Goal: Task Accomplishment & Management: Complete application form

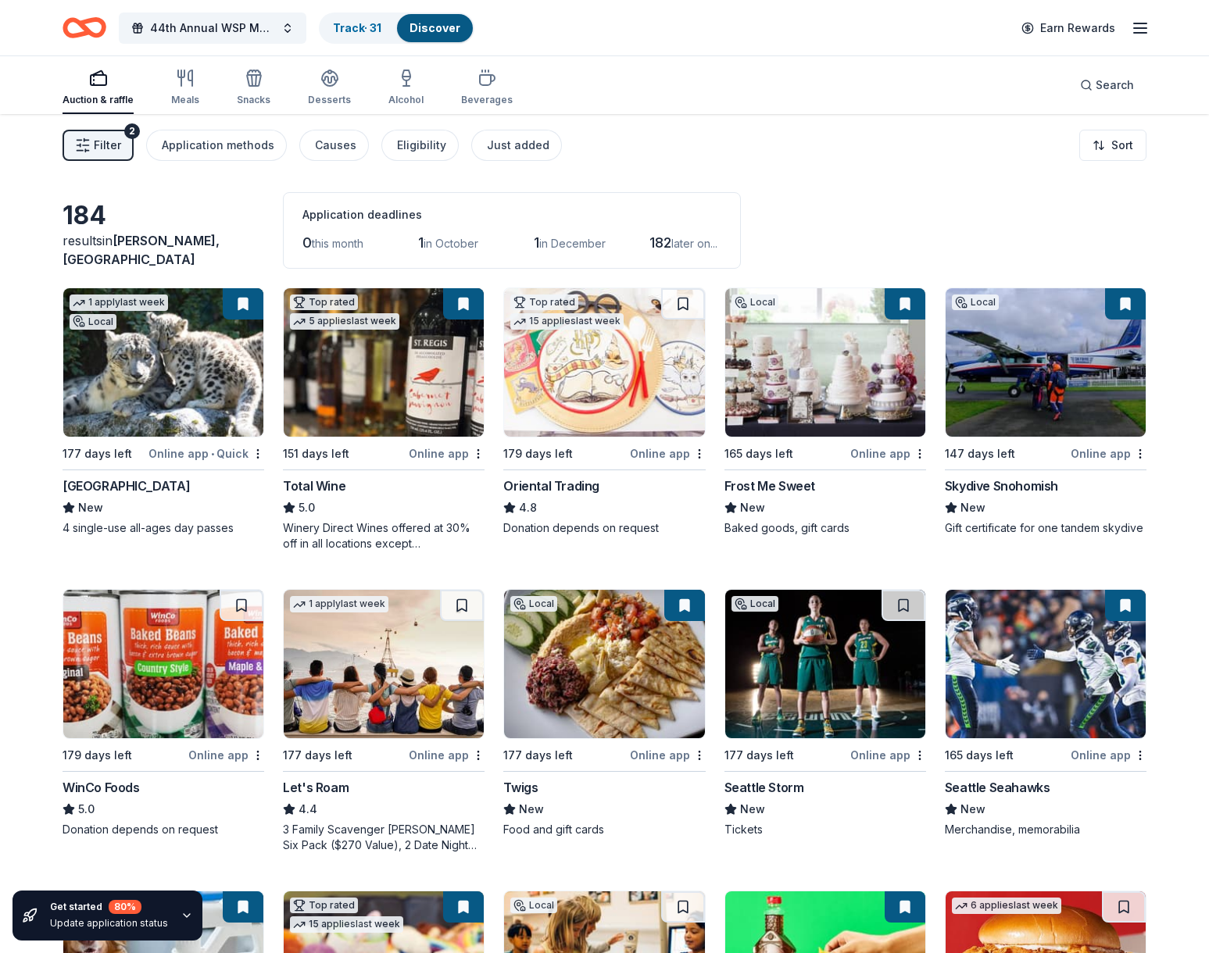
scroll to position [9295, 0]
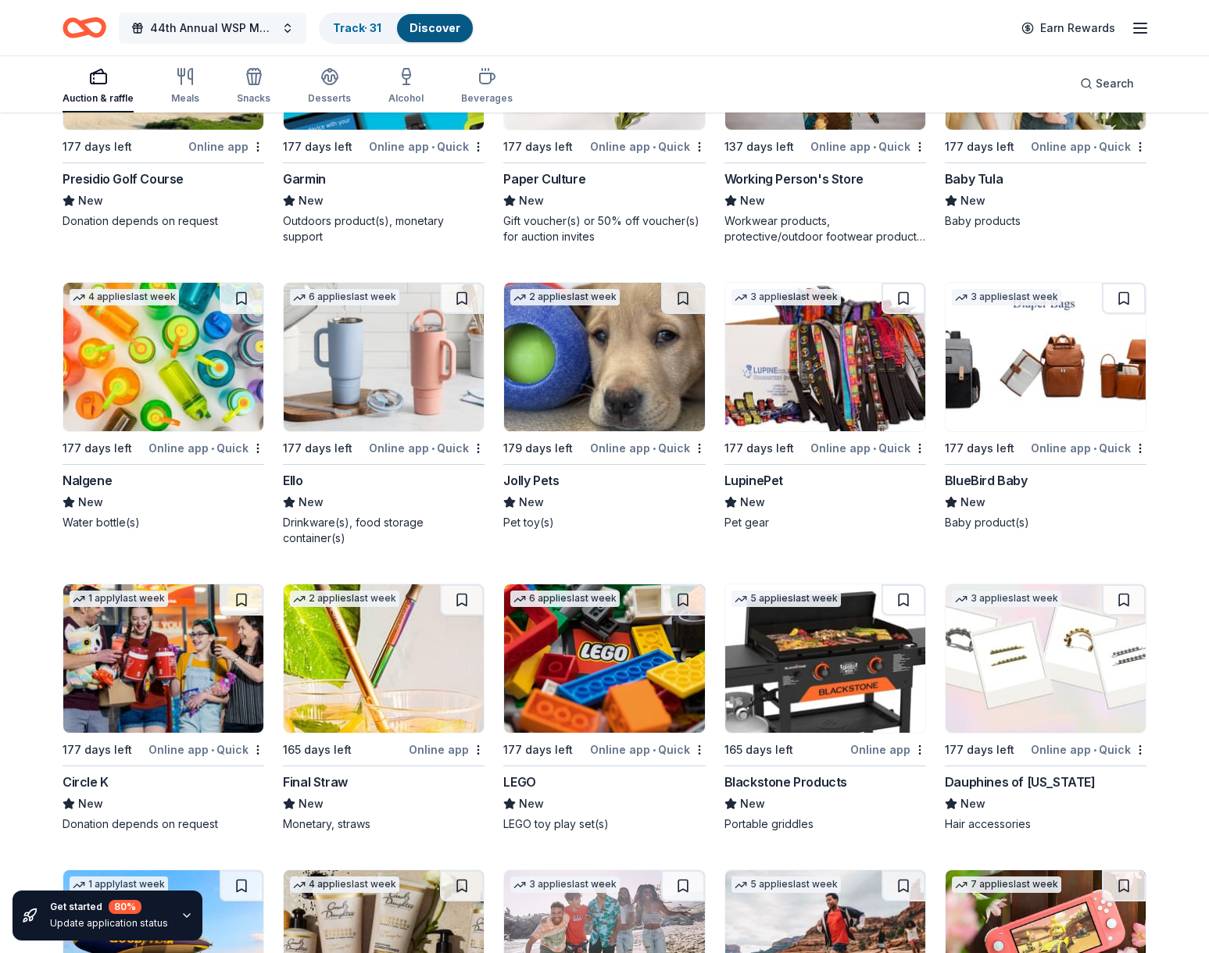
click at [213, 23] on span "44th Annual WSP Memorial Foundation Dinner & Auction" at bounding box center [212, 28] width 125 height 19
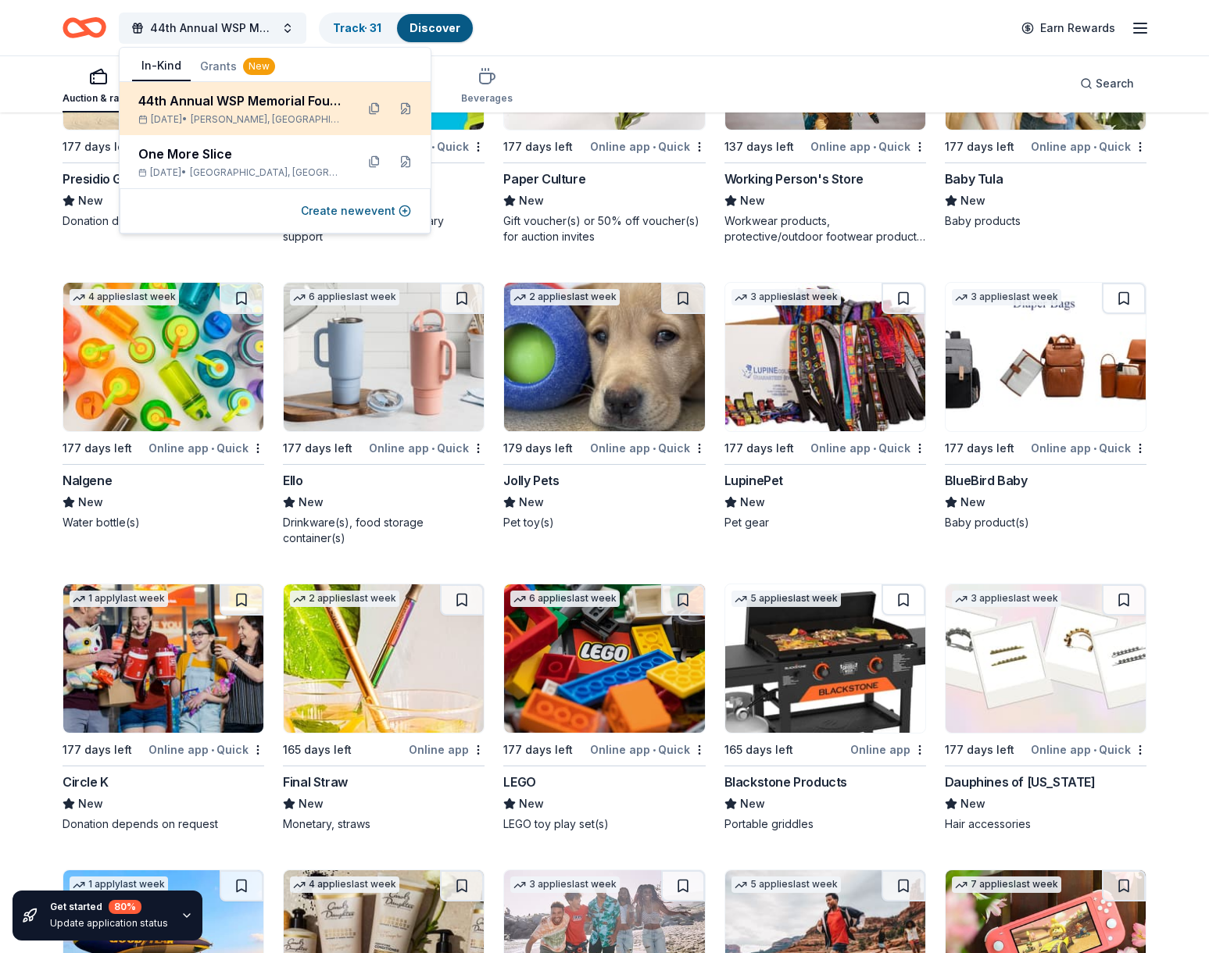
click at [198, 112] on div "44th Annual WSP Memorial Foundation Dinner & Auction Apr 11, 2026 • Prosser, WA" at bounding box center [240, 108] width 205 height 34
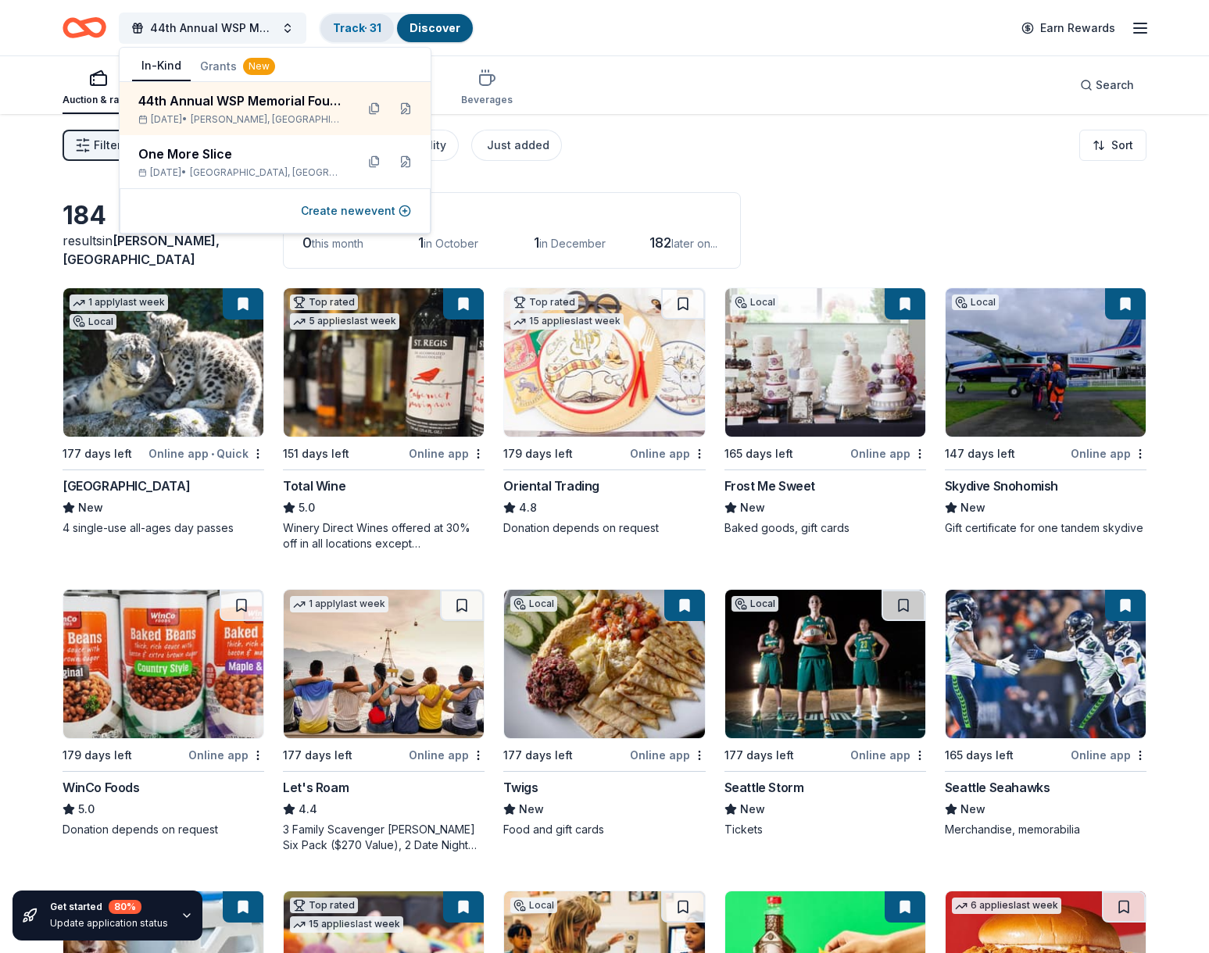
click at [372, 36] on div "Track · 31" at bounding box center [356, 28] width 73 height 28
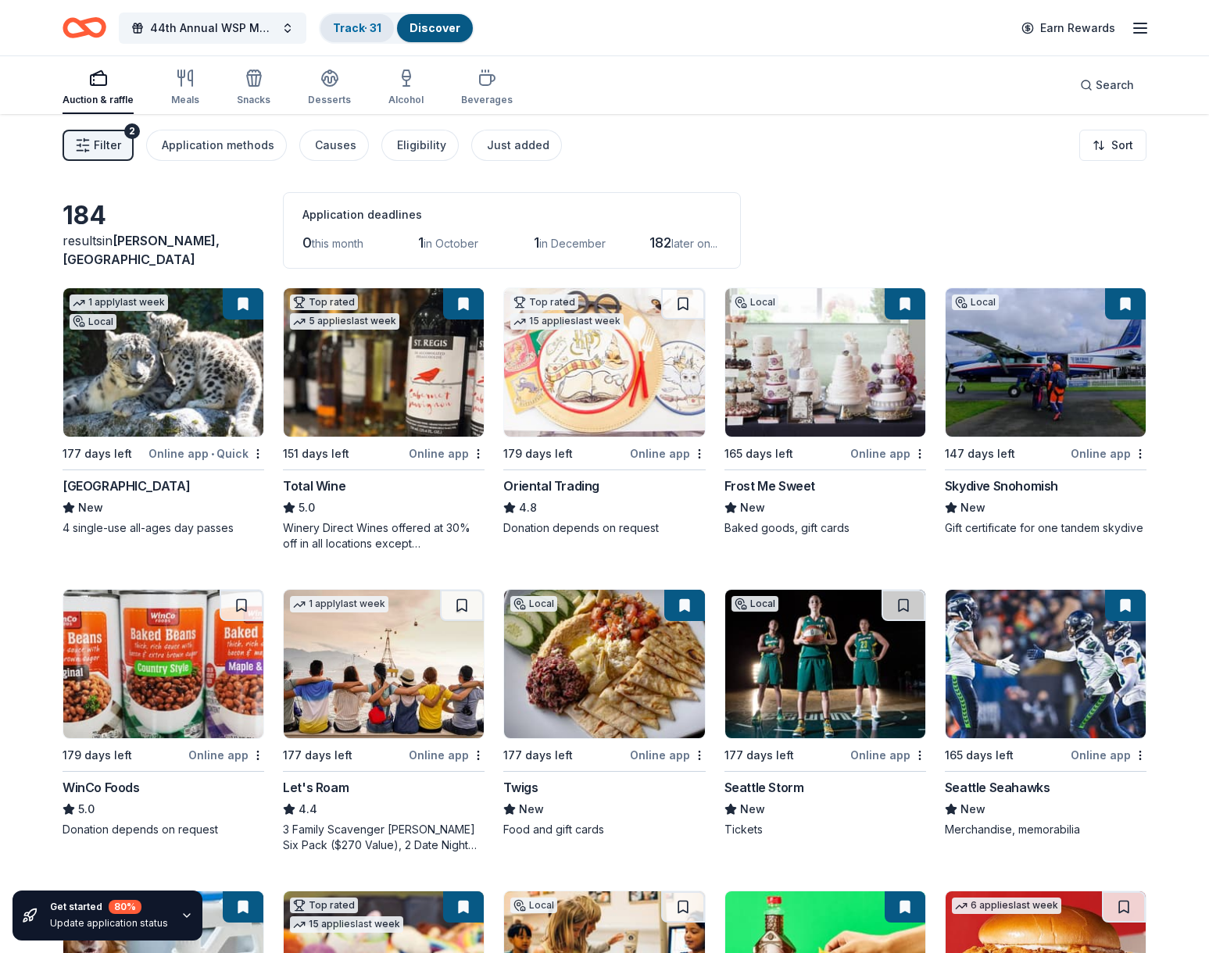
click at [372, 27] on link "Track · 31" at bounding box center [357, 27] width 48 height 13
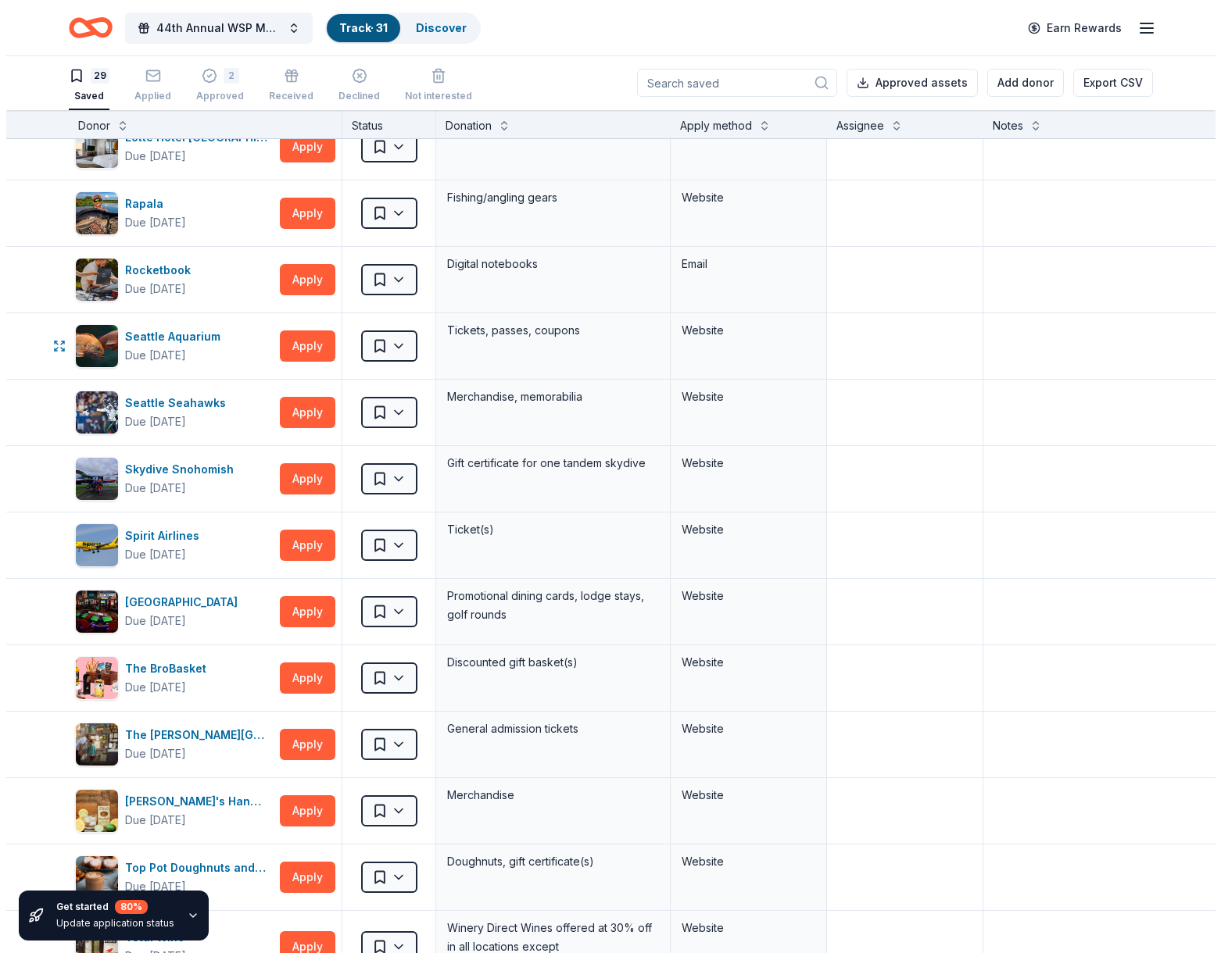
scroll to position [958, 0]
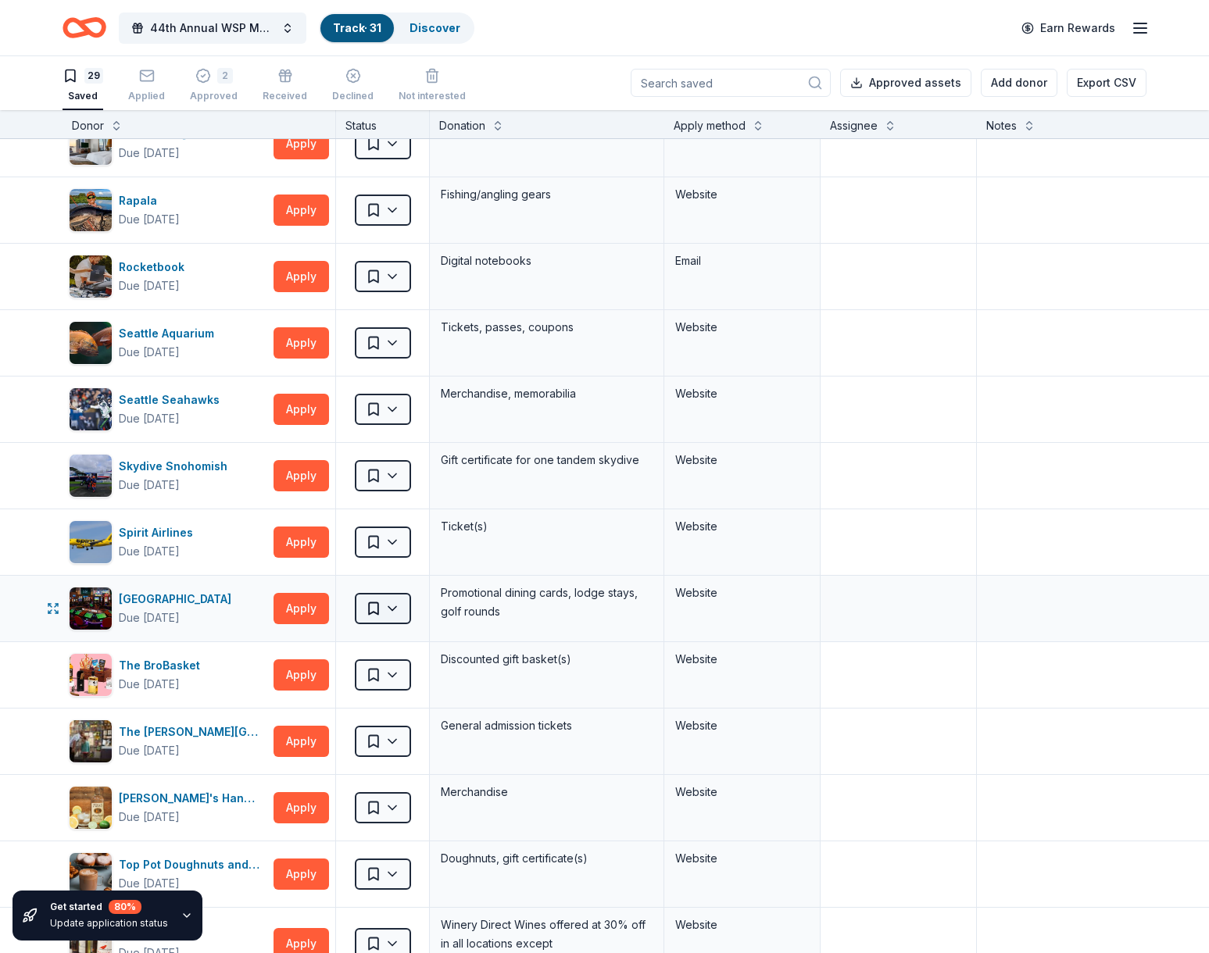
click at [392, 611] on html "10% 44th Annual WSP Memorial Foundation Dinner & Auction Track · 31 Discover Ea…" at bounding box center [604, 475] width 1209 height 953
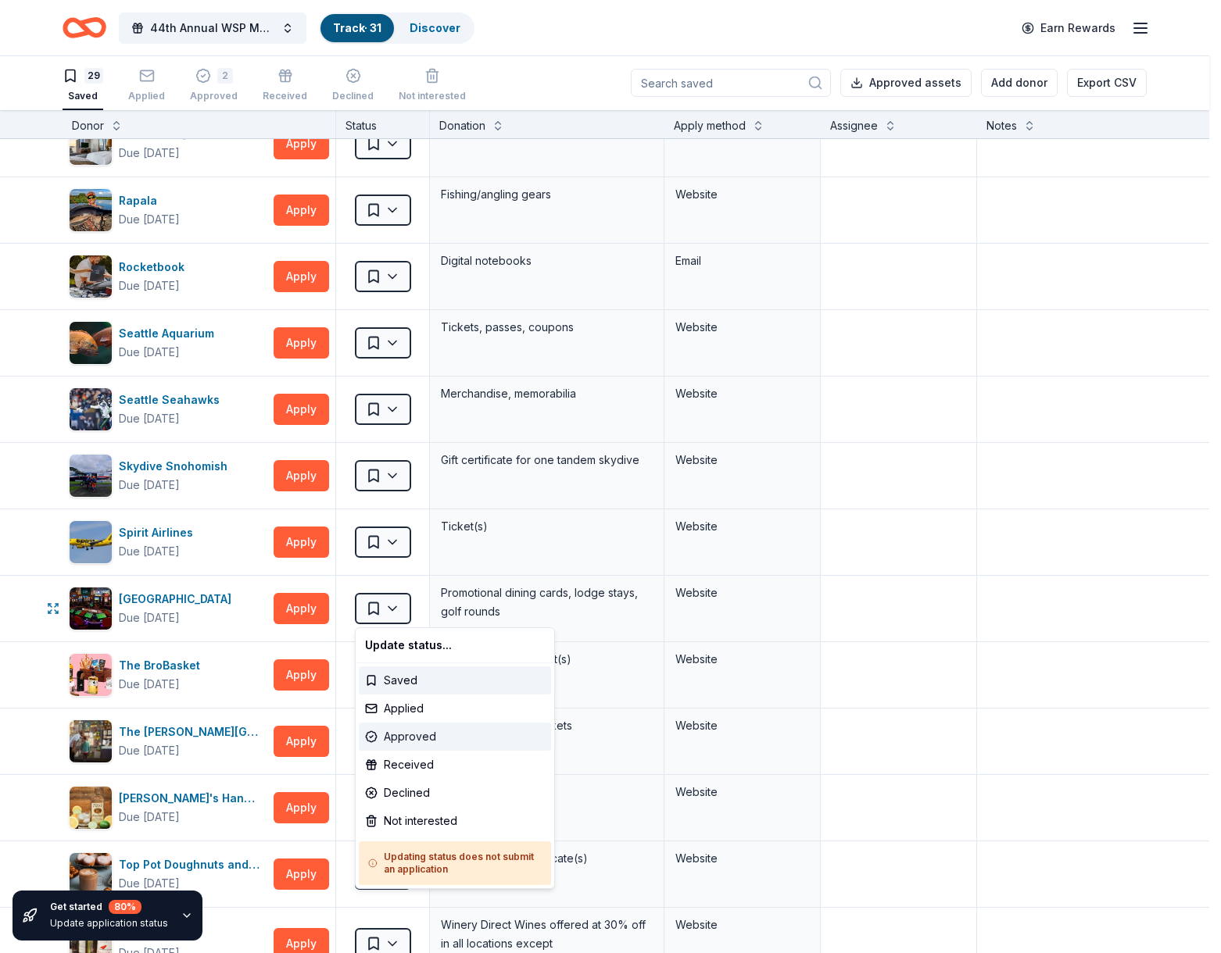
click at [410, 734] on div "Approved" at bounding box center [455, 737] width 192 height 28
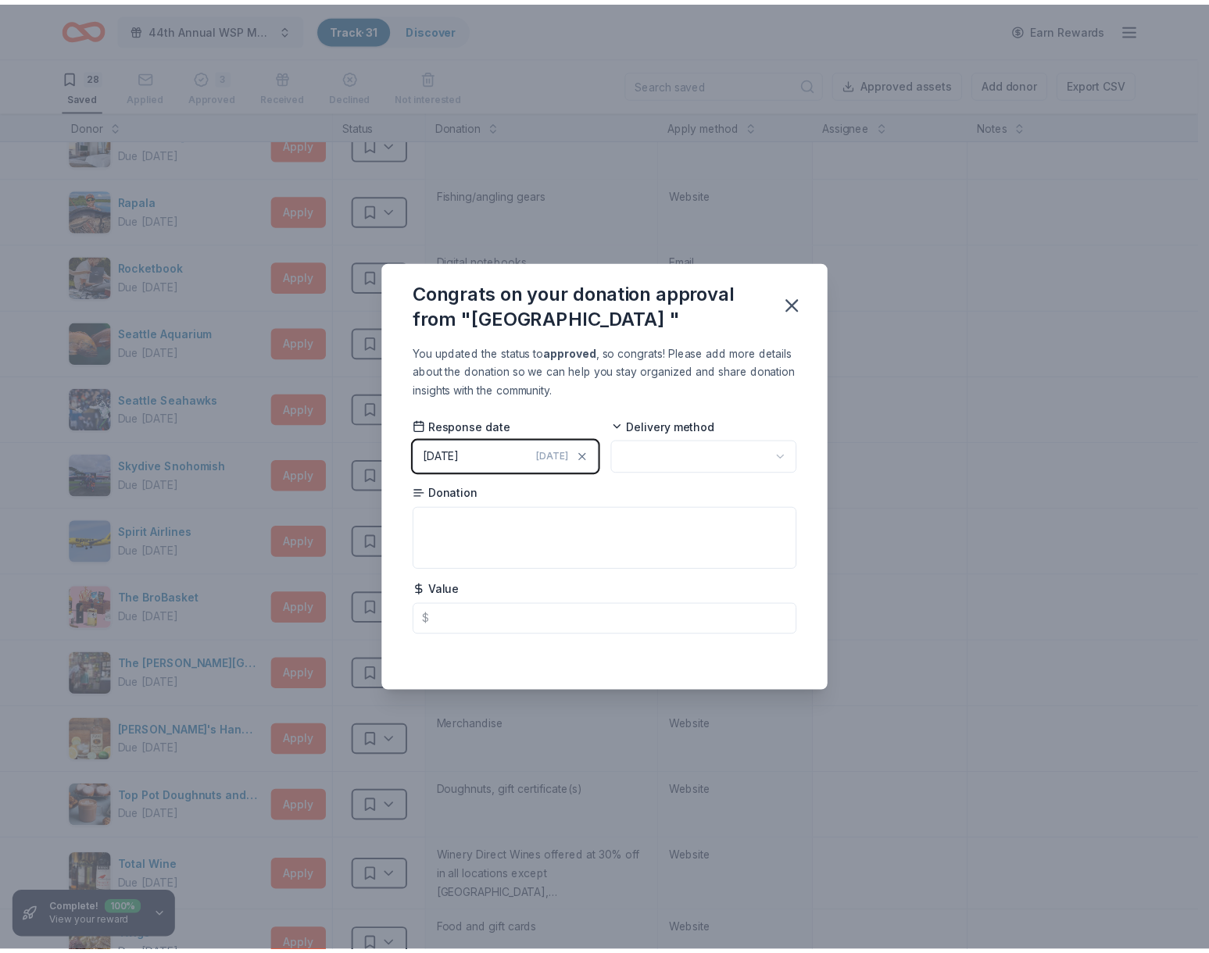
scroll to position [0, 0]
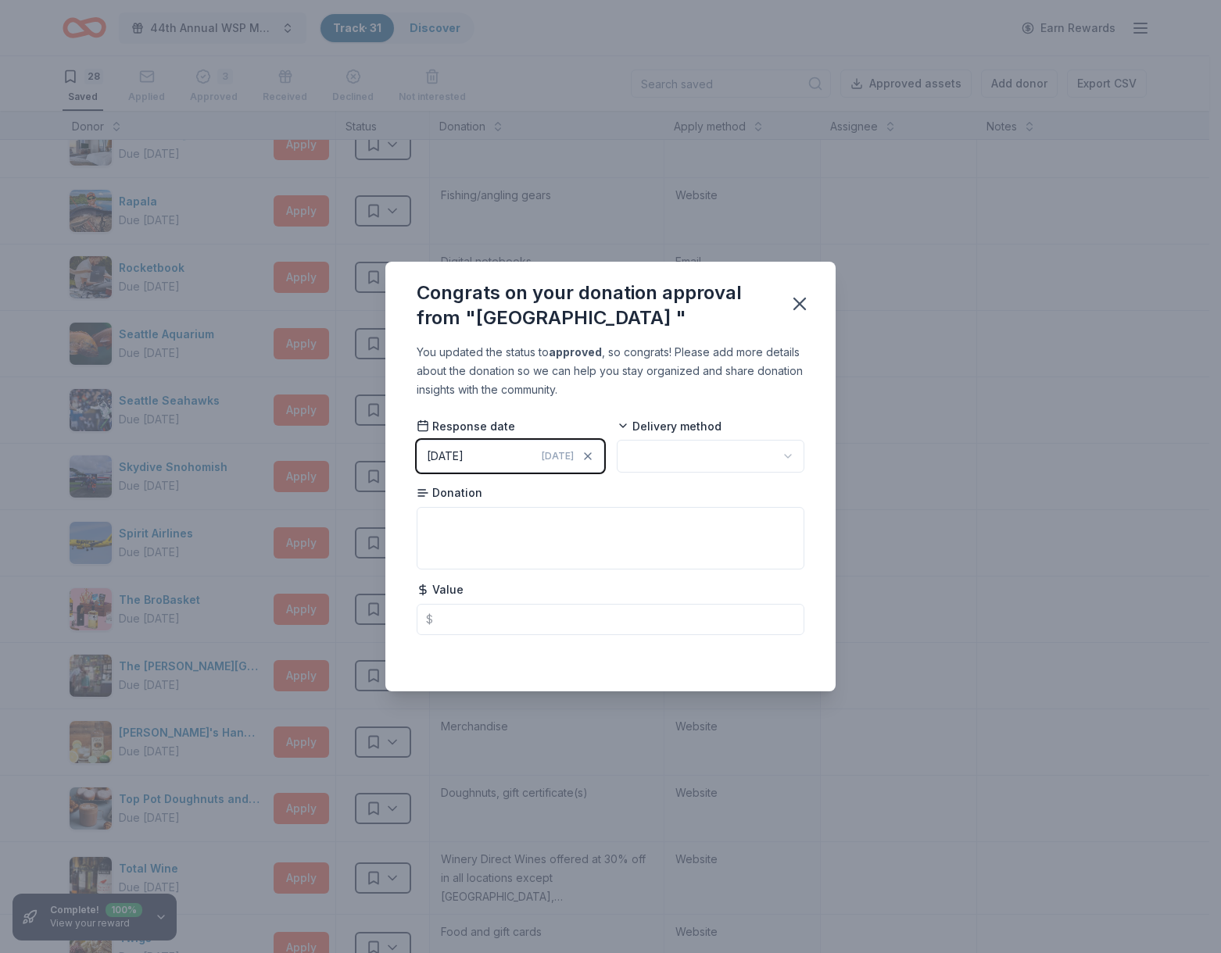
click at [701, 452] on html "10% 44th Annual WSP Memorial Foundation Dinner & Auction Track · 31 Discover Ea…" at bounding box center [610, 476] width 1221 height 953
click at [690, 517] on textarea at bounding box center [611, 538] width 388 height 63
type textarea "2-night stay and $150 dining credit."
type input "550.00"
click at [802, 306] on icon "button" at bounding box center [799, 304] width 11 height 11
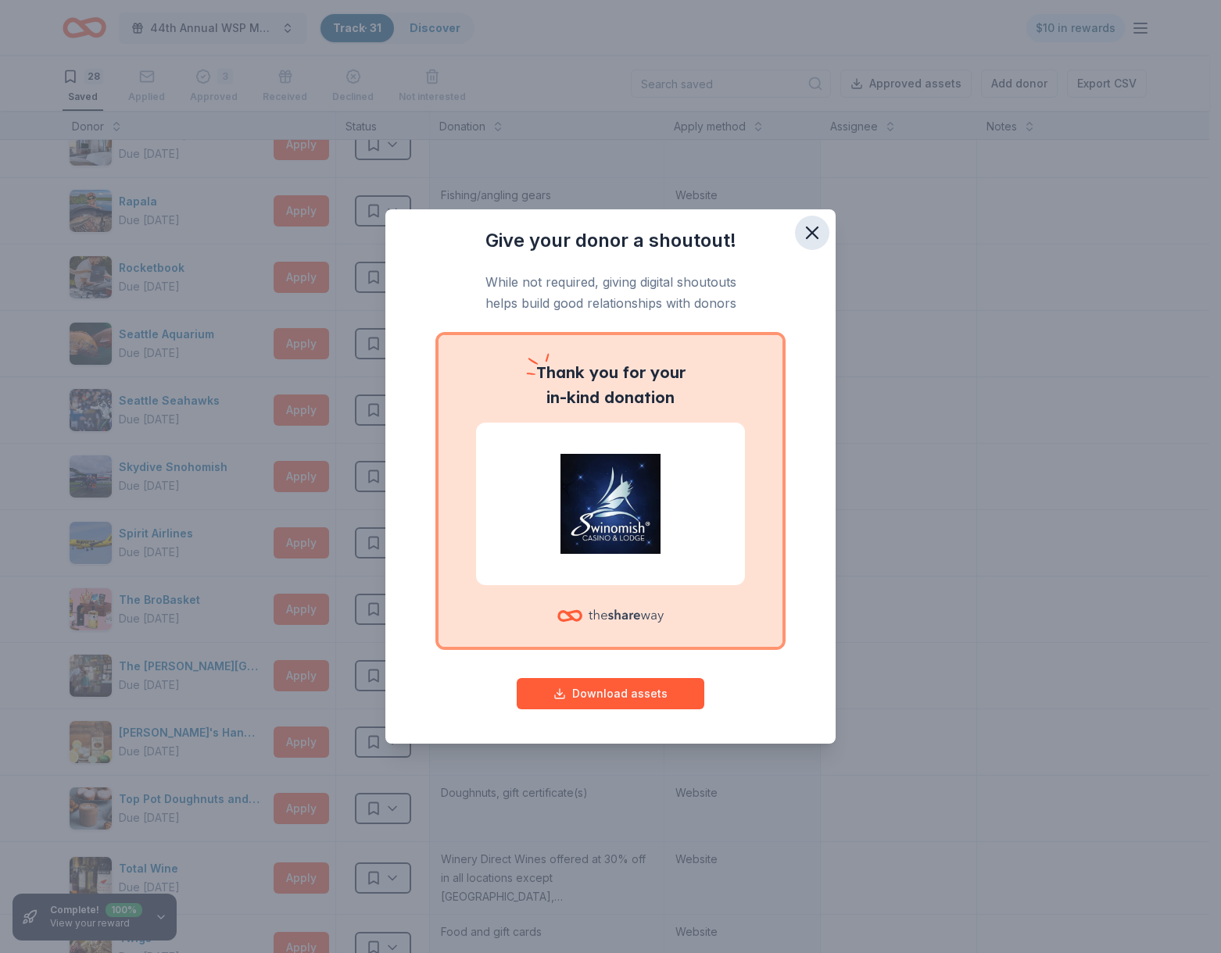
click at [808, 237] on icon "button" at bounding box center [812, 232] width 11 height 11
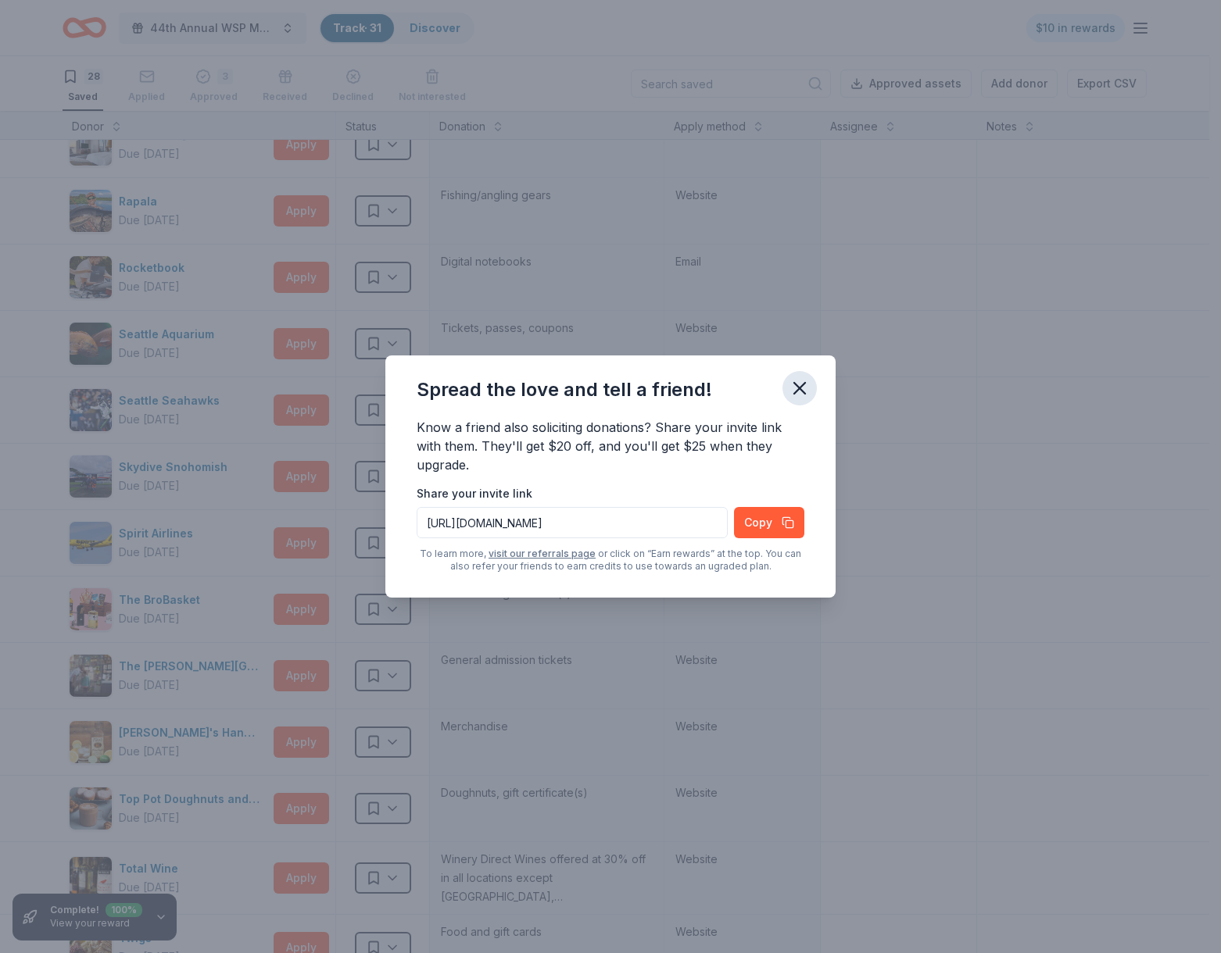
click at [801, 385] on icon "button" at bounding box center [799, 388] width 11 height 11
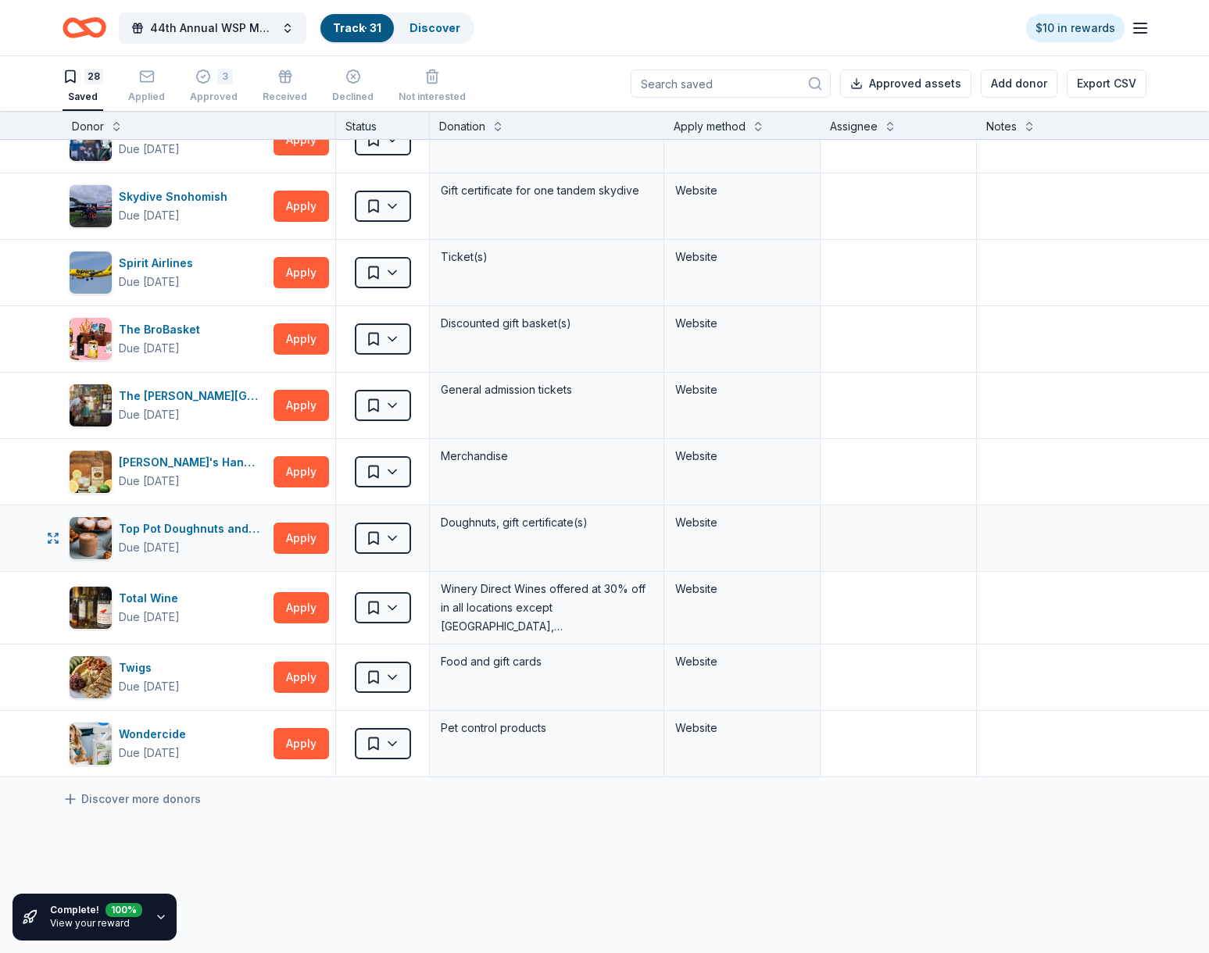
scroll to position [1250, 0]
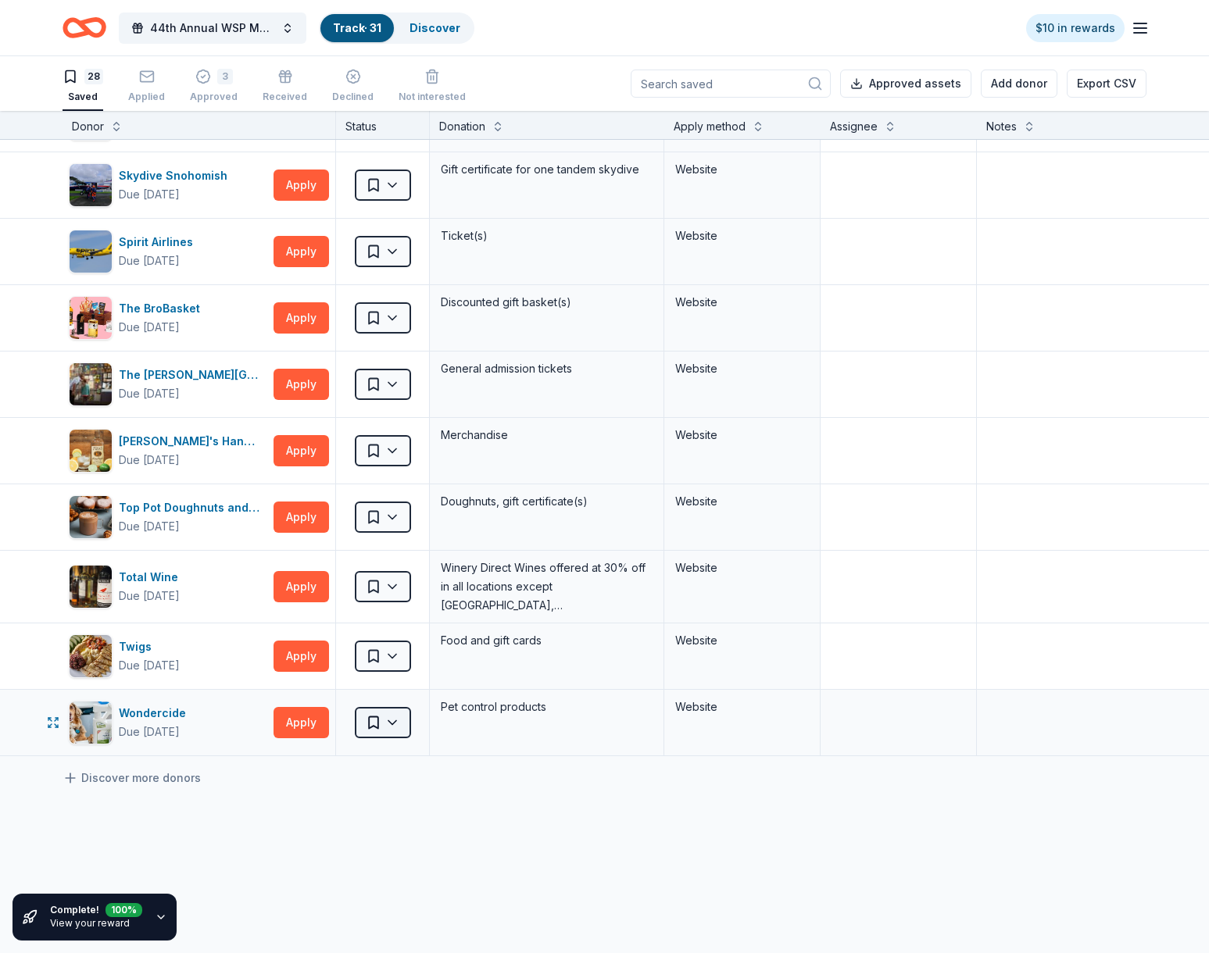
click at [392, 725] on html "10% 44th Annual WSP Memorial Foundation Dinner & Auction Track · 31 Discover $1…" at bounding box center [604, 476] width 1209 height 953
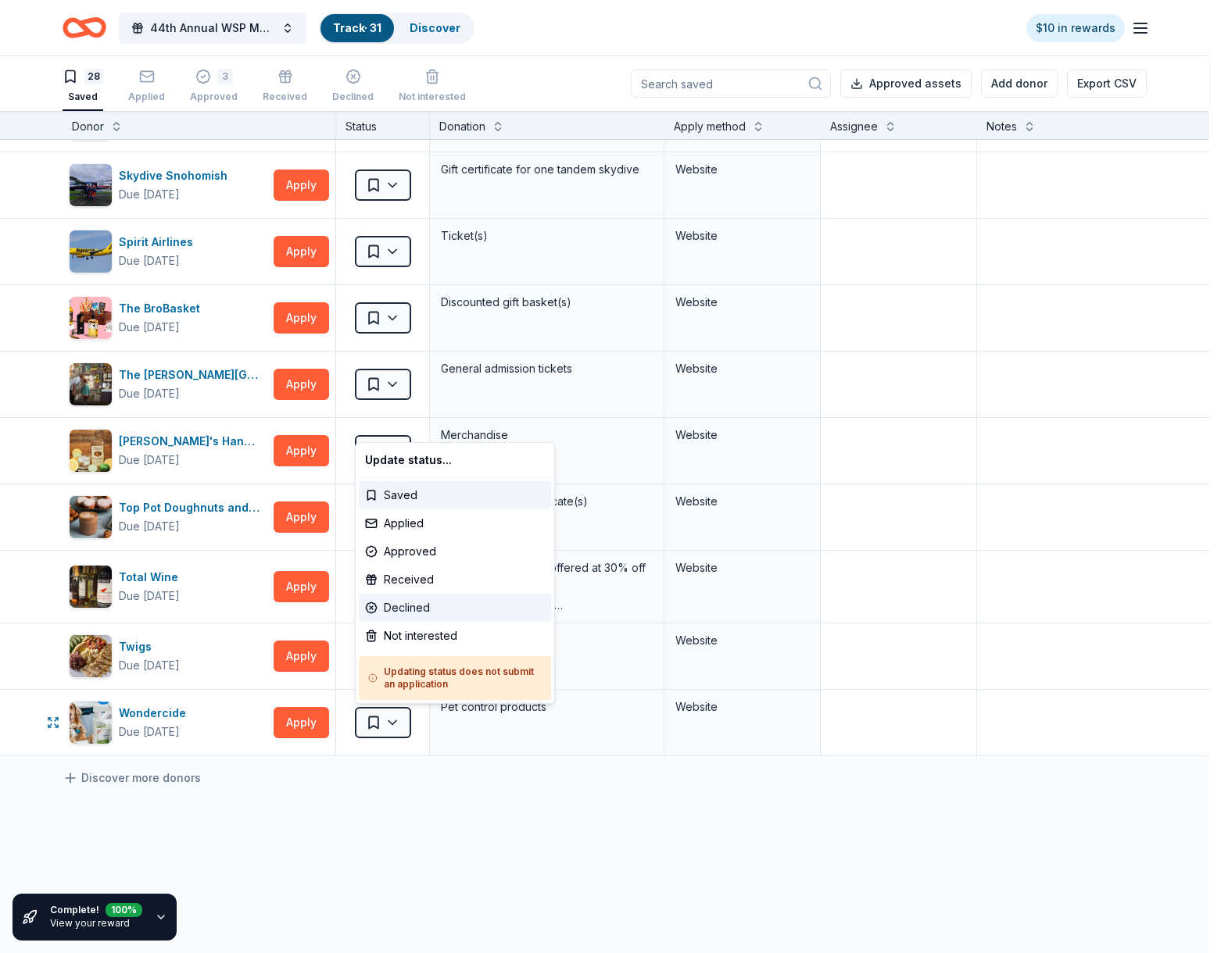
click at [426, 613] on div "Declined" at bounding box center [455, 608] width 192 height 28
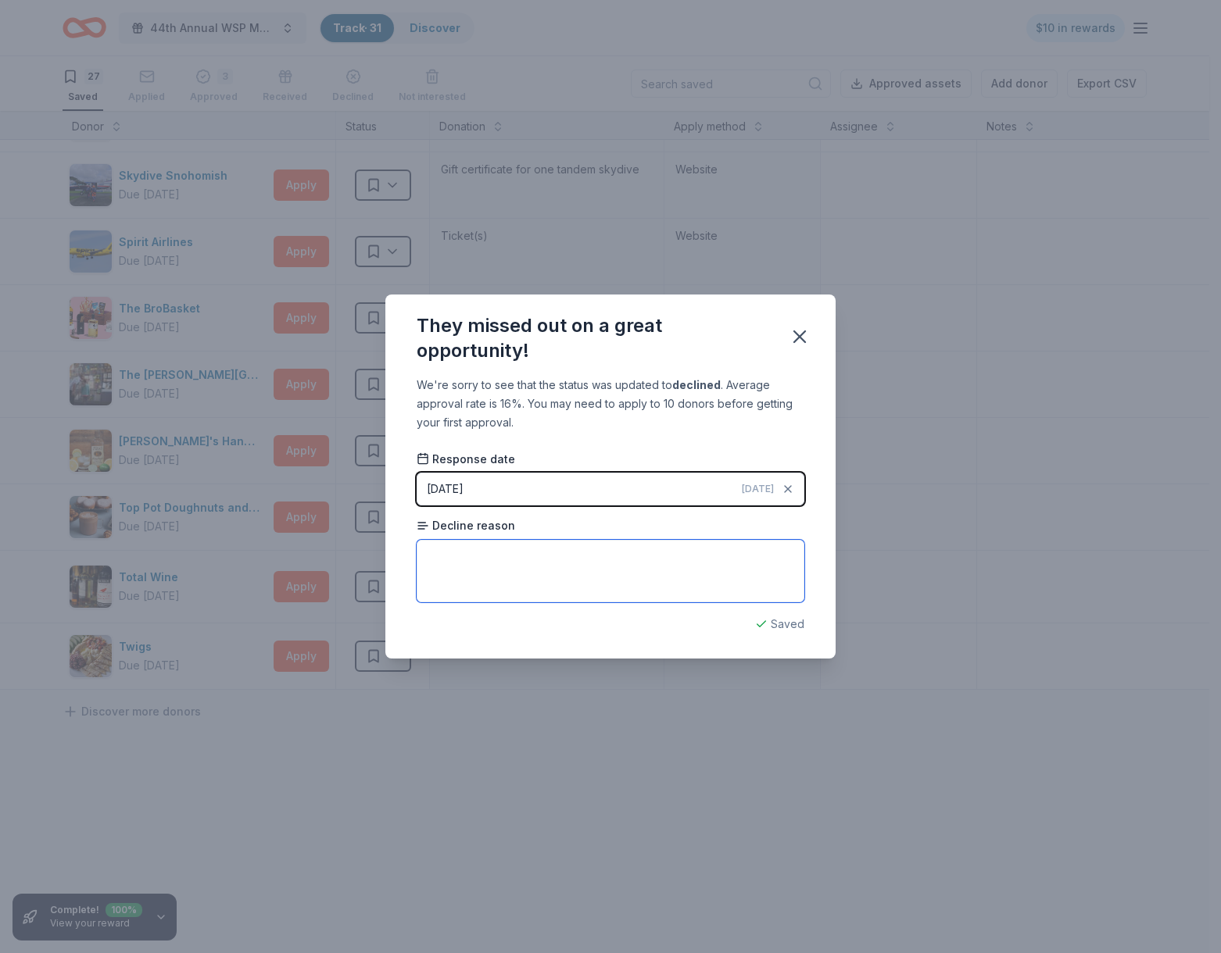
click at [466, 556] on textarea at bounding box center [611, 571] width 388 height 63
type textarea "No reason given."
click at [798, 340] on icon "button" at bounding box center [800, 337] width 22 height 22
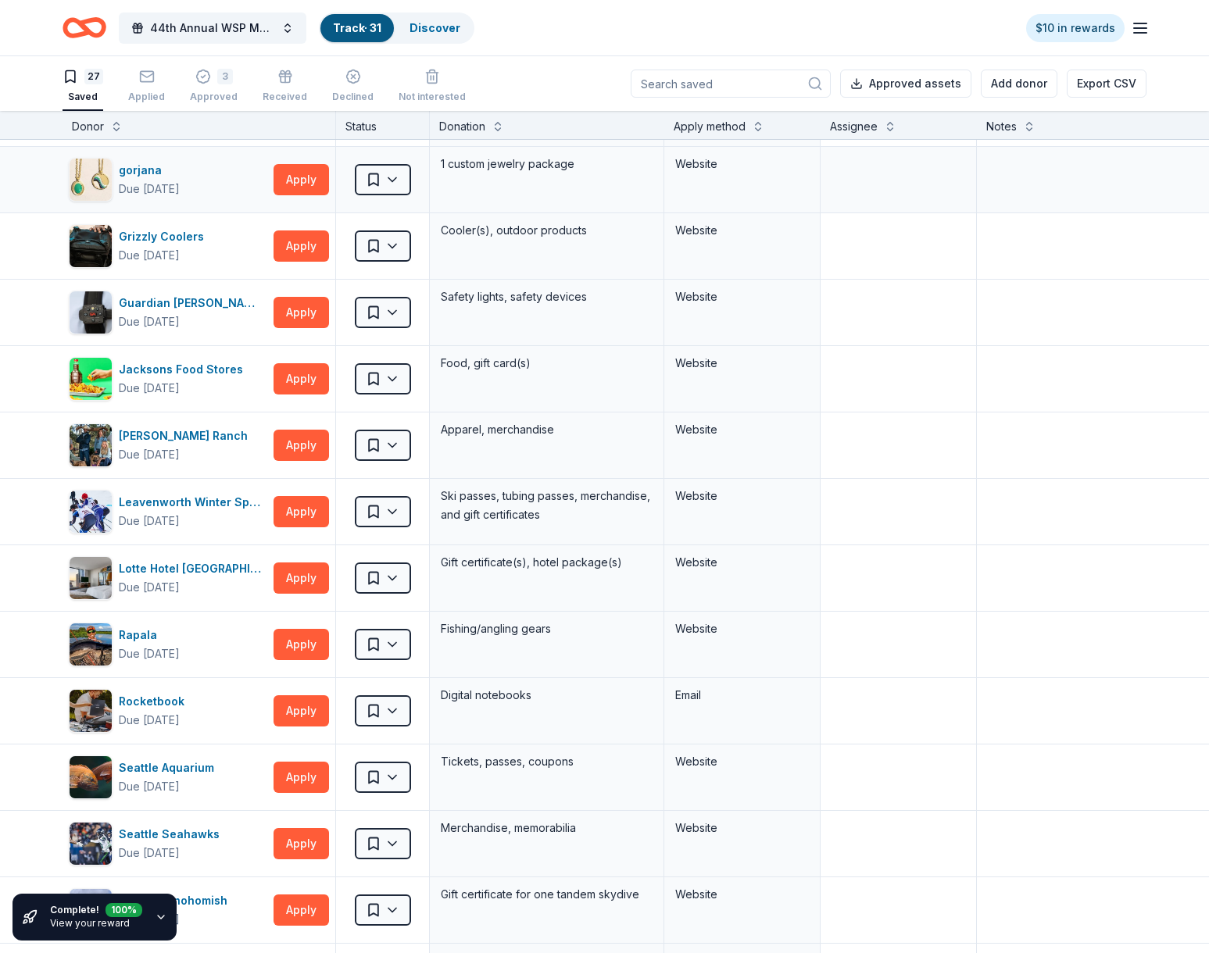
scroll to position [0, 0]
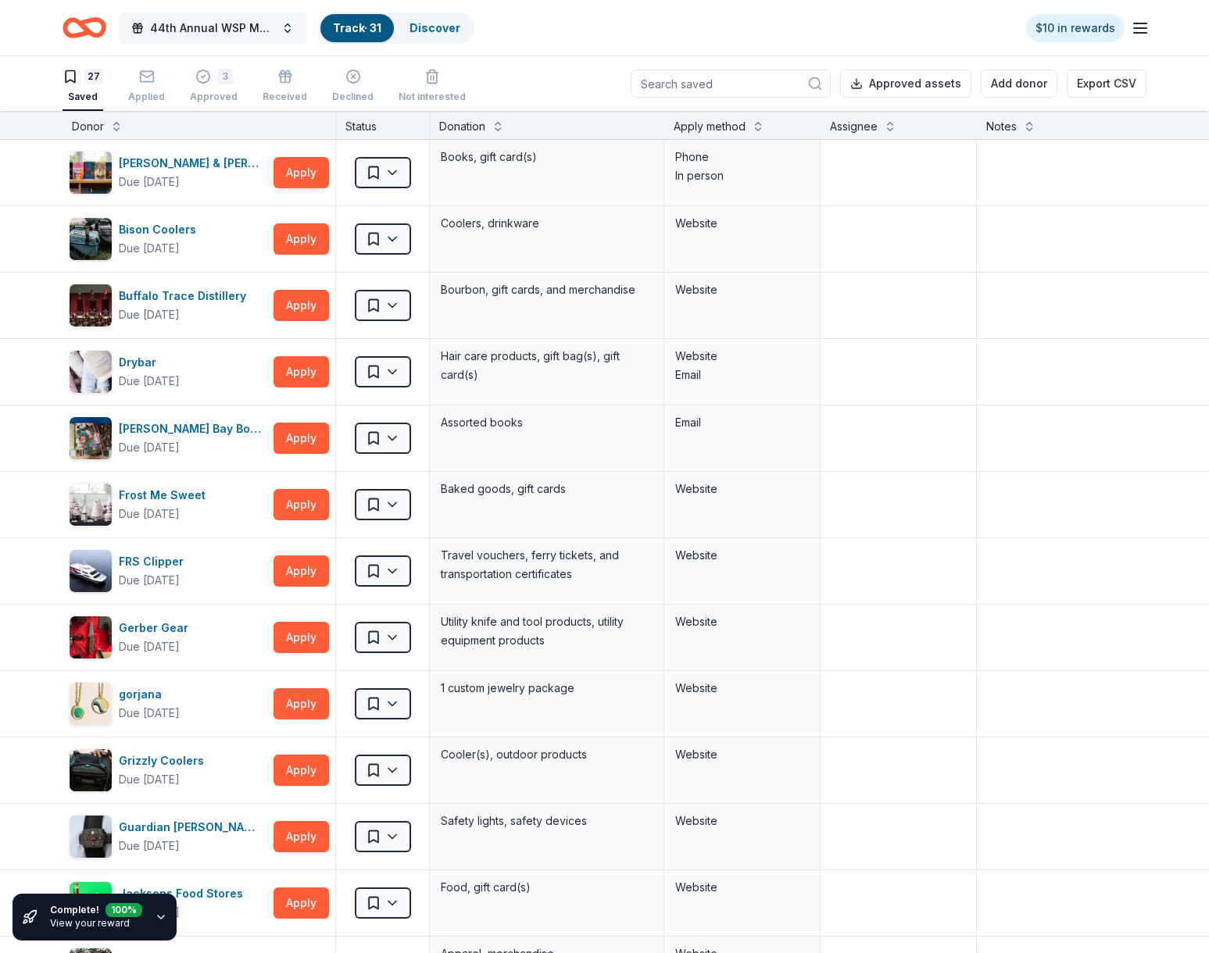
click at [233, 27] on span "44th Annual WSP Memorial Foundation Dinner & Auction" at bounding box center [212, 28] width 125 height 19
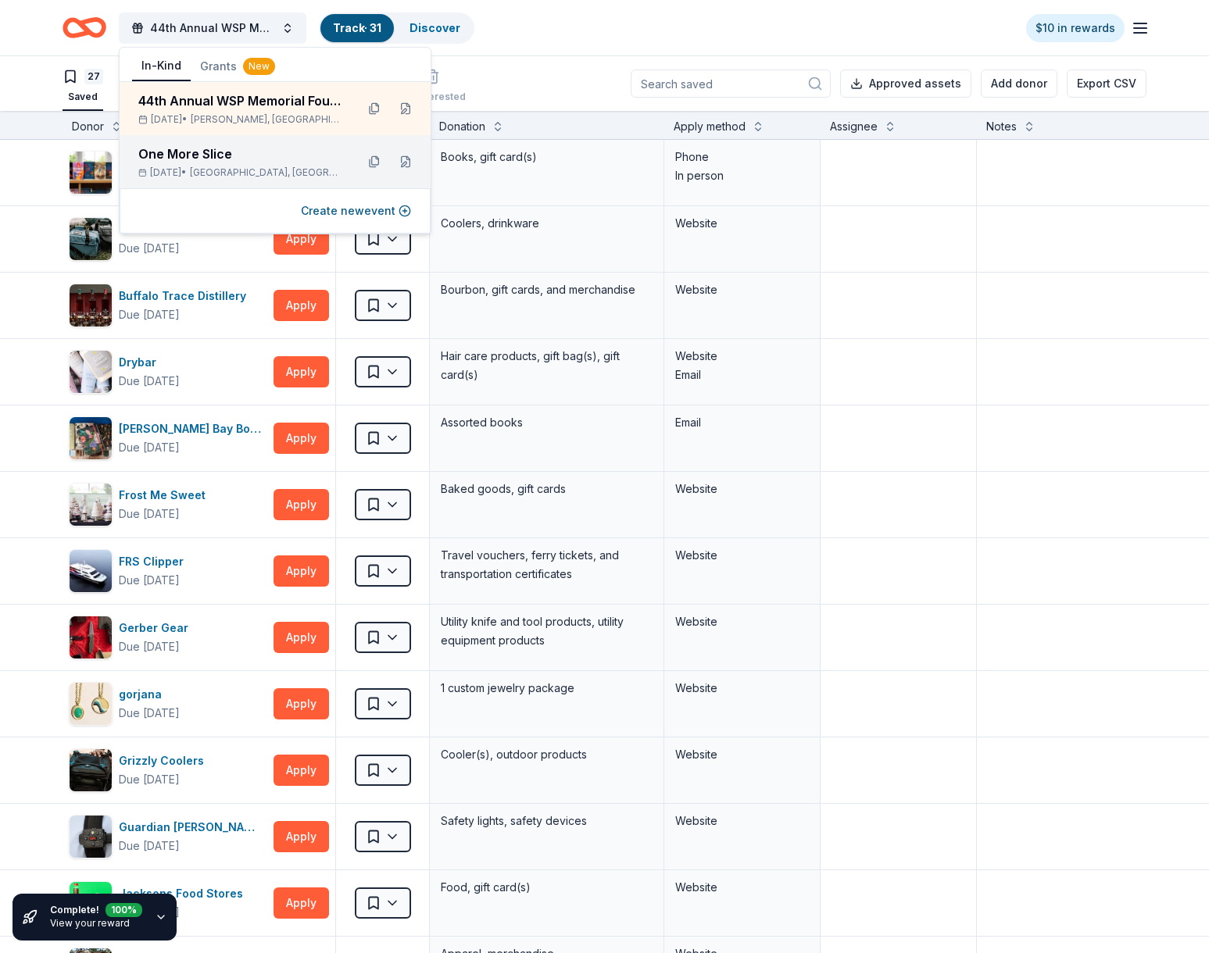
click at [204, 148] on div "One More Slice" at bounding box center [240, 154] width 205 height 19
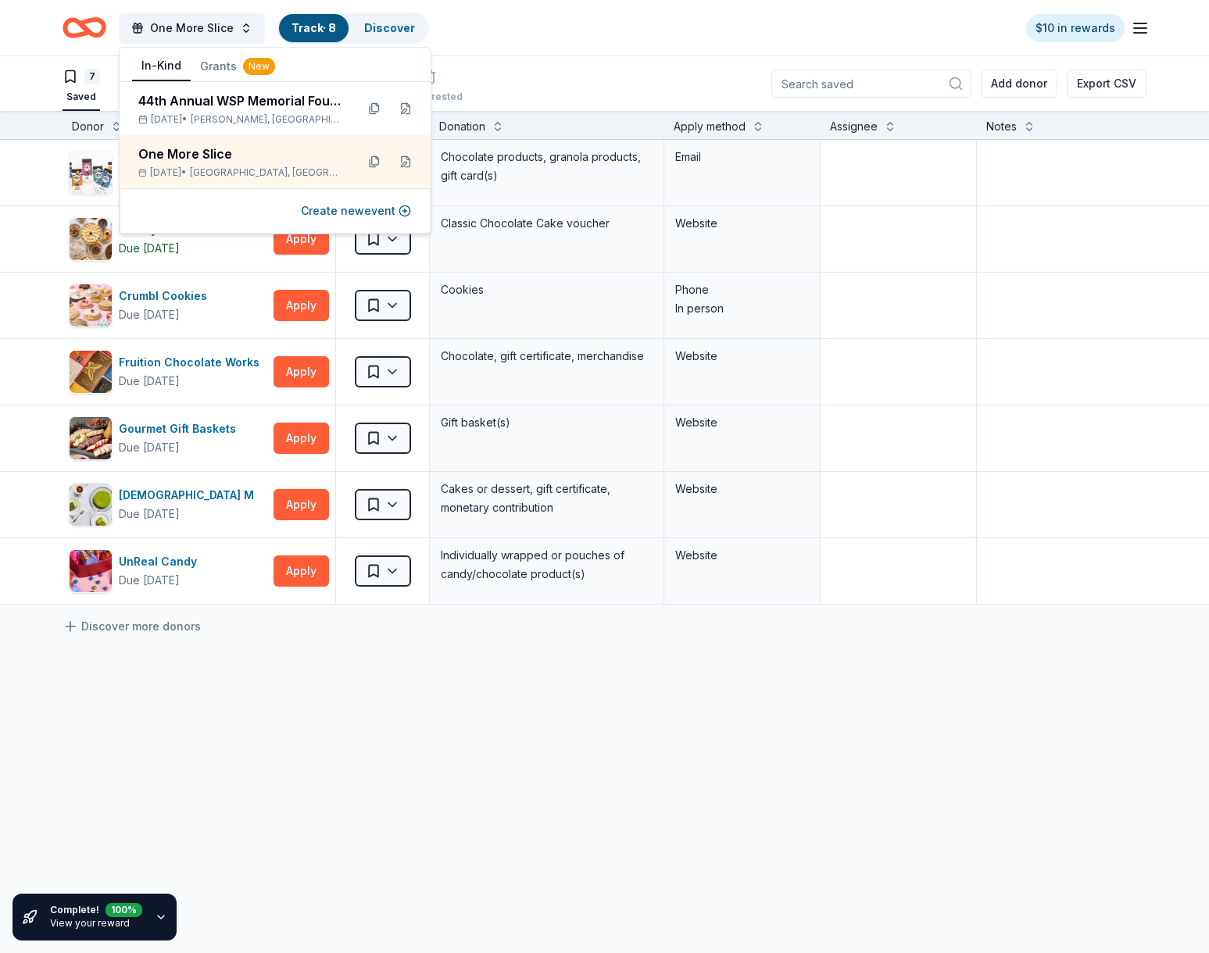
click at [335, 692] on div "AlterEco Chocolates Due in 30 days Apply Saved Chocolate products, granola prod…" at bounding box center [637, 519] width 1274 height 759
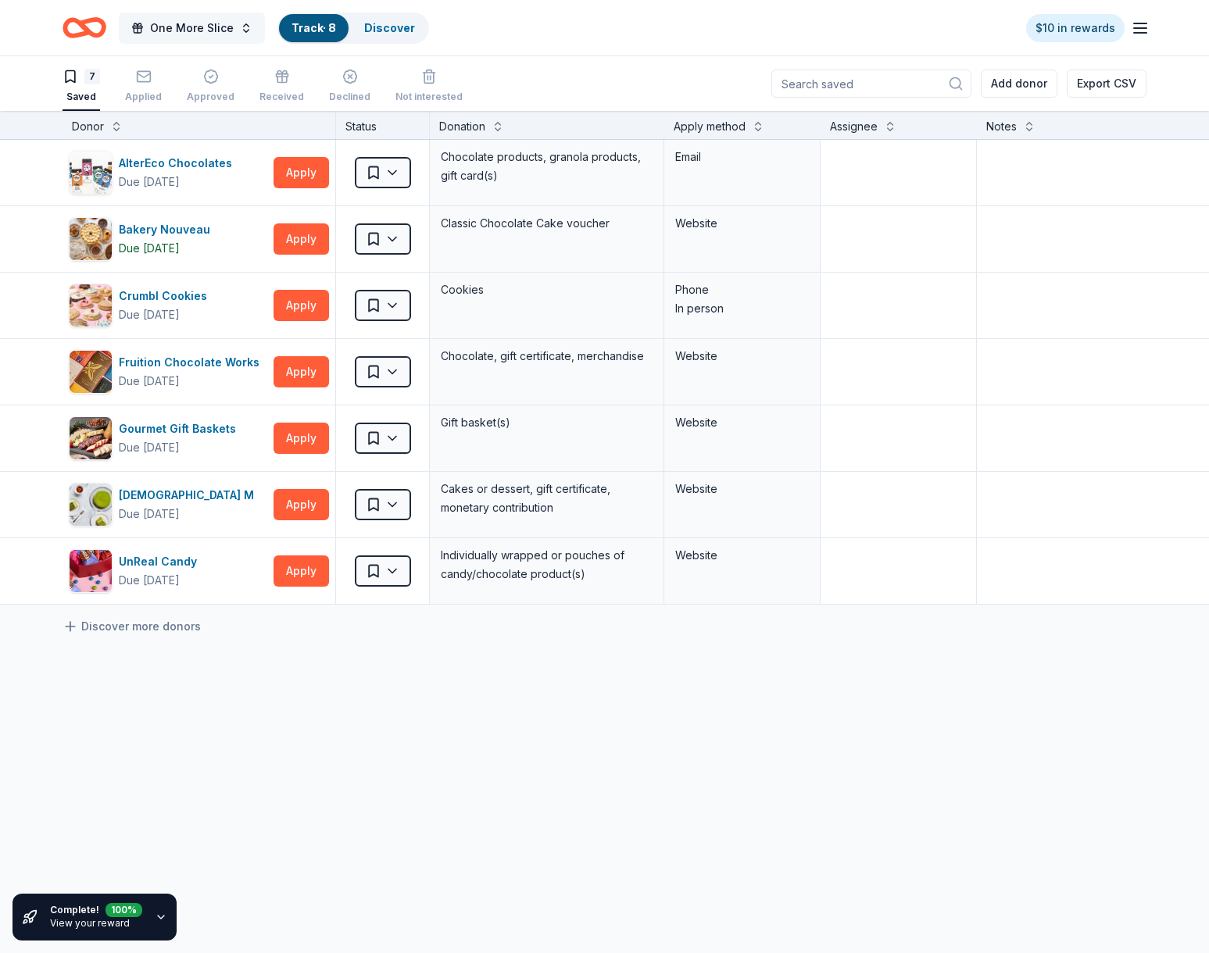
click at [200, 31] on span "One More Slice" at bounding box center [192, 28] width 84 height 19
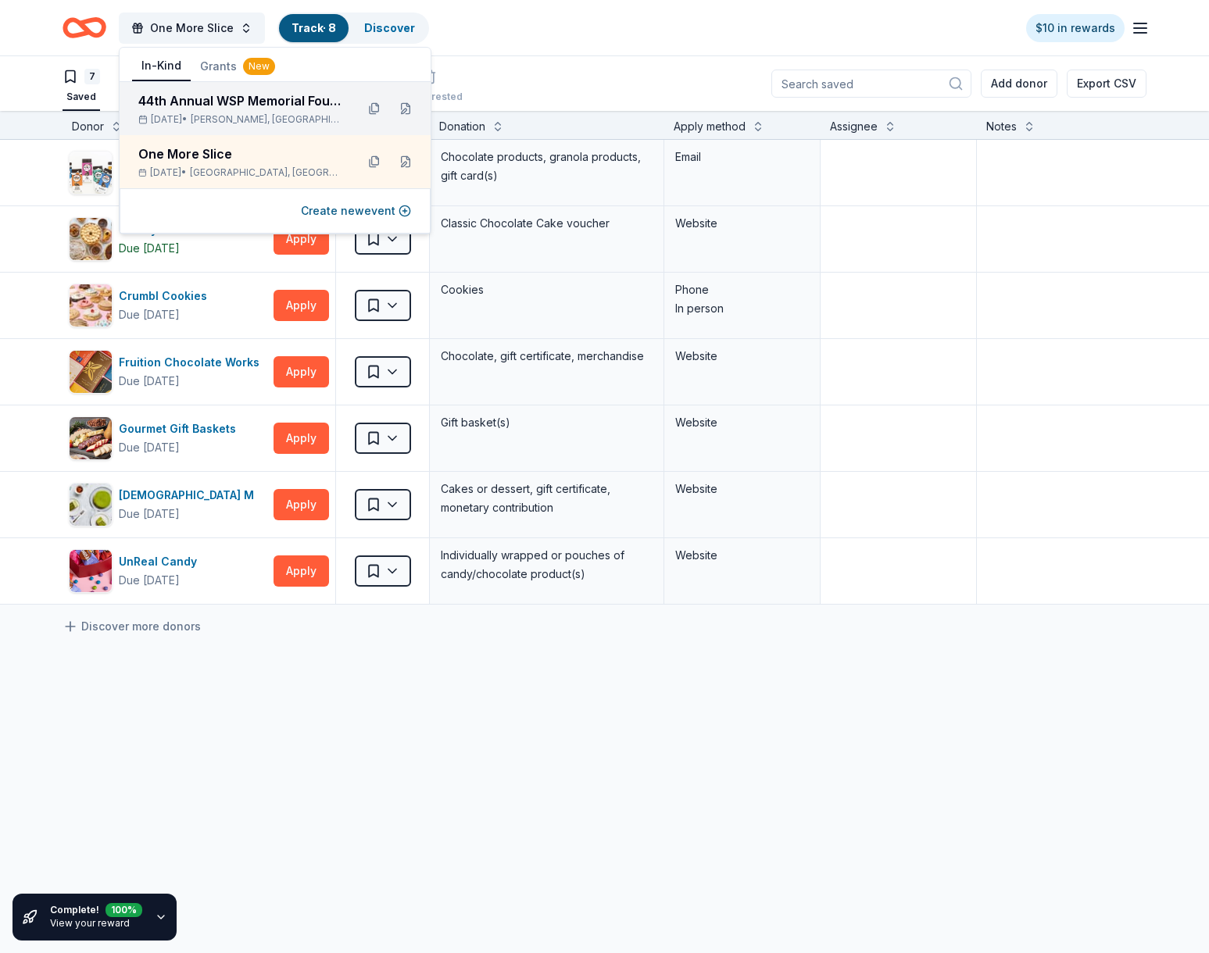
click at [200, 93] on div "44th Annual WSP Memorial Foundation Dinner & Auction" at bounding box center [240, 100] width 205 height 19
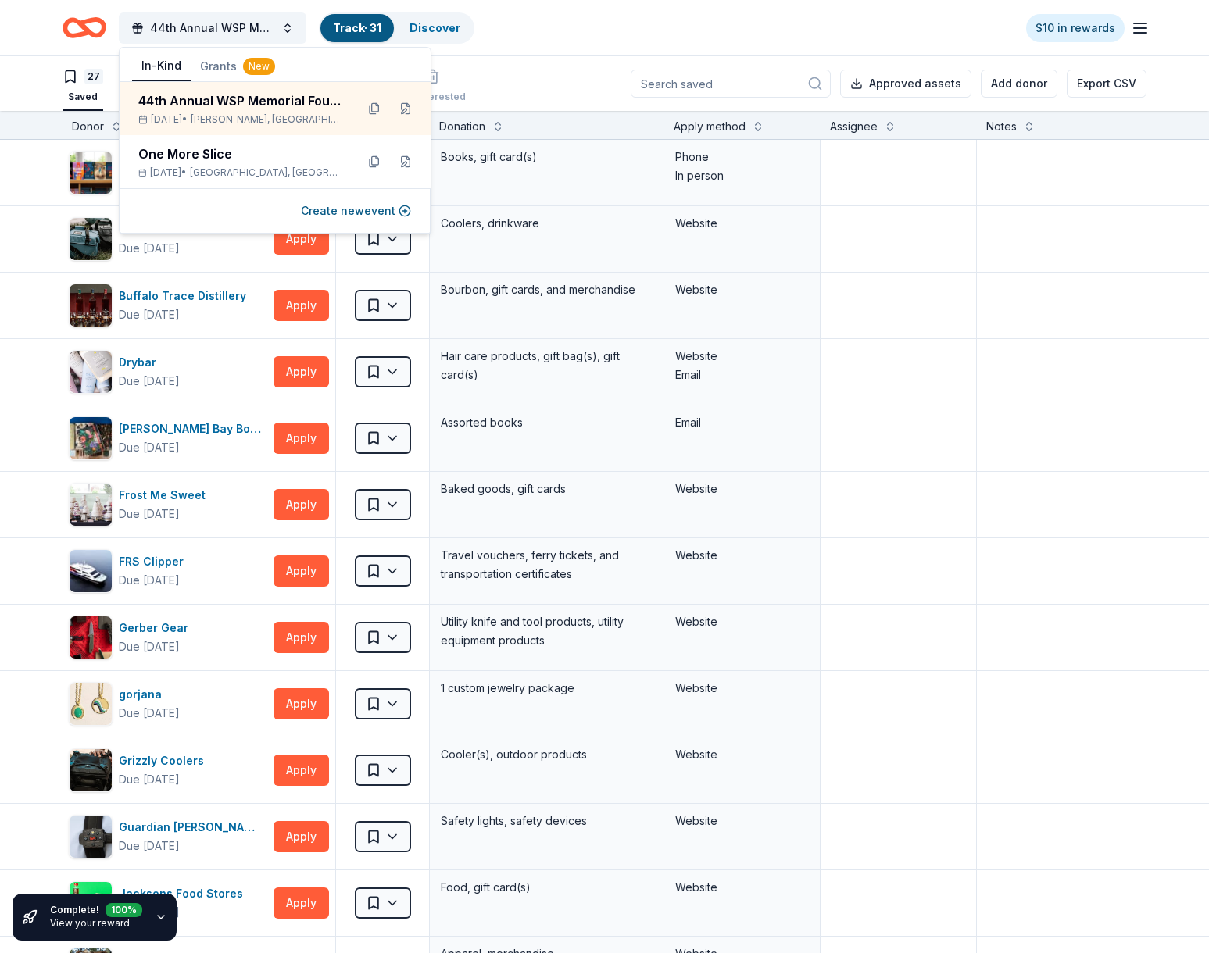
click at [483, 72] on div "27 Saved Applied 3 Approved Received Declined Not interested Approved assets Ad…" at bounding box center [605, 83] width 1084 height 55
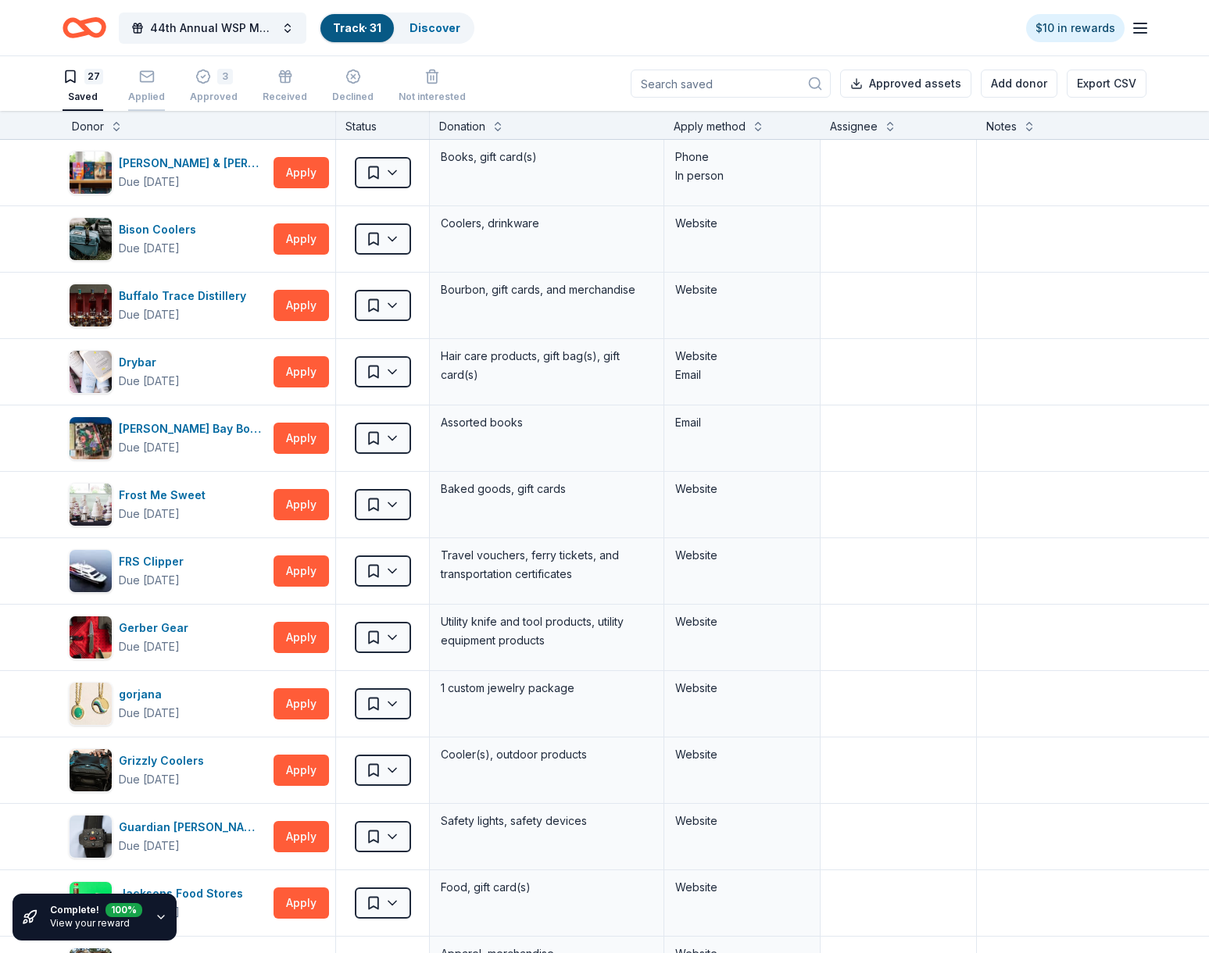
click at [156, 93] on div "Applied" at bounding box center [146, 97] width 37 height 13
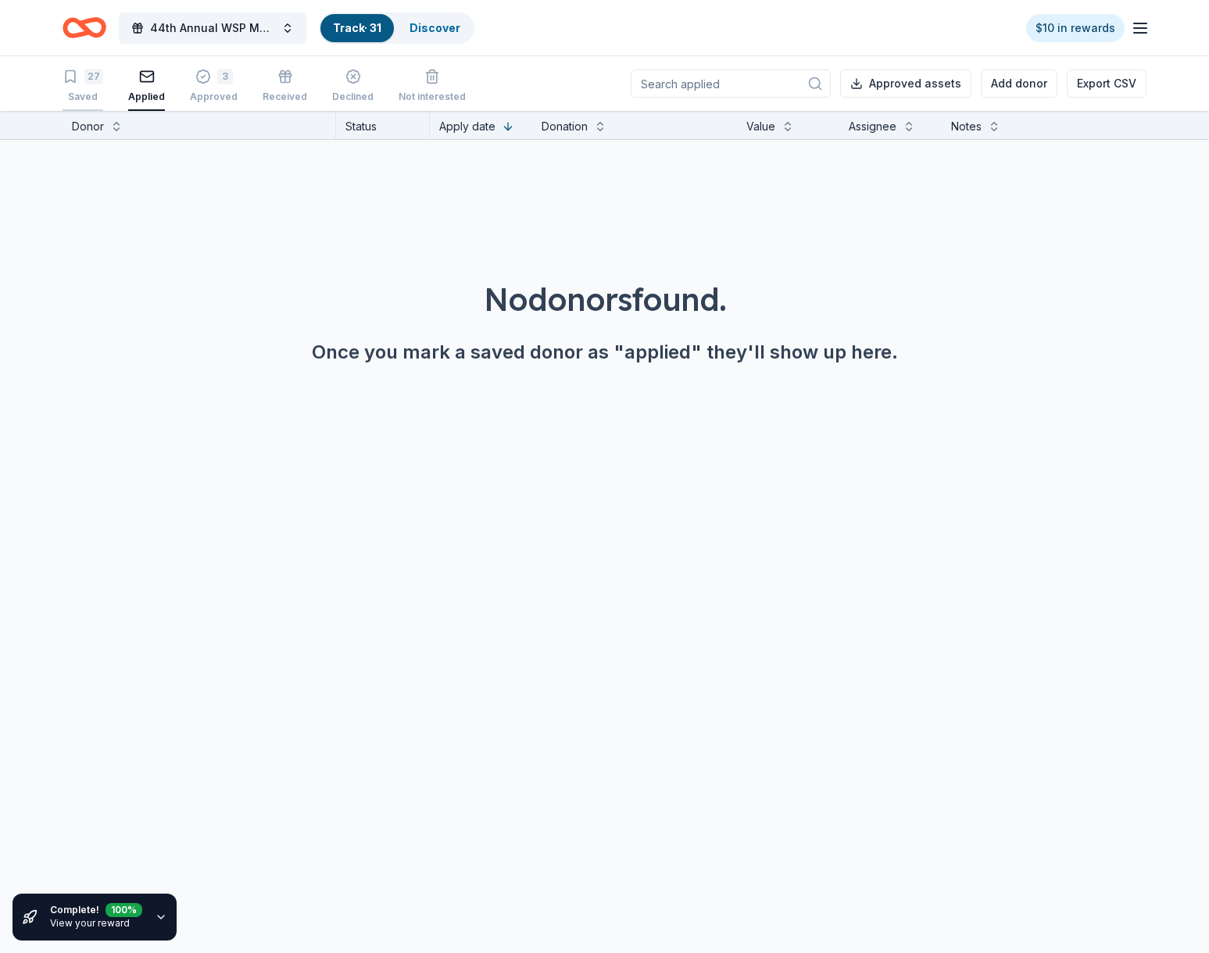
click at [88, 79] on div "27" at bounding box center [93, 77] width 19 height 16
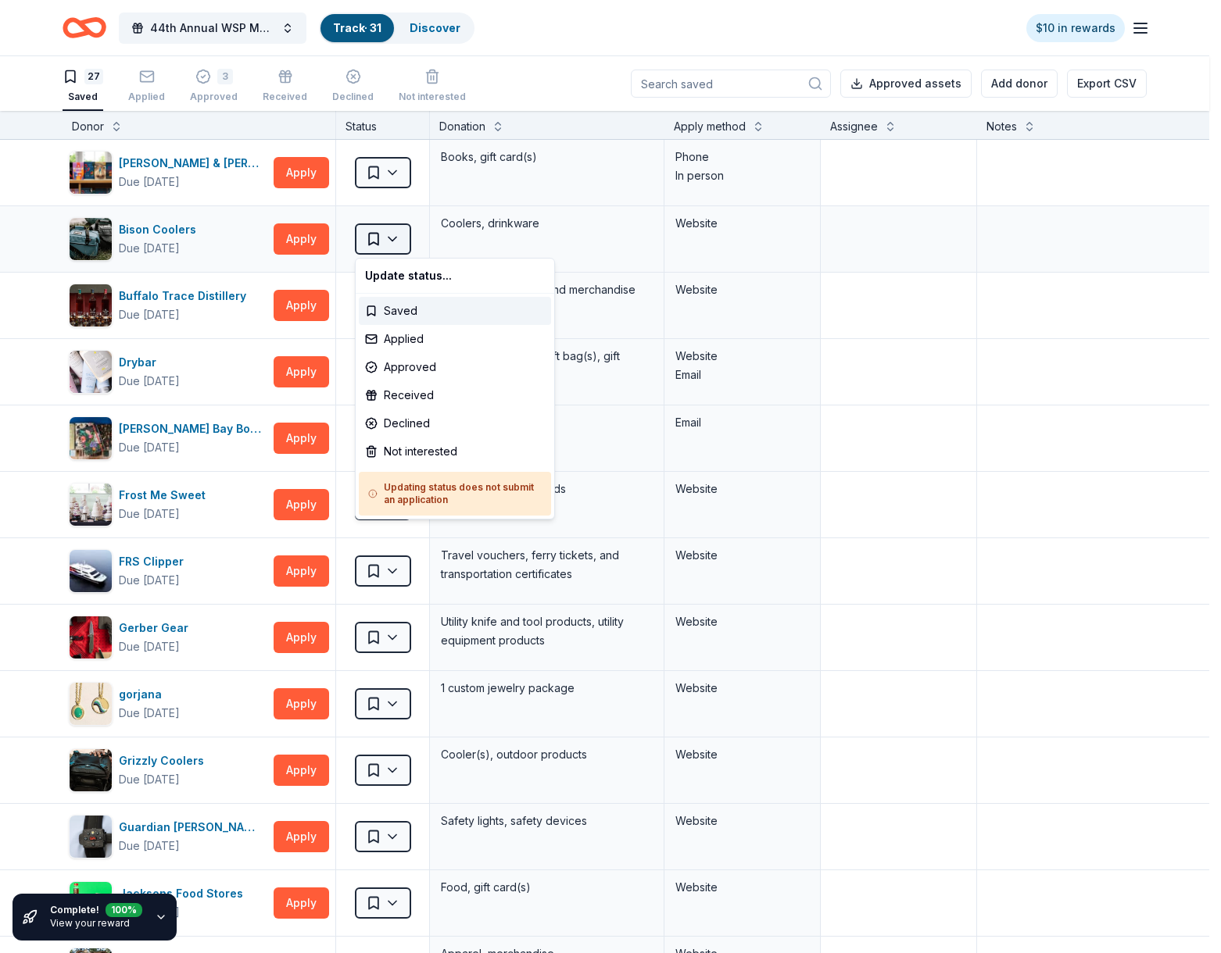
click at [401, 243] on html "10% 44th Annual WSP Memorial Foundation Dinner & Auction Track · 31 Discover $1…" at bounding box center [610, 476] width 1221 height 953
click at [412, 342] on div "Applied" at bounding box center [455, 339] width 192 height 28
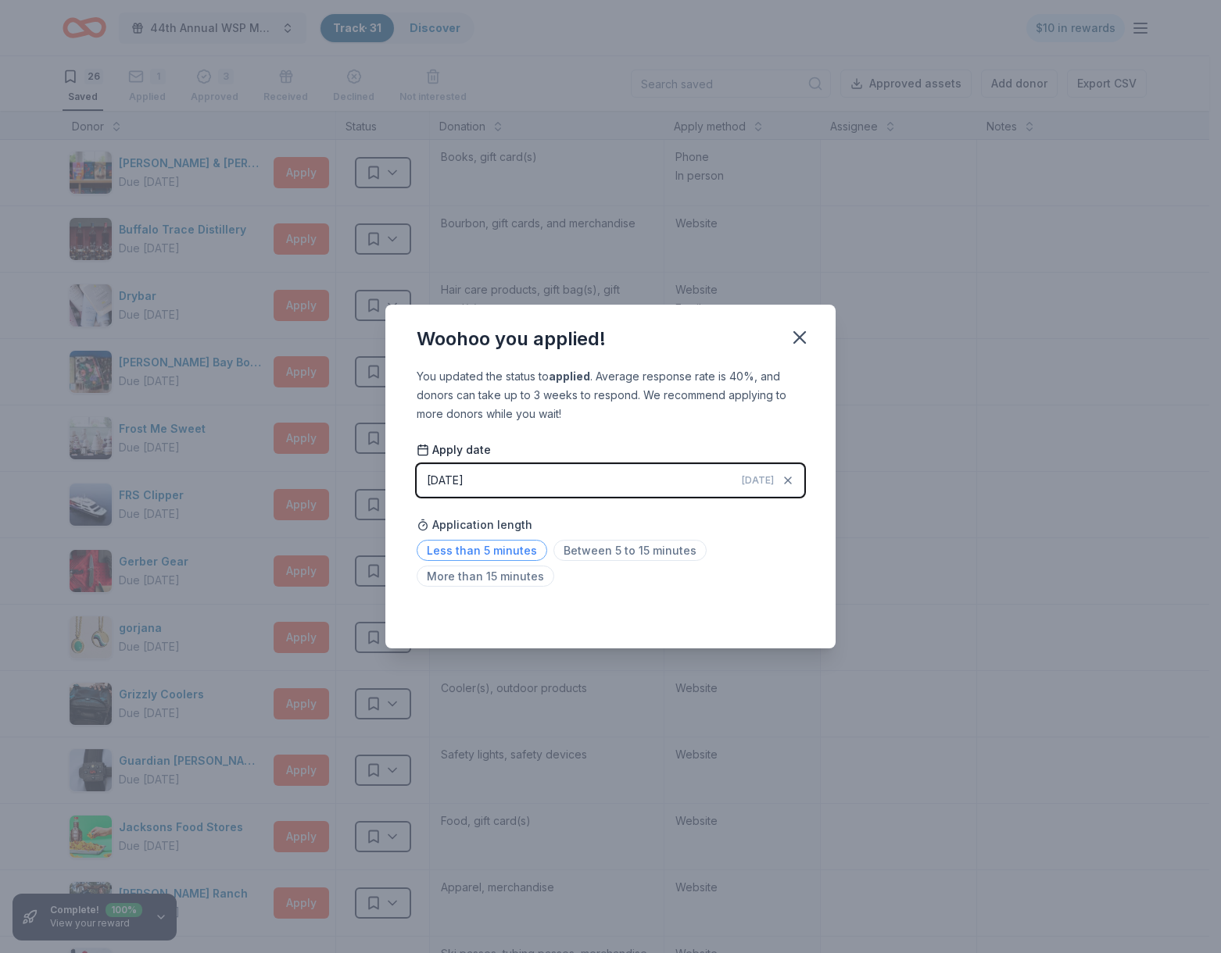
click at [507, 547] on span "Less than 5 minutes" at bounding box center [482, 550] width 131 height 21
click at [796, 337] on icon "button" at bounding box center [800, 338] width 22 height 22
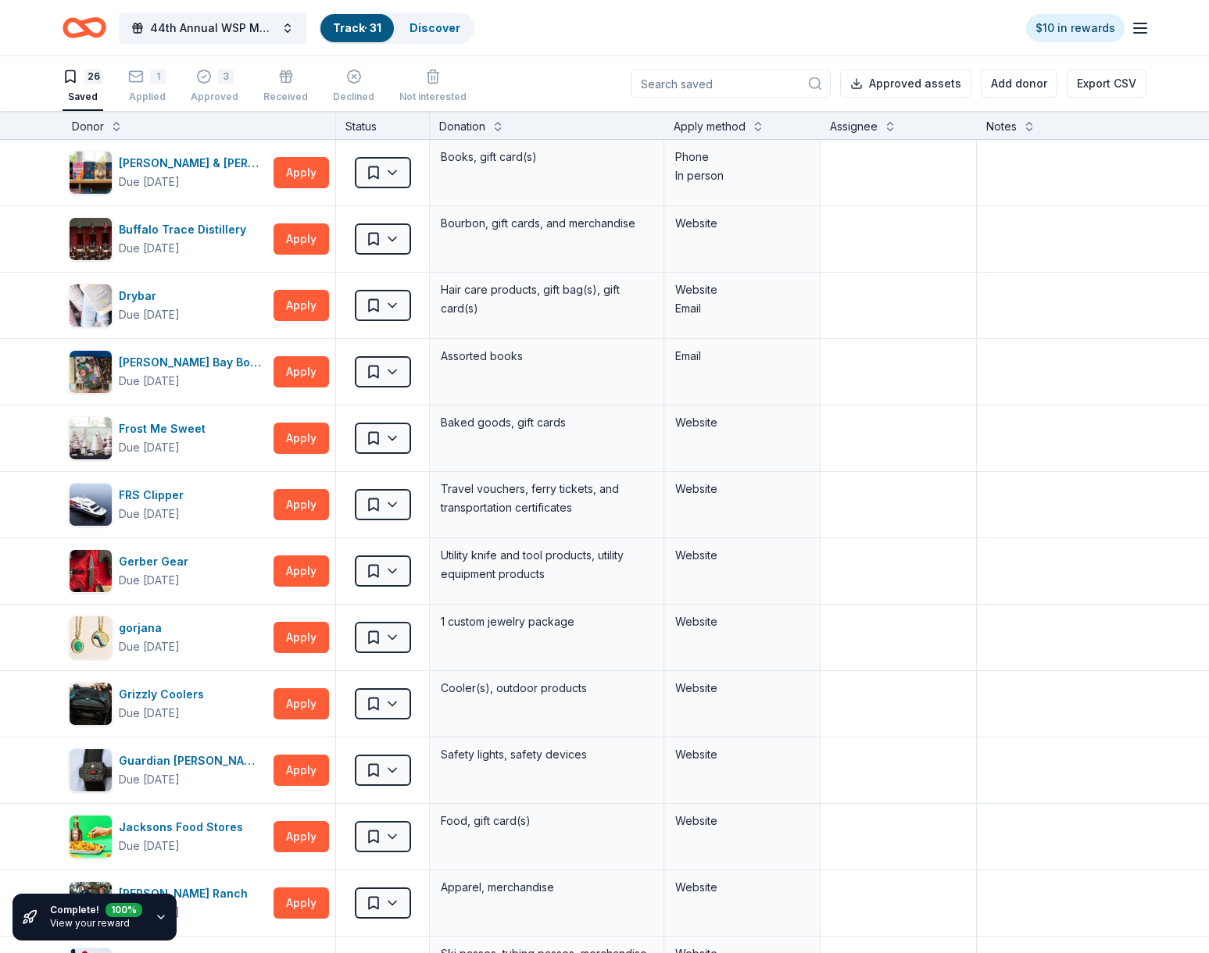
drag, startPoint x: 106, startPoint y: 35, endPoint x: 90, endPoint y: 25, distance: 19.3
click at [106, 36] on div "44th Annual WSP Memorial Foundation Dinner & Auction Track · 31 Discover" at bounding box center [269, 27] width 412 height 37
click at [90, 25] on icon "Home" at bounding box center [85, 27] width 44 height 37
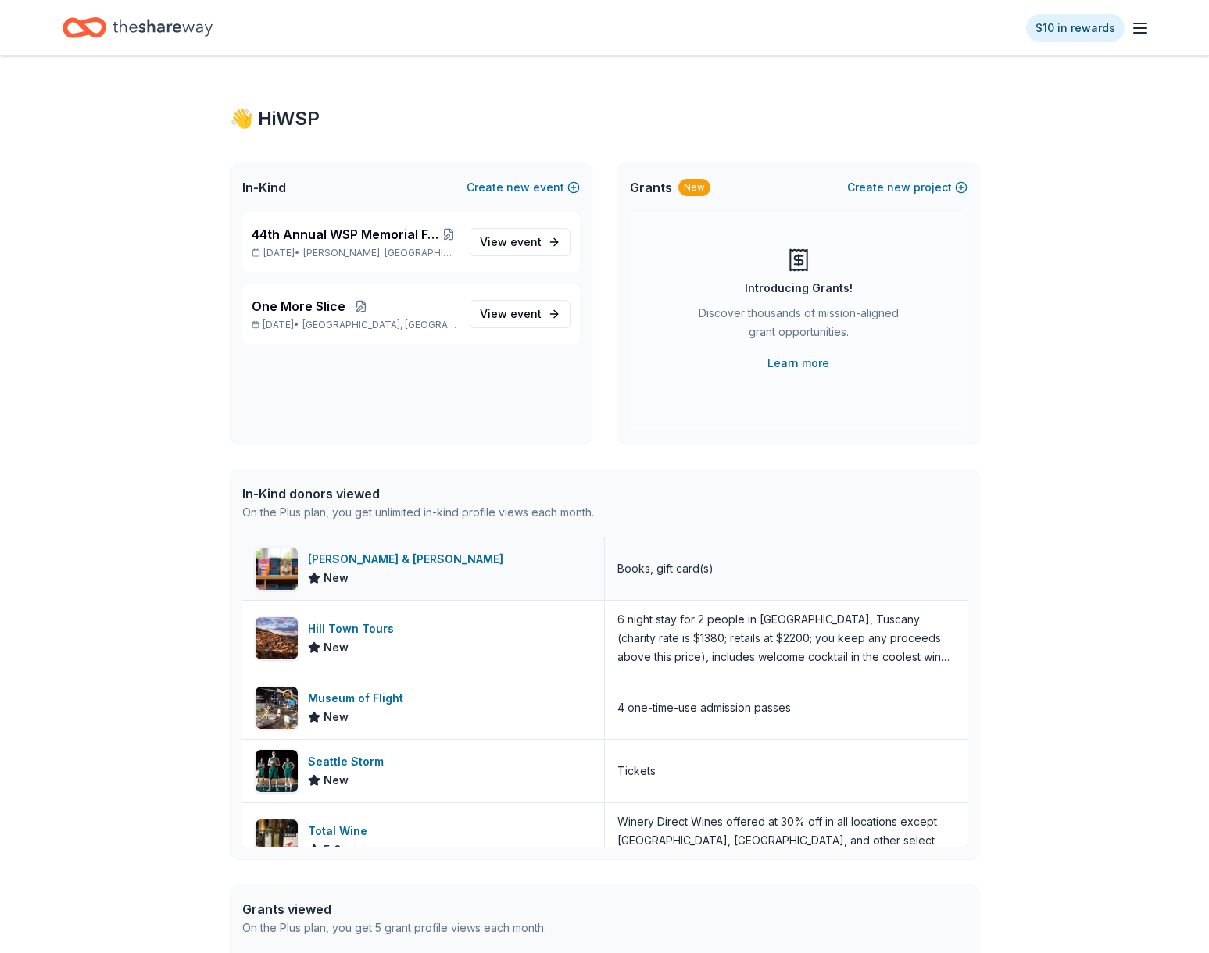
click at [469, 575] on div "Barnes & Noble New" at bounding box center [423, 569] width 363 height 63
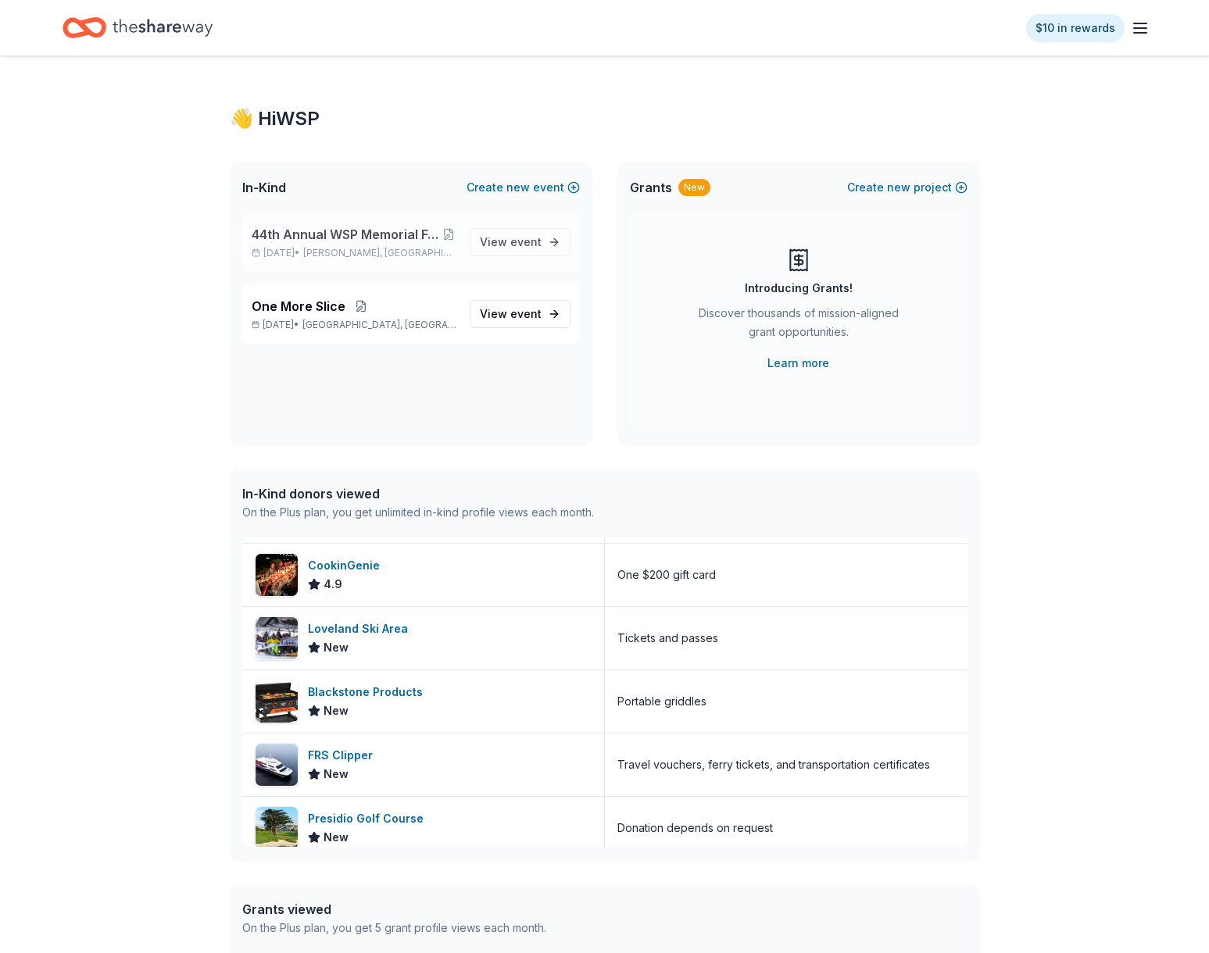
click at [349, 252] on span "Prosser, WA" at bounding box center [379, 253] width 153 height 13
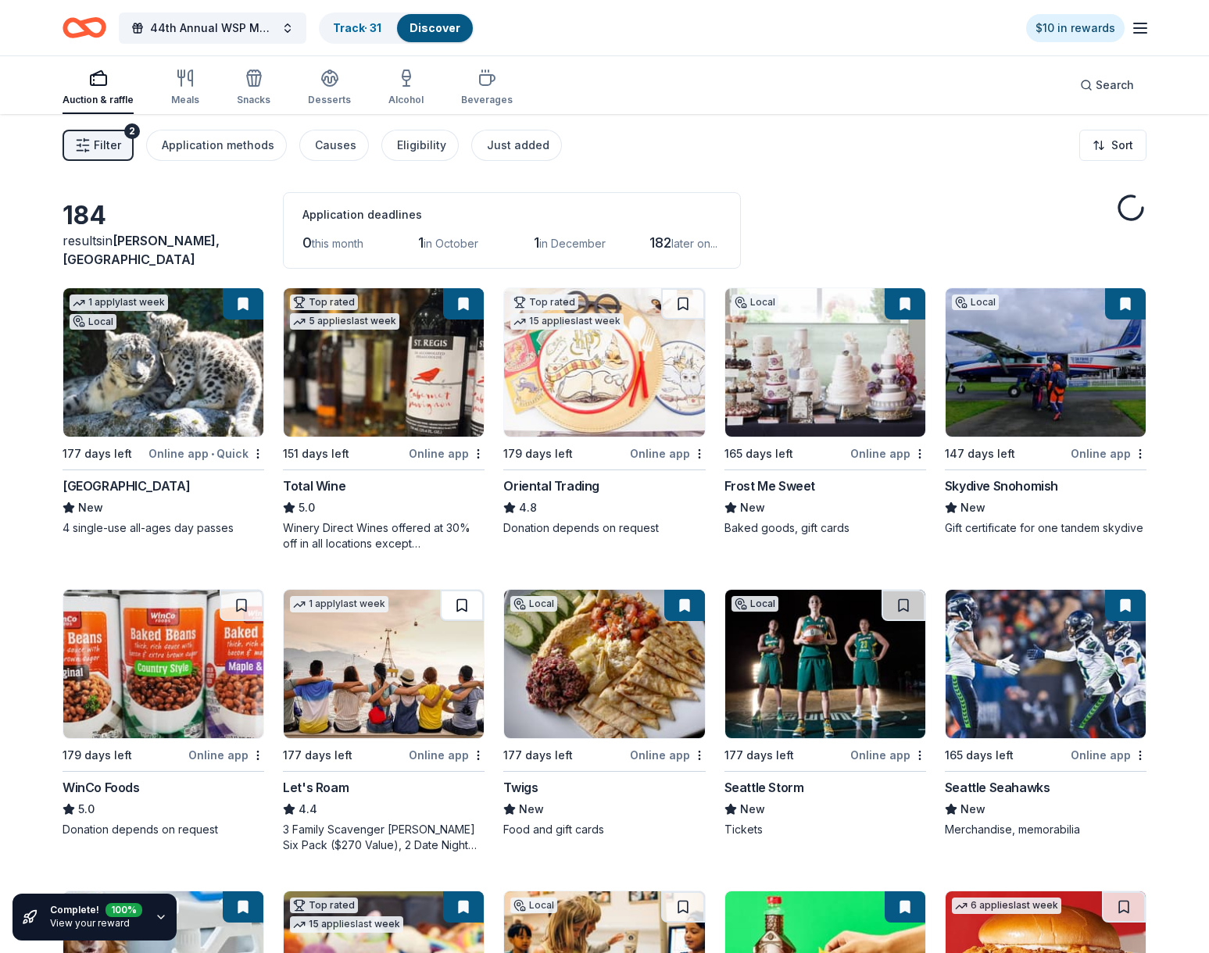
click at [452, 608] on button at bounding box center [462, 605] width 44 height 31
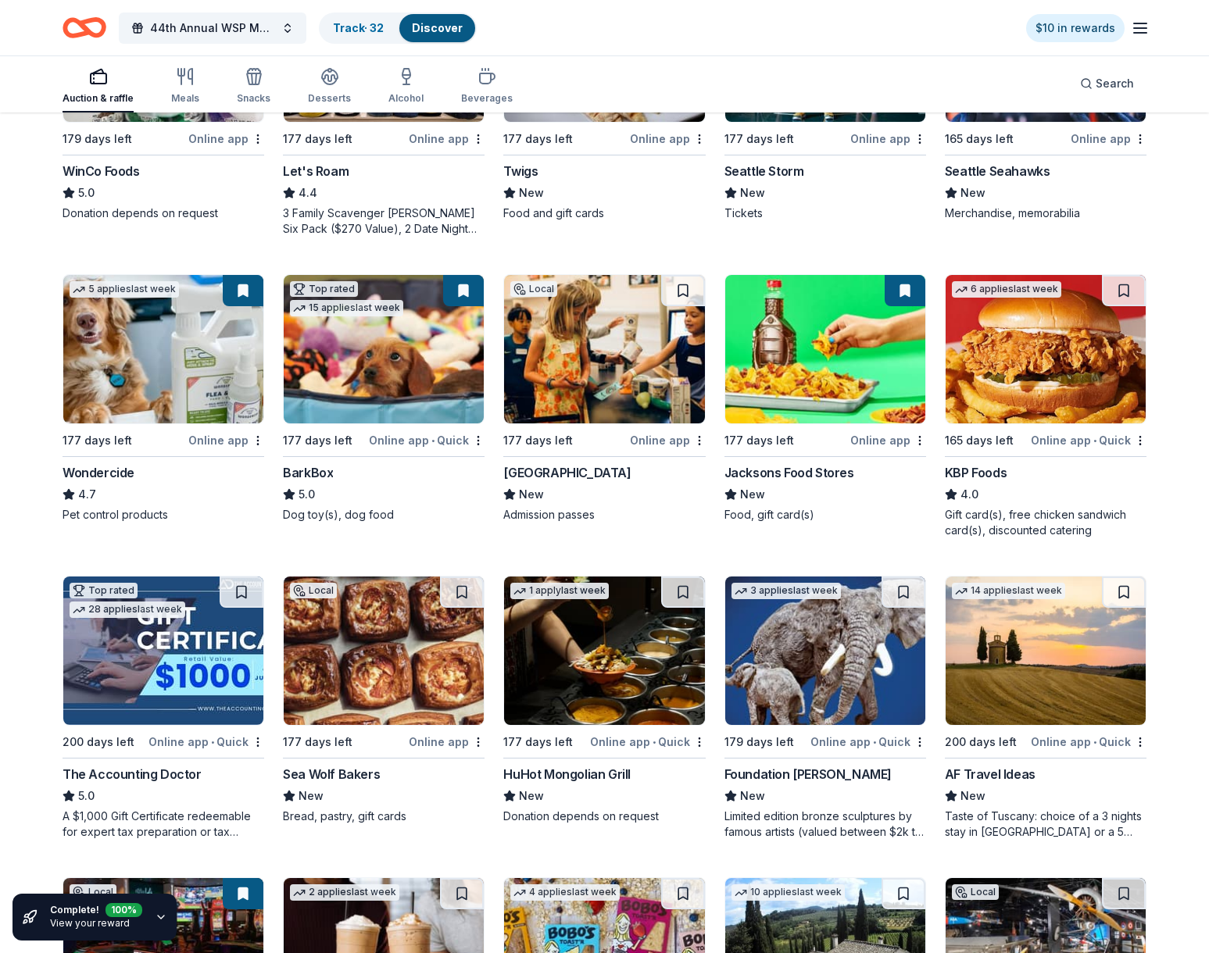
scroll to position [646, 0]
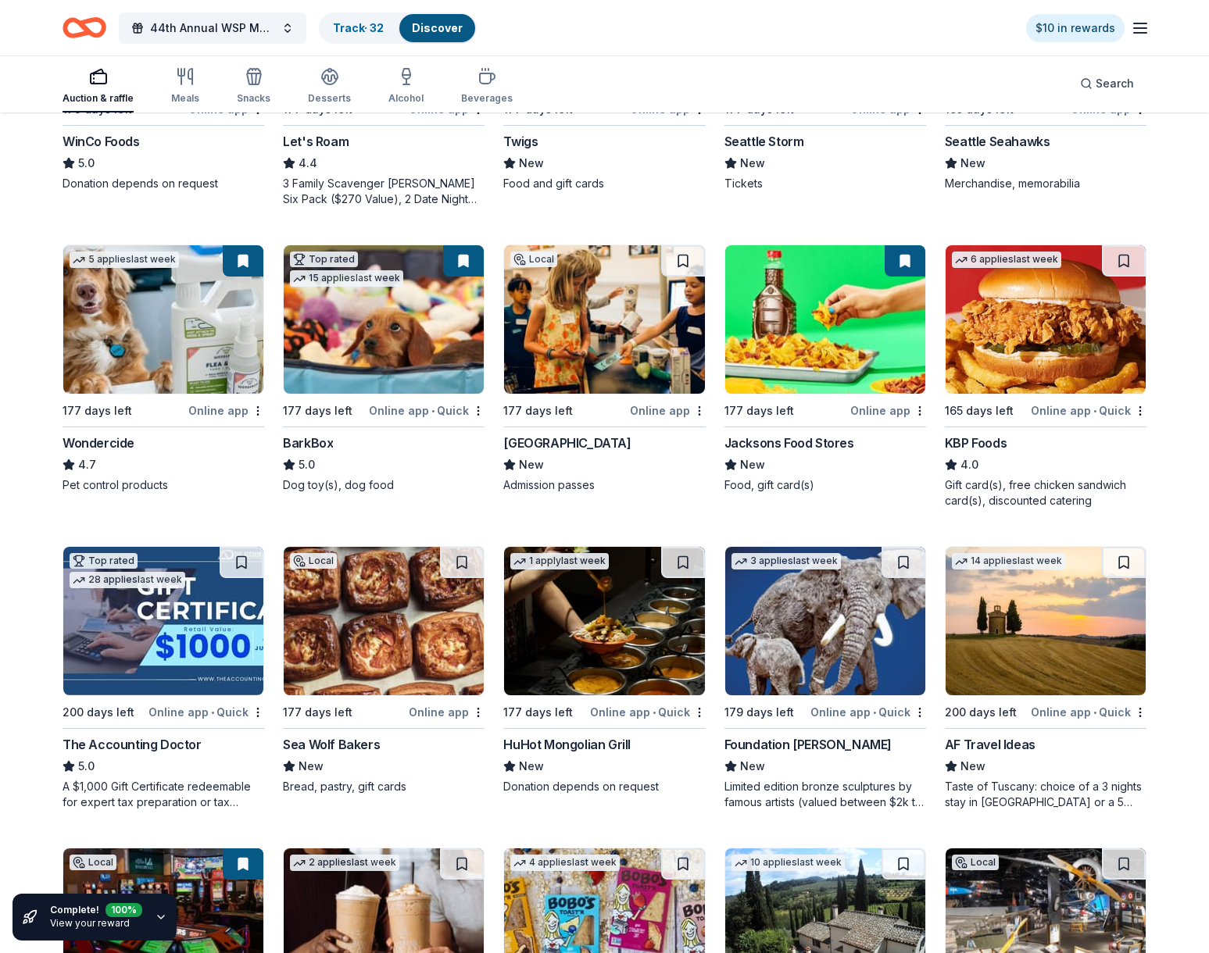
click at [564, 445] on div "Seattle Children's Museum" at bounding box center [566, 443] width 127 height 19
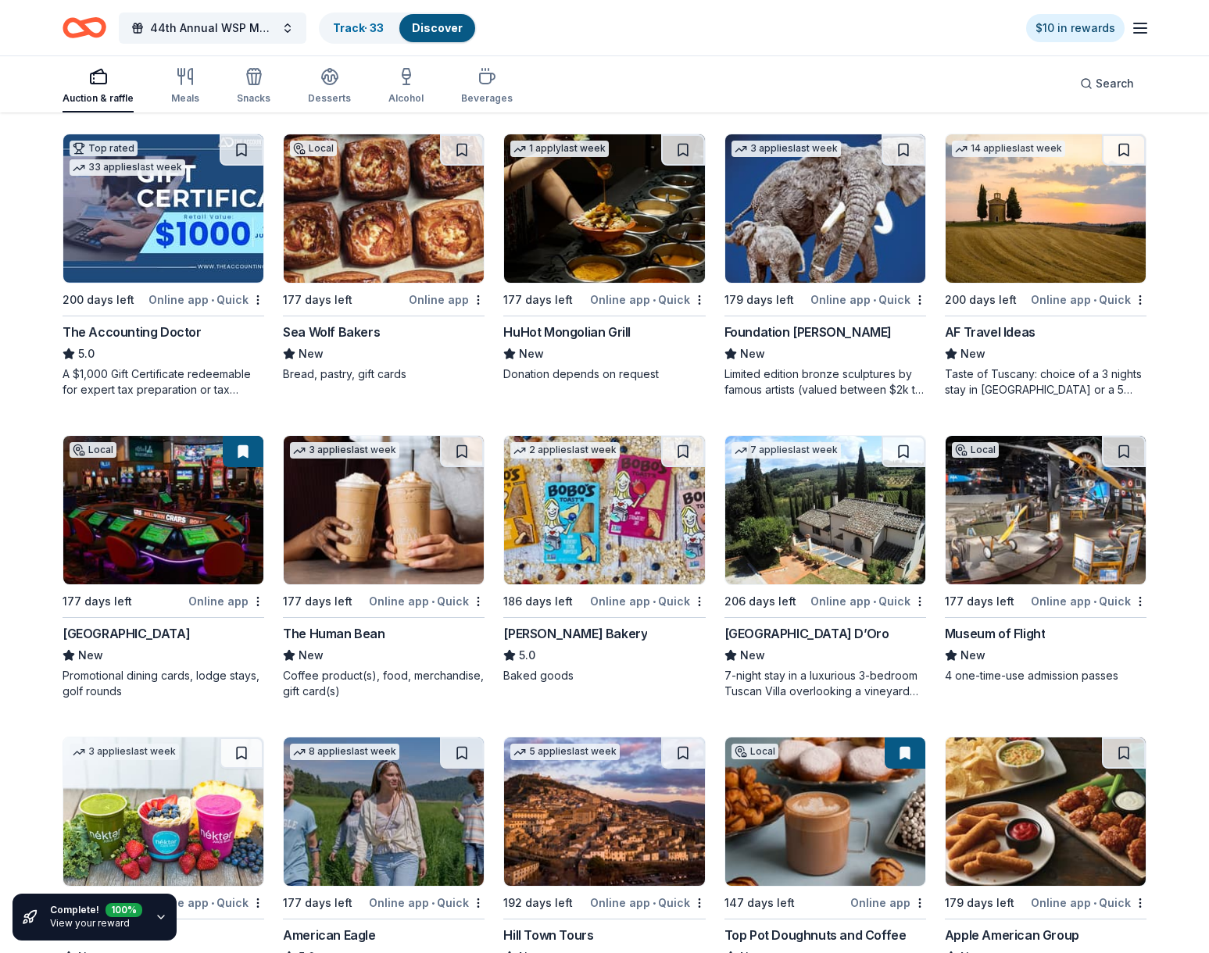
scroll to position [1395, 0]
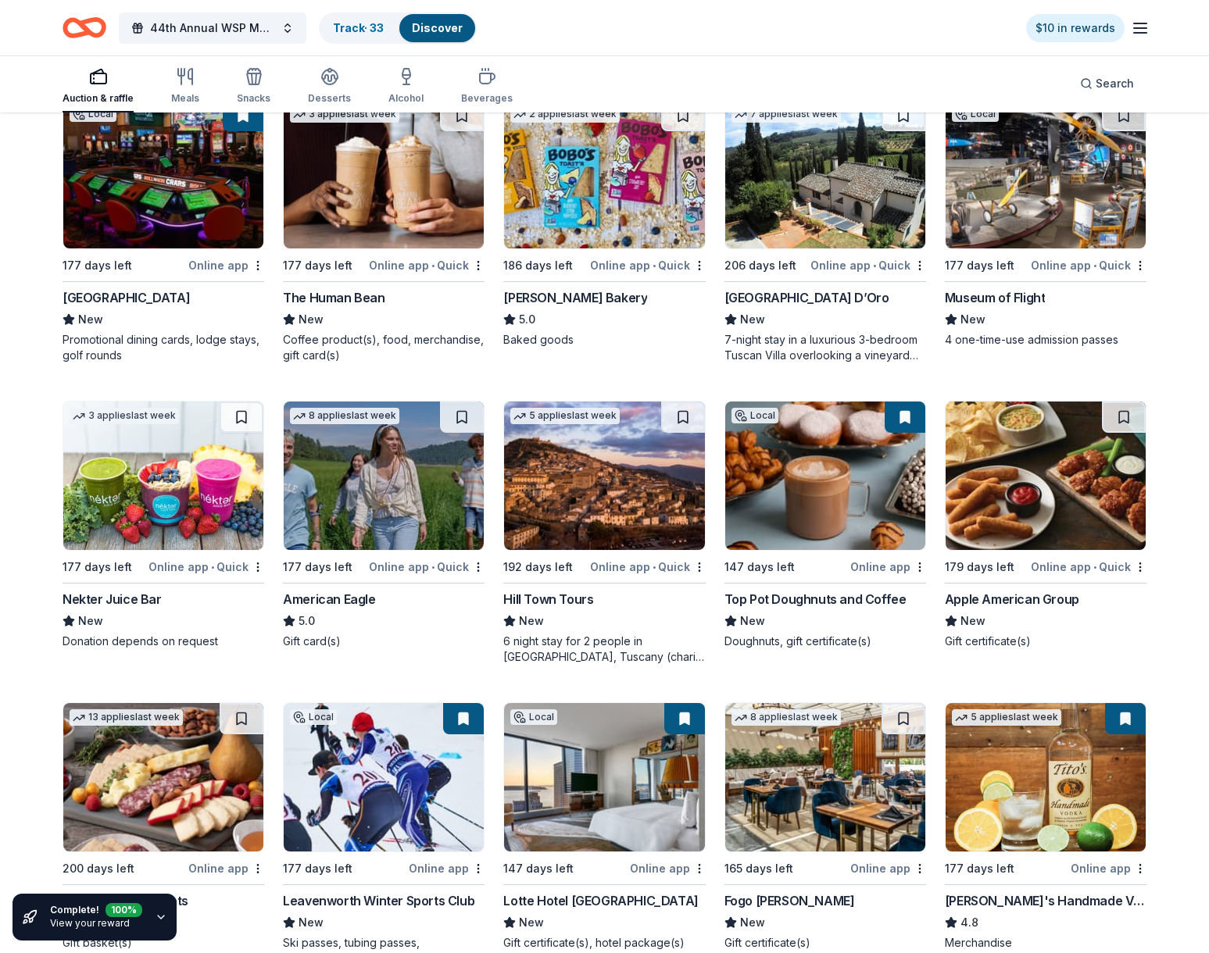
click at [346, 578] on div "8 applies last week 177 days left Online app • Quick American Eagle 5.0 Gift ca…" at bounding box center [384, 525] width 202 height 249
click at [908, 416] on button at bounding box center [905, 417] width 41 height 31
click at [906, 424] on button at bounding box center [905, 417] width 41 height 31
click at [852, 498] on img at bounding box center [825, 476] width 200 height 148
click at [993, 591] on div "Apple American Group" at bounding box center [1012, 599] width 134 height 19
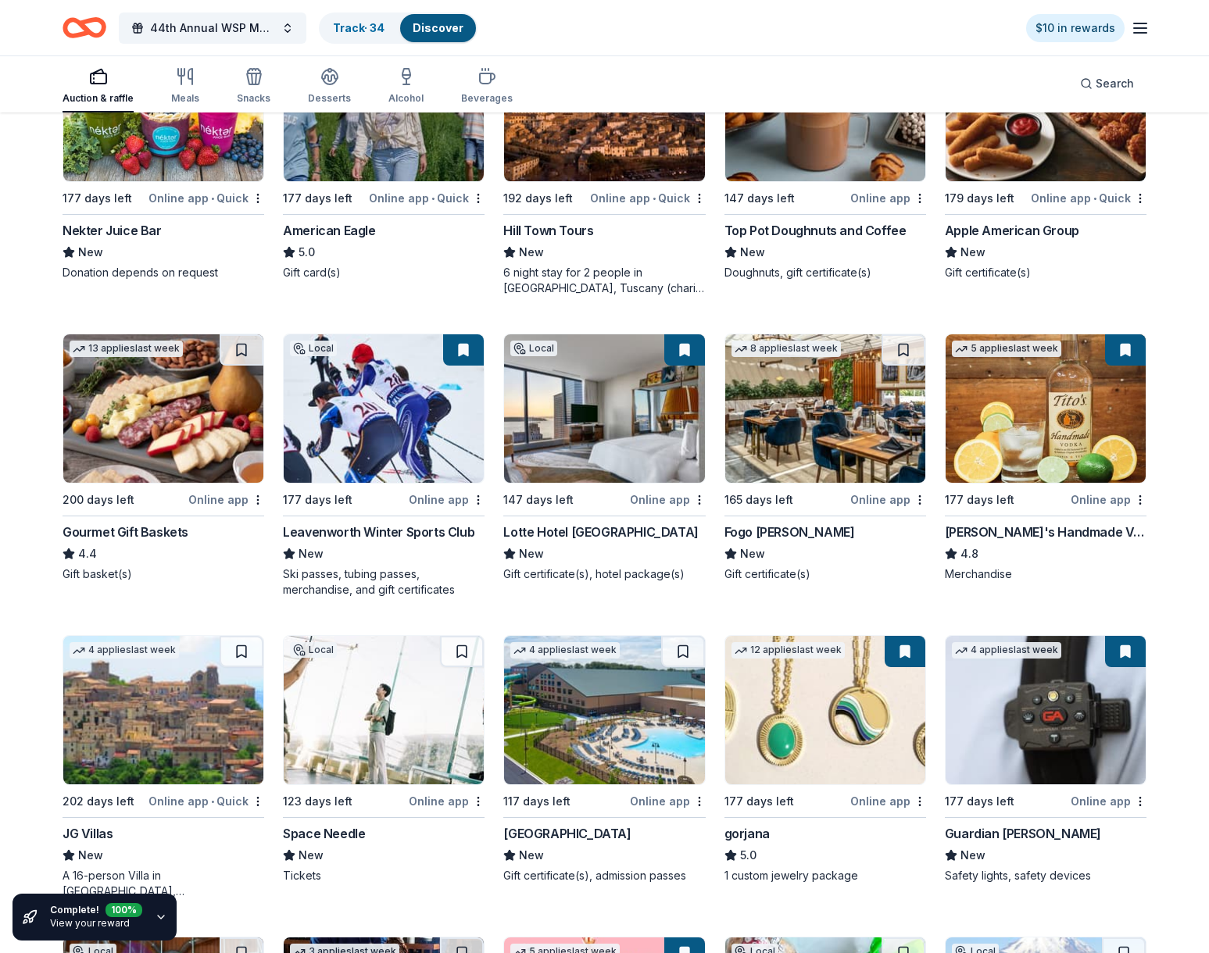
scroll to position [1807, 0]
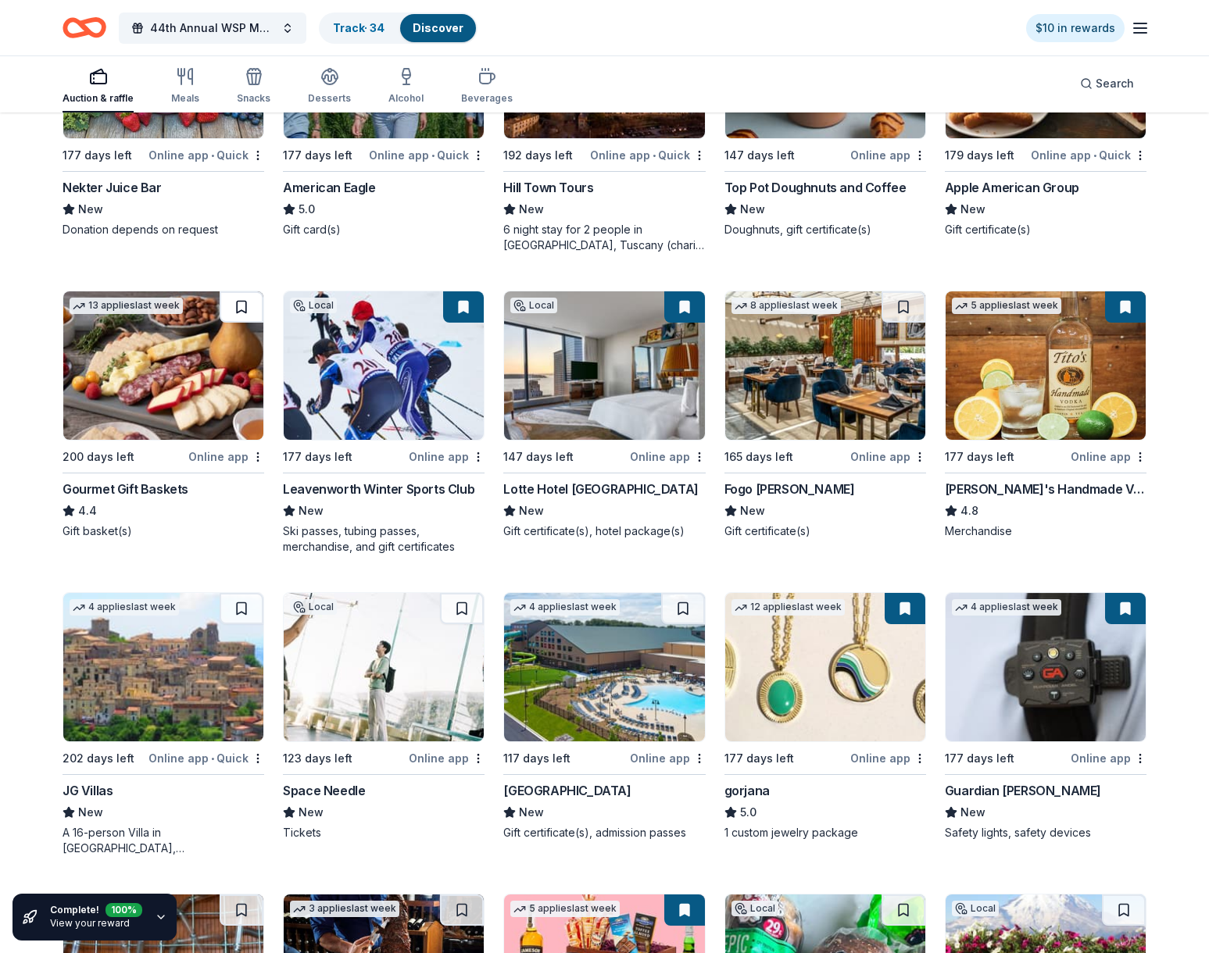
click at [244, 299] on button at bounding box center [242, 307] width 44 height 31
click at [780, 463] on div "165 days left" at bounding box center [758, 457] width 69 height 19
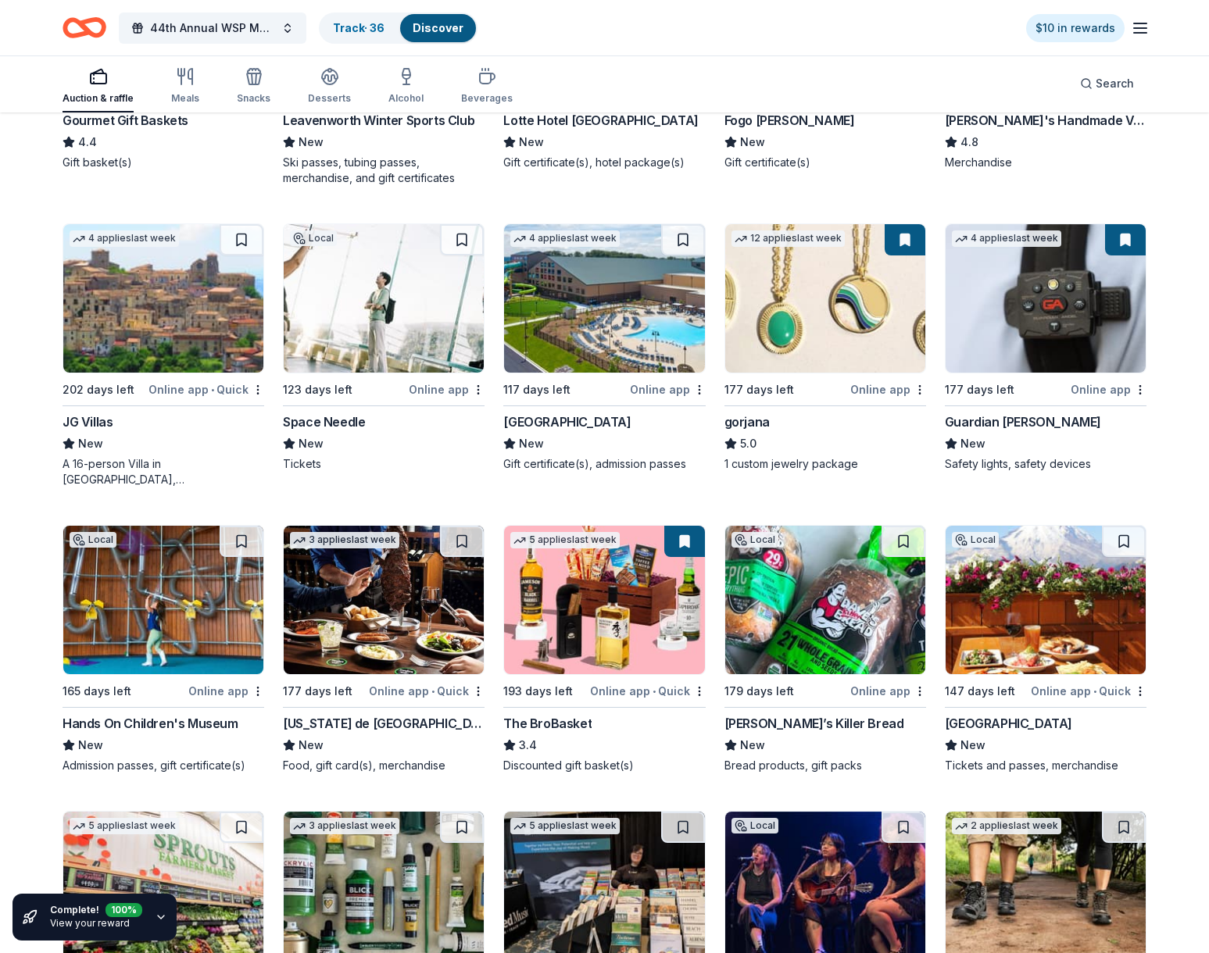
scroll to position [2178, 0]
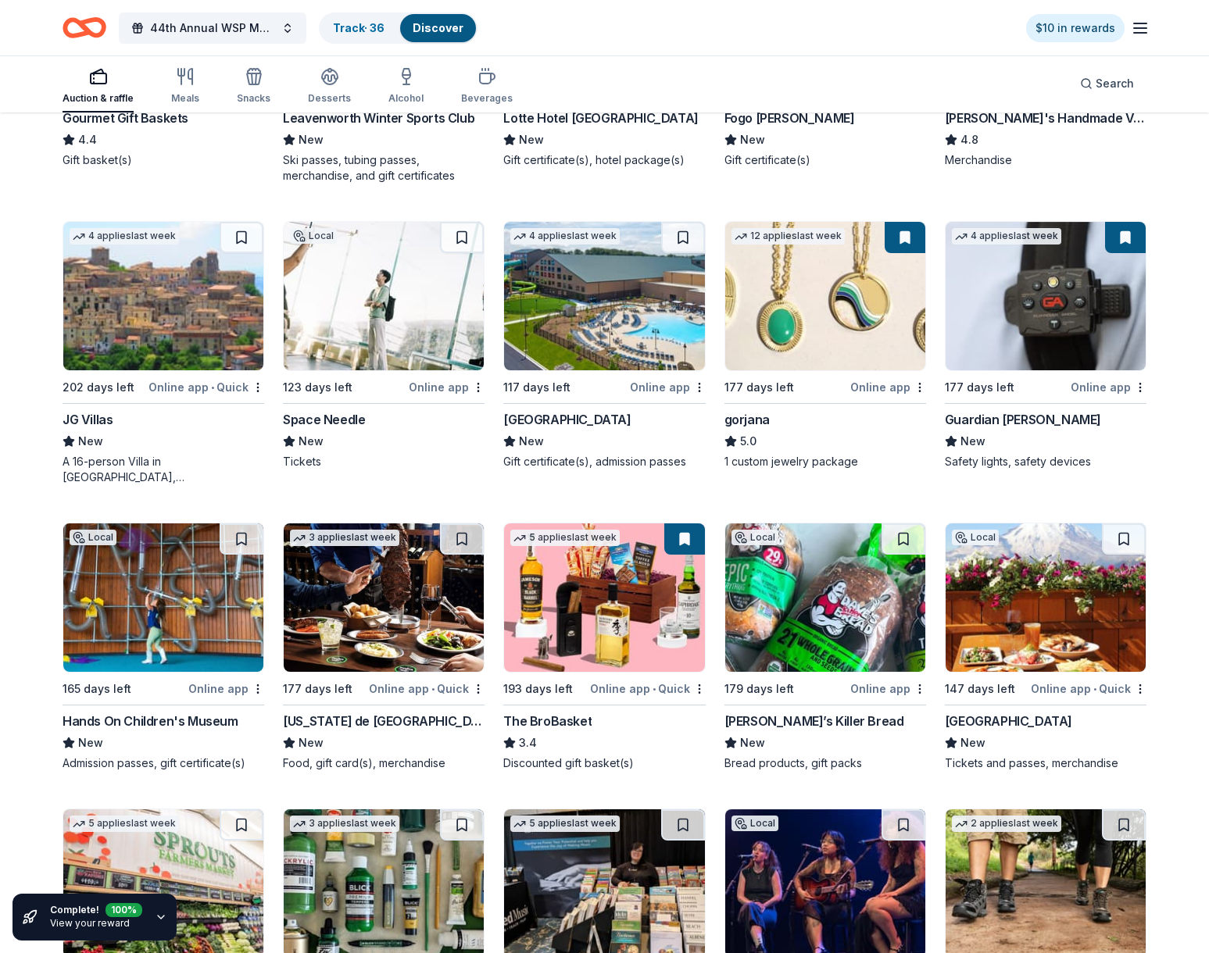
click at [520, 416] on div "Great Wolf Lodge" at bounding box center [566, 419] width 127 height 19
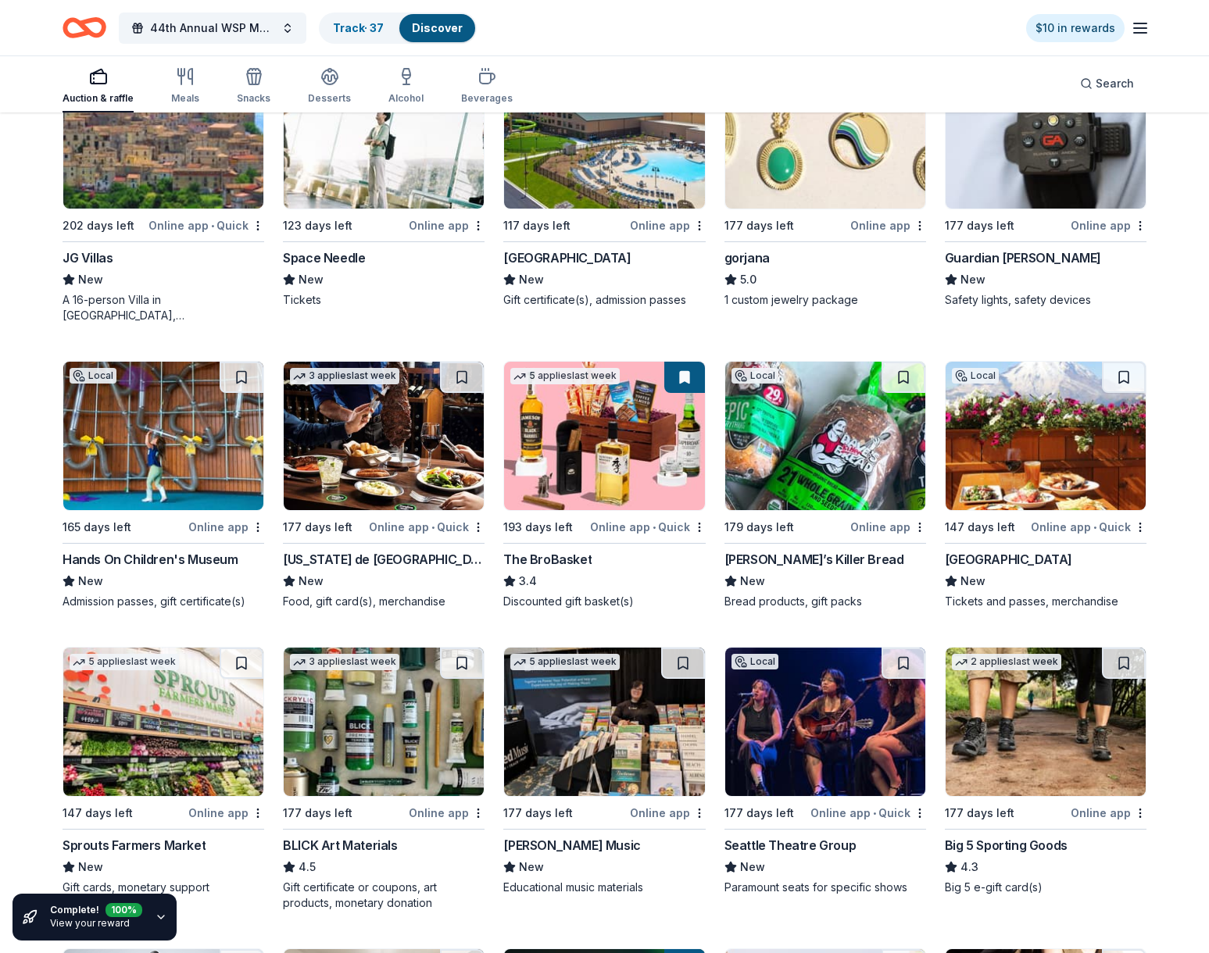
scroll to position [2349, 0]
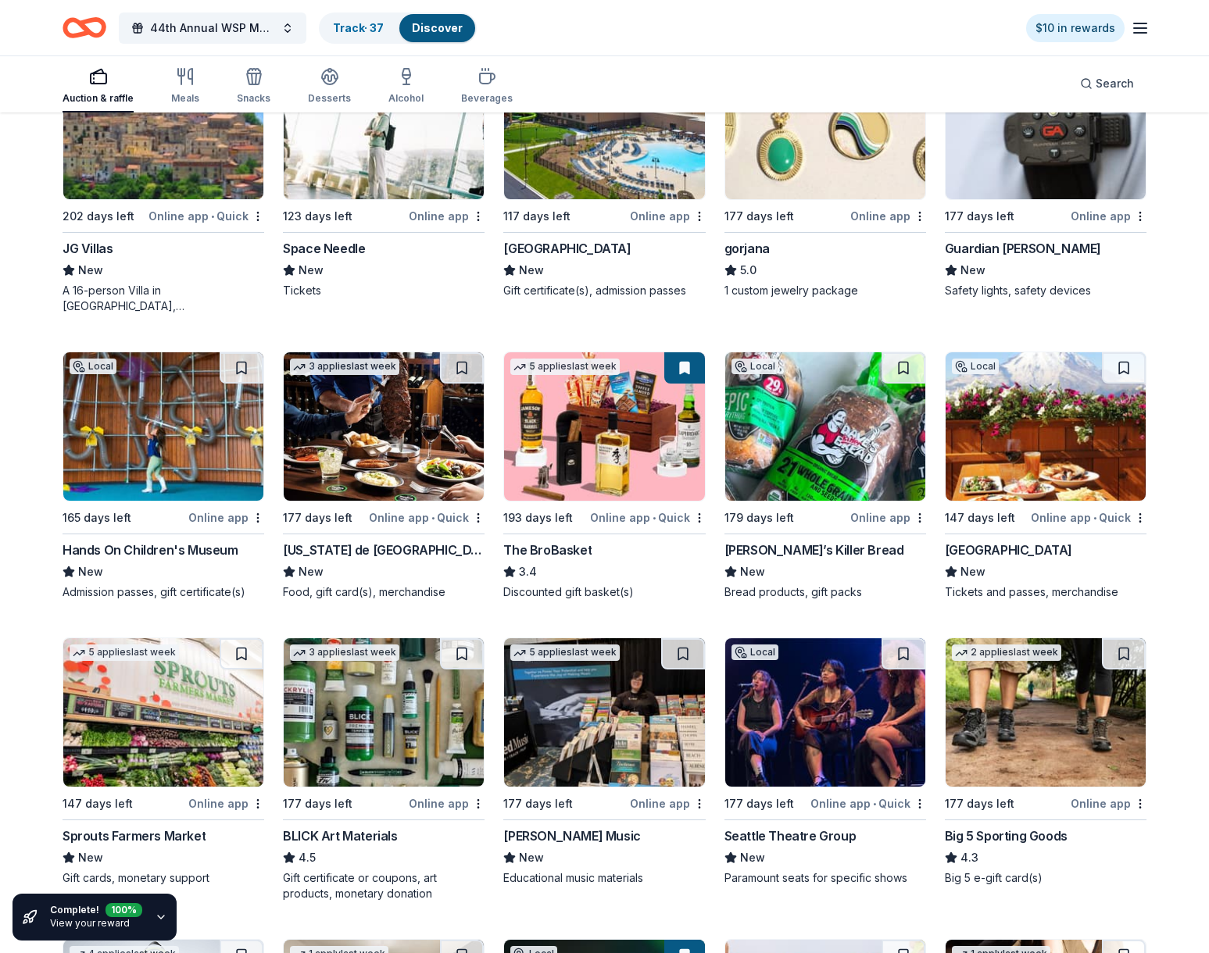
click at [153, 546] on div "Hands On Children's Museum" at bounding box center [151, 550] width 176 height 19
click at [315, 549] on div "Texas de Brazil" at bounding box center [384, 550] width 202 height 19
click at [995, 553] on div "Crystal Mountain Resort" at bounding box center [1008, 550] width 127 height 19
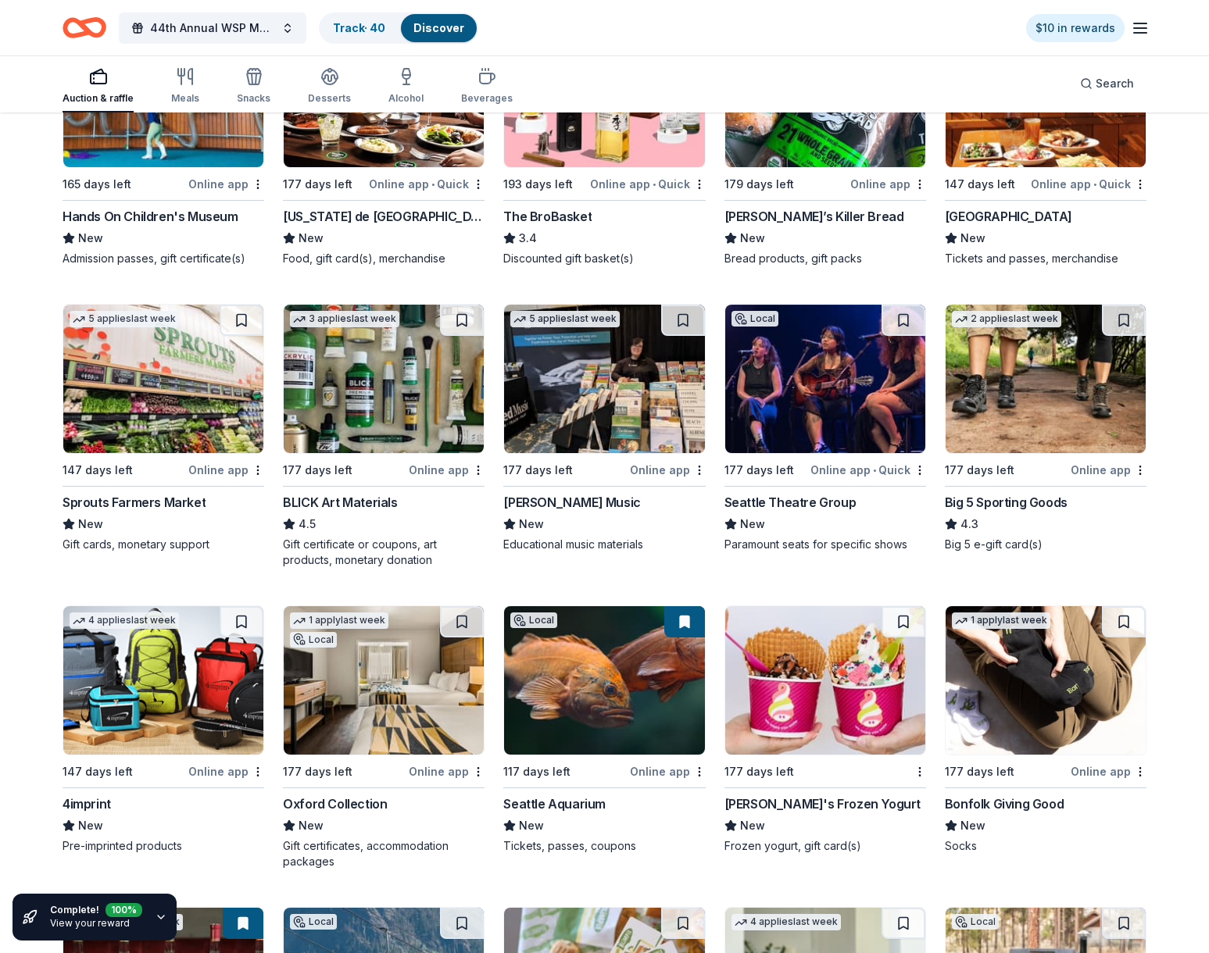
scroll to position [2692, 0]
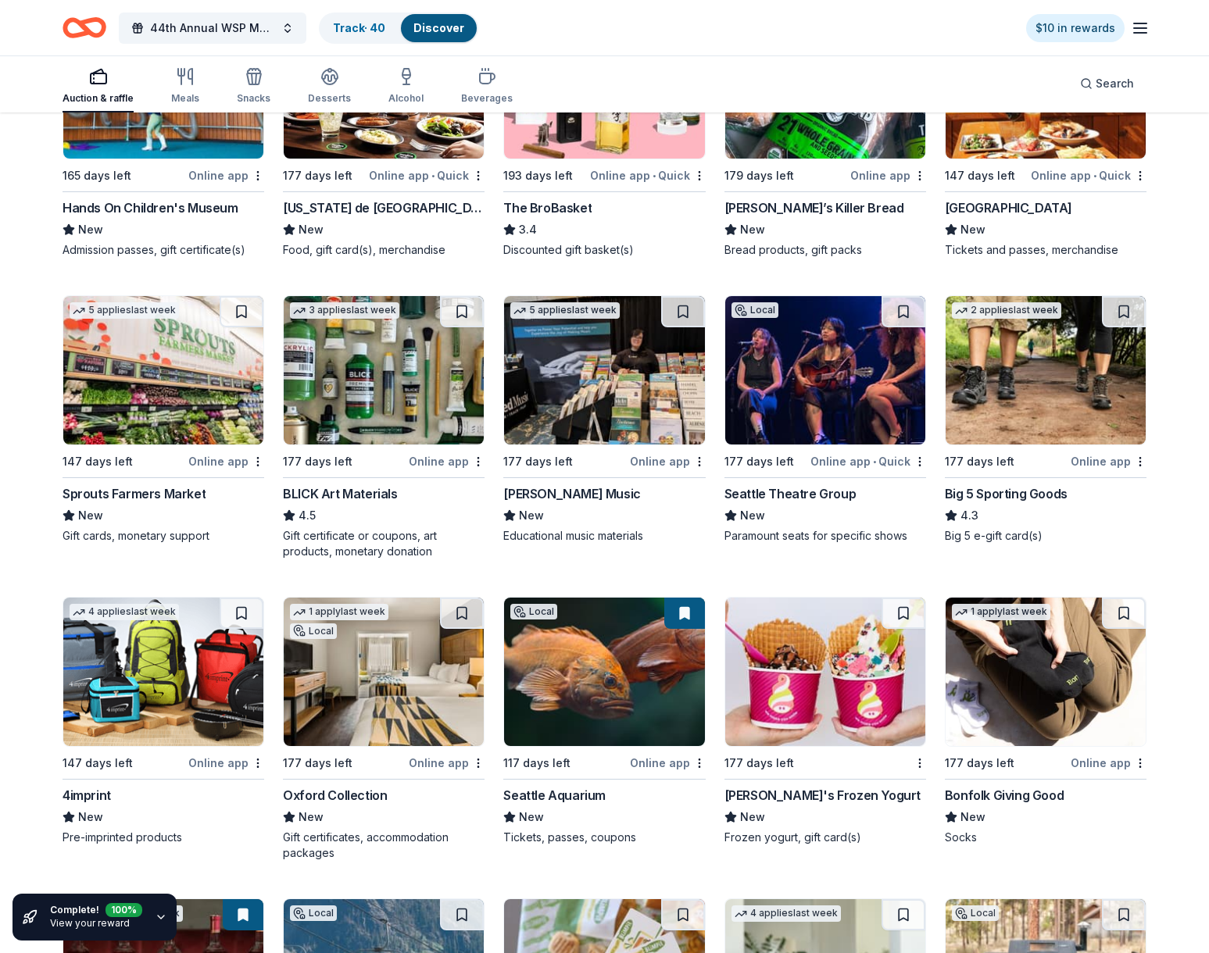
click at [323, 799] on div "Oxford Collection" at bounding box center [335, 795] width 104 height 19
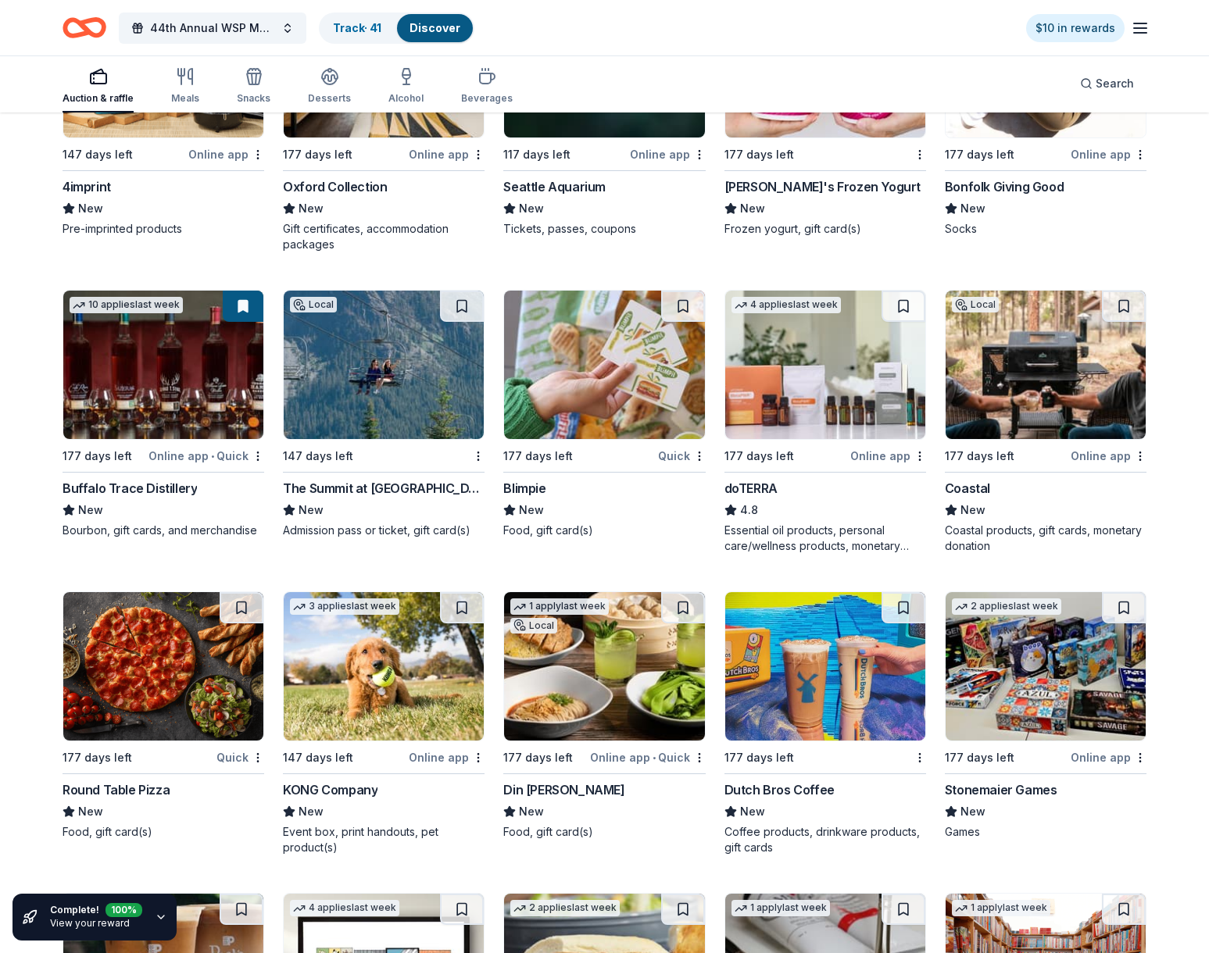
scroll to position [3404, 0]
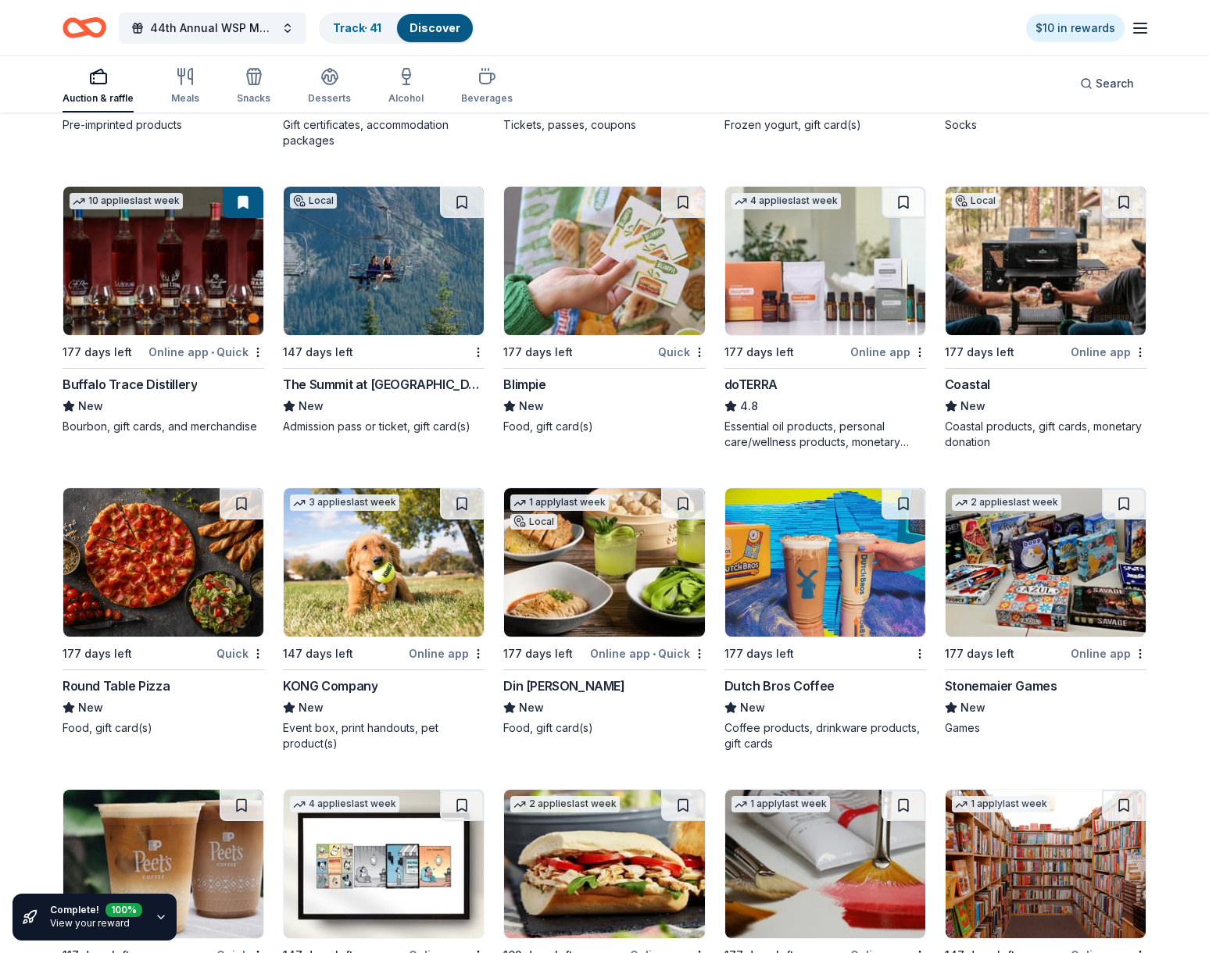
click at [621, 318] on img at bounding box center [604, 261] width 200 height 148
click at [453, 496] on button at bounding box center [462, 503] width 44 height 31
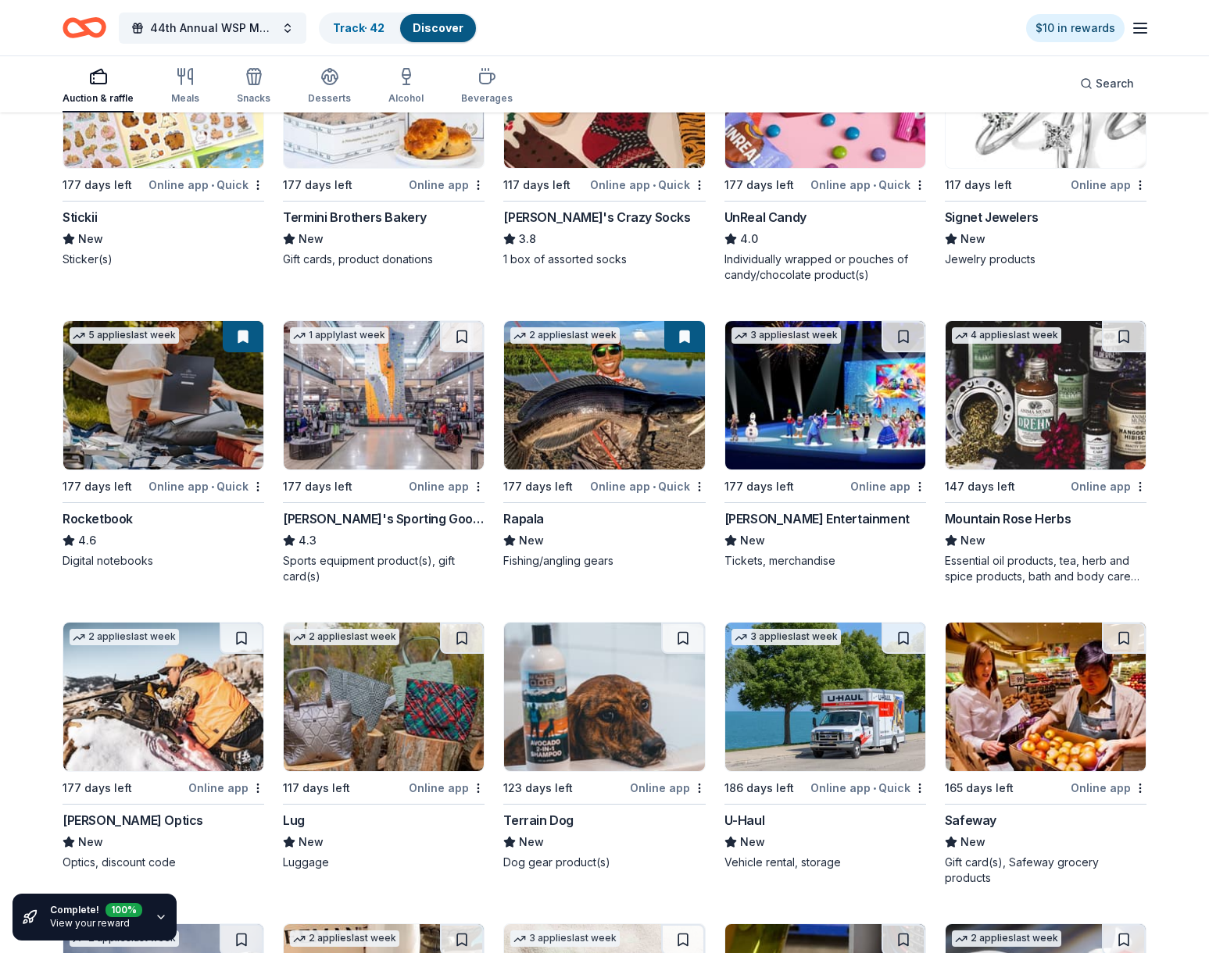
scroll to position [4824, 0]
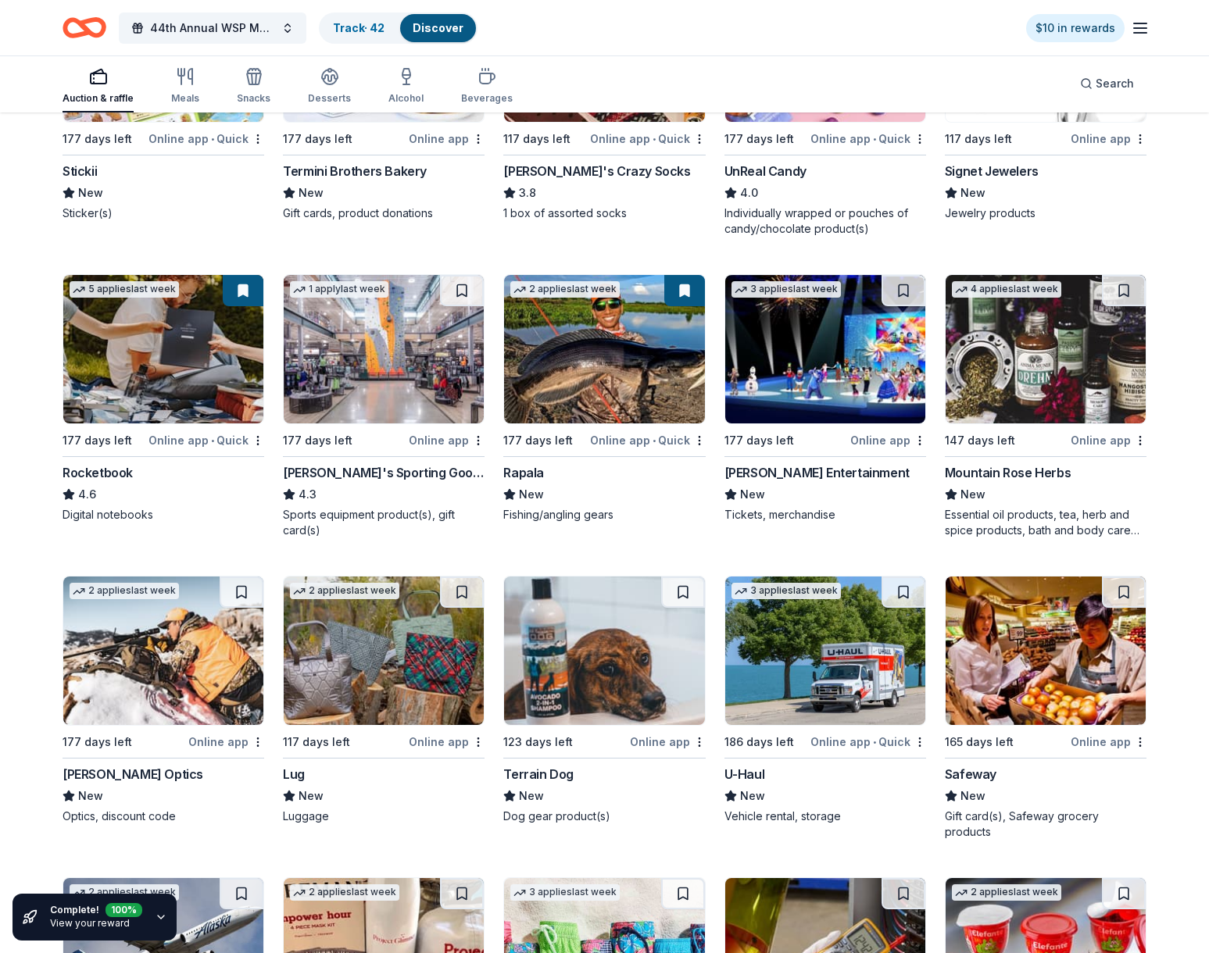
click at [799, 486] on div "New" at bounding box center [825, 494] width 202 height 19
click at [903, 287] on button at bounding box center [904, 290] width 44 height 31
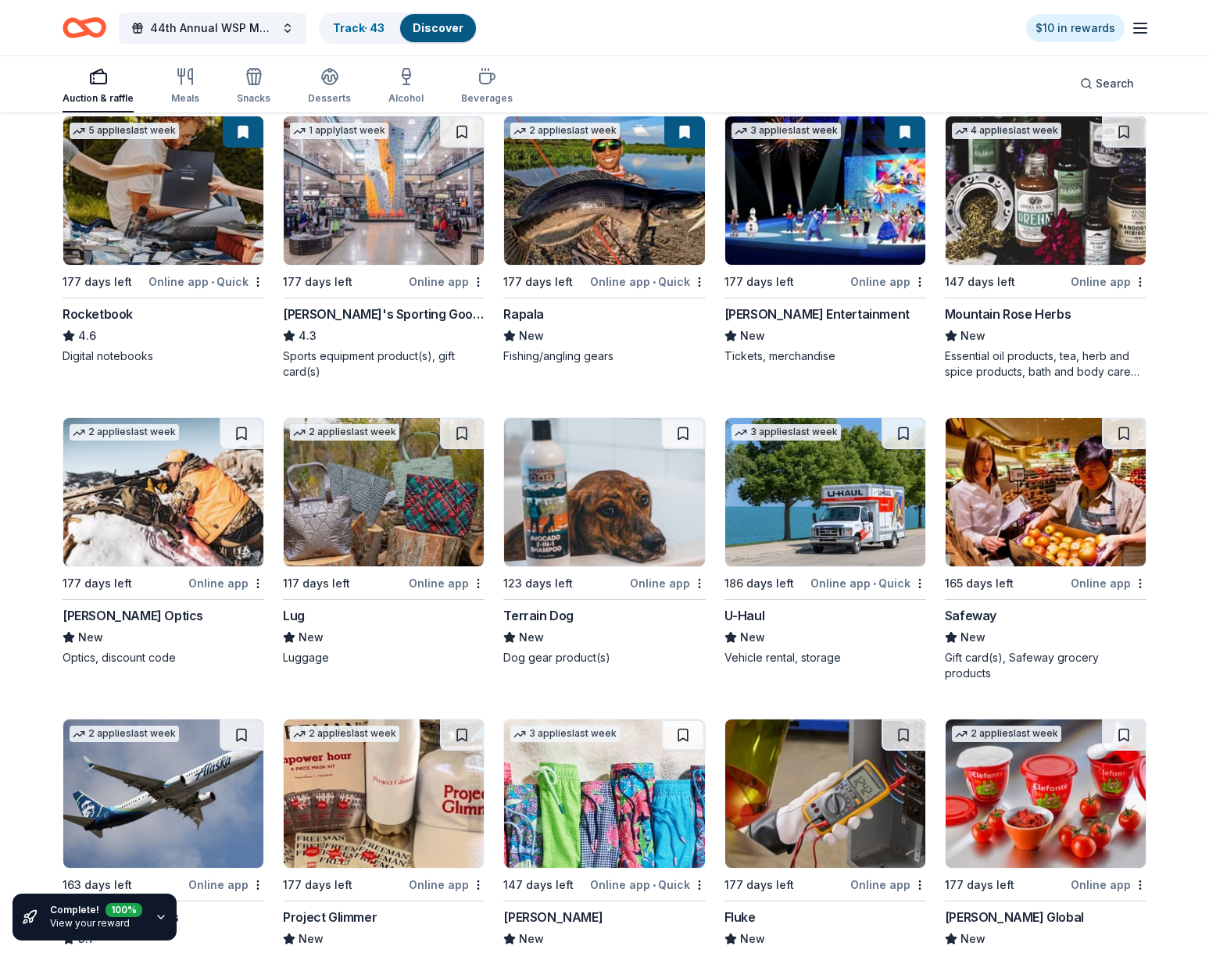
scroll to position [4984, 0]
click at [194, 514] on img at bounding box center [163, 491] width 200 height 148
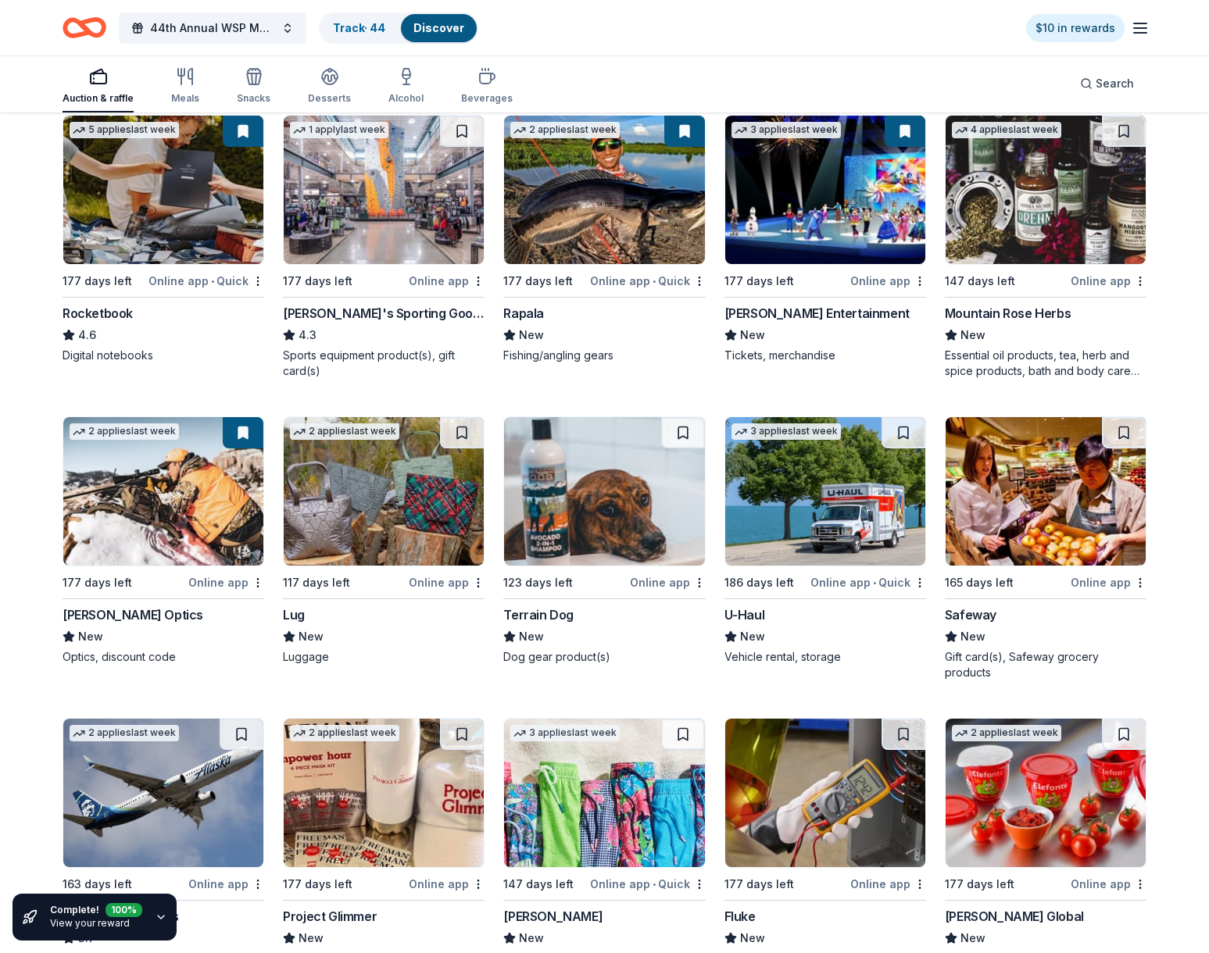
click at [417, 502] on img at bounding box center [384, 491] width 200 height 148
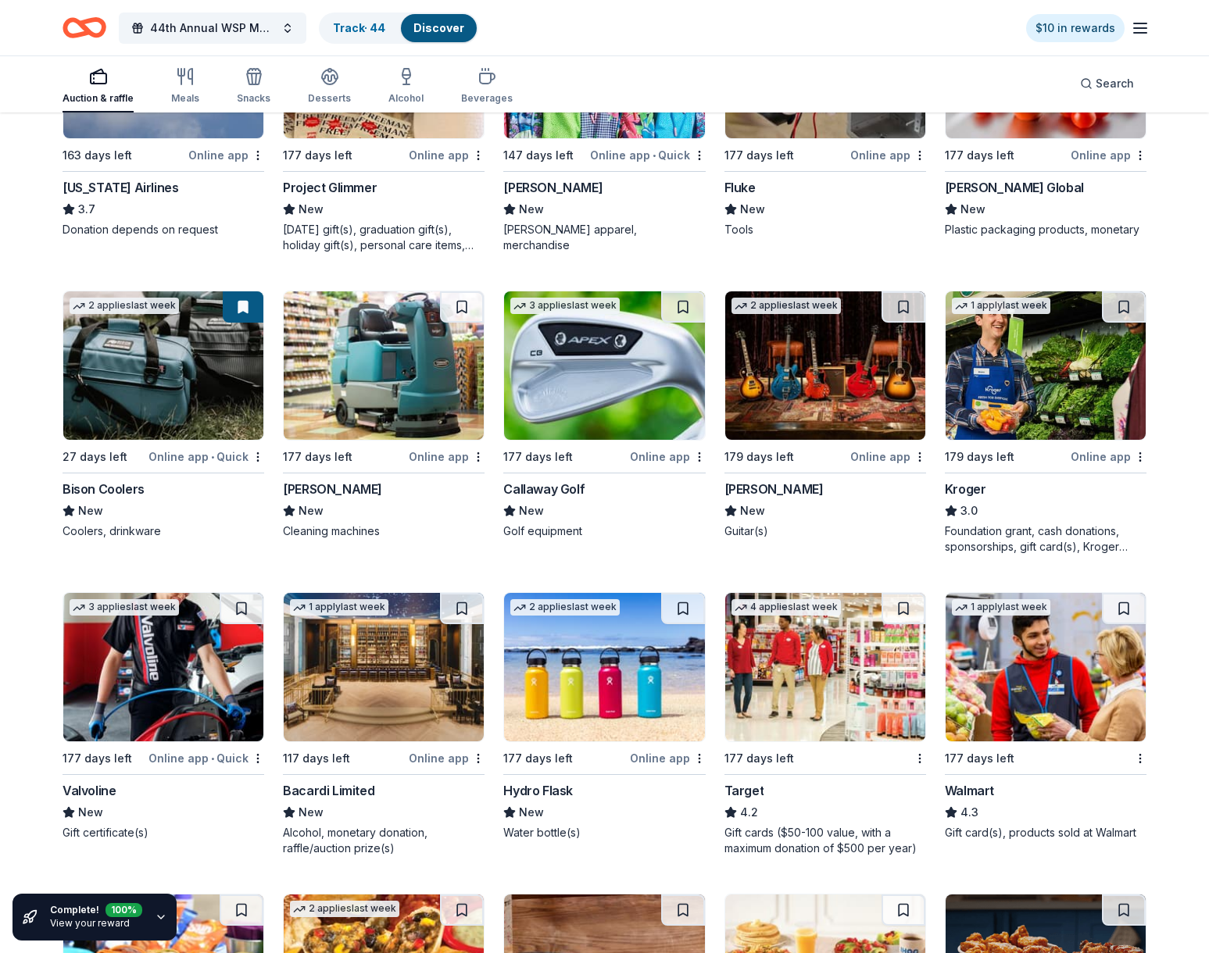
scroll to position [5691, 0]
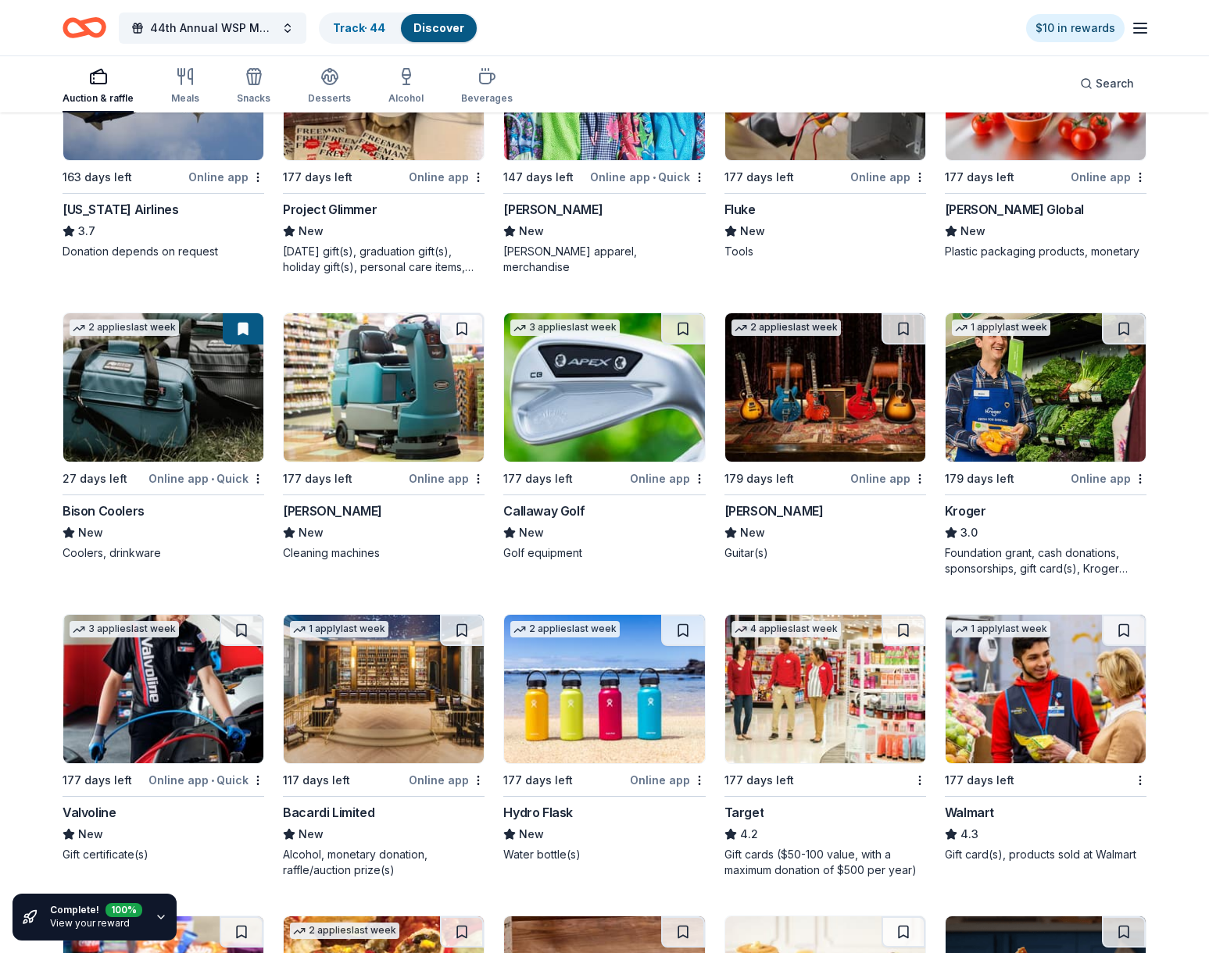
click at [816, 712] on img at bounding box center [825, 689] width 200 height 148
click at [776, 395] on img at bounding box center [825, 387] width 200 height 148
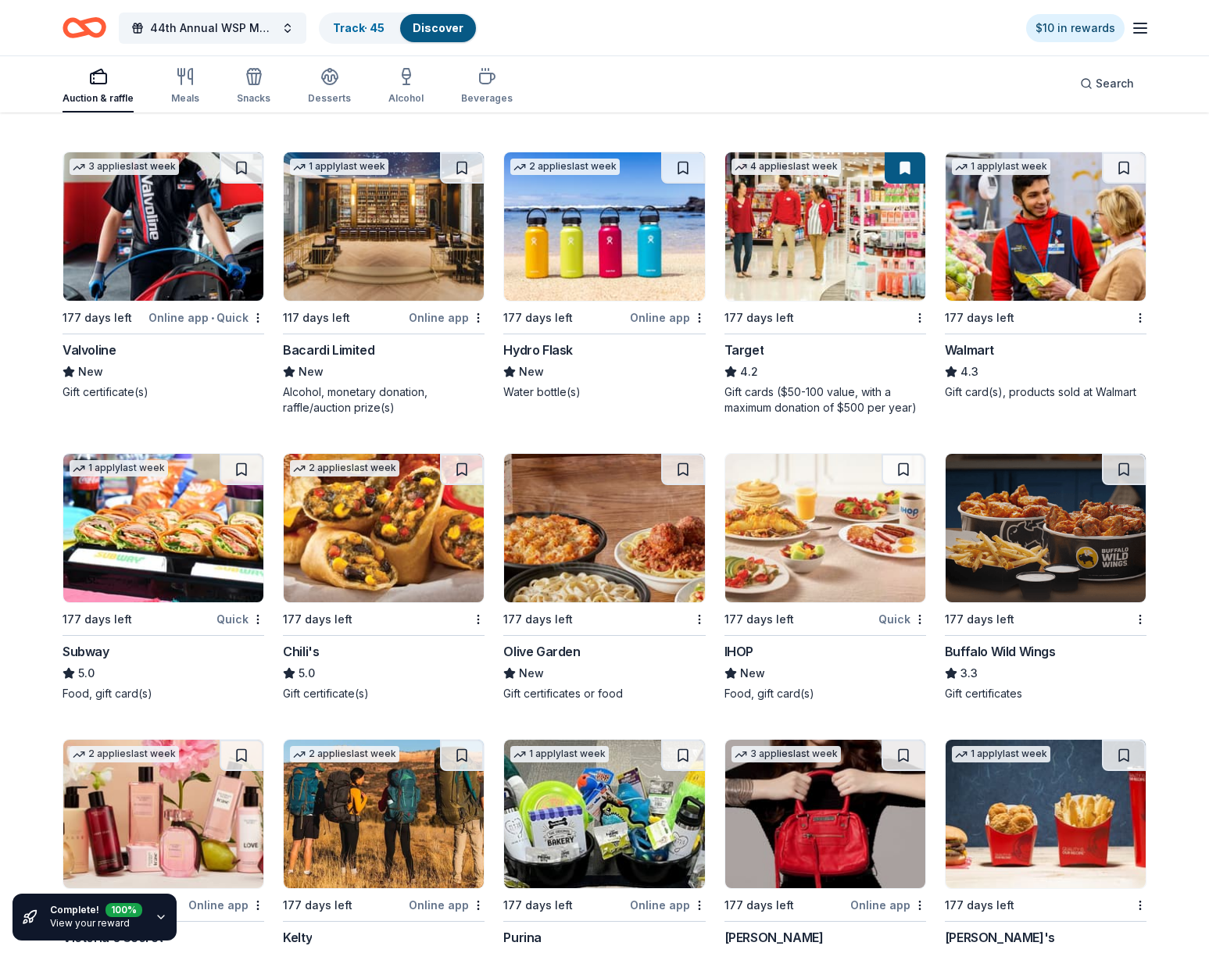
scroll to position [6157, 0]
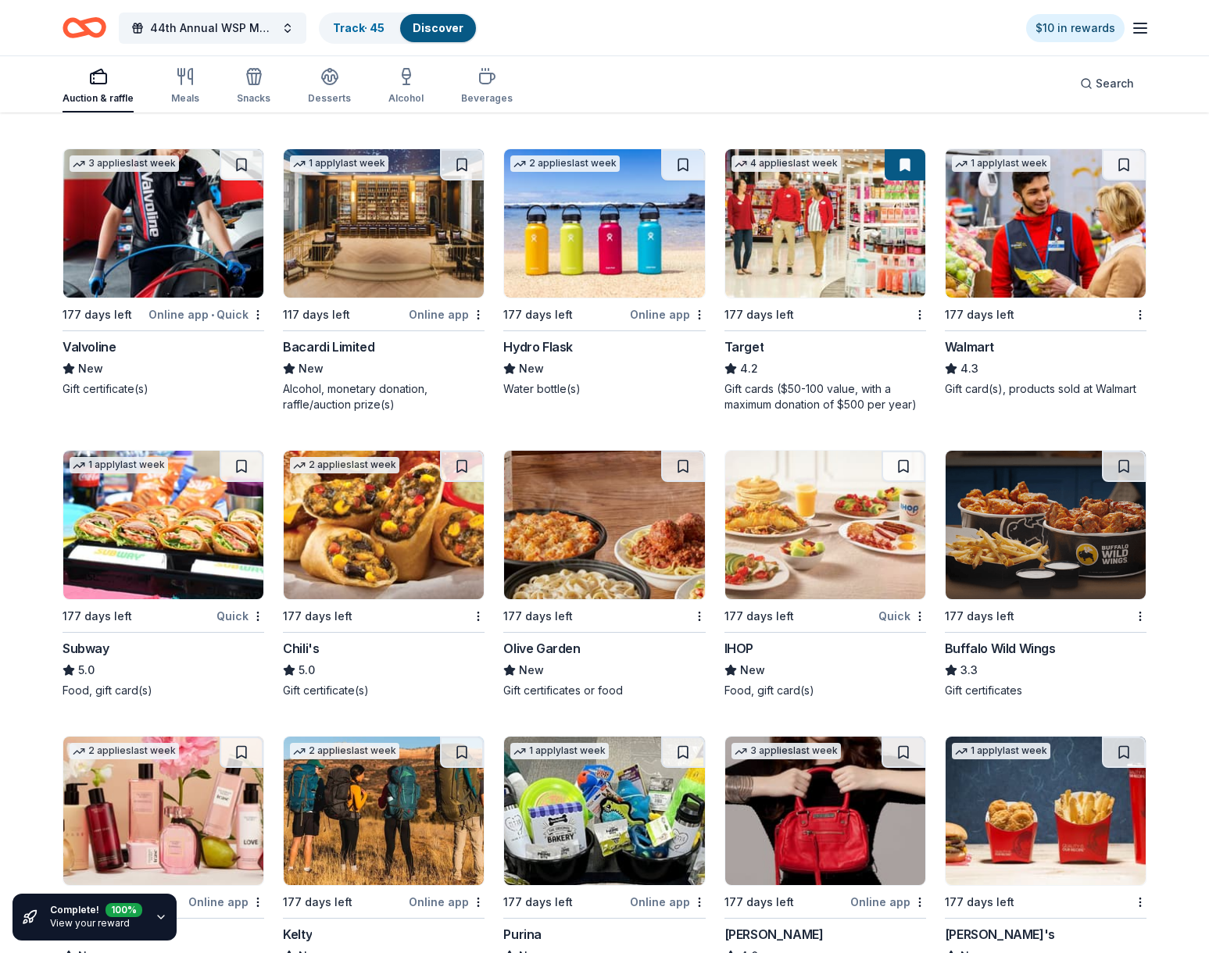
click at [544, 338] on div "Hydro Flask" at bounding box center [538, 347] width 70 height 19
click at [588, 639] on div "Olive Garden" at bounding box center [604, 648] width 202 height 19
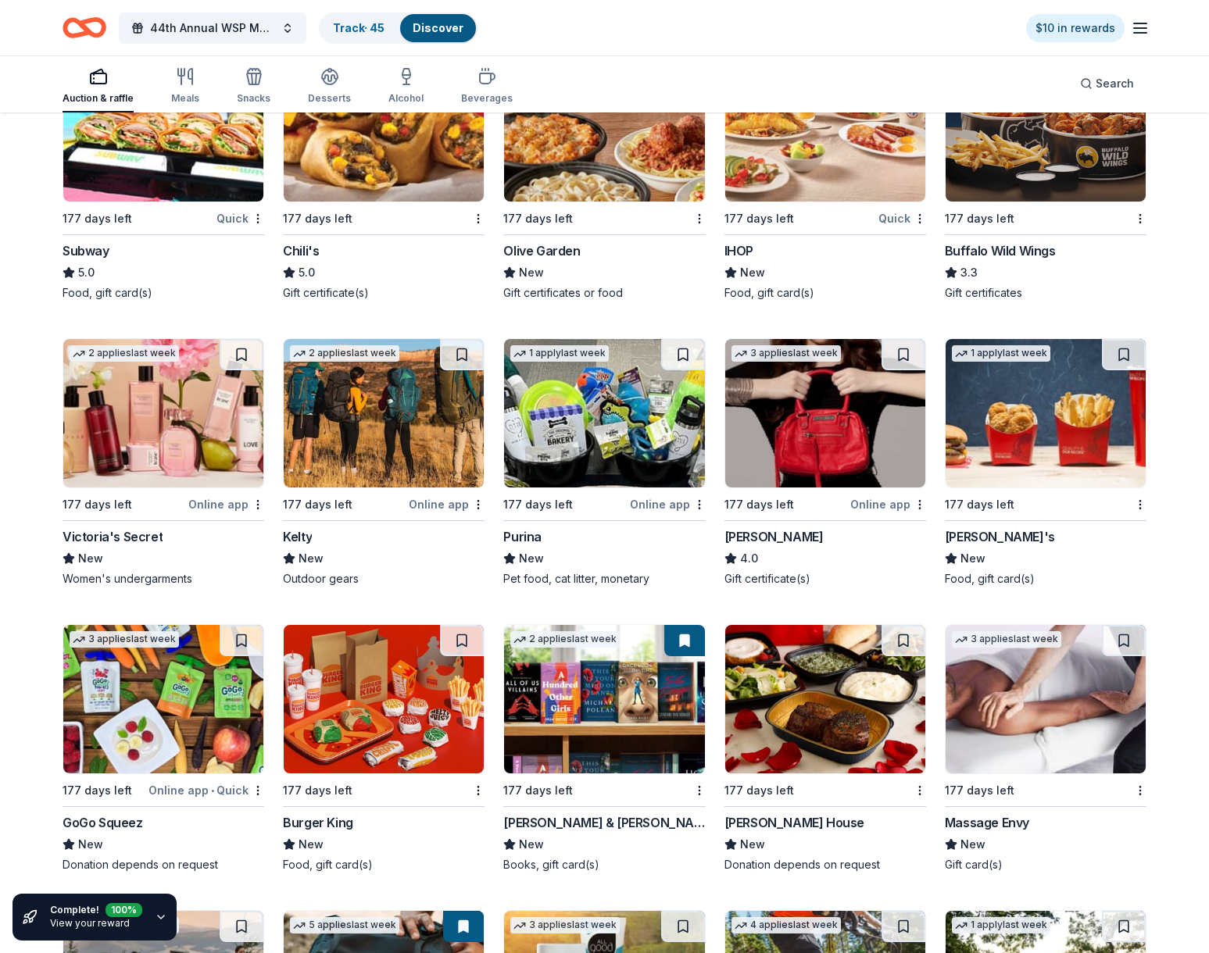
scroll to position [6580, 0]
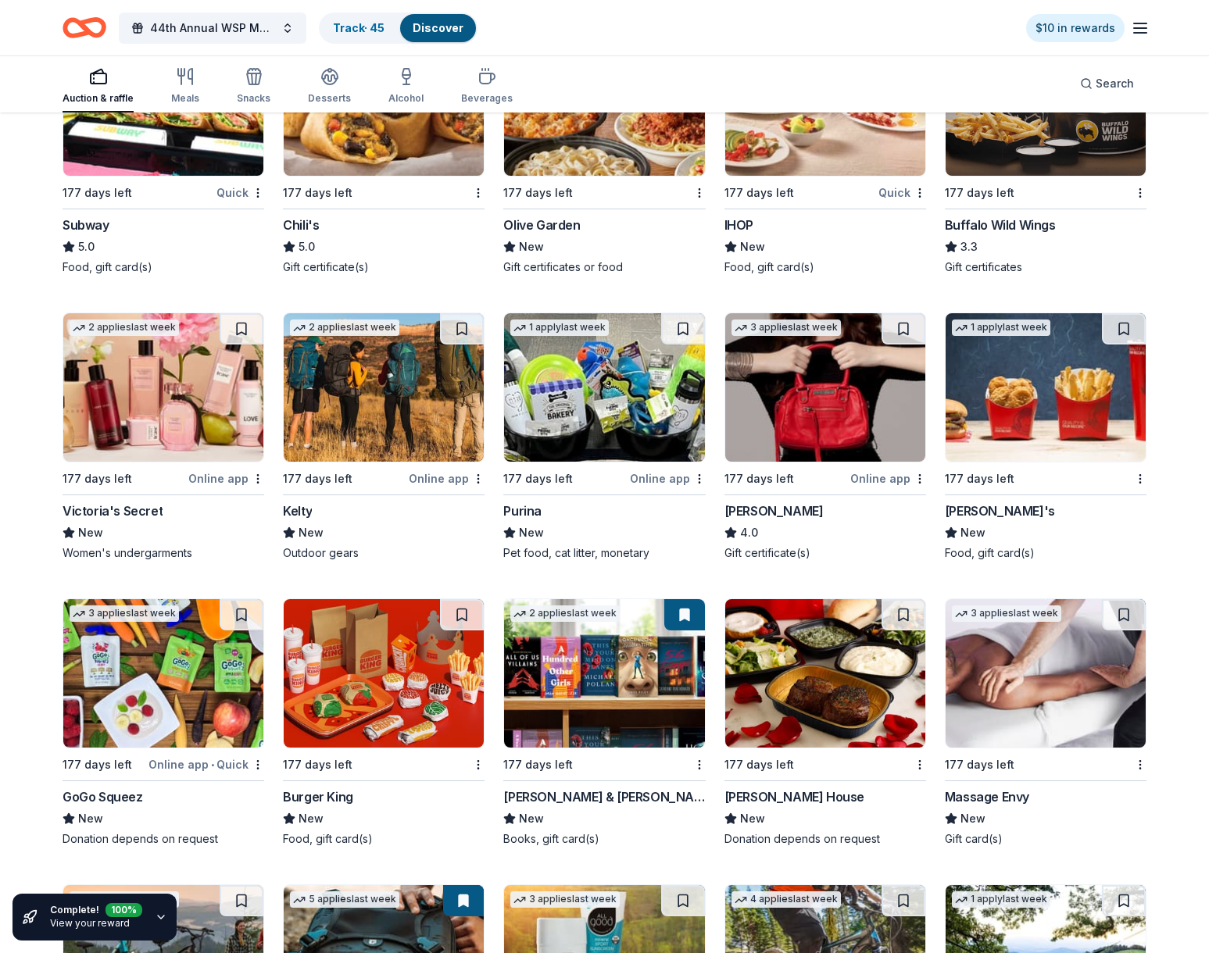
click at [523, 502] on div "Purina" at bounding box center [522, 511] width 38 height 19
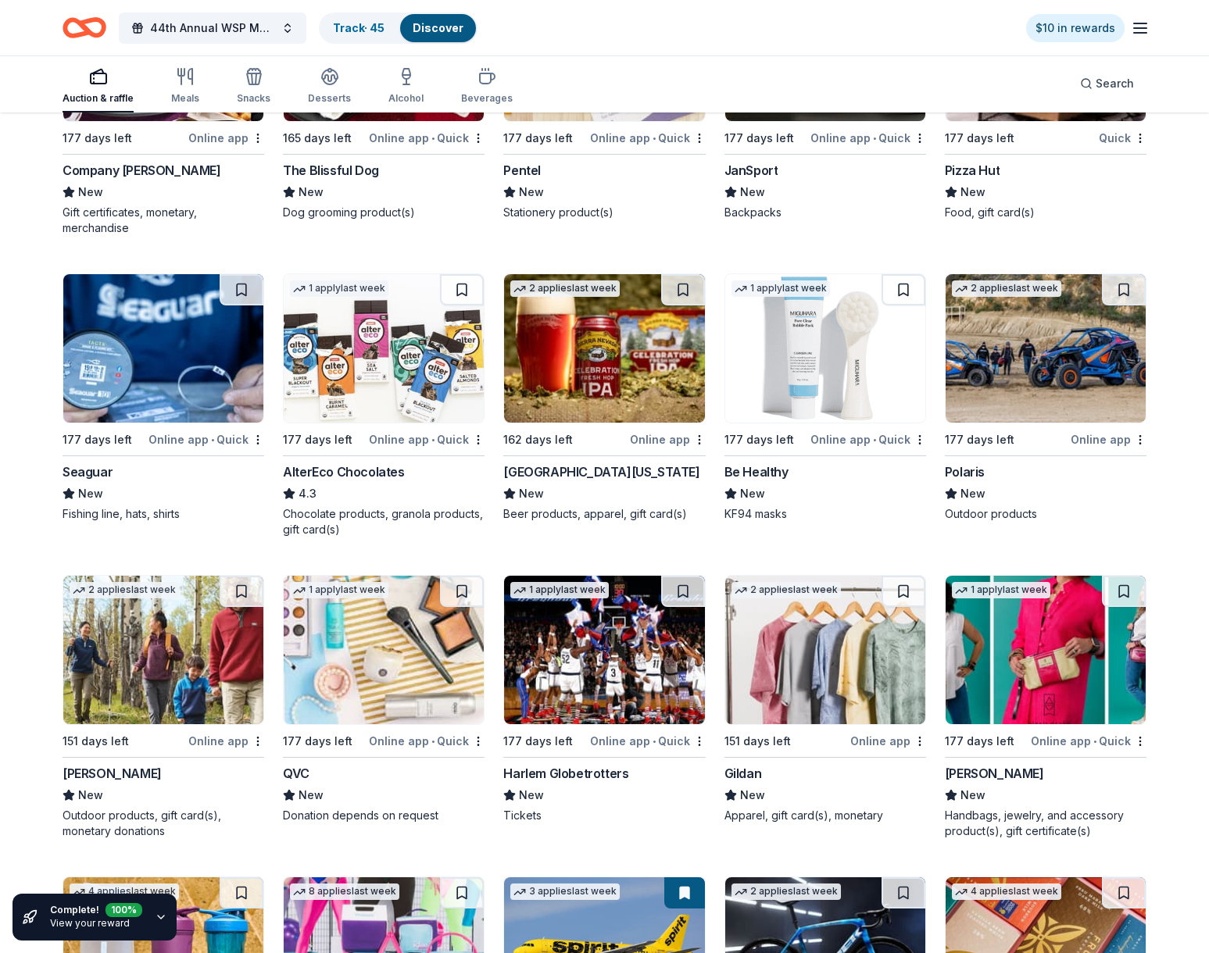
scroll to position [7797, 0]
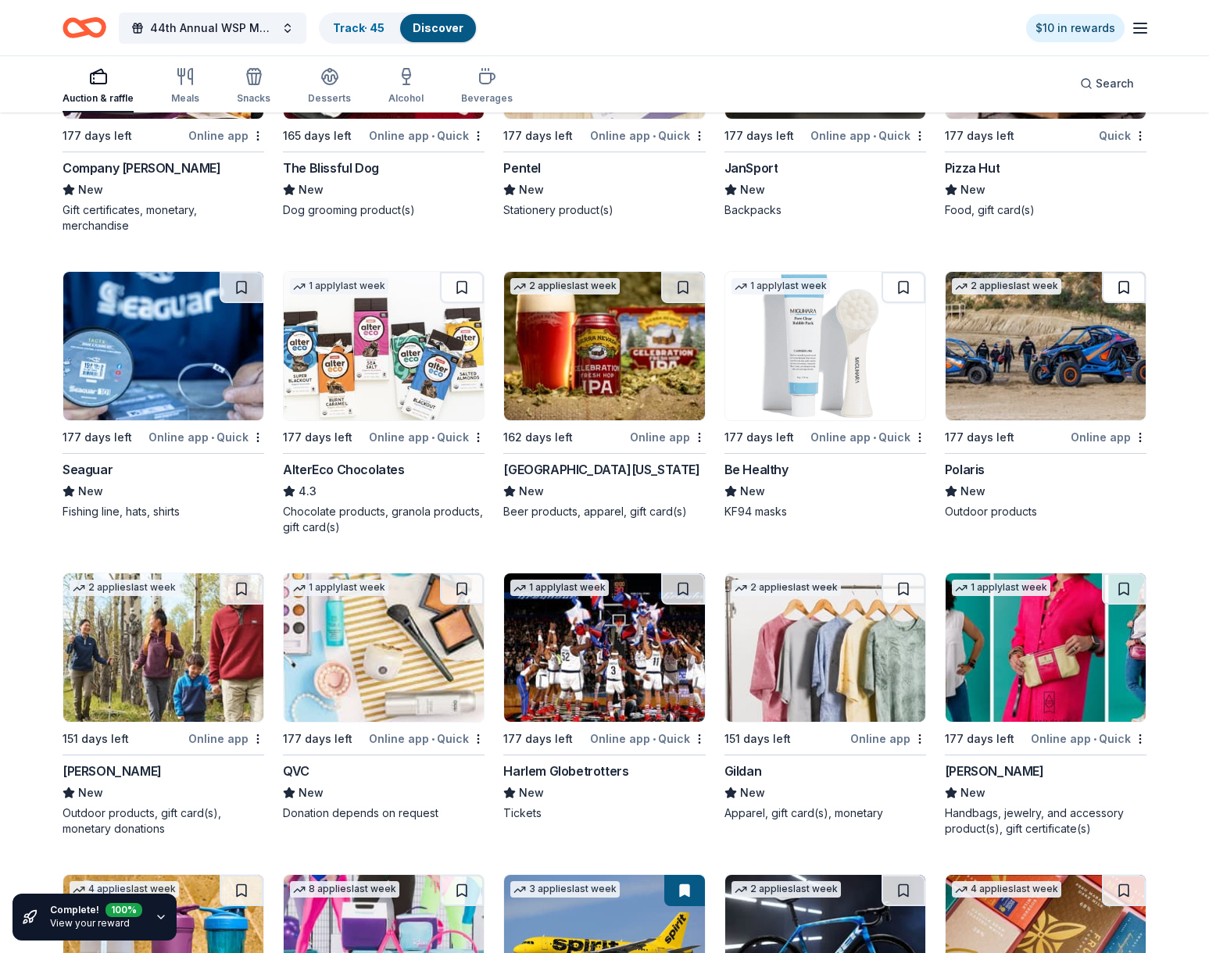
click at [1121, 277] on button at bounding box center [1124, 287] width 44 height 31
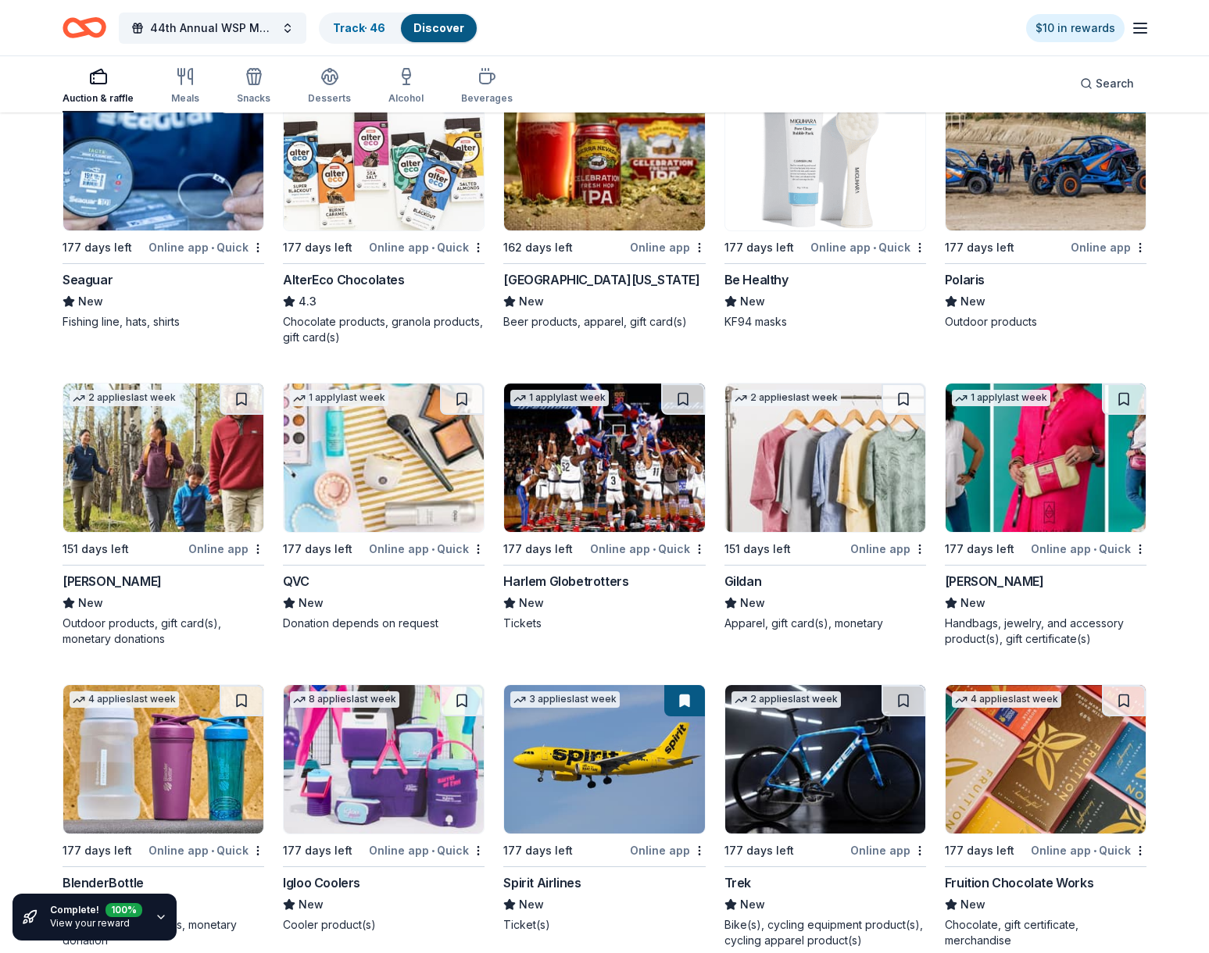
scroll to position [8160, 0]
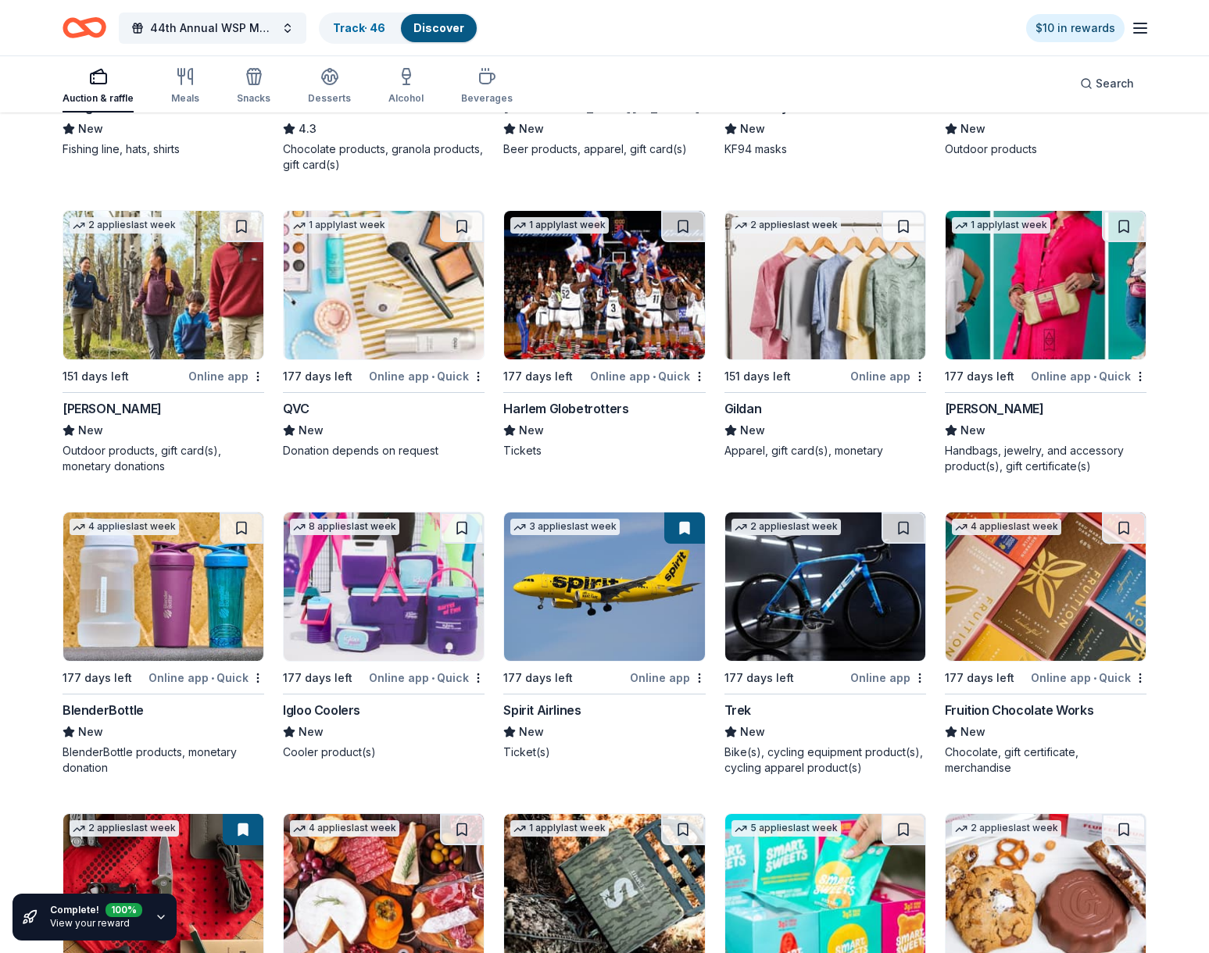
click at [592, 399] on div "Harlem Globetrotters" at bounding box center [565, 408] width 125 height 19
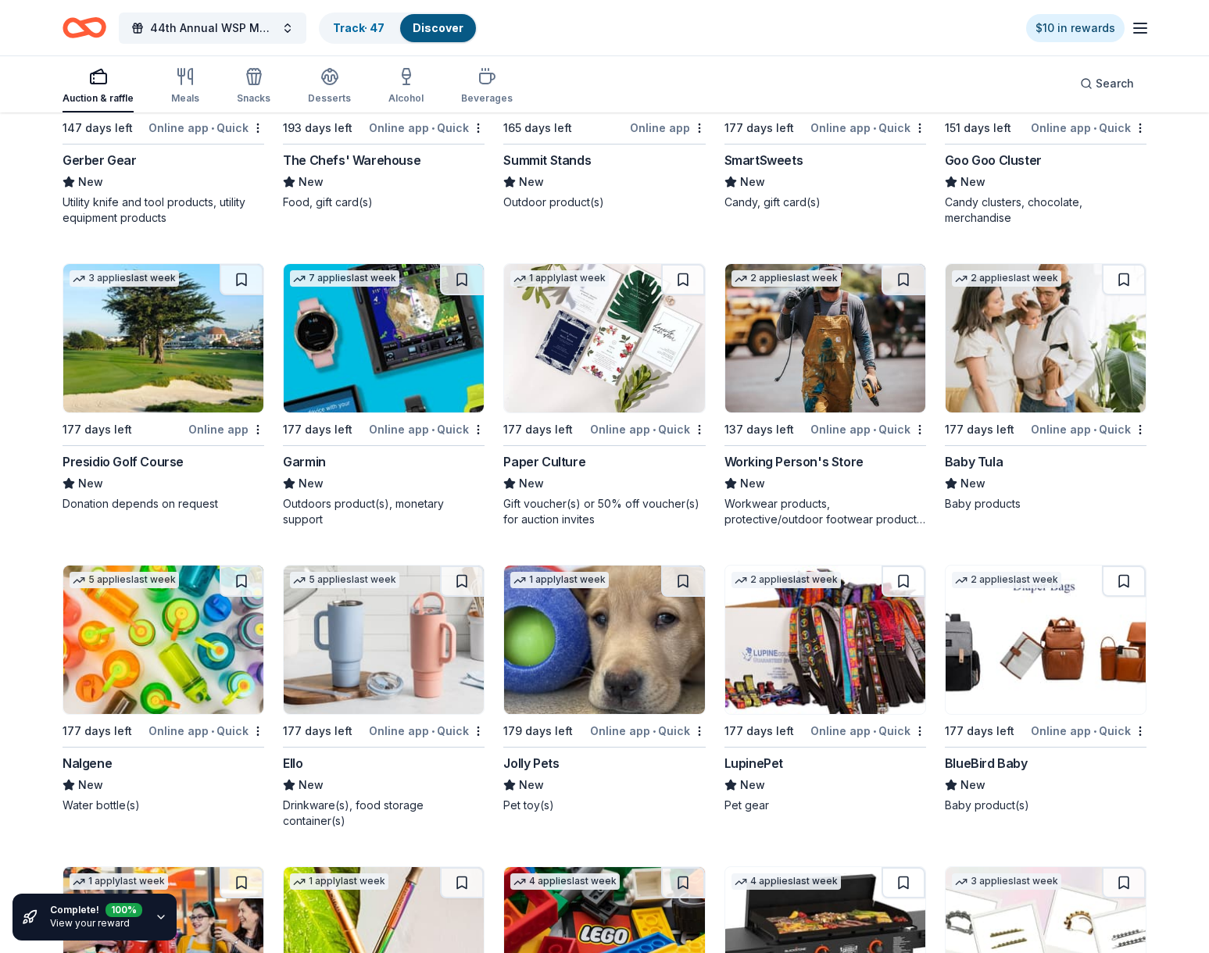
scroll to position [9463, 0]
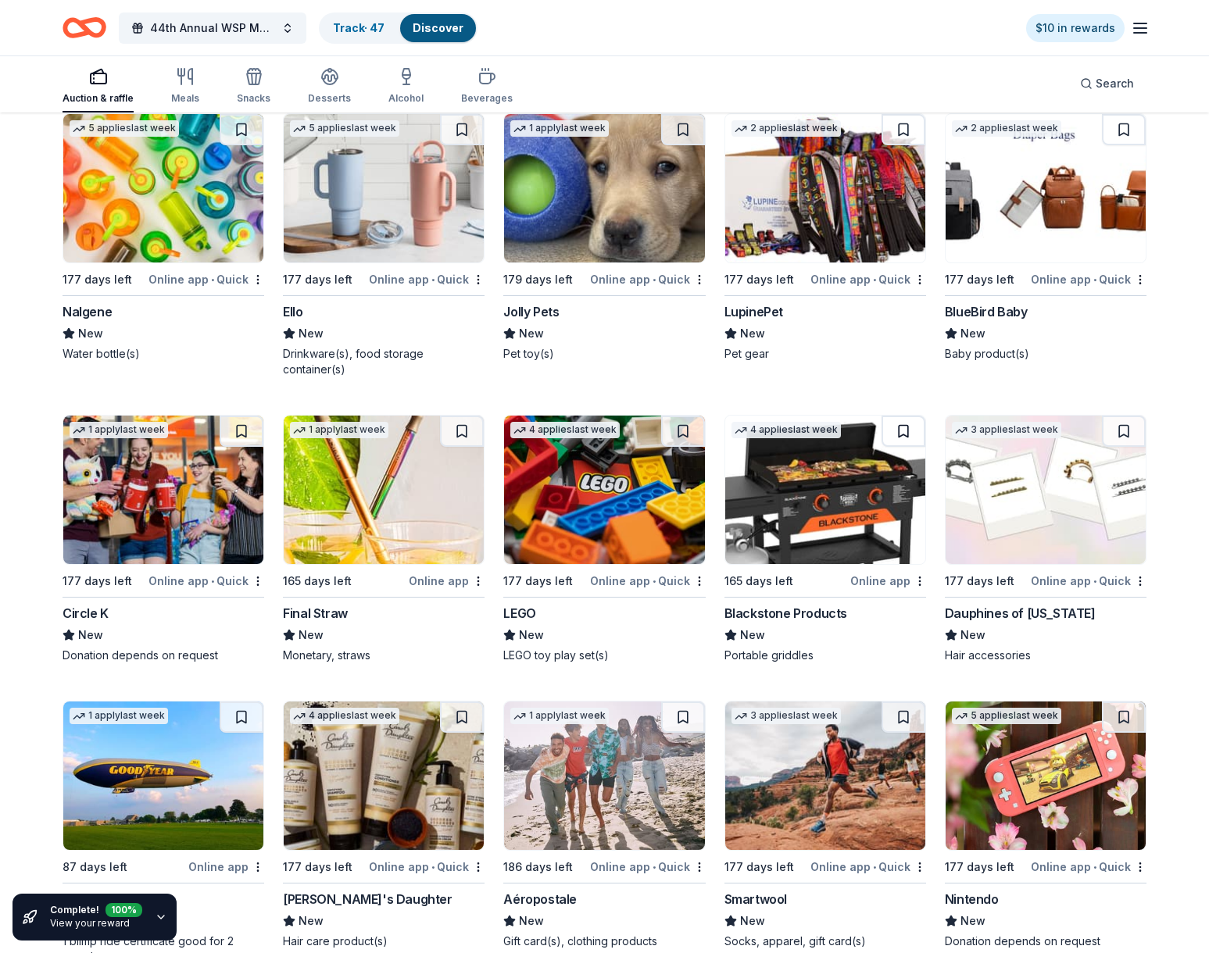
click at [924, 417] on button at bounding box center [904, 431] width 44 height 31
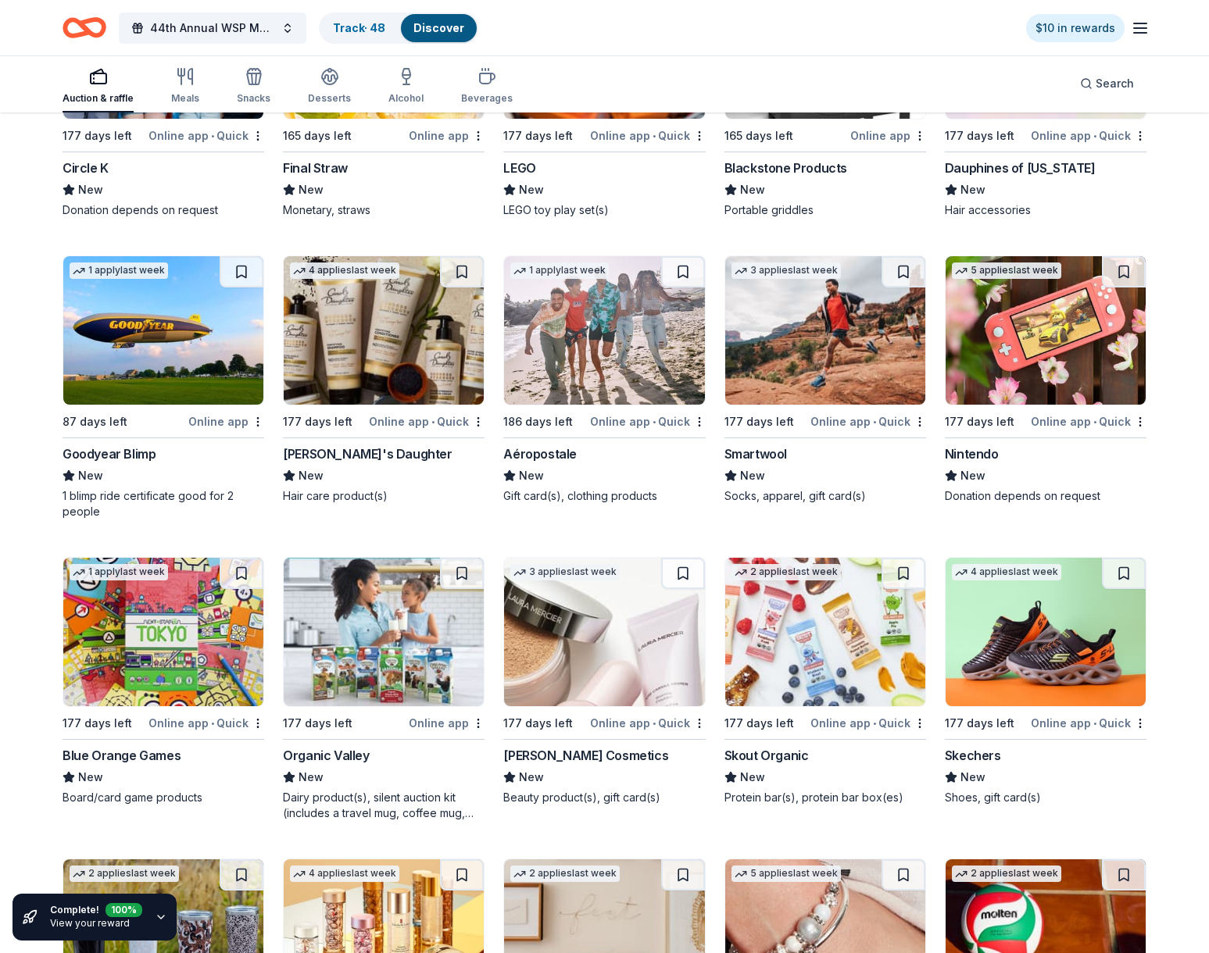
scroll to position [9933, 0]
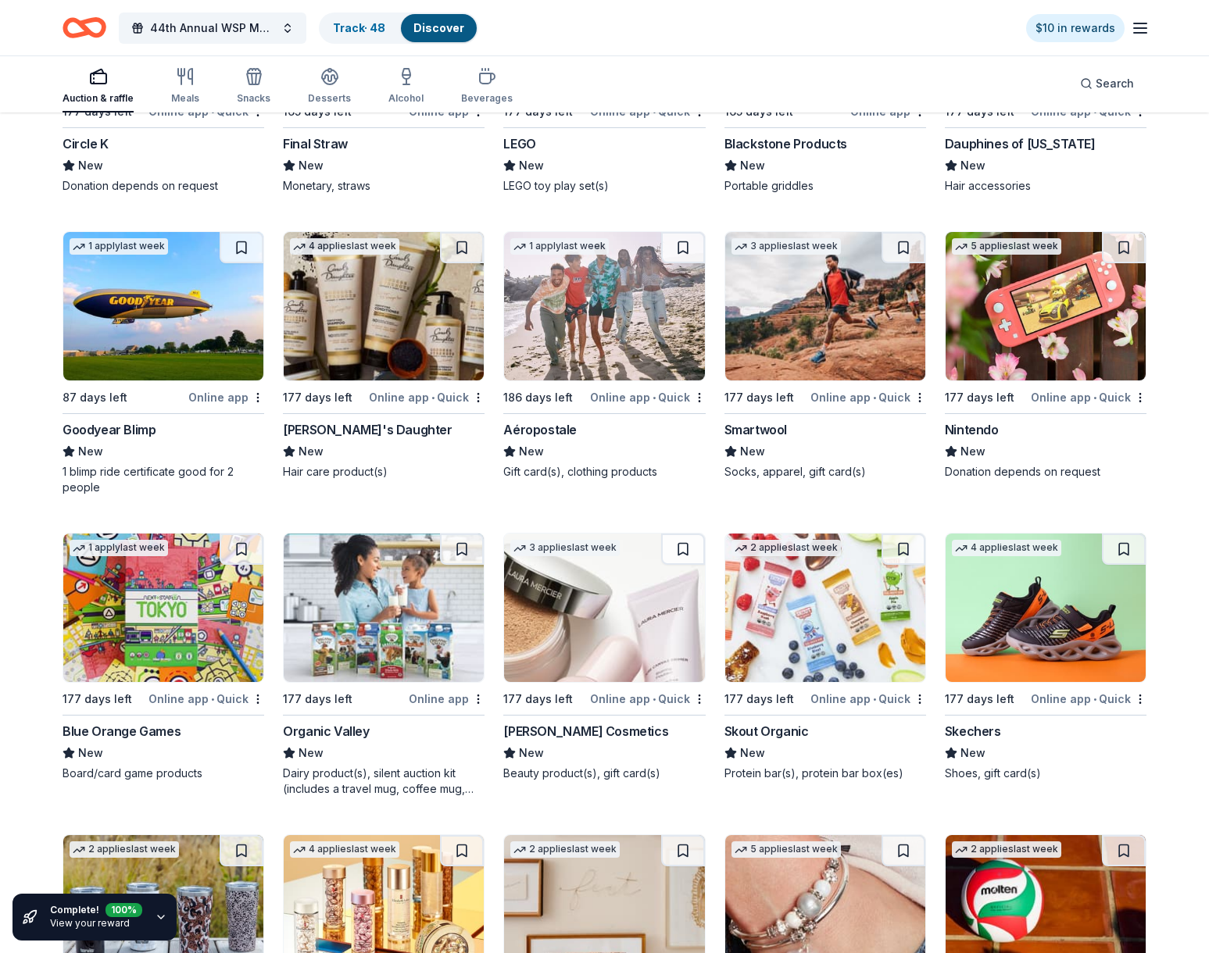
click at [1002, 357] on img at bounding box center [1046, 306] width 200 height 148
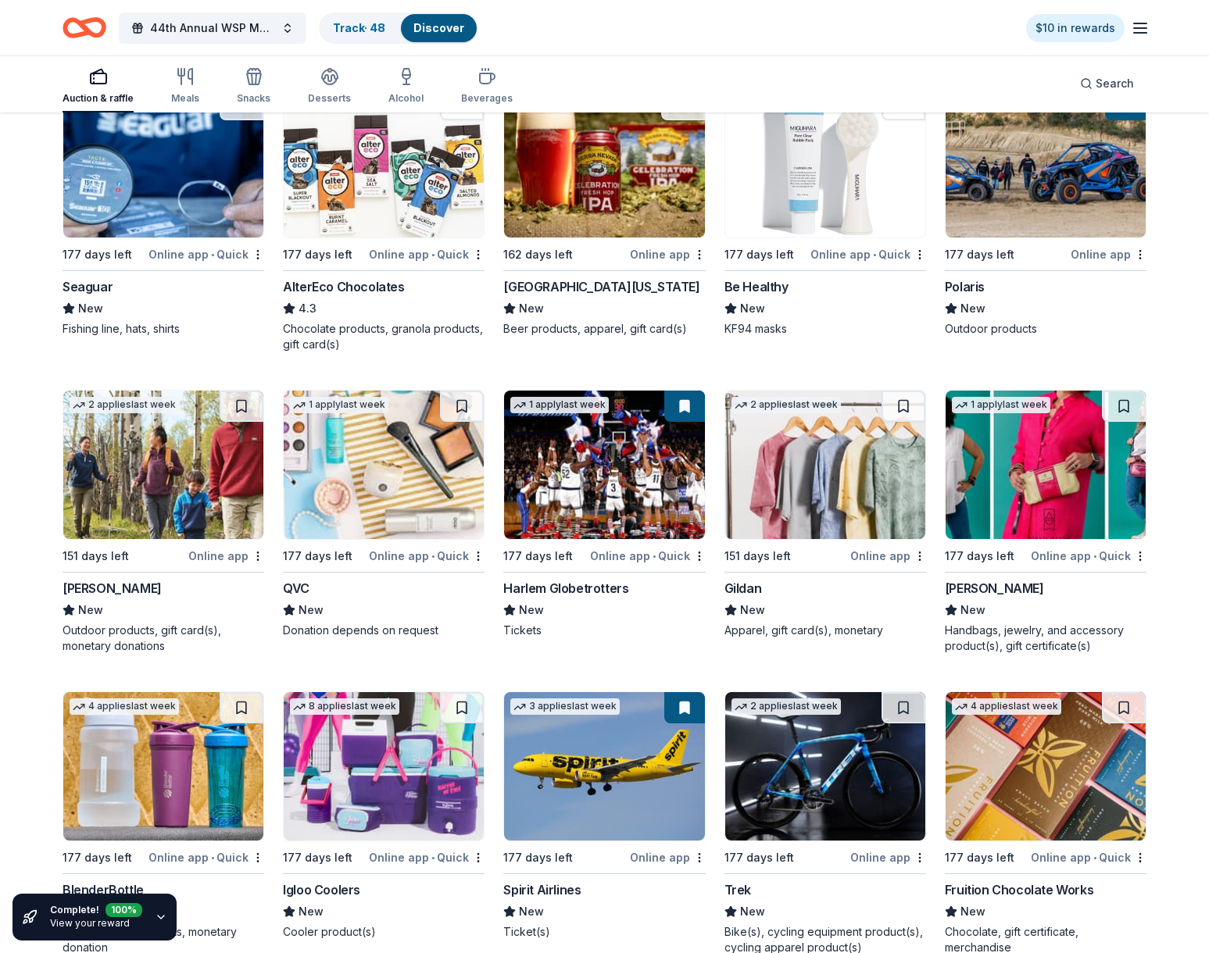
scroll to position [7977, 0]
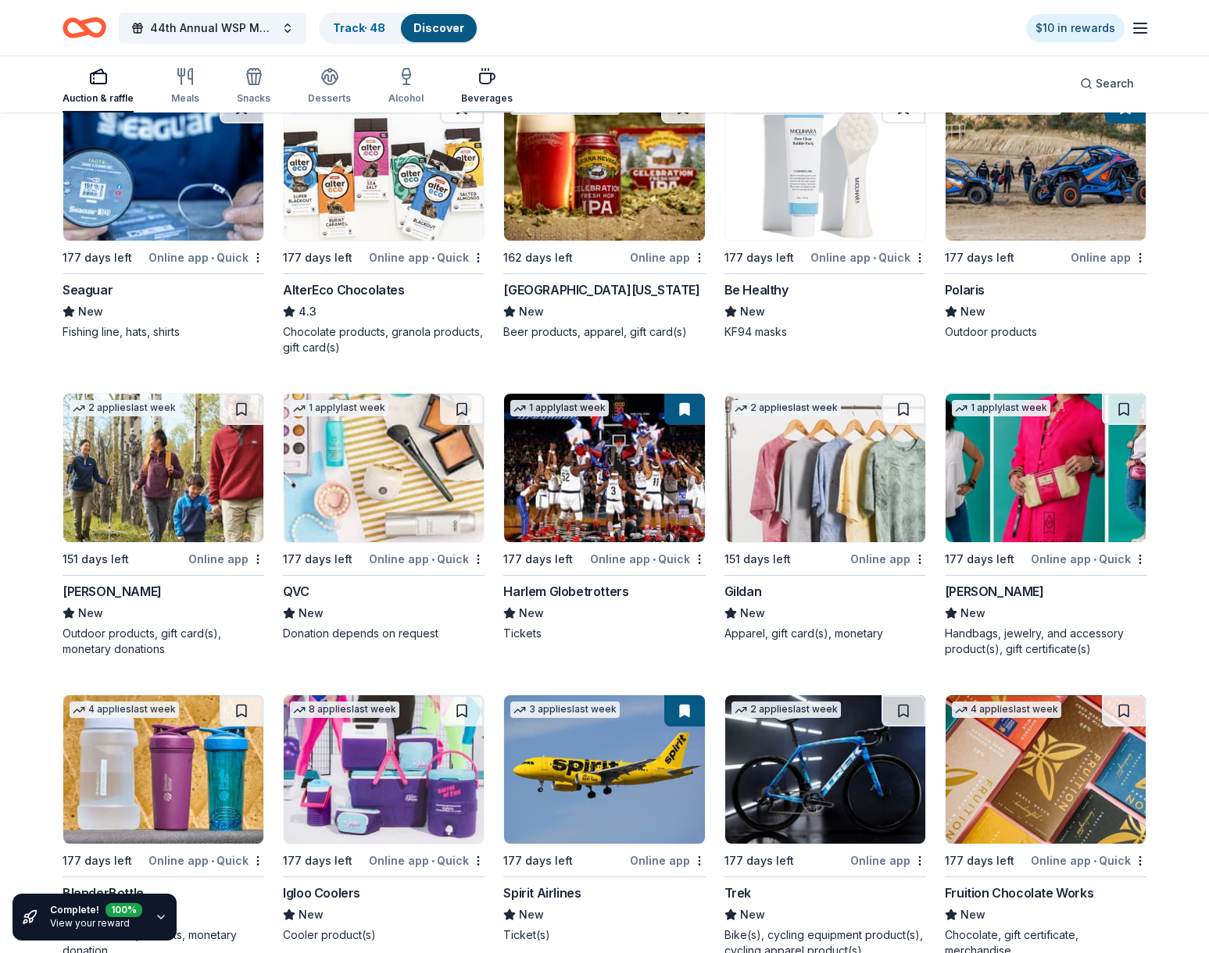
click at [488, 94] on div "Beverages" at bounding box center [487, 98] width 52 height 13
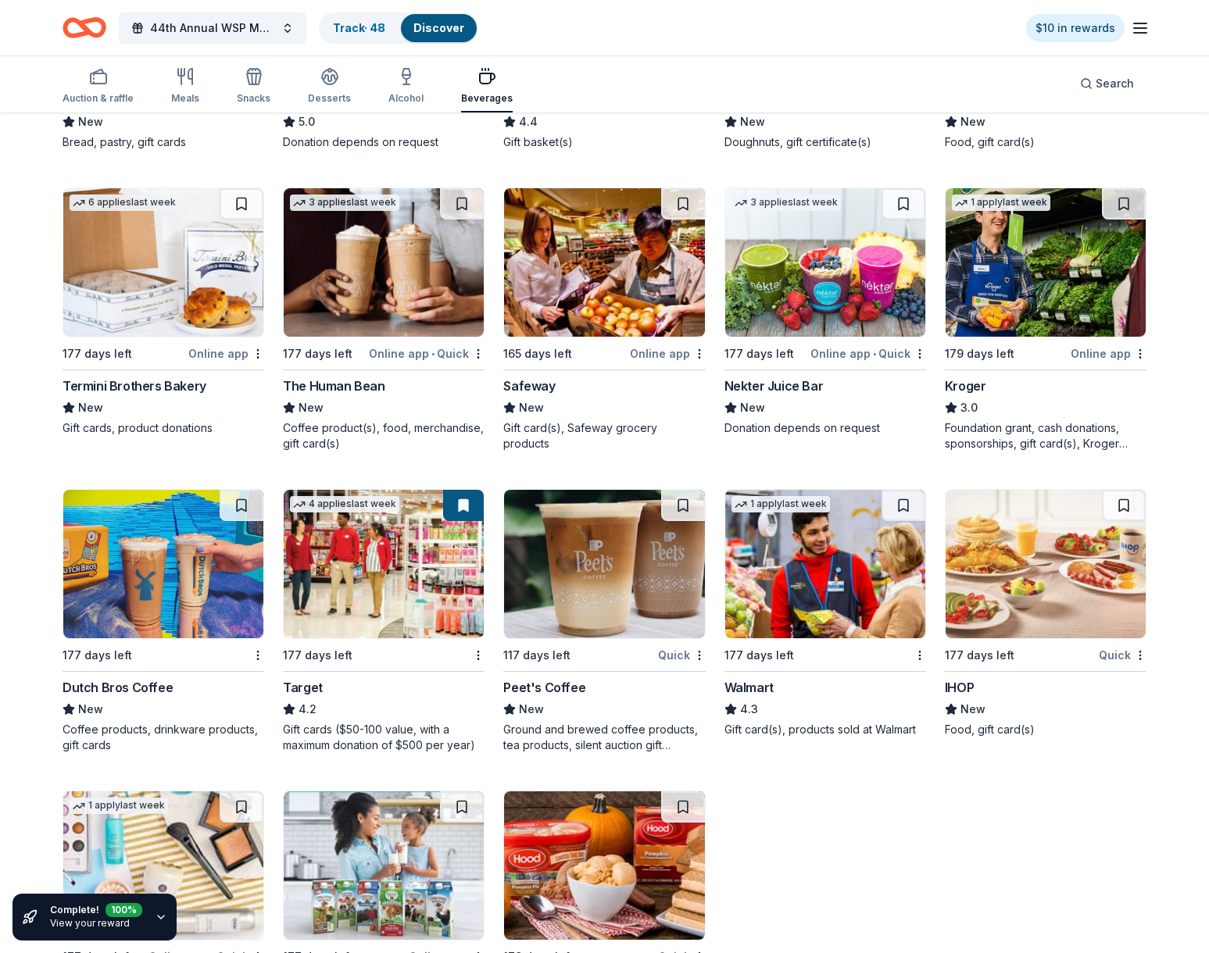
scroll to position [195, 0]
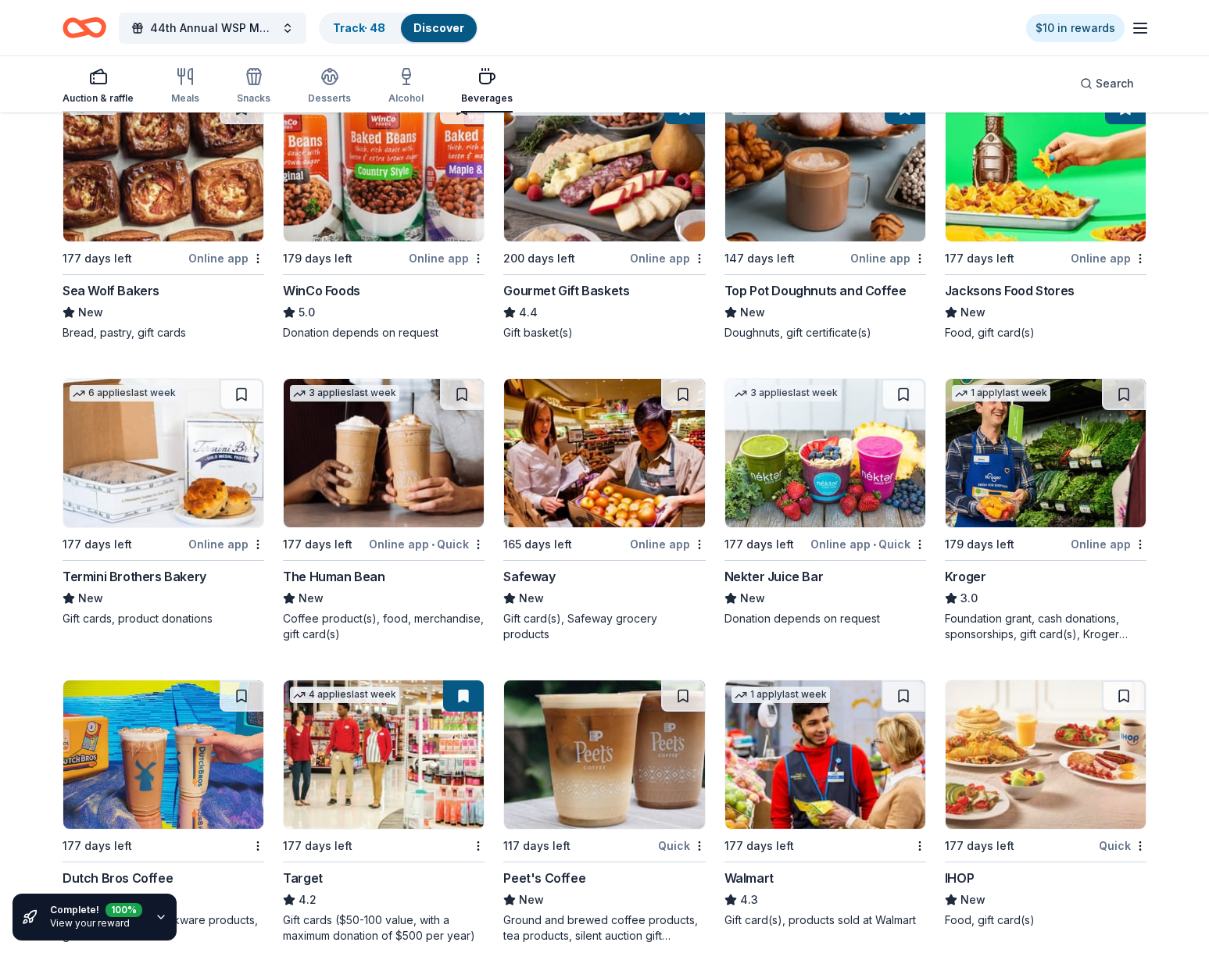
click at [86, 98] on div "Auction & raffle" at bounding box center [98, 98] width 71 height 13
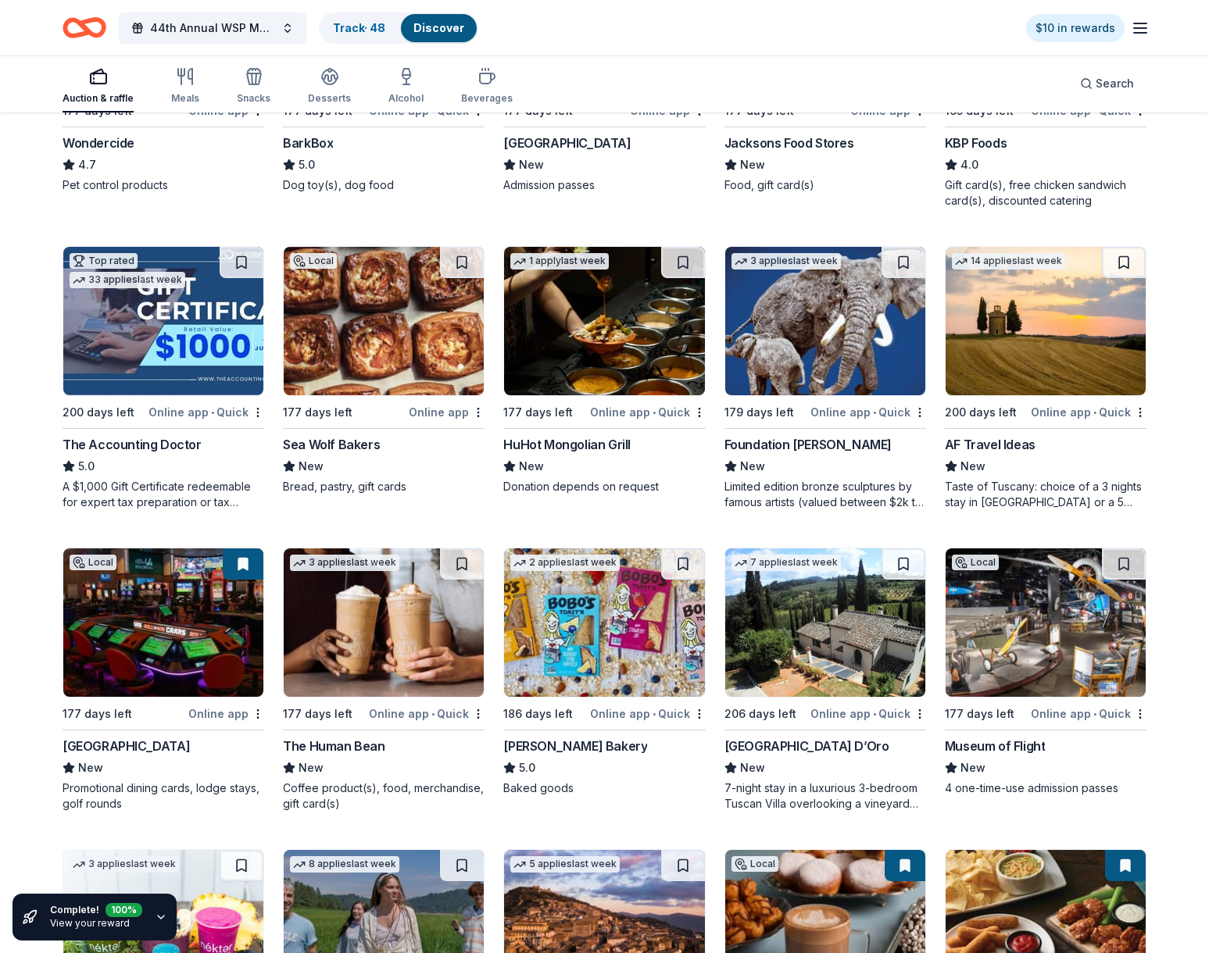
scroll to position [1054, 0]
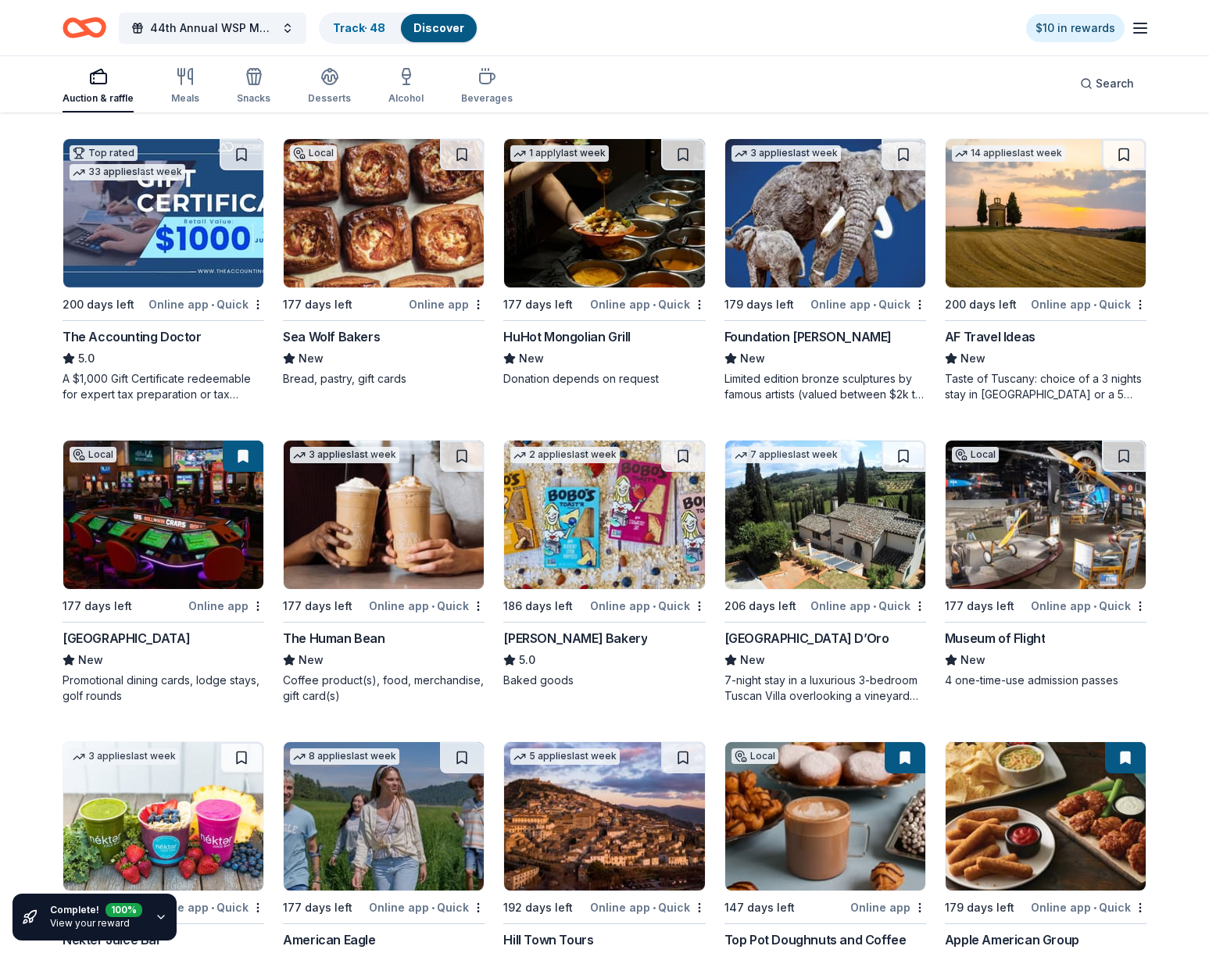
click at [190, 643] on div "Swinomish Casino & Lodge" at bounding box center [126, 638] width 127 height 19
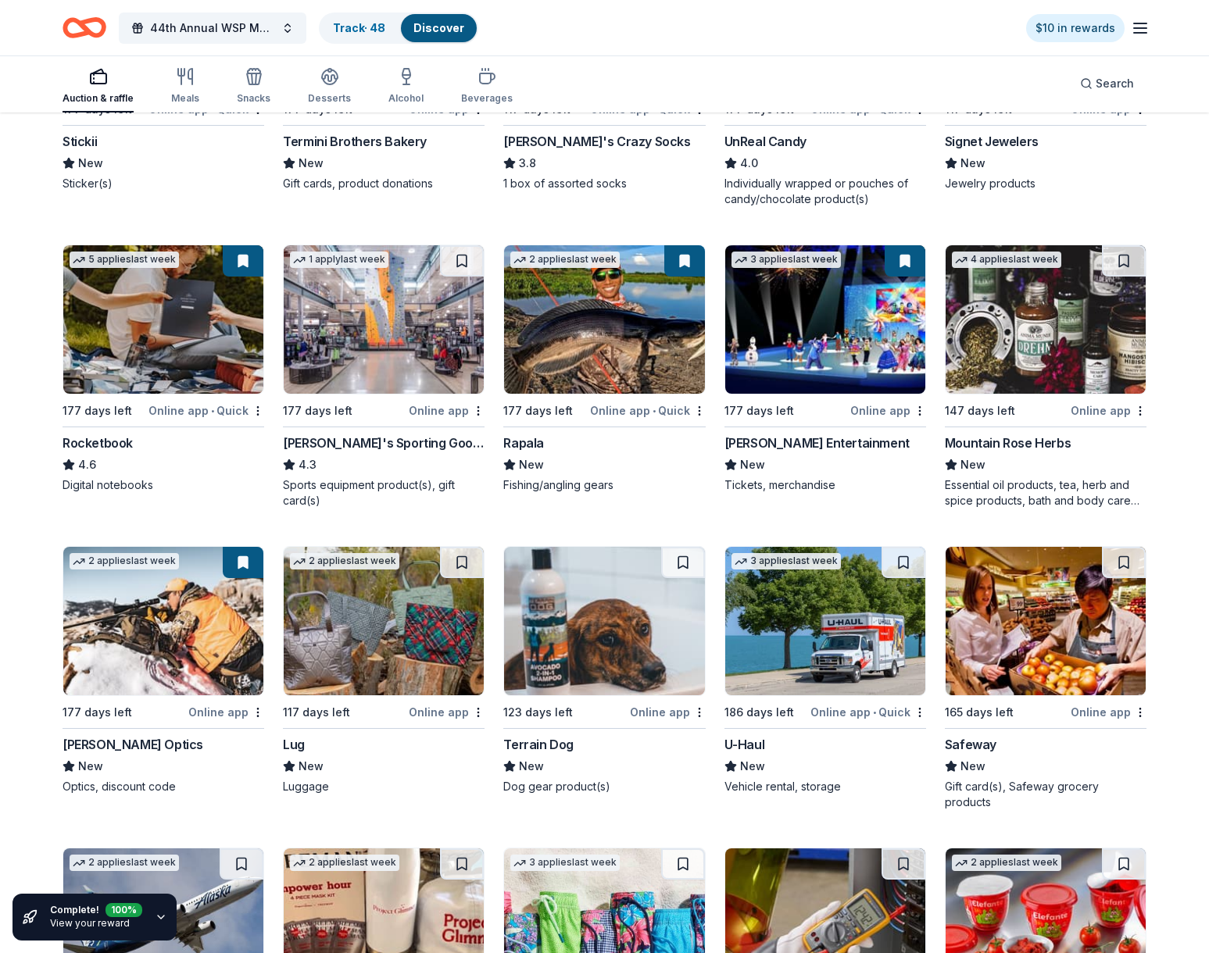
scroll to position [4904, 0]
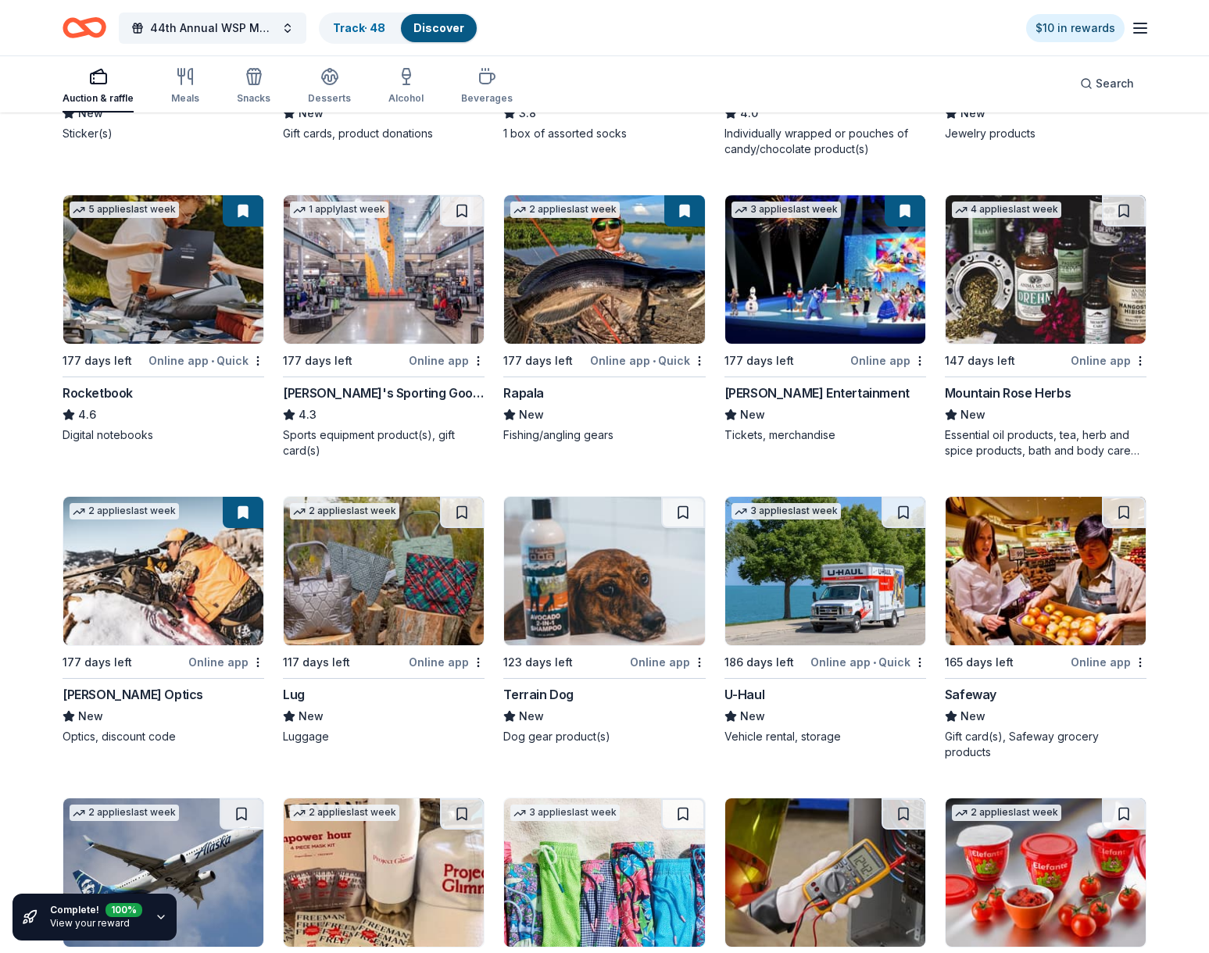
click at [349, 395] on div "Dick's Sporting Goods" at bounding box center [384, 393] width 202 height 19
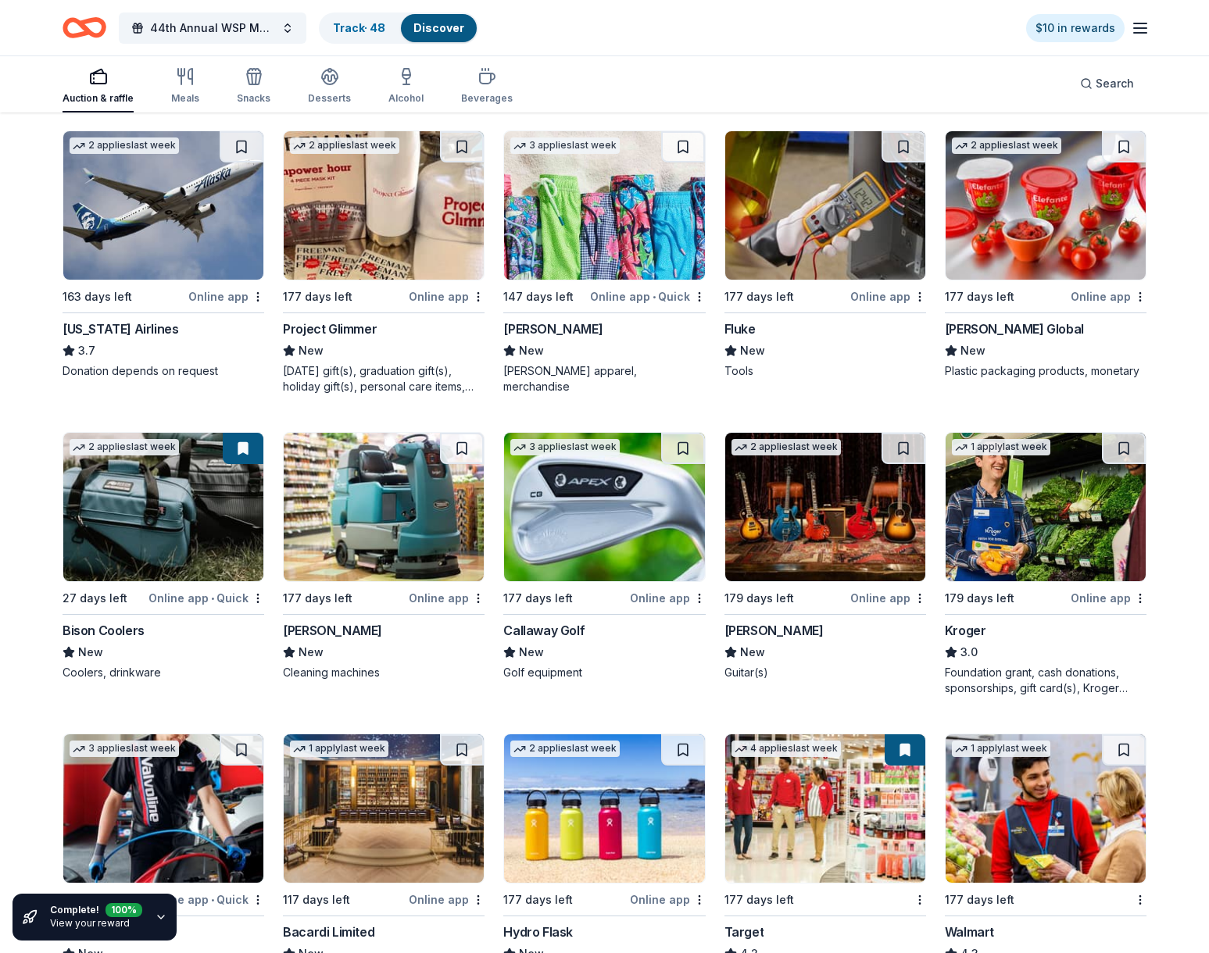
scroll to position [5861, 0]
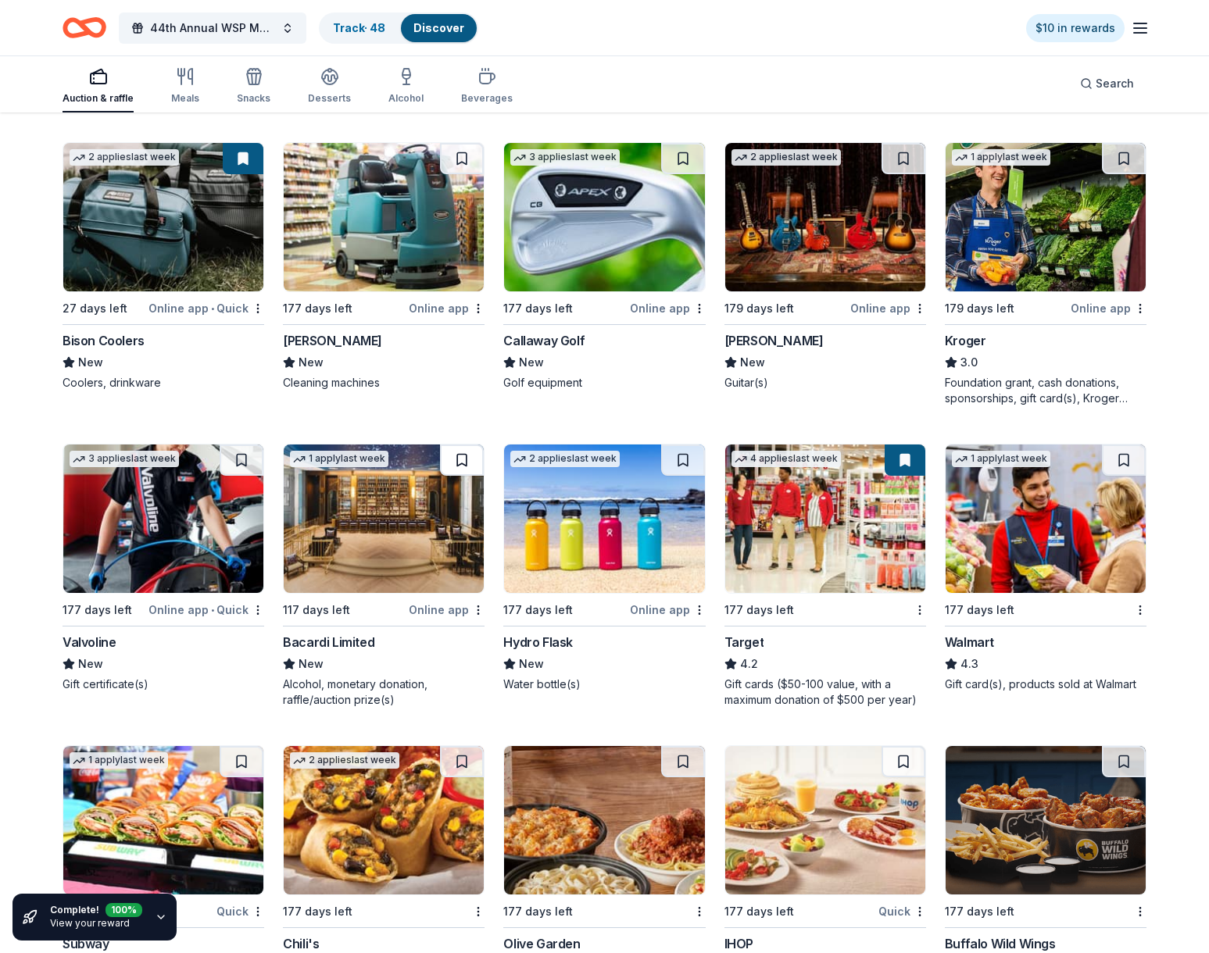
click at [474, 450] on button at bounding box center [462, 460] width 44 height 31
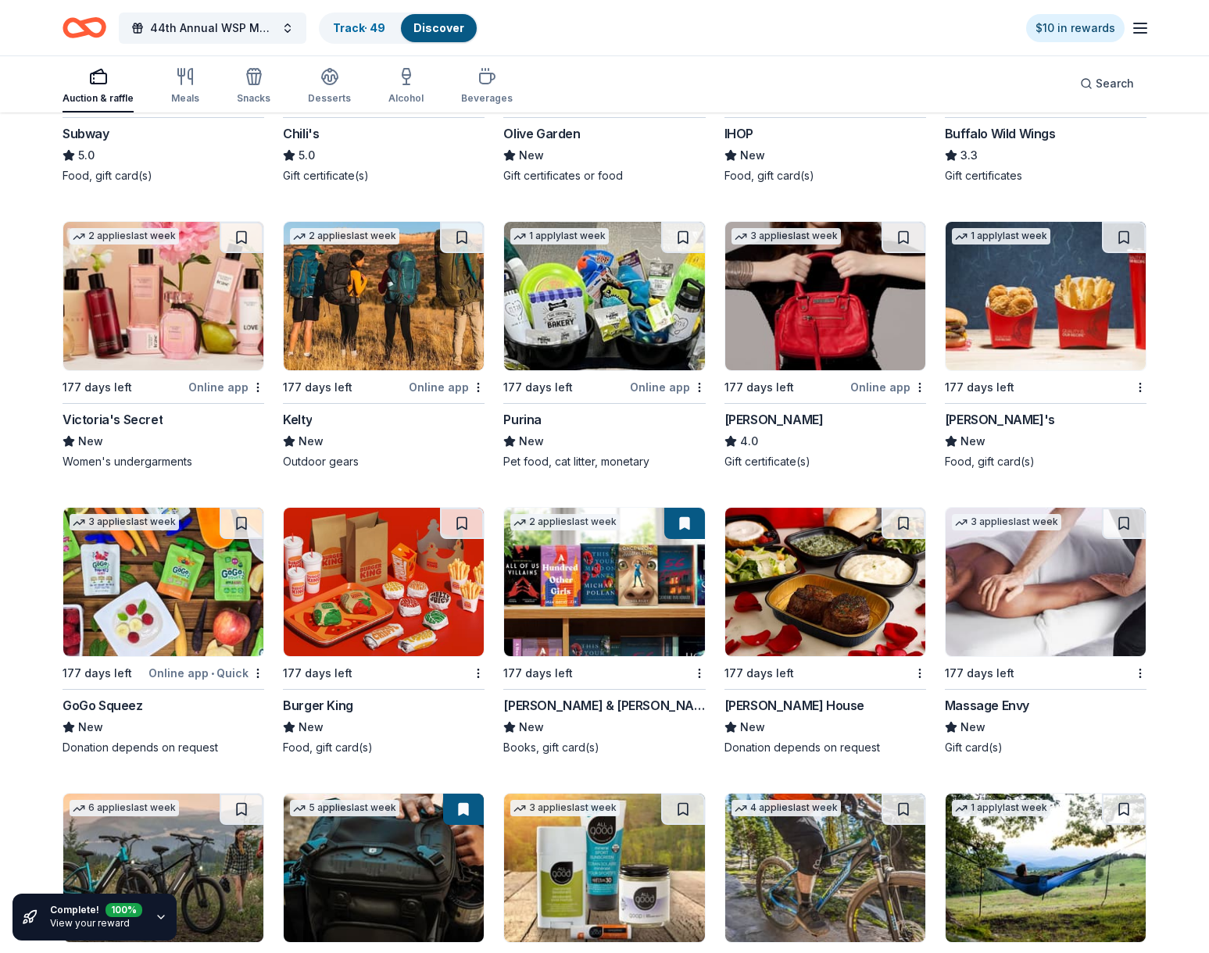
scroll to position [6791, 0]
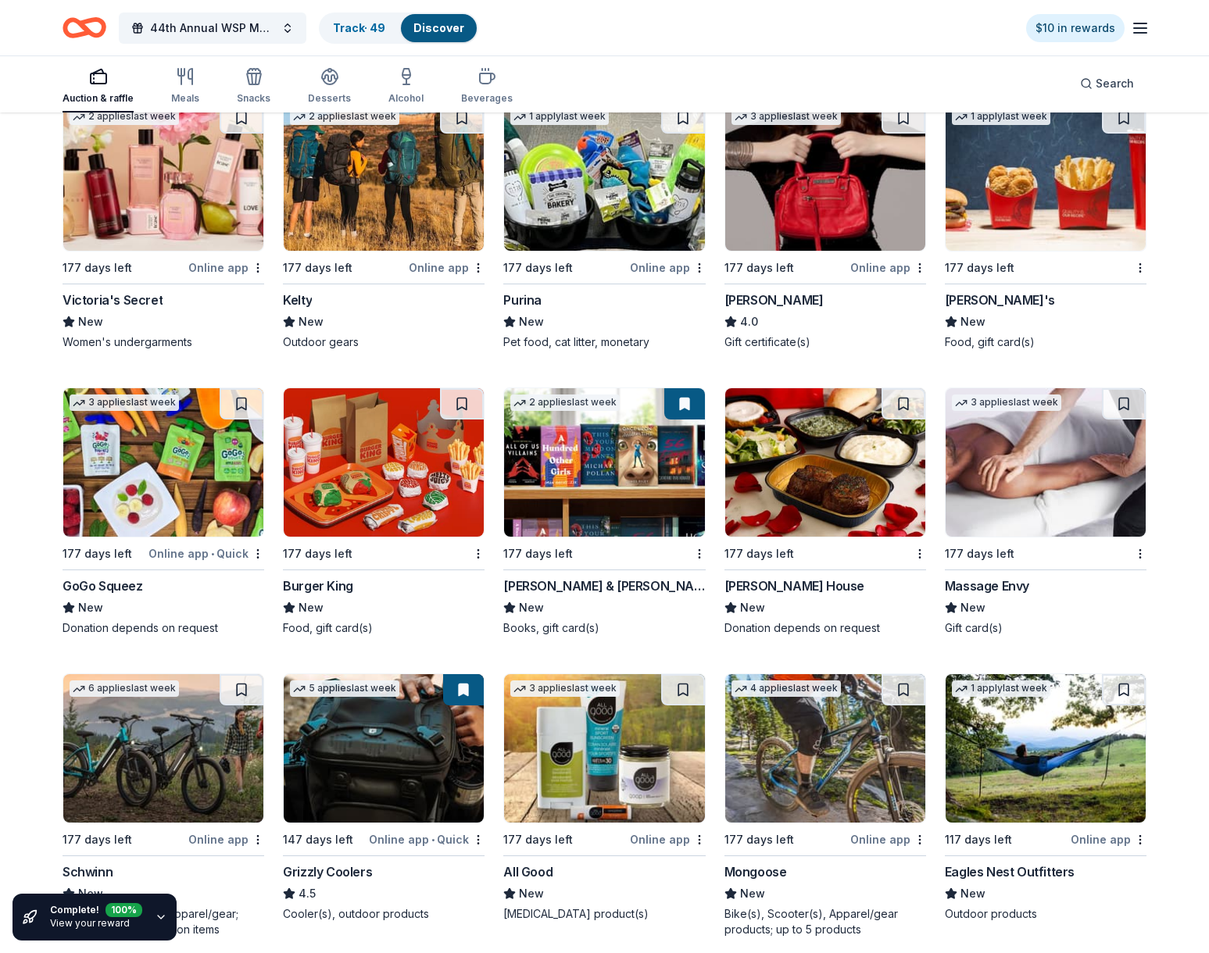
click at [831, 577] on div "Ruth's Chris Steak House" at bounding box center [794, 586] width 140 height 19
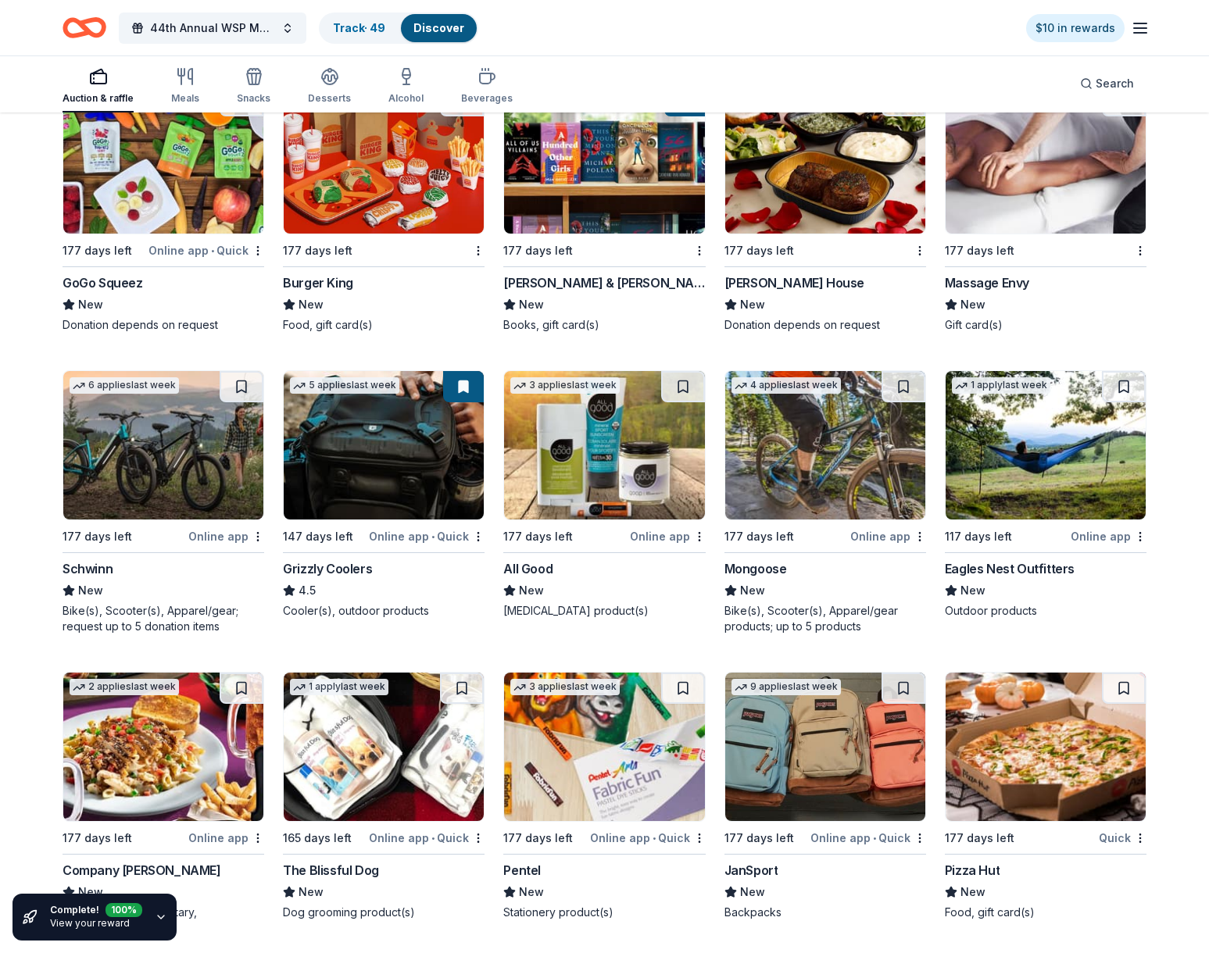
scroll to position [7096, 0]
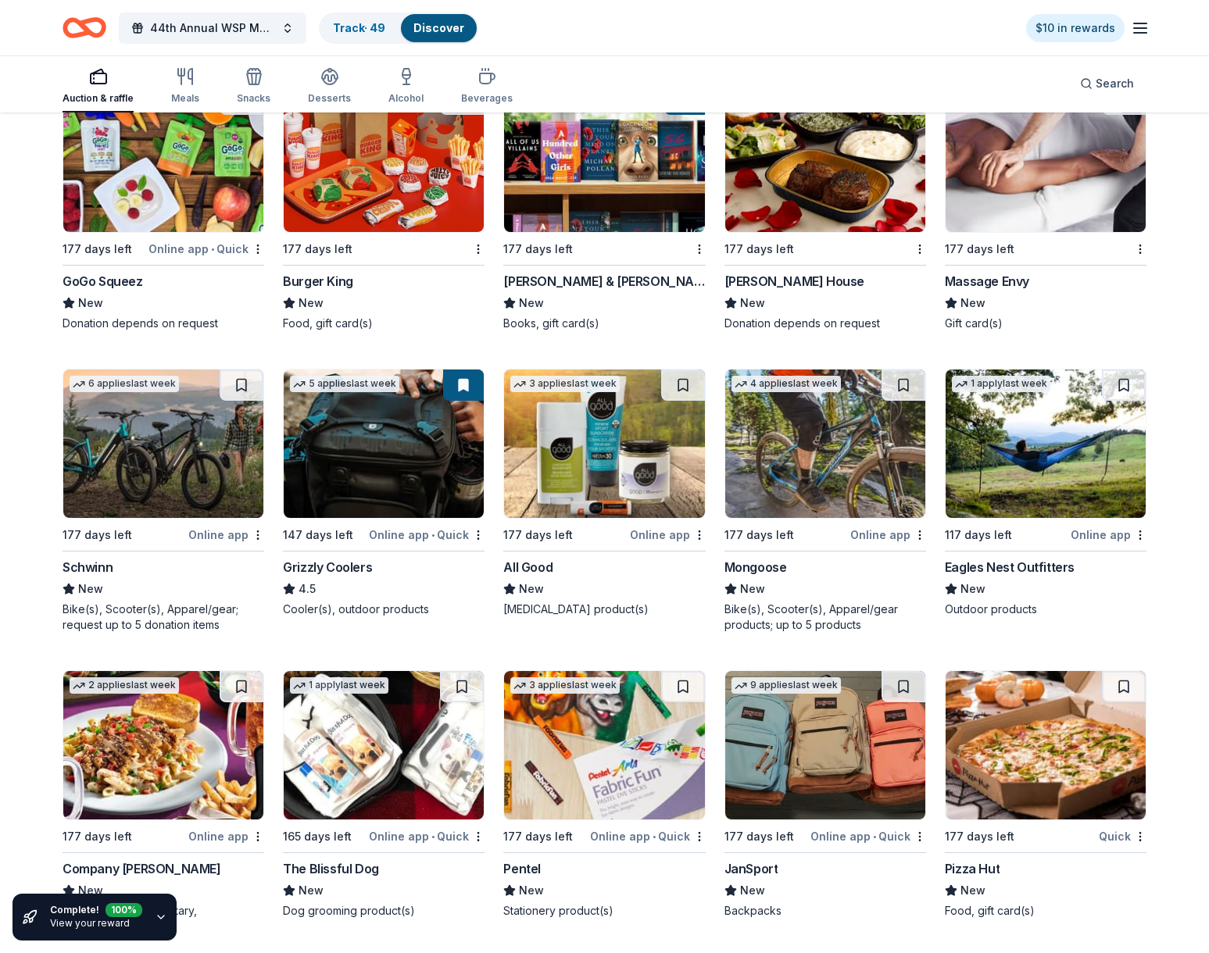
click at [748, 558] on div "Mongoose" at bounding box center [755, 567] width 63 height 19
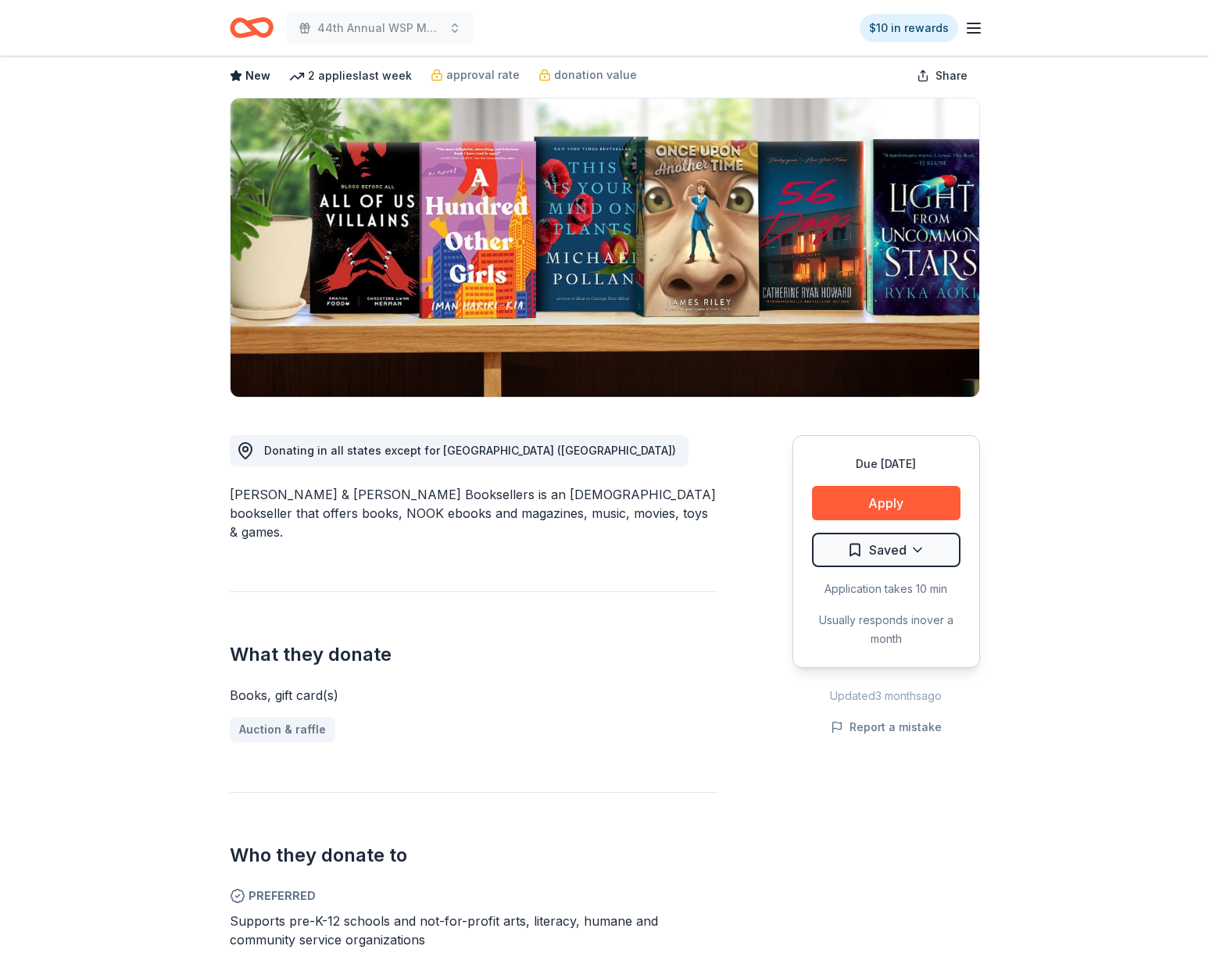
scroll to position [113, 0]
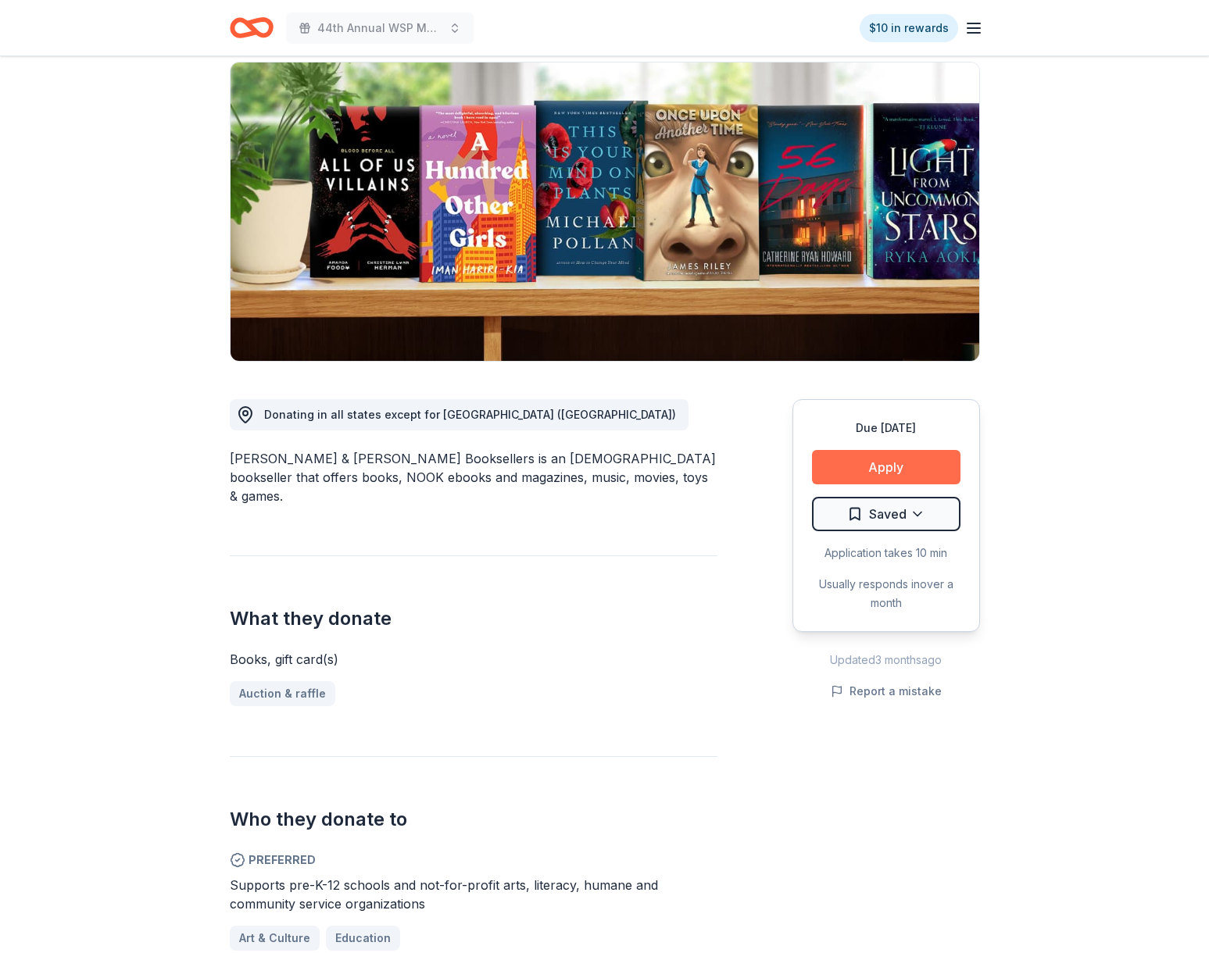
click at [897, 479] on button "Apply" at bounding box center [886, 467] width 148 height 34
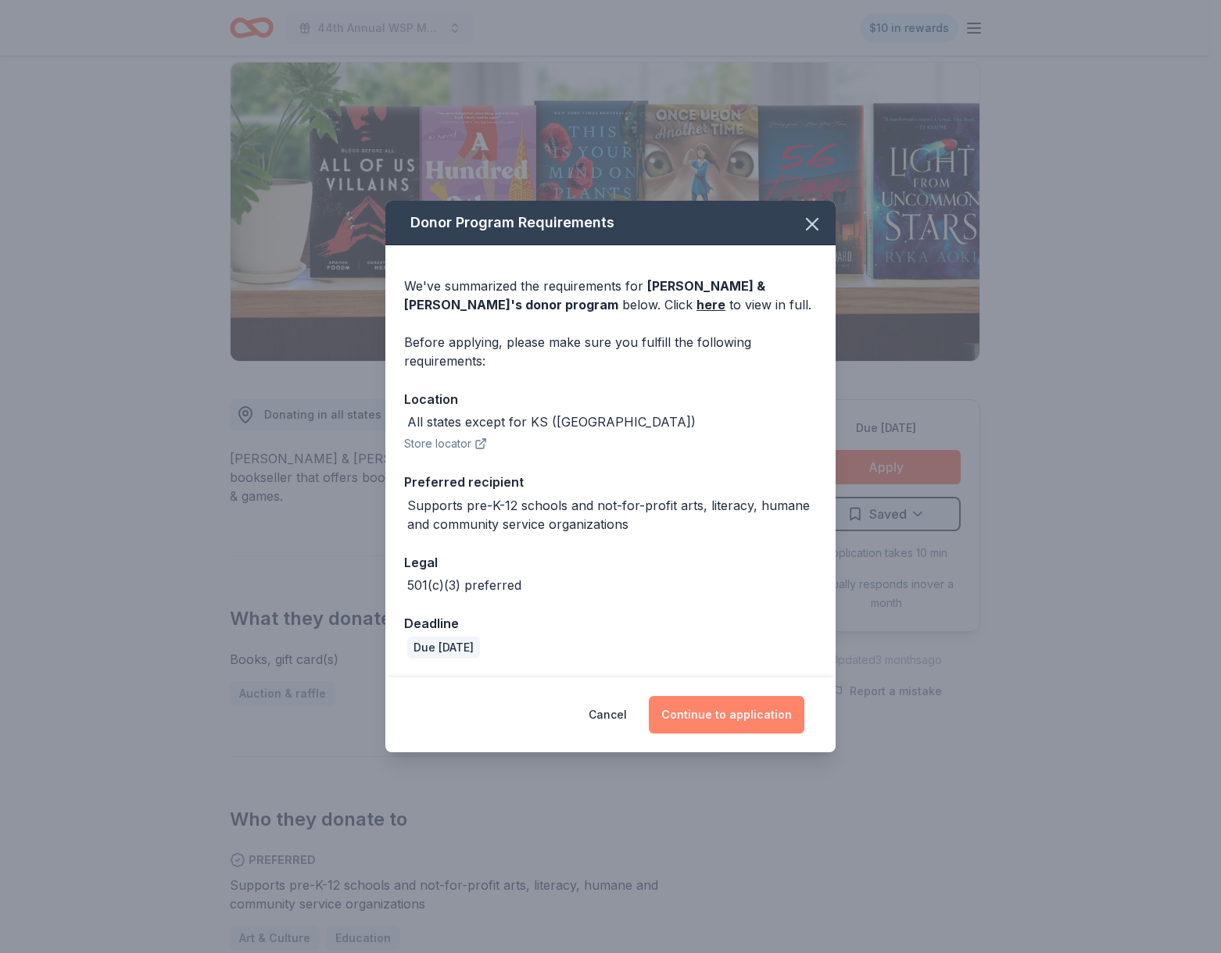
click at [767, 719] on button "Continue to application" at bounding box center [727, 715] width 156 height 38
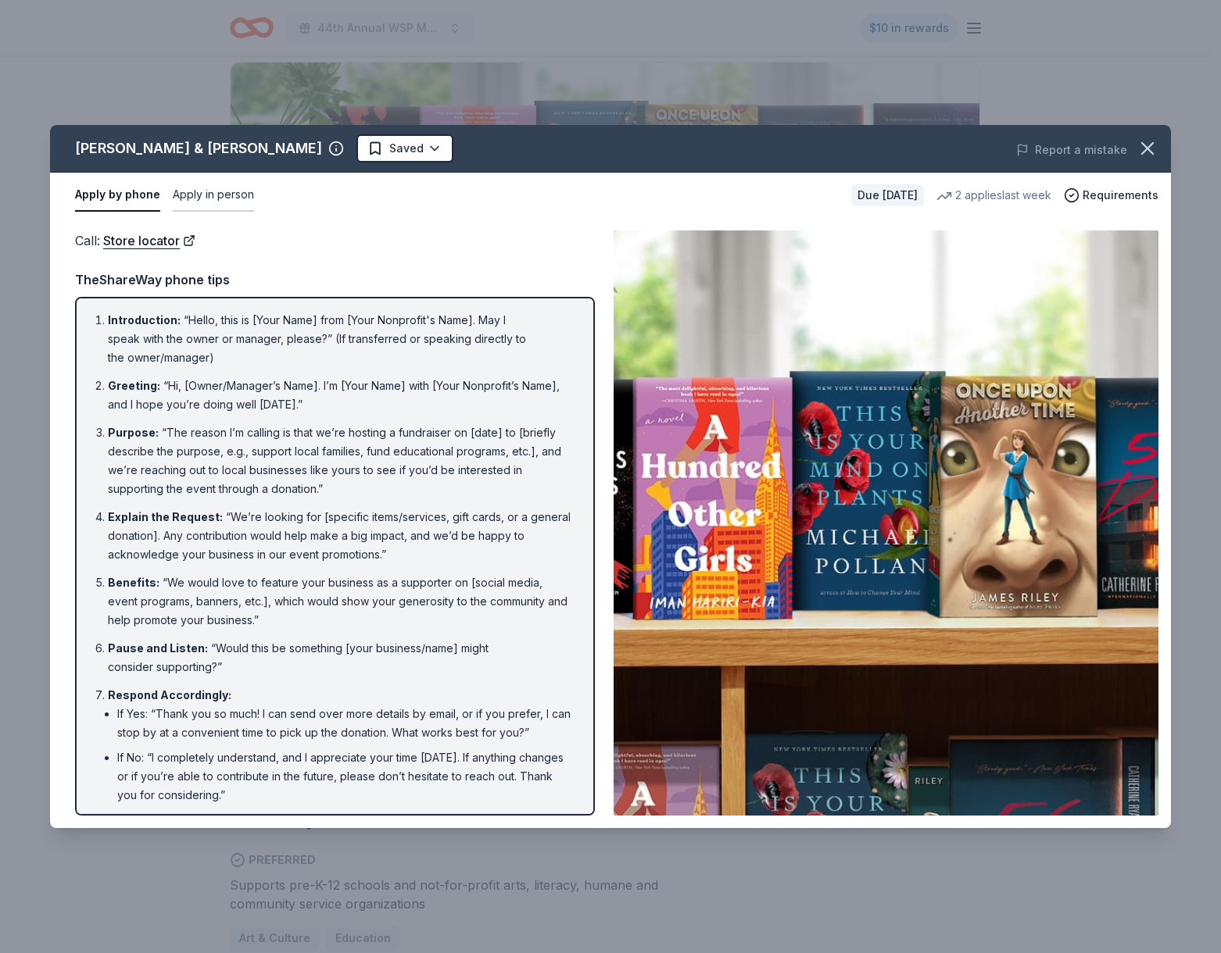
click at [202, 194] on button "Apply in person" at bounding box center [213, 195] width 81 height 33
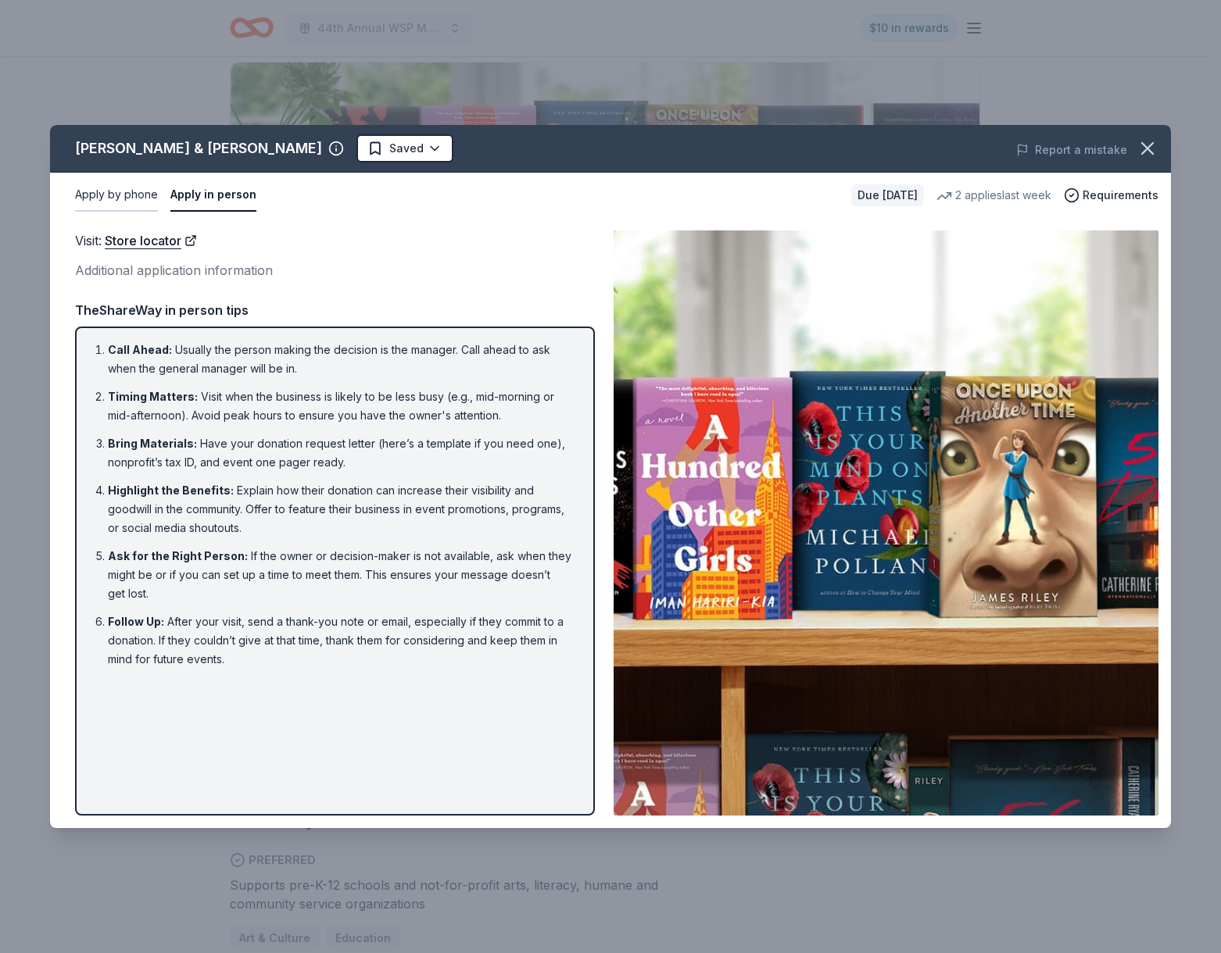
click at [102, 183] on button "Apply by phone" at bounding box center [116, 195] width 83 height 33
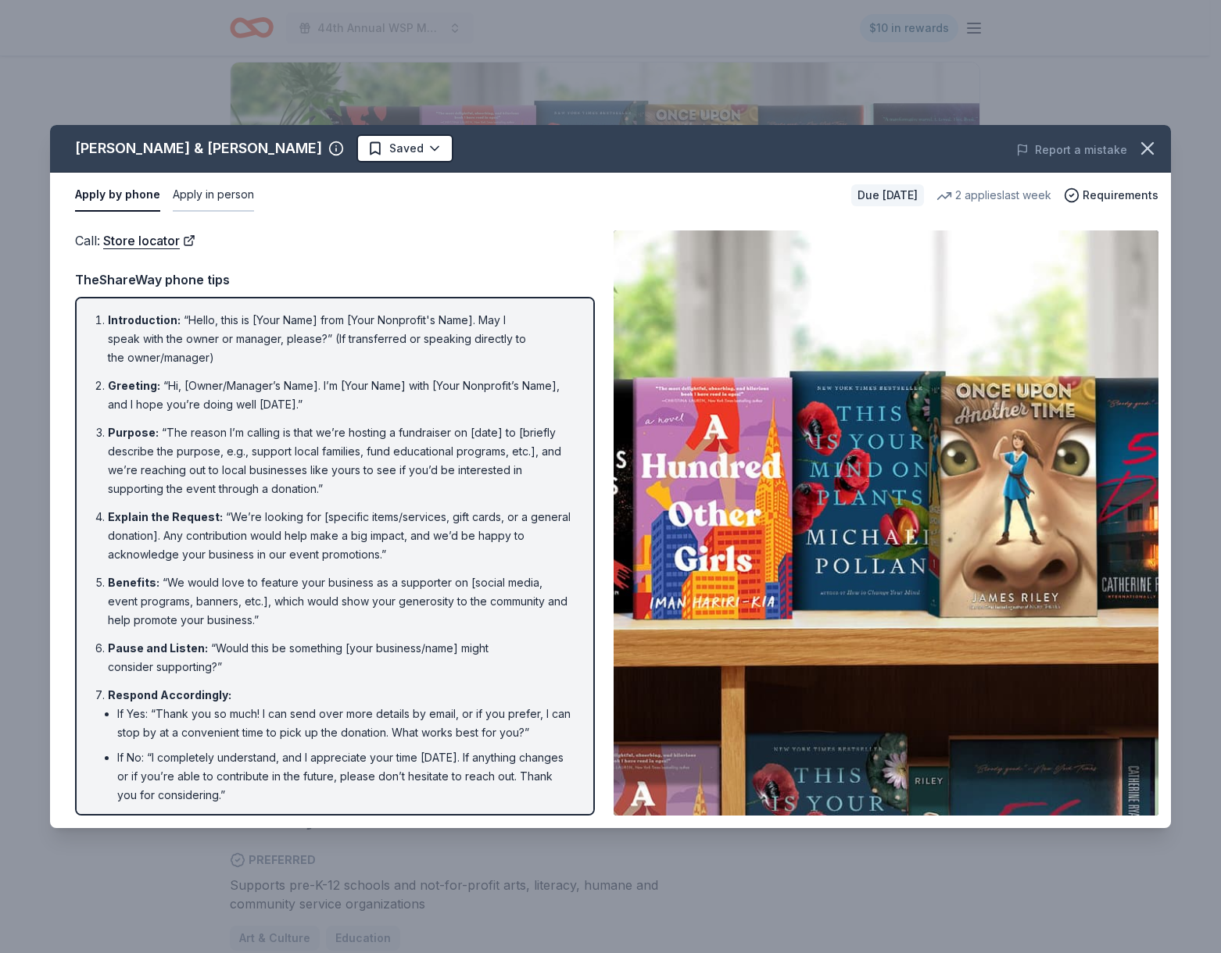
click at [220, 204] on button "Apply in person" at bounding box center [213, 195] width 81 height 33
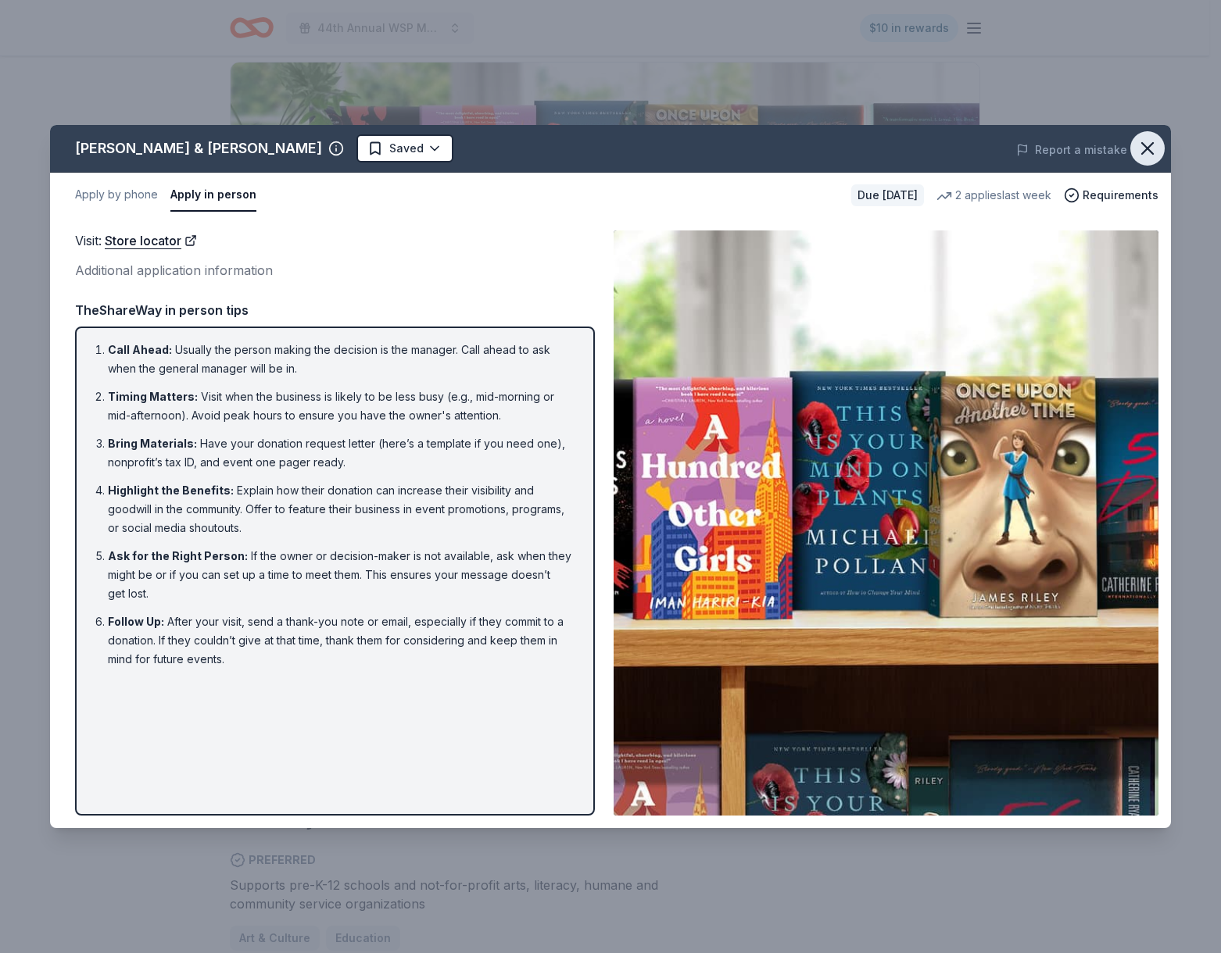
click at [1141, 152] on icon "button" at bounding box center [1147, 149] width 22 height 22
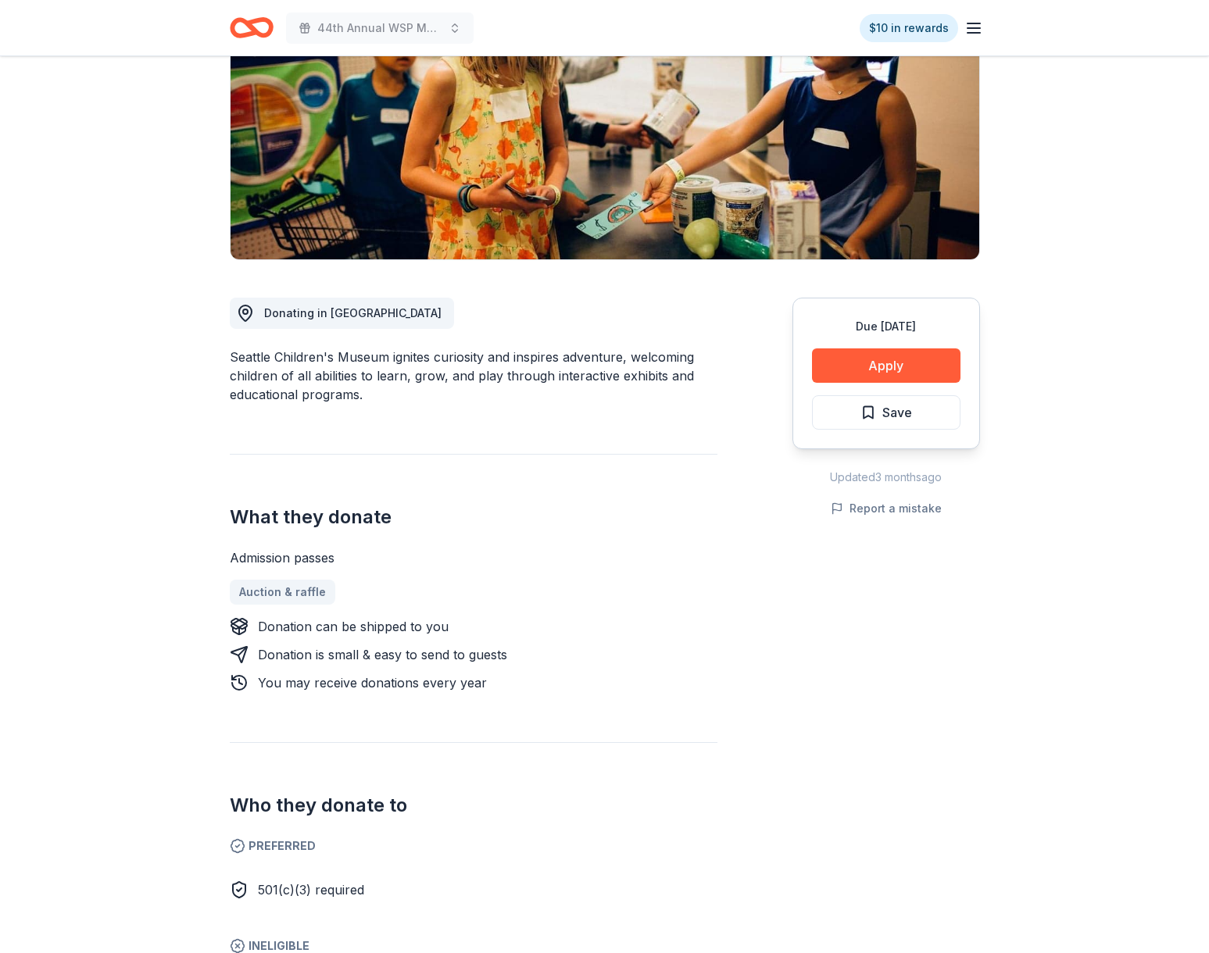
scroll to position [147, 0]
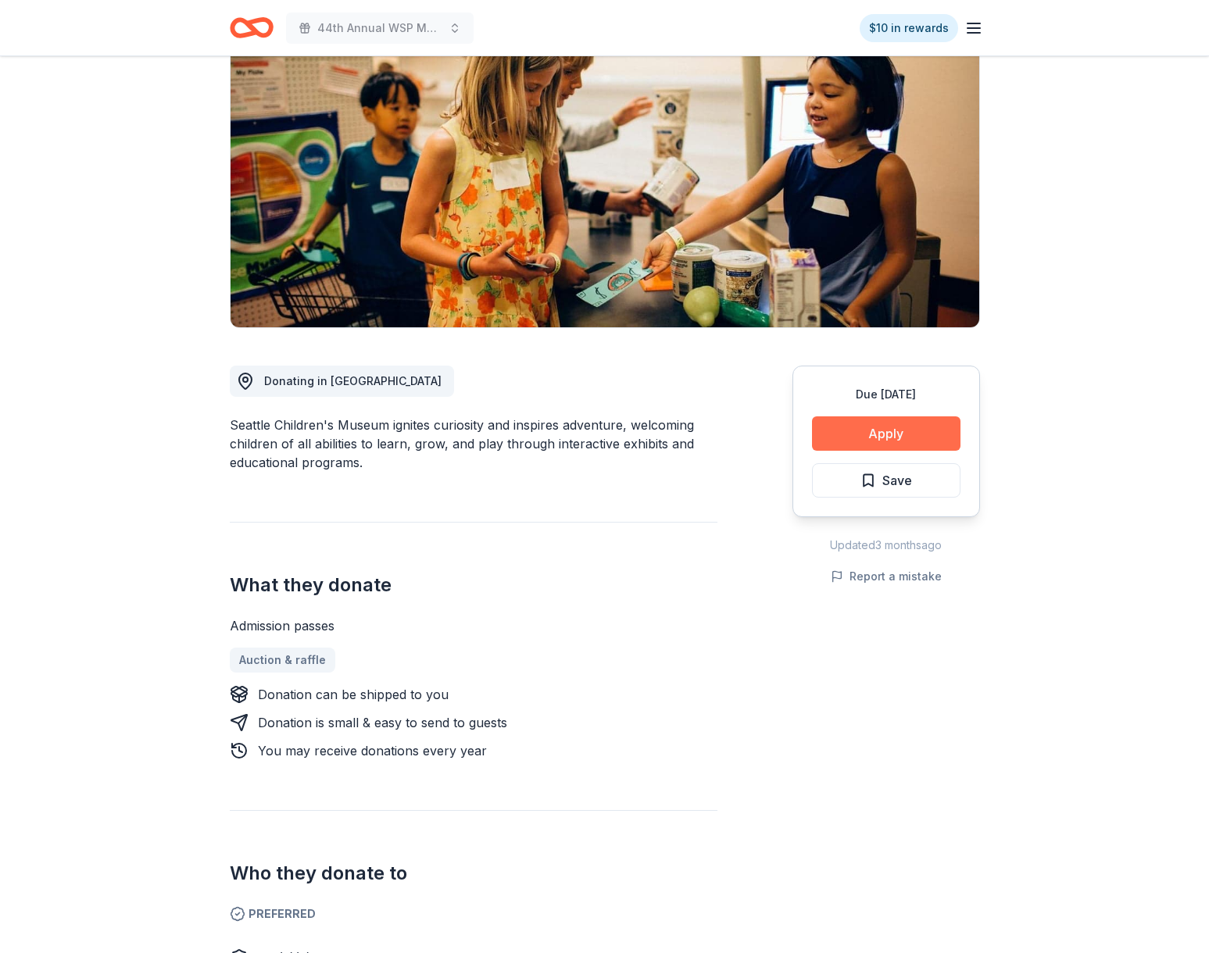
click at [823, 440] on button "Apply" at bounding box center [886, 434] width 148 height 34
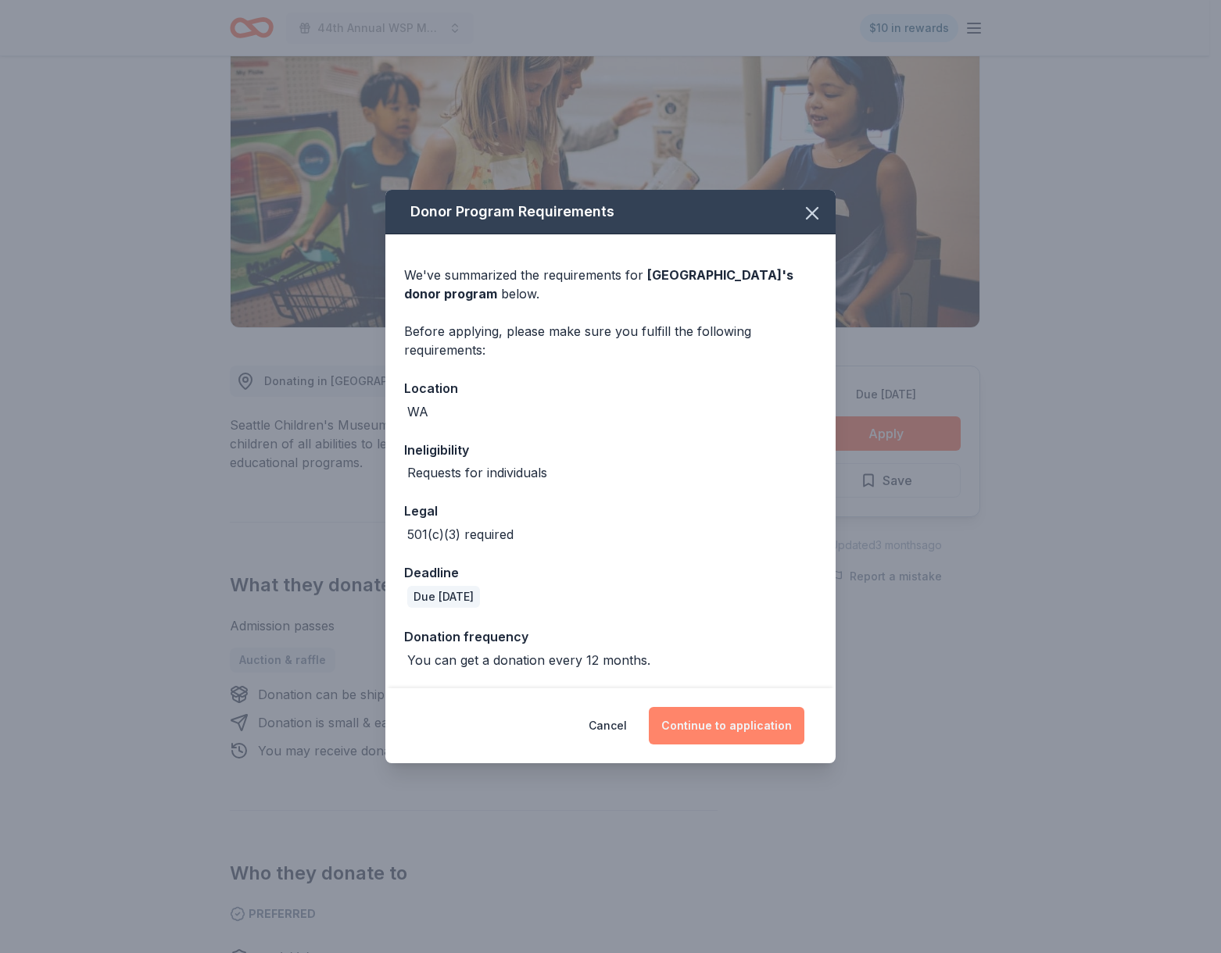
click at [724, 733] on button "Continue to application" at bounding box center [727, 726] width 156 height 38
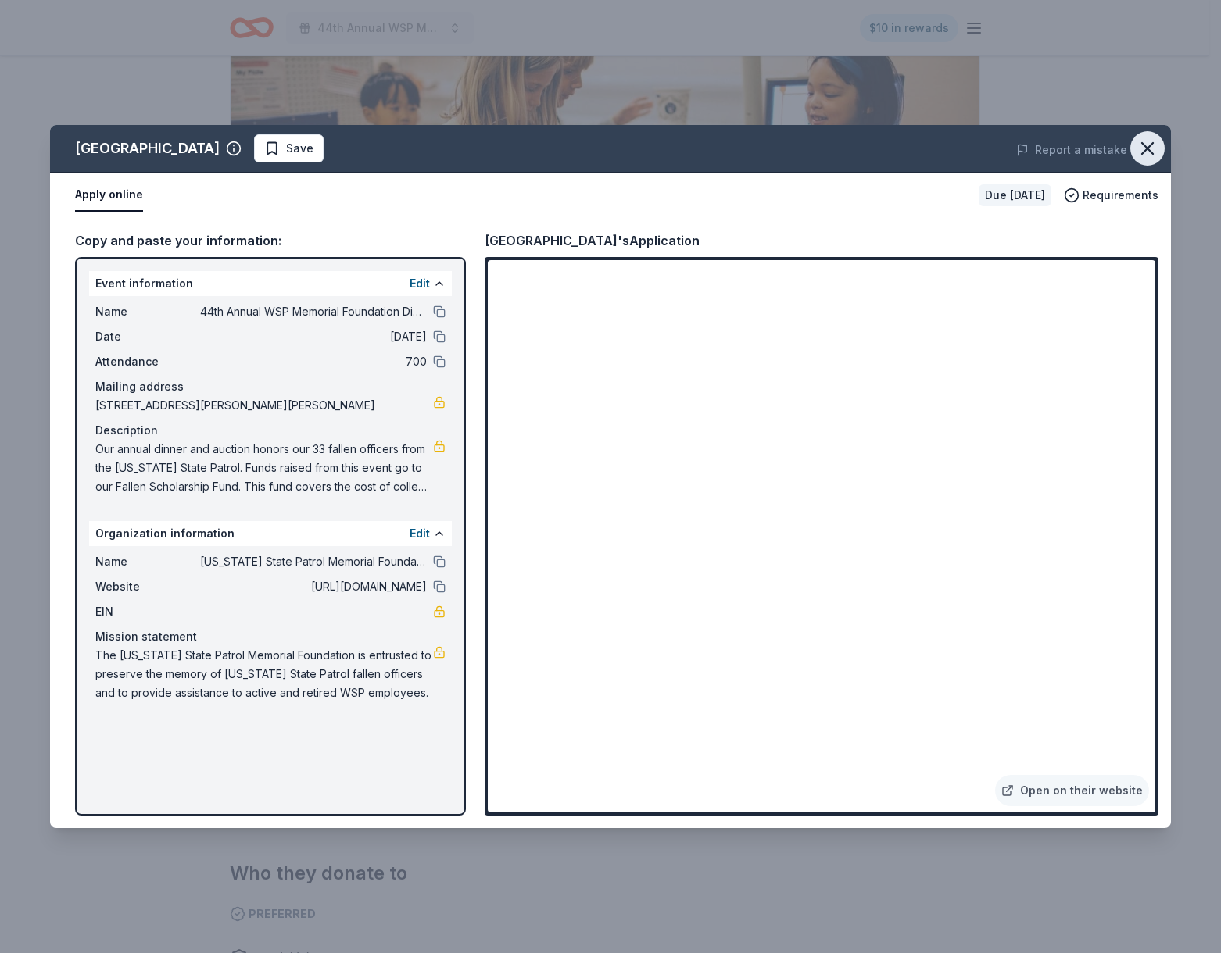
click at [1150, 147] on icon "button" at bounding box center [1147, 149] width 22 height 22
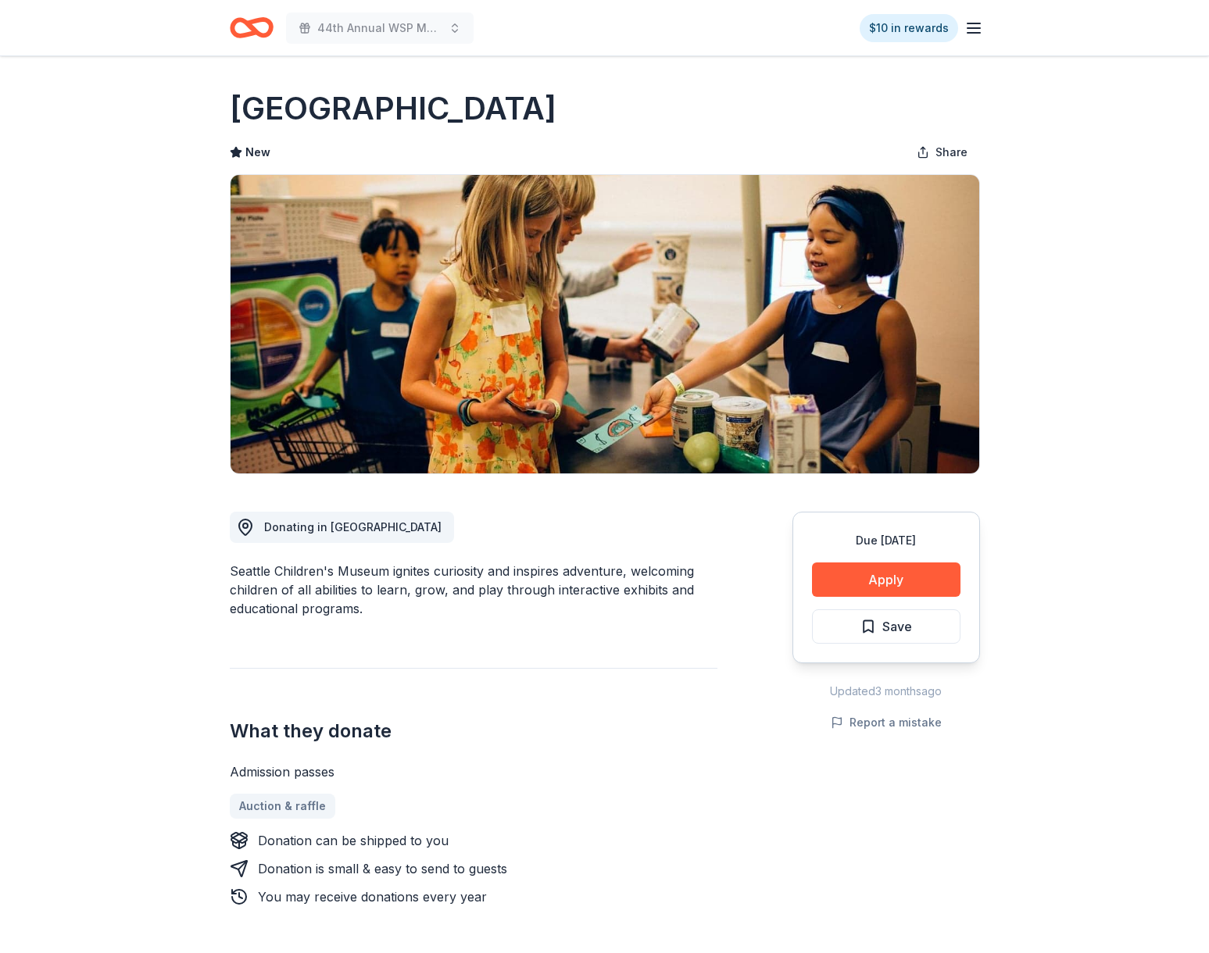
scroll to position [0, 0]
click at [892, 627] on span "Save" at bounding box center [897, 627] width 30 height 20
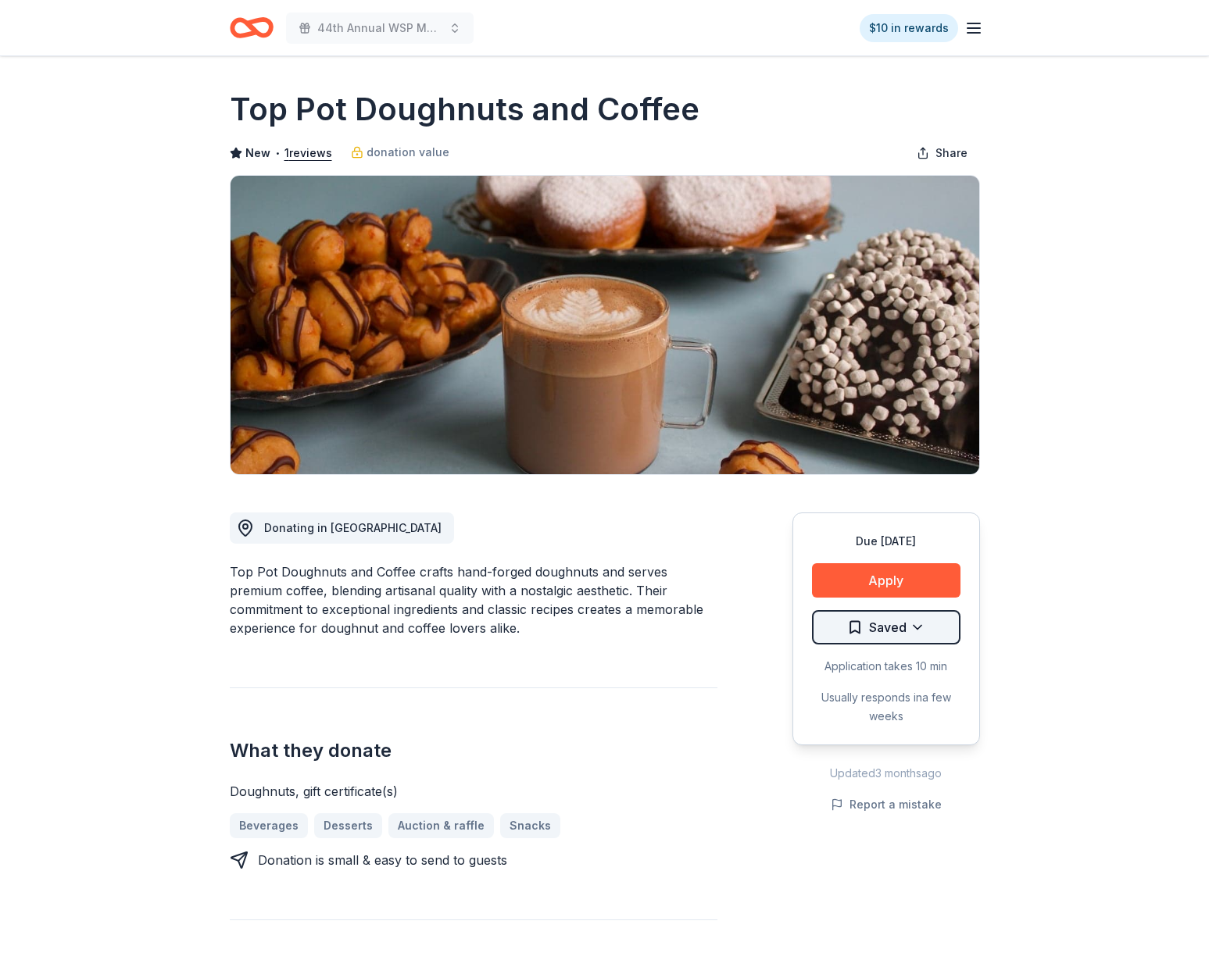
click at [927, 624] on html "44th Annual WSP Memorial Foundation Dinner & Auction $10 in rewards Due [DATE] …" at bounding box center [604, 476] width 1209 height 953
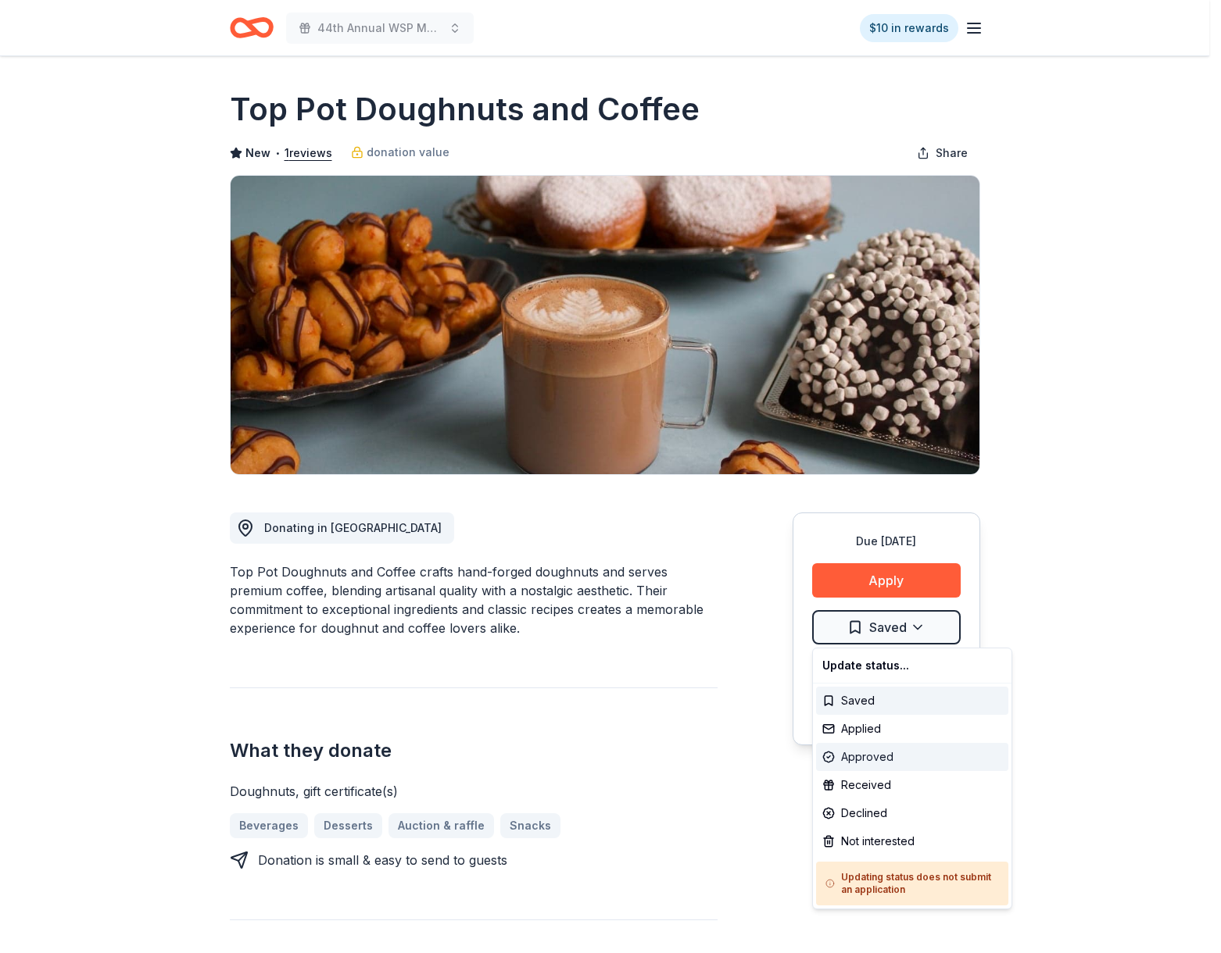
click at [889, 757] on div "Approved" at bounding box center [912, 757] width 192 height 28
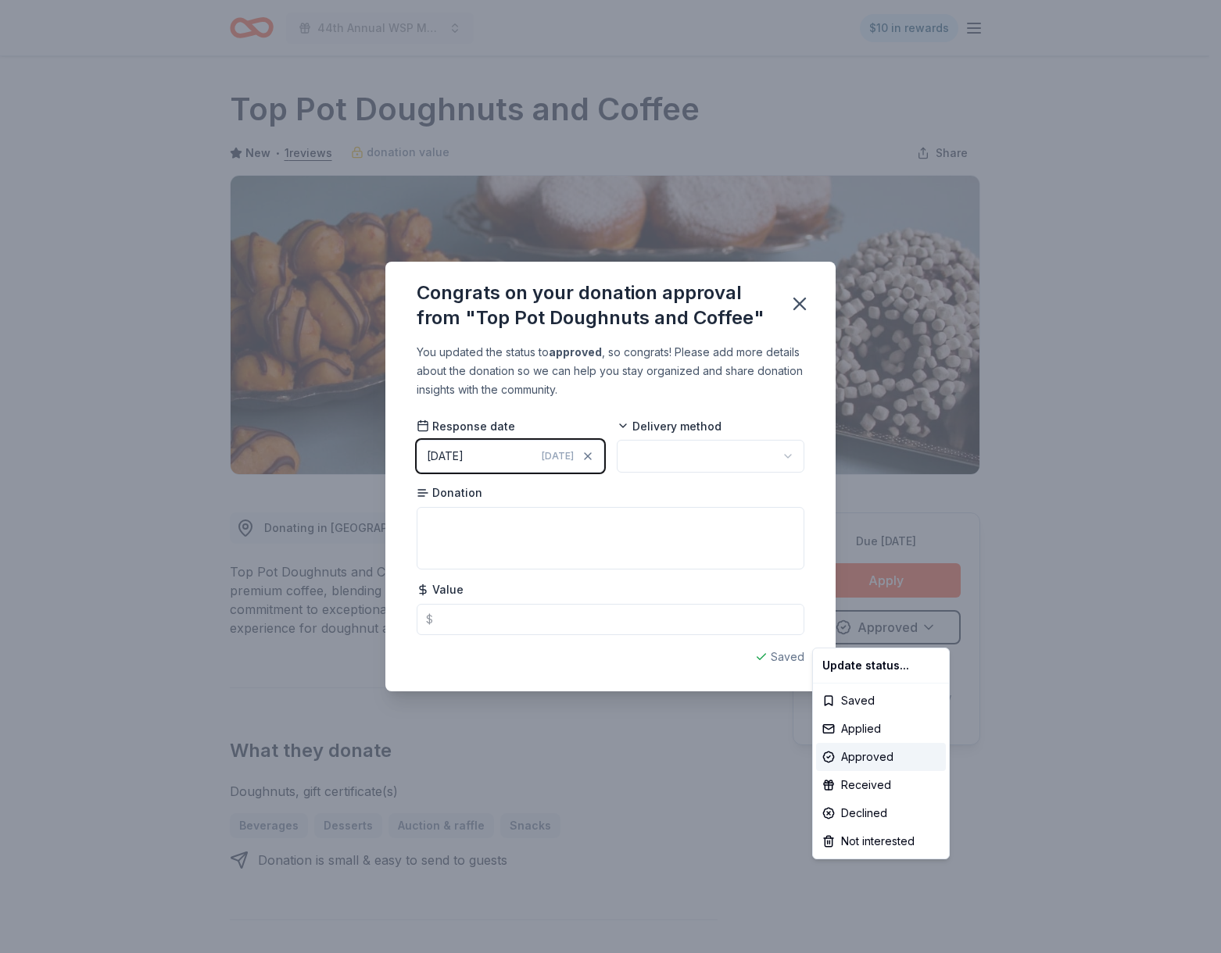
click at [684, 460] on html "44th Annual WSP Memorial Foundation Dinner & Auction $10 in rewards Due in 147 …" at bounding box center [610, 476] width 1221 height 953
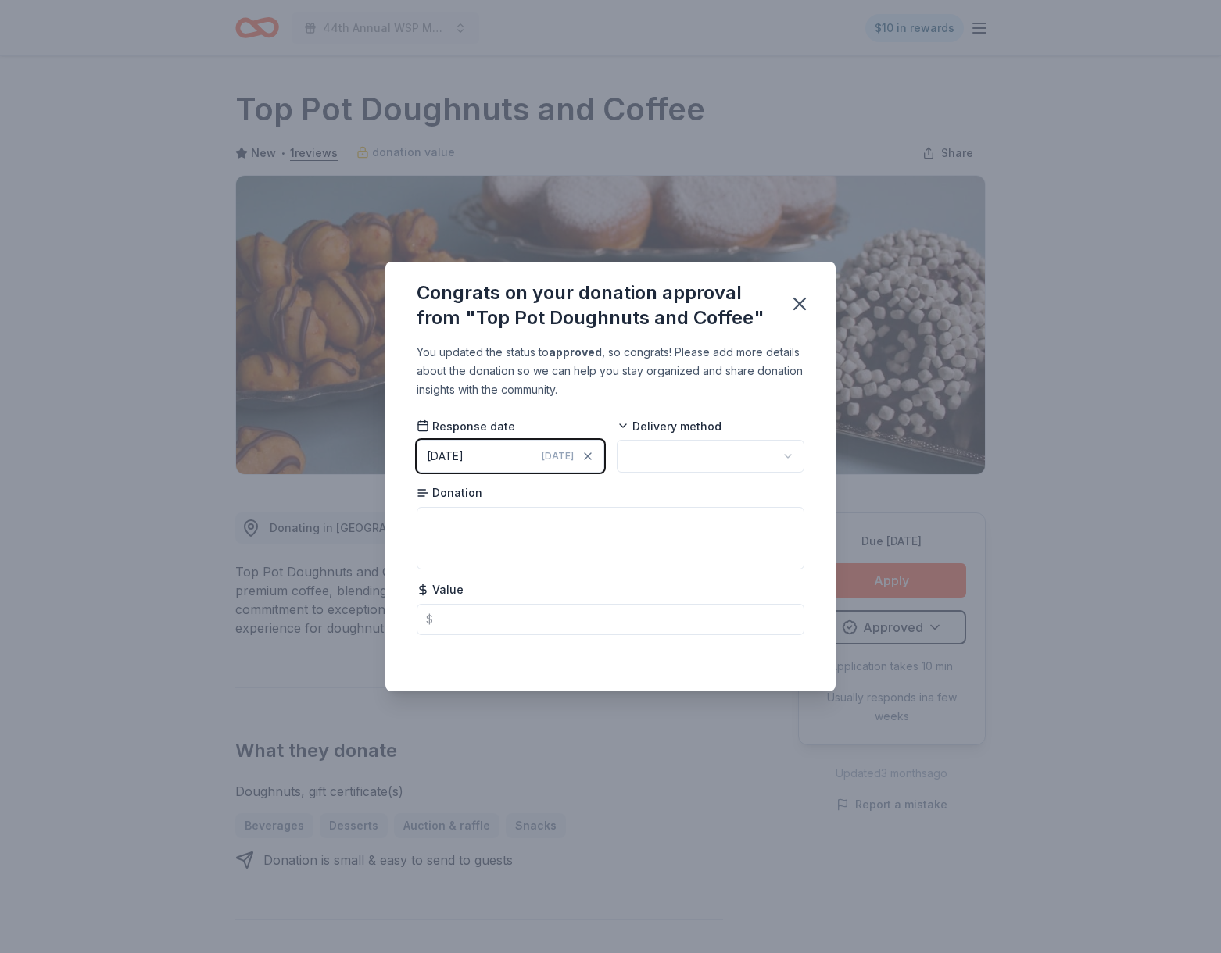
click at [684, 460] on html "44th Annual WSP Memorial Foundation Dinner & Auction $10 in rewards Due in 147 …" at bounding box center [610, 476] width 1221 height 953
click at [671, 528] on textarea at bounding box center [611, 538] width 388 height 63
type textarea "100 Pot Holes"
click at [797, 305] on icon "button" at bounding box center [799, 304] width 11 height 11
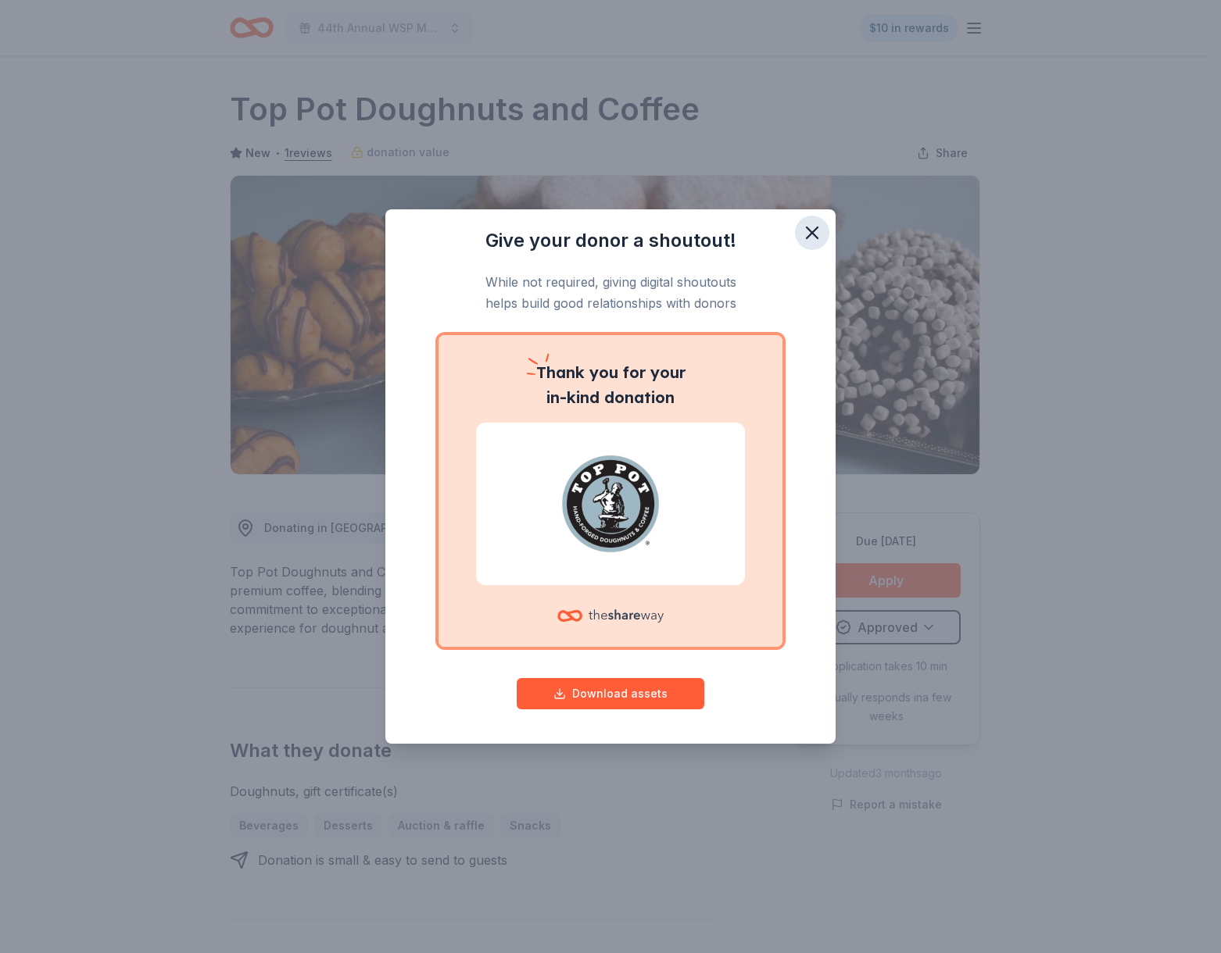
click at [809, 230] on icon "button" at bounding box center [812, 232] width 11 height 11
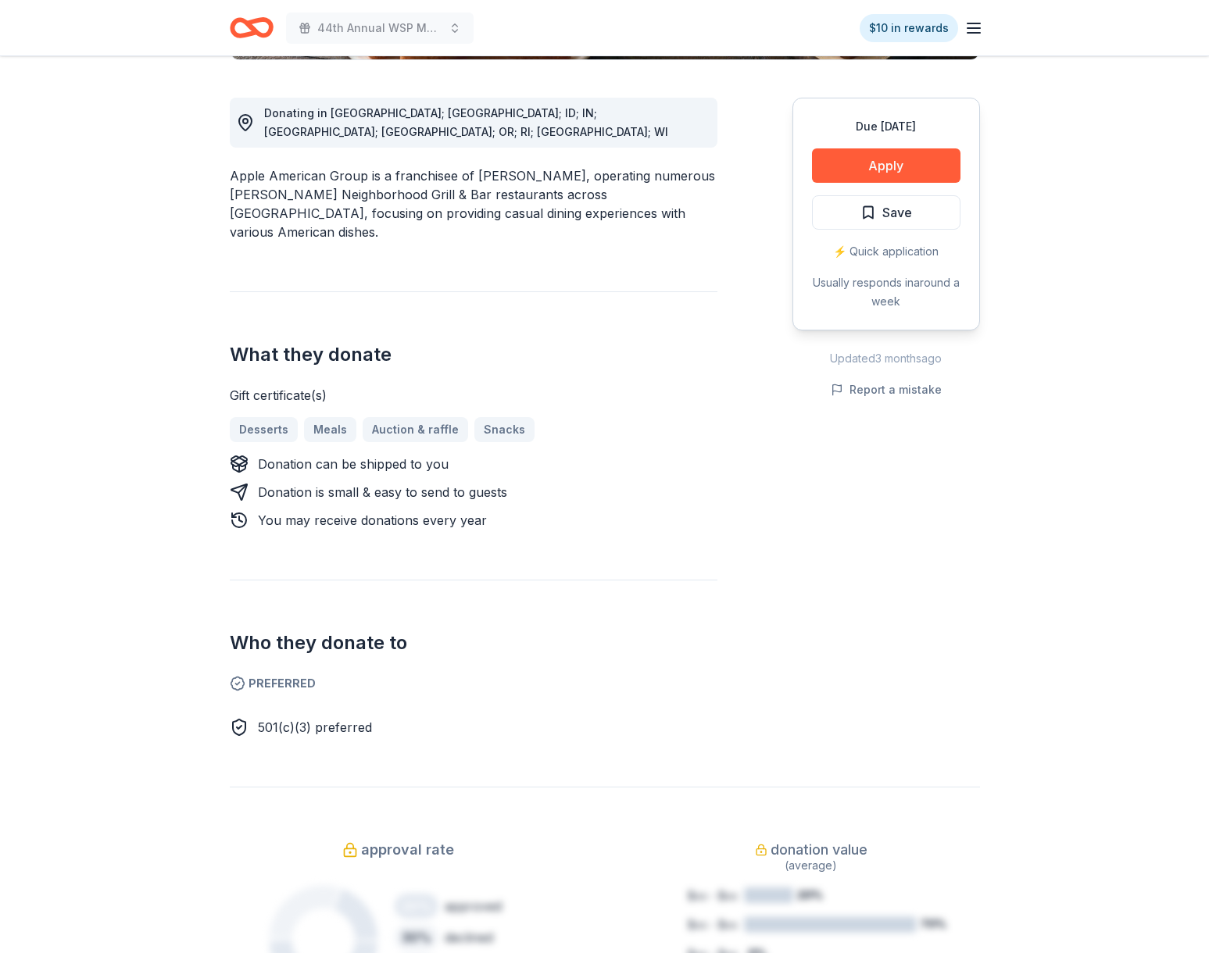
scroll to position [502, 0]
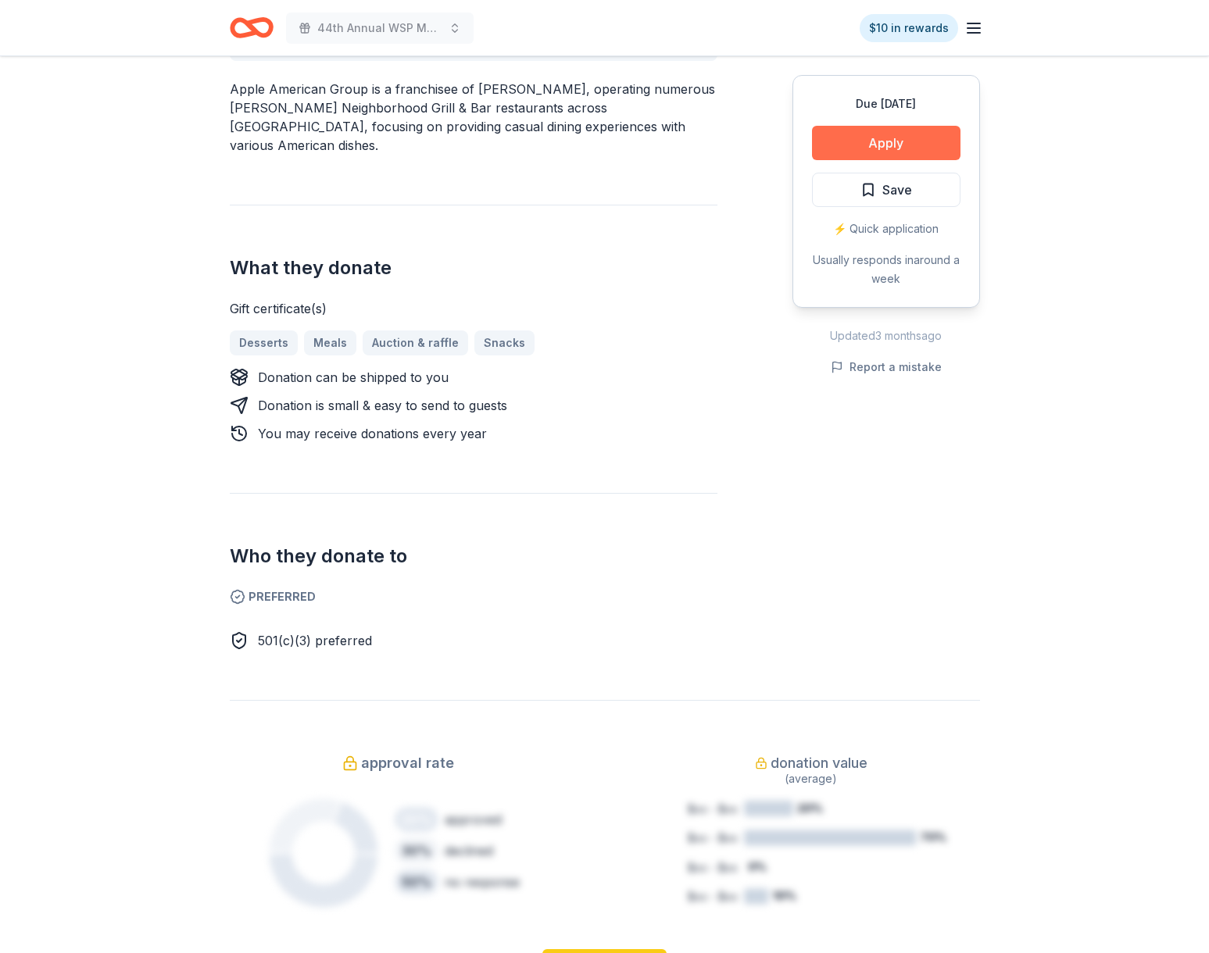
click at [894, 154] on button "Apply" at bounding box center [886, 143] width 148 height 34
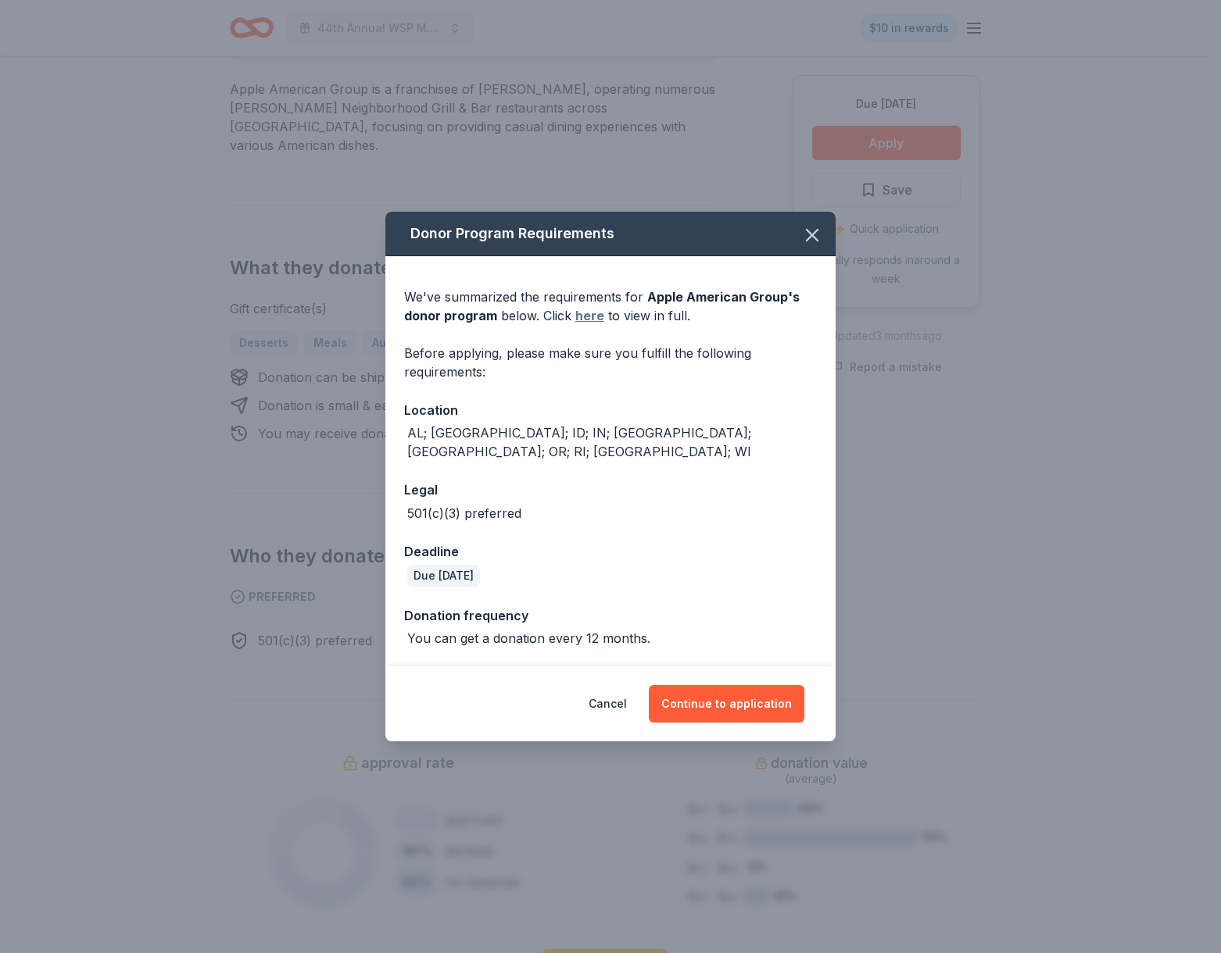
click at [586, 324] on link "here" at bounding box center [589, 315] width 29 height 19
click at [805, 252] on button "button" at bounding box center [812, 235] width 34 height 34
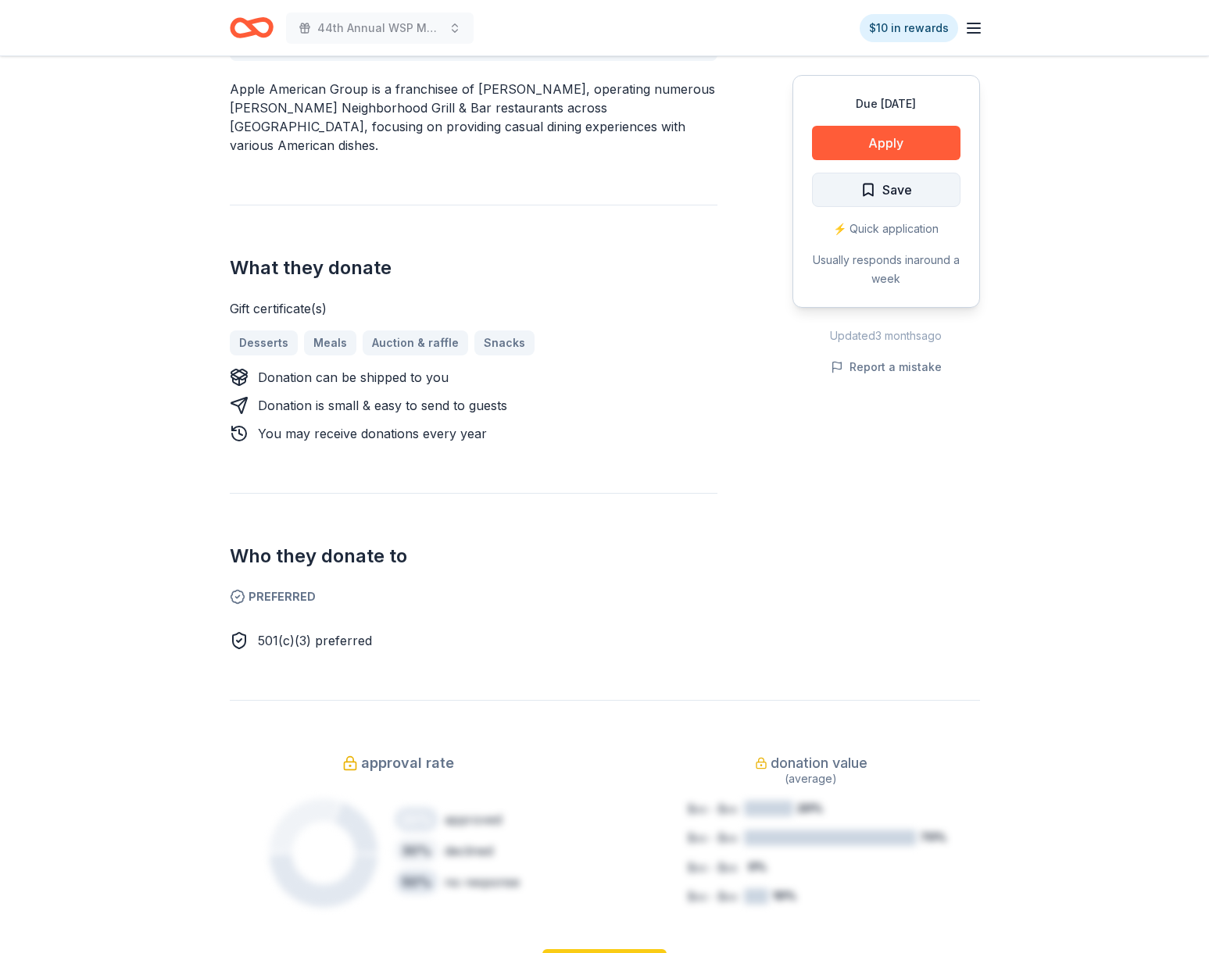
click at [867, 202] on button "Save" at bounding box center [886, 190] width 148 height 34
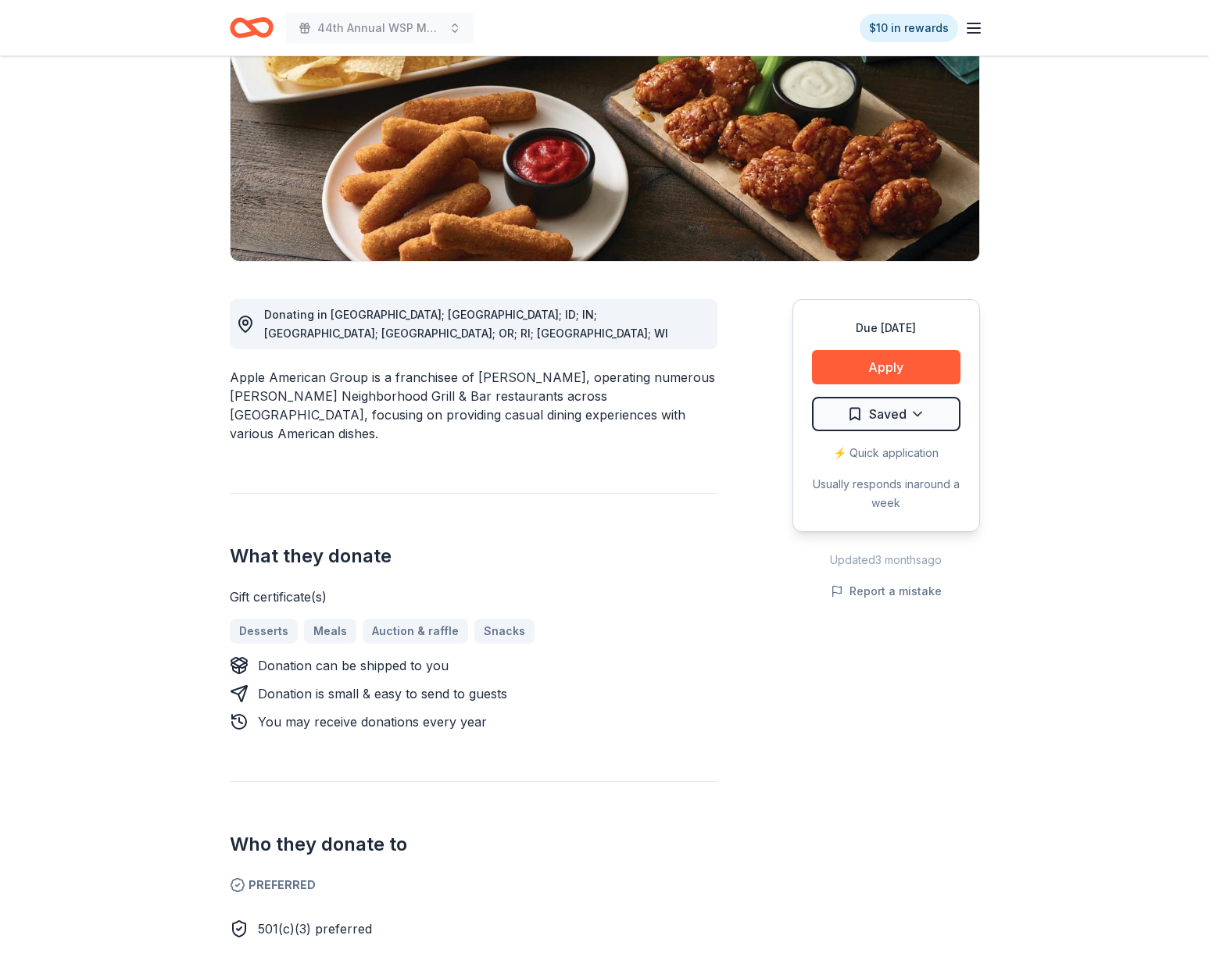
scroll to position [210, 0]
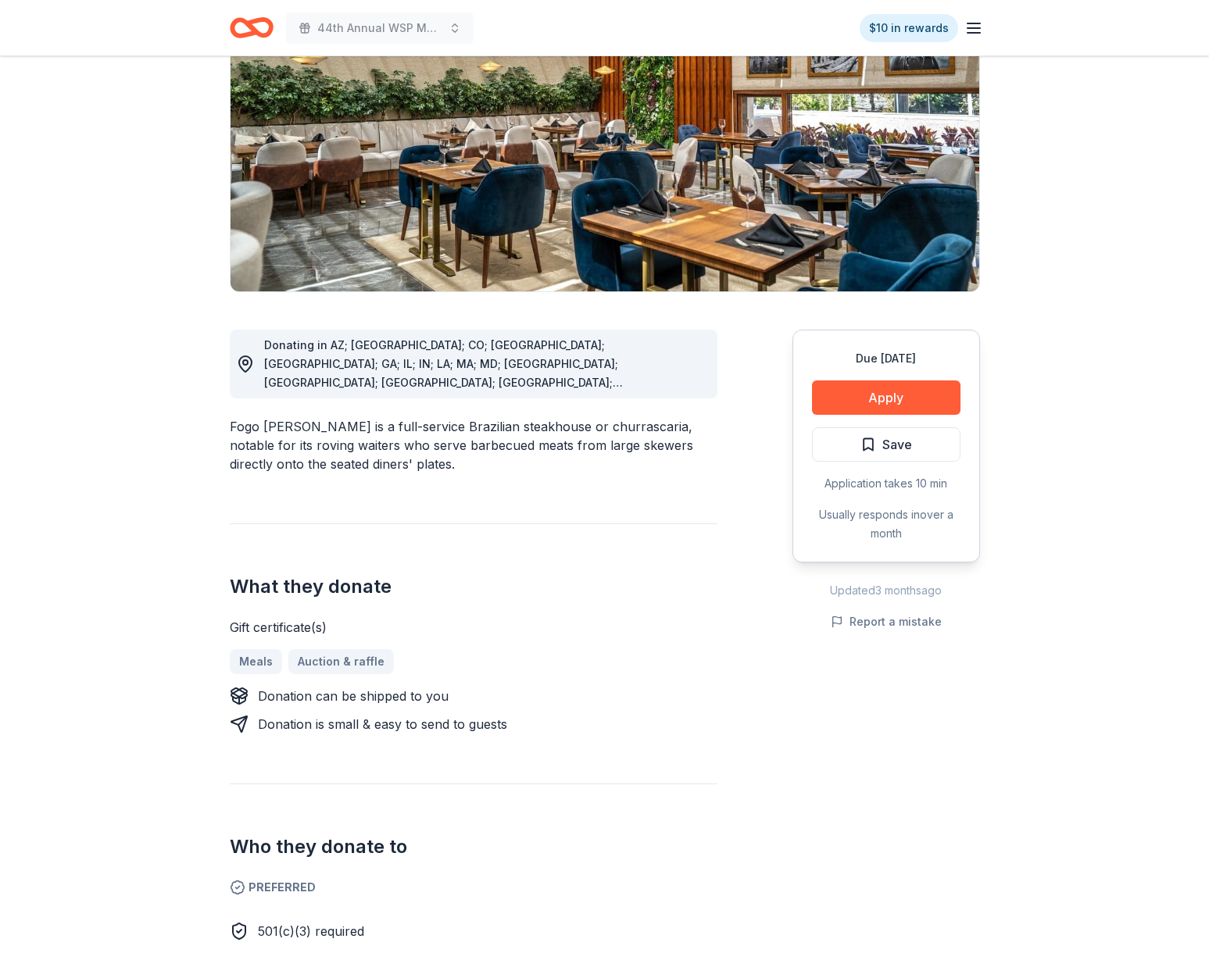
scroll to position [160, 0]
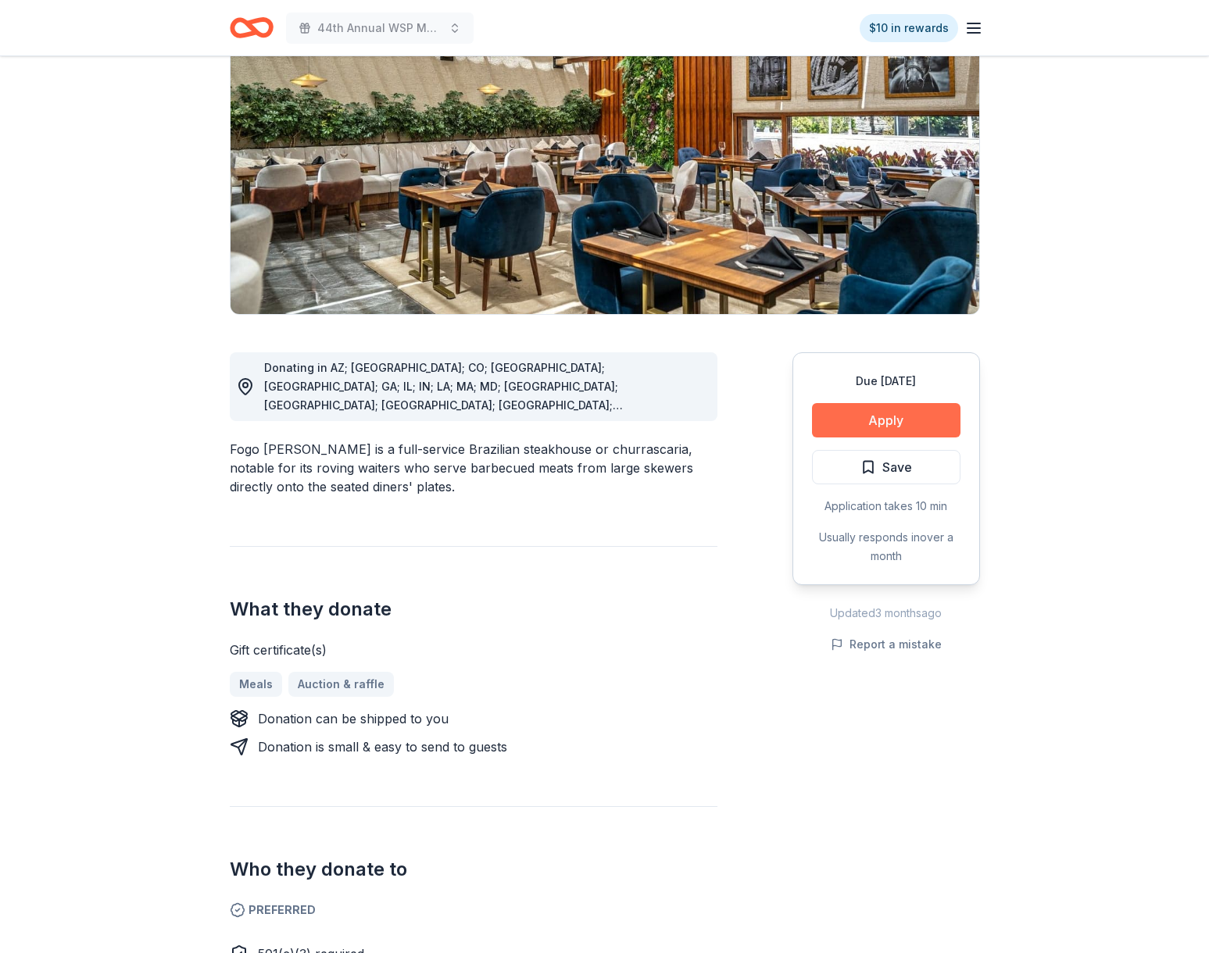
click at [874, 430] on button "Apply" at bounding box center [886, 420] width 148 height 34
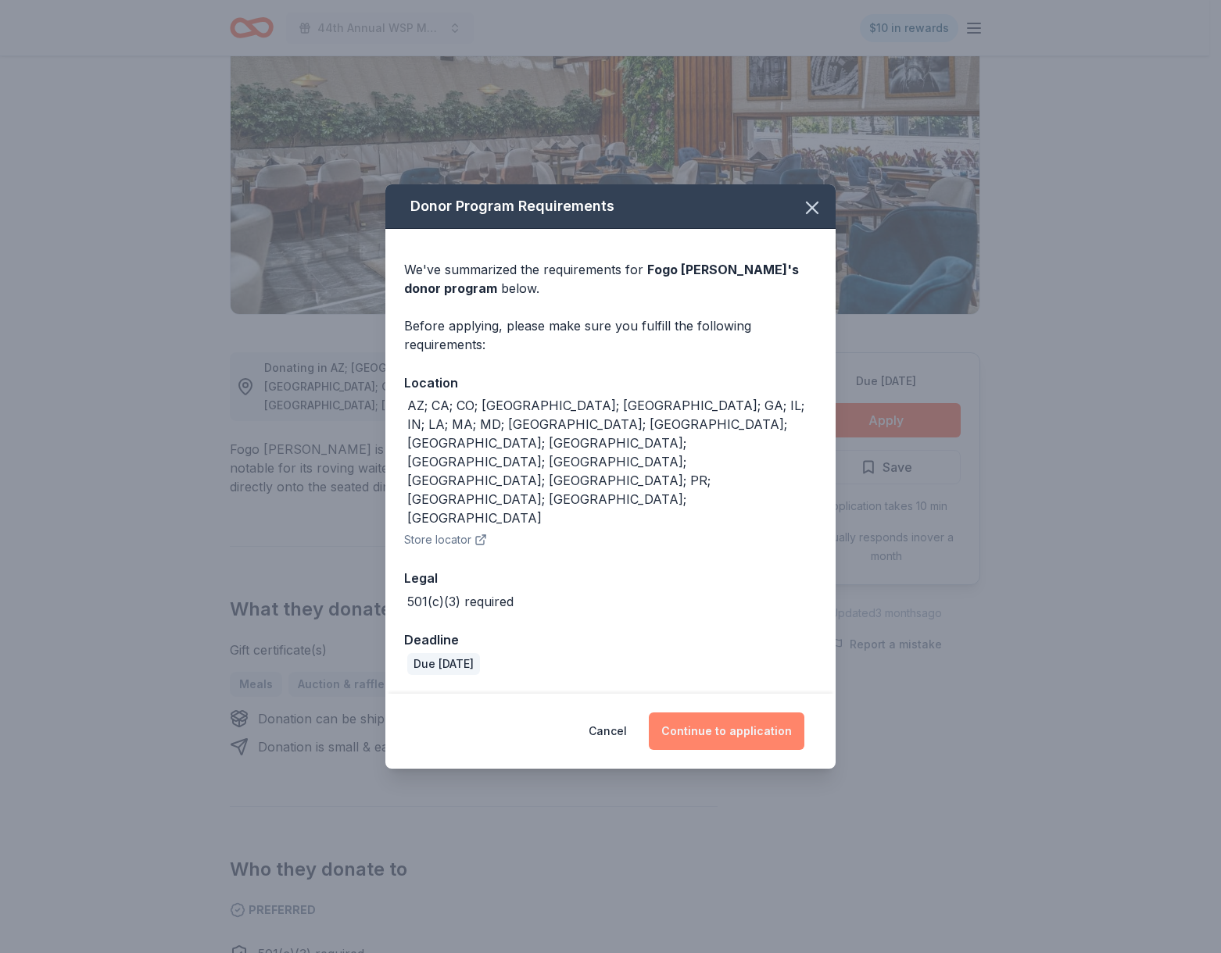
click at [736, 713] on button "Continue to application" at bounding box center [727, 732] width 156 height 38
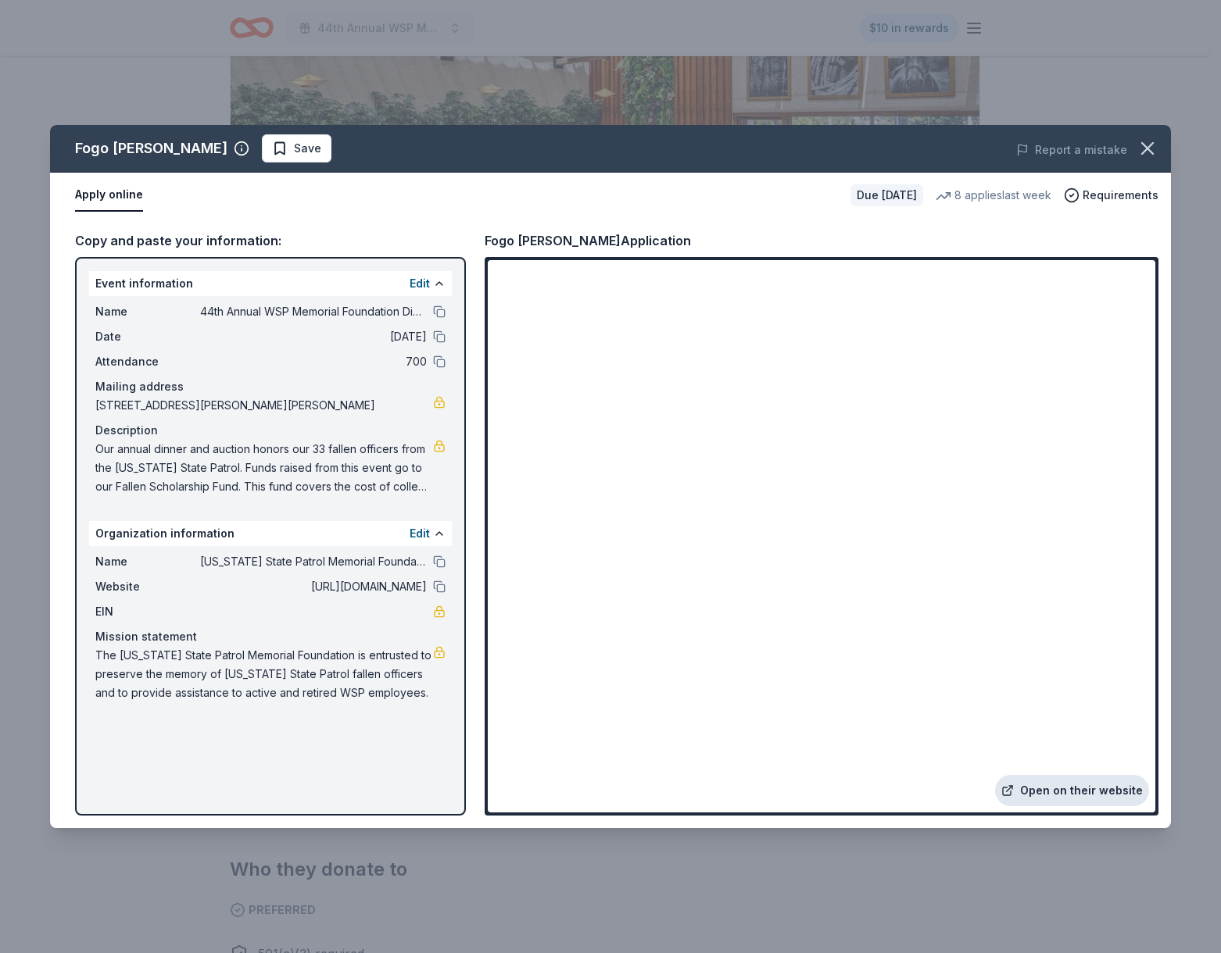
click at [1084, 800] on link "Open on their website" at bounding box center [1072, 790] width 154 height 31
click at [243, 163] on div "Fogo de Chao Save Report a mistake" at bounding box center [610, 149] width 1121 height 48
click at [262, 159] on button "Save" at bounding box center [297, 148] width 70 height 28
click at [1142, 140] on icon "button" at bounding box center [1147, 149] width 22 height 22
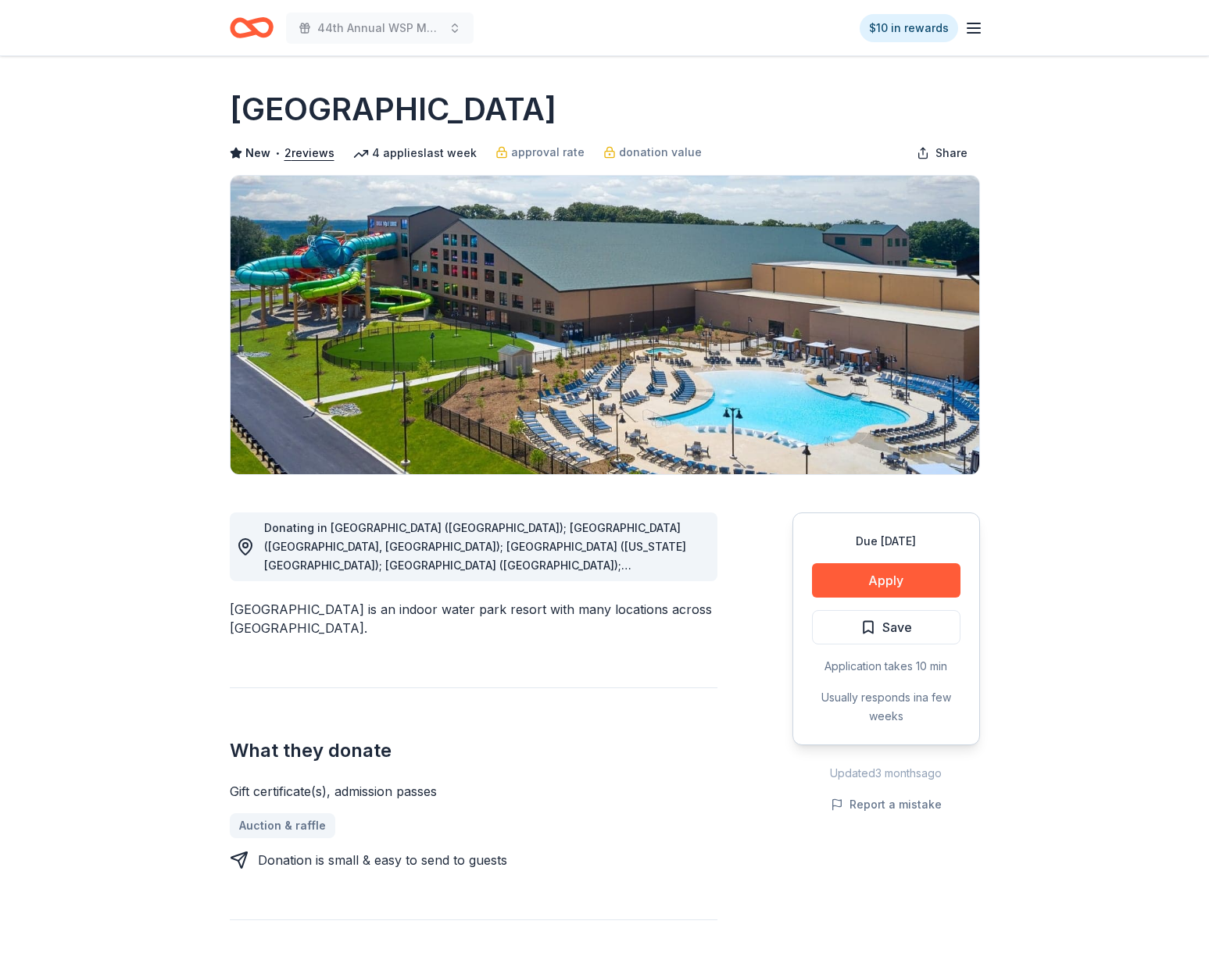
click at [398, 573] on div "Donating in [GEOGRAPHIC_DATA] ([GEOGRAPHIC_DATA]); [GEOGRAPHIC_DATA] ([GEOGRAPH…" at bounding box center [484, 547] width 441 height 56
click at [467, 552] on span "Donating in [GEOGRAPHIC_DATA] ([GEOGRAPHIC_DATA]); [GEOGRAPHIC_DATA] ([GEOGRAPH…" at bounding box center [475, 631] width 422 height 220
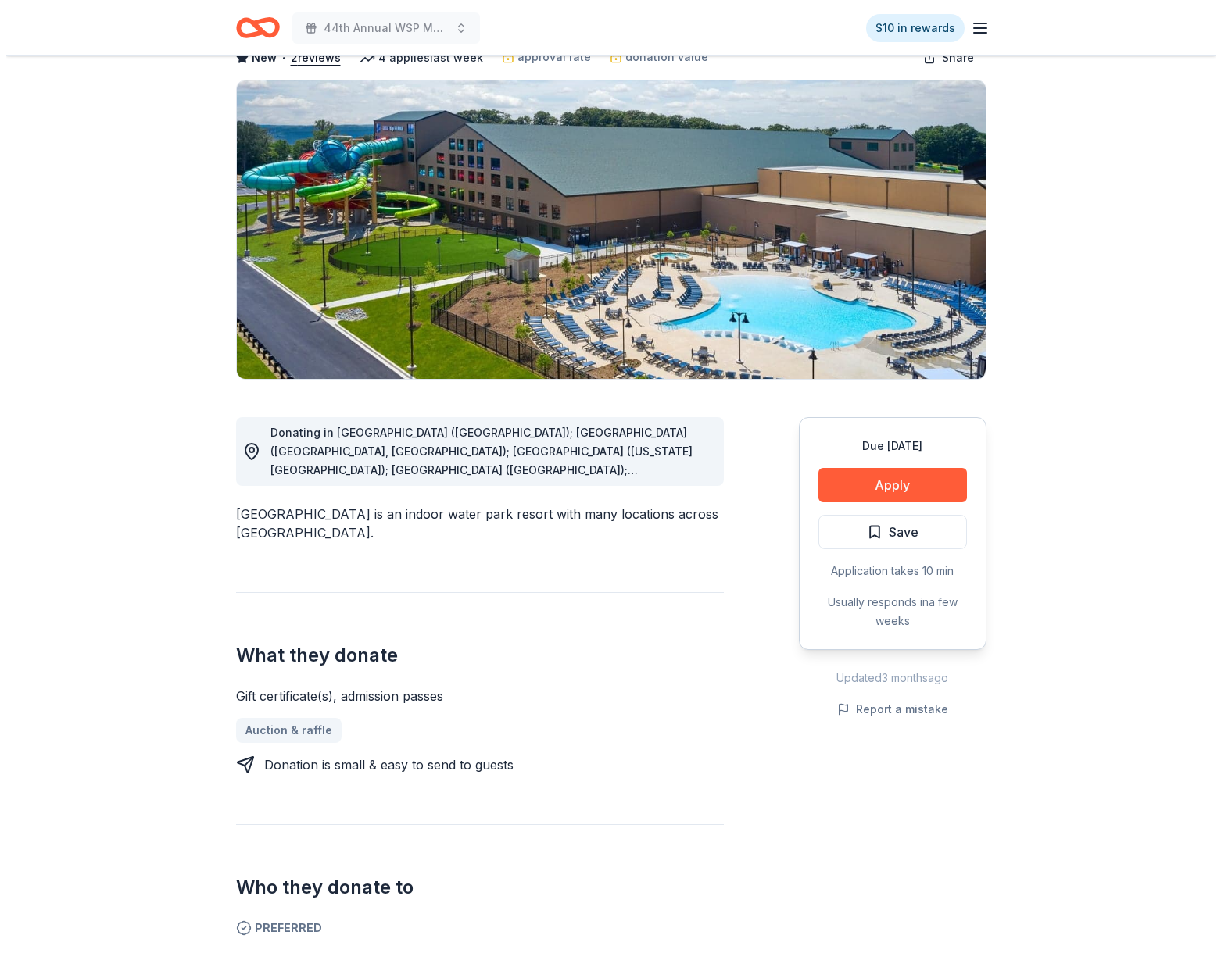
scroll to position [96, 0]
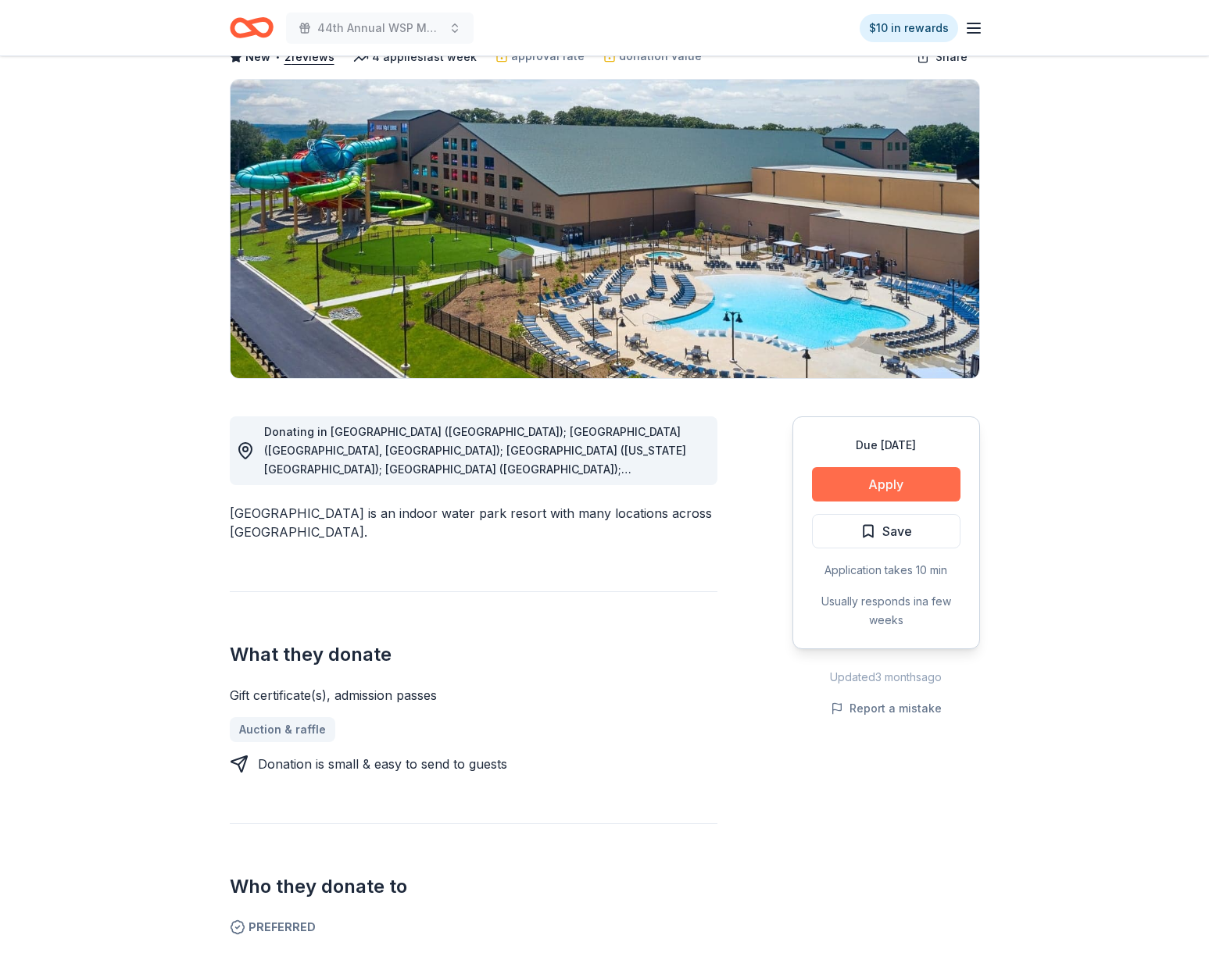
click at [897, 490] on button "Apply" at bounding box center [886, 484] width 148 height 34
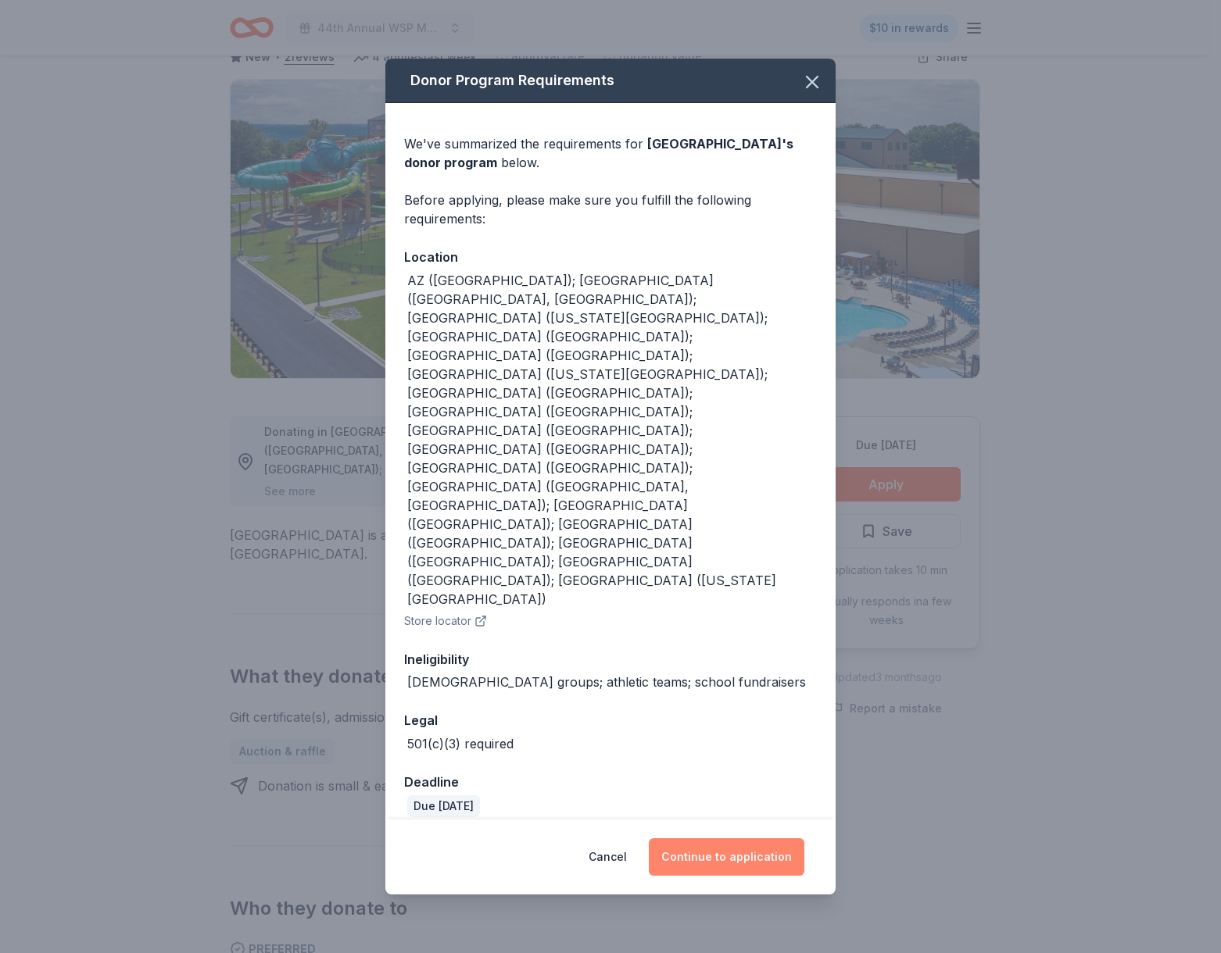
click at [689, 839] on button "Continue to application" at bounding box center [727, 858] width 156 height 38
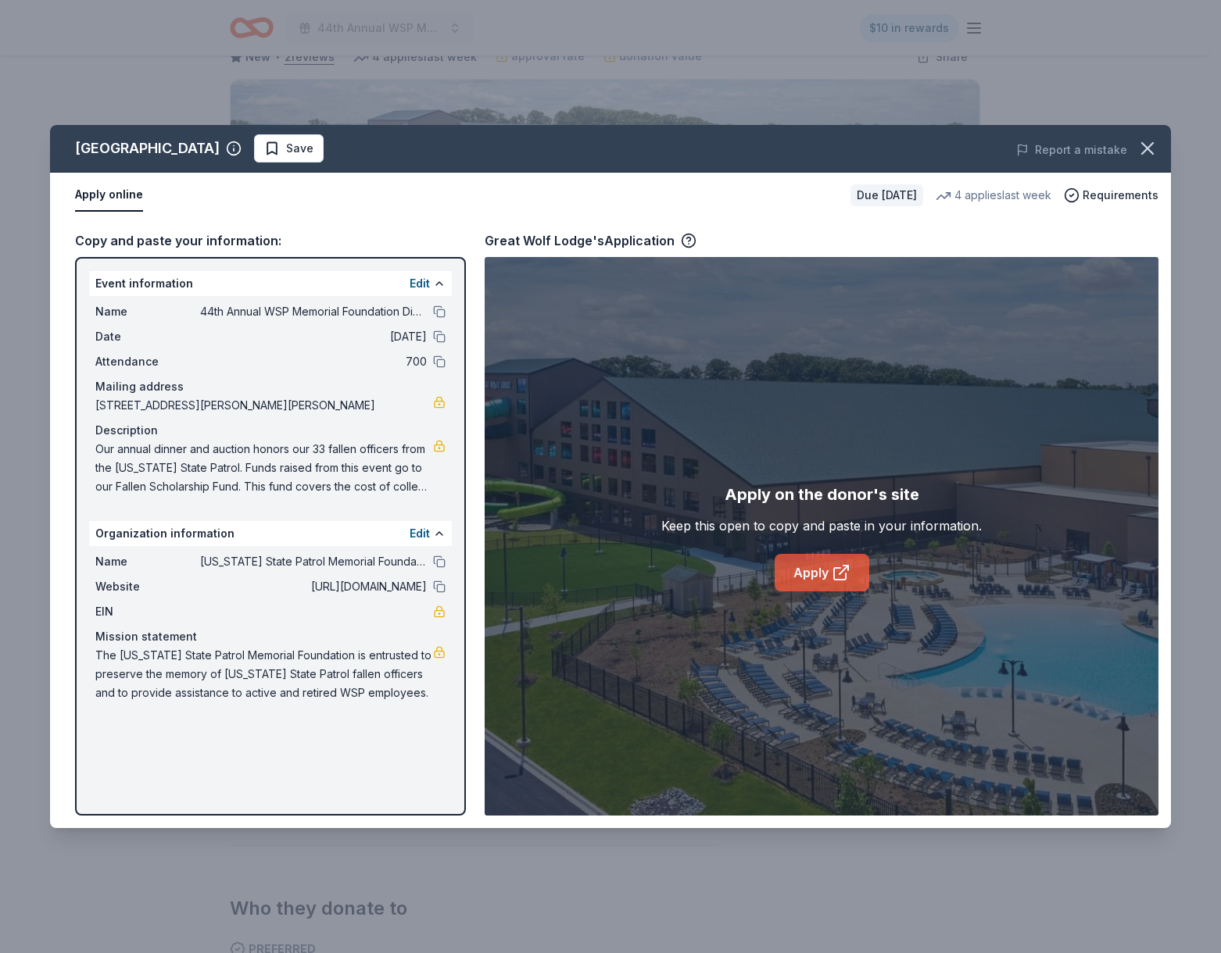
click at [810, 561] on link "Apply" at bounding box center [821, 573] width 95 height 38
click at [286, 149] on span "Save" at bounding box center [299, 148] width 27 height 19
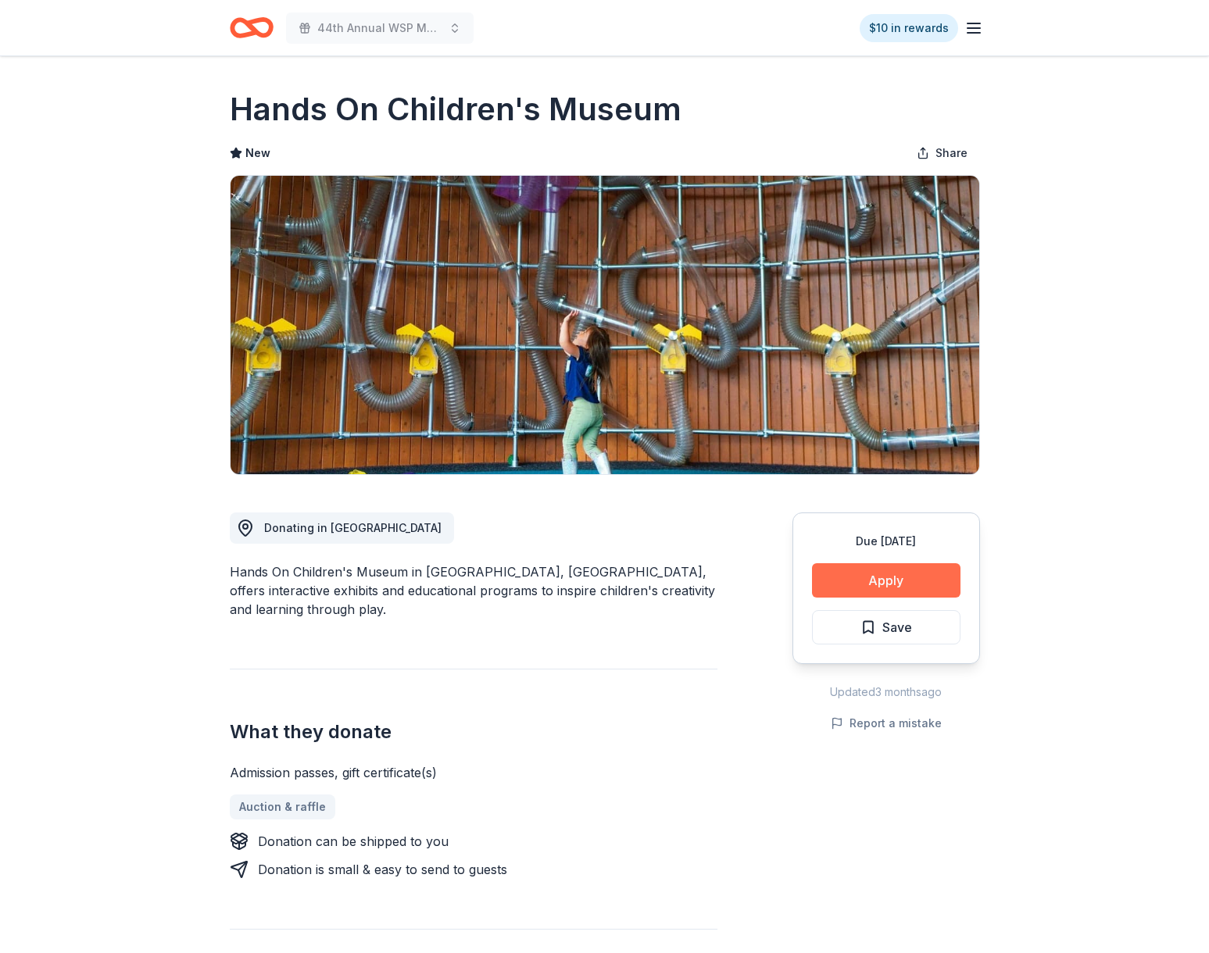
click at [885, 583] on button "Apply" at bounding box center [886, 580] width 148 height 34
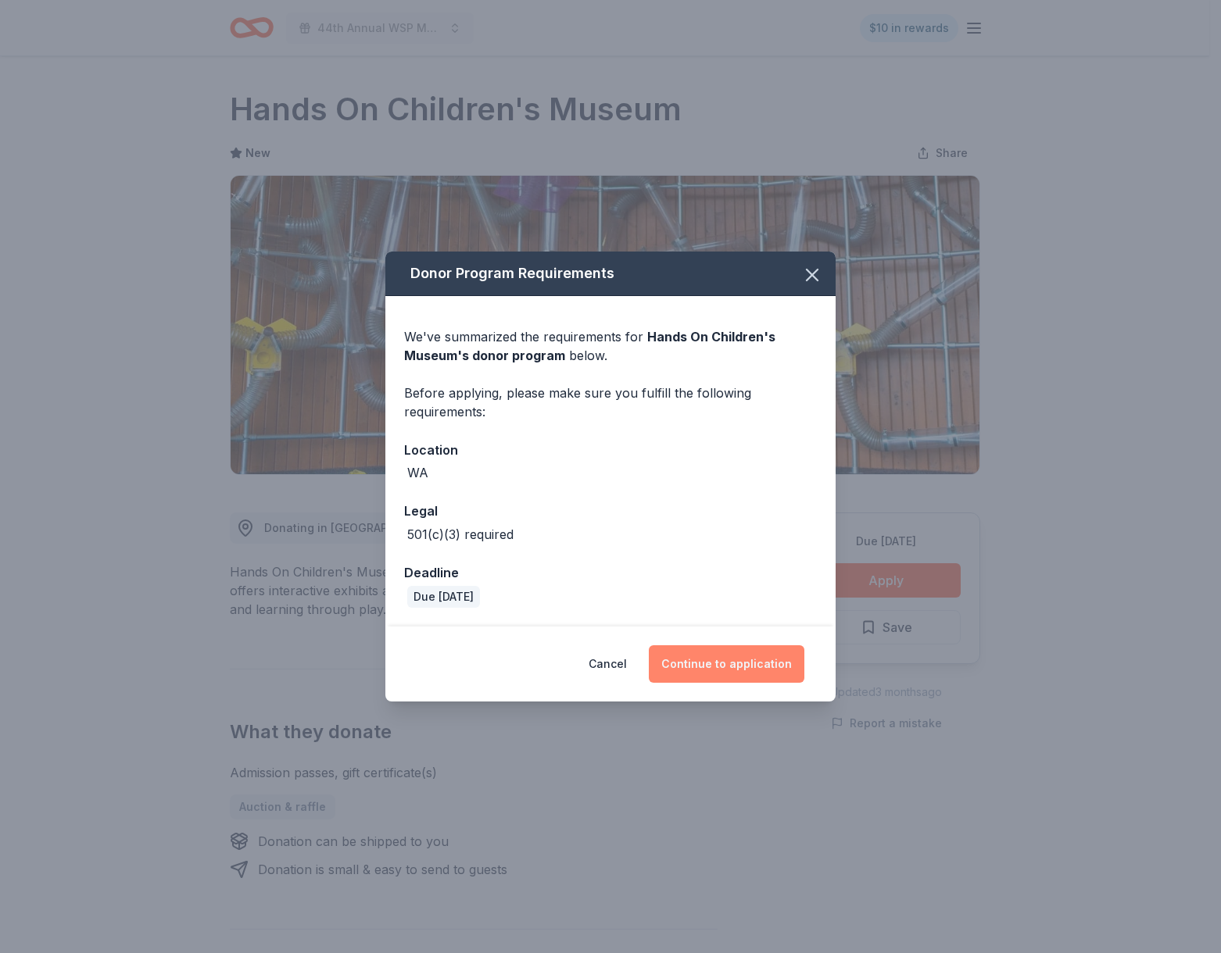
click at [699, 661] on button "Continue to application" at bounding box center [727, 665] width 156 height 38
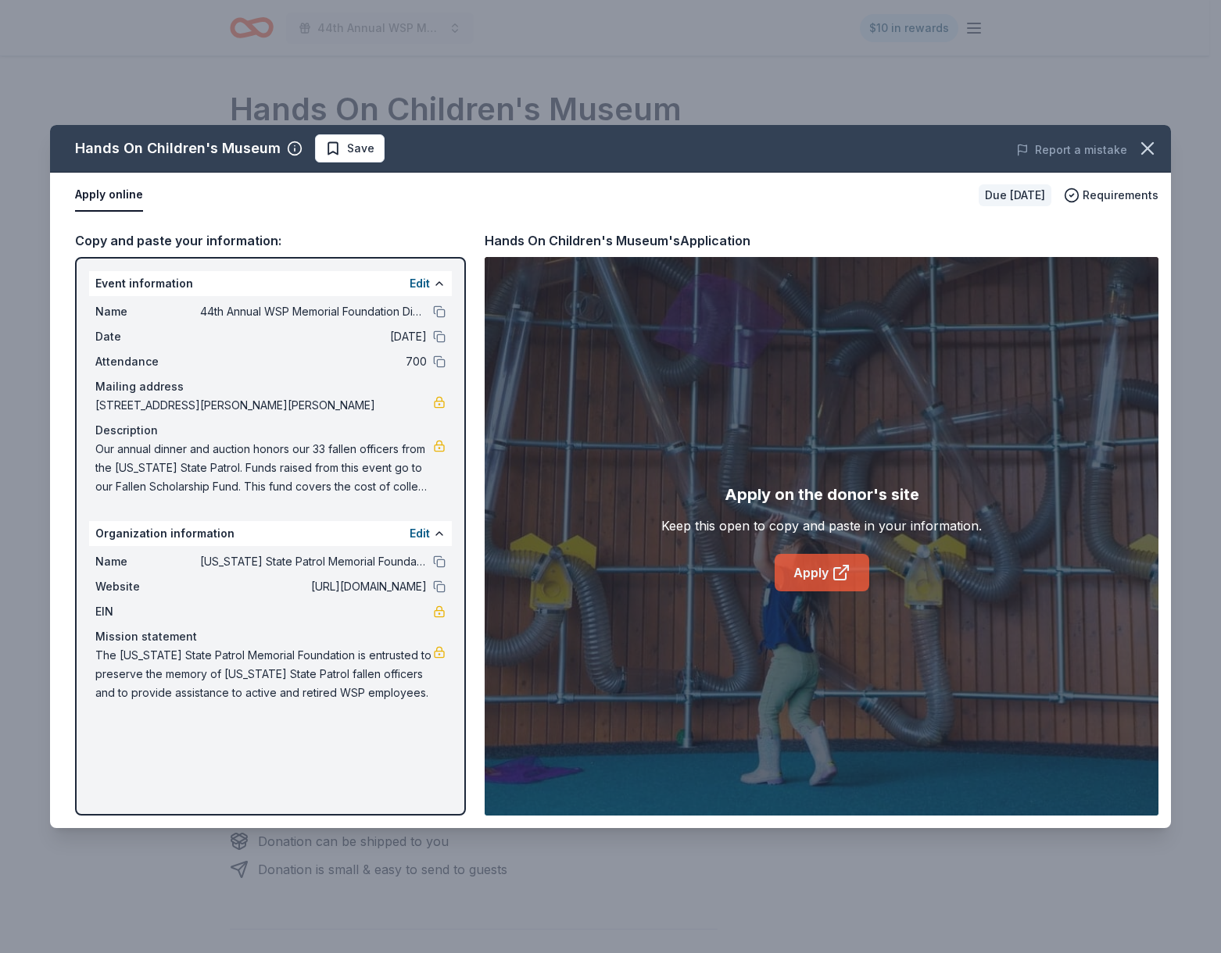
click at [838, 566] on icon at bounding box center [841, 572] width 19 height 19
click at [334, 152] on span "Save" at bounding box center [349, 148] width 49 height 19
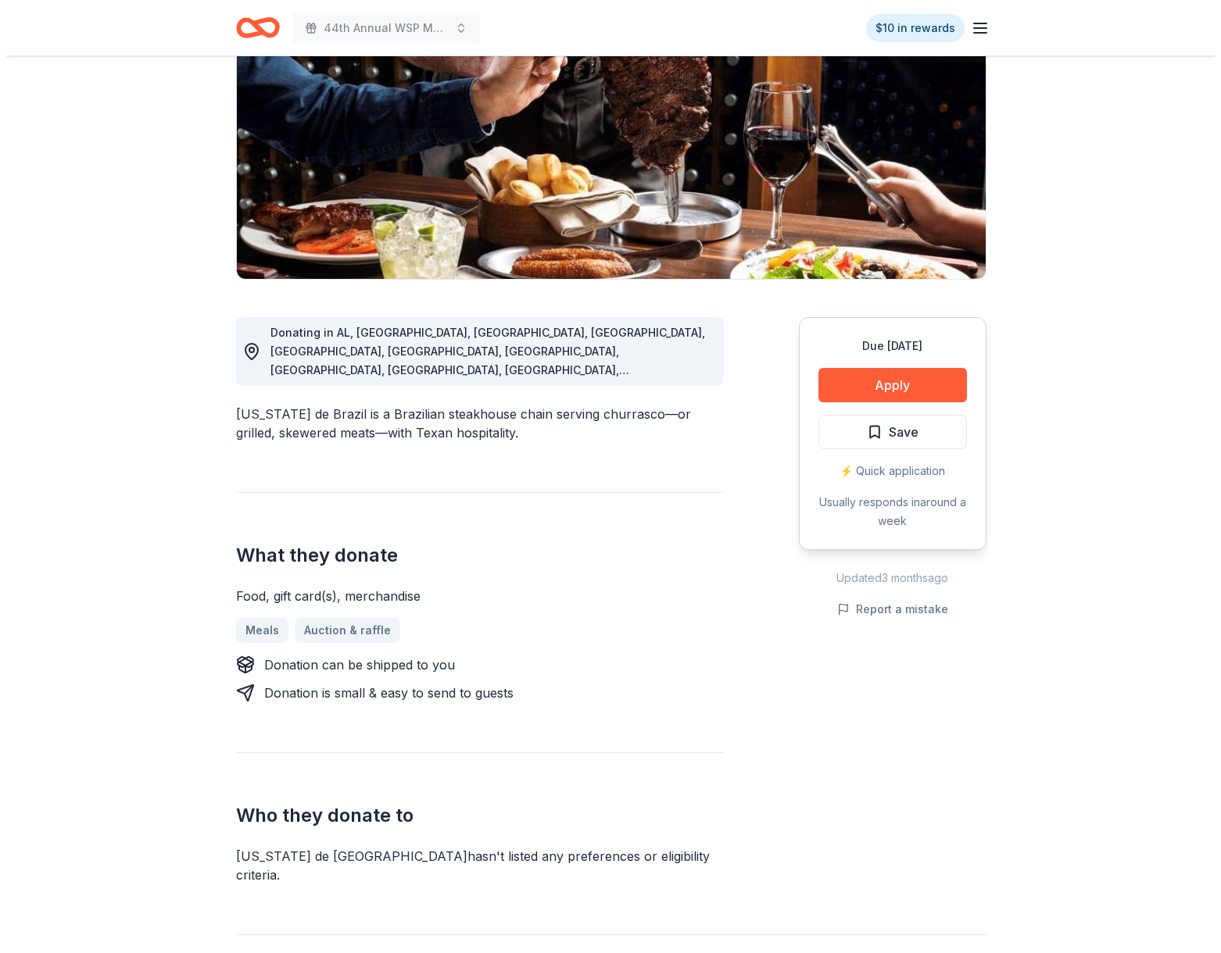
scroll to position [212, 0]
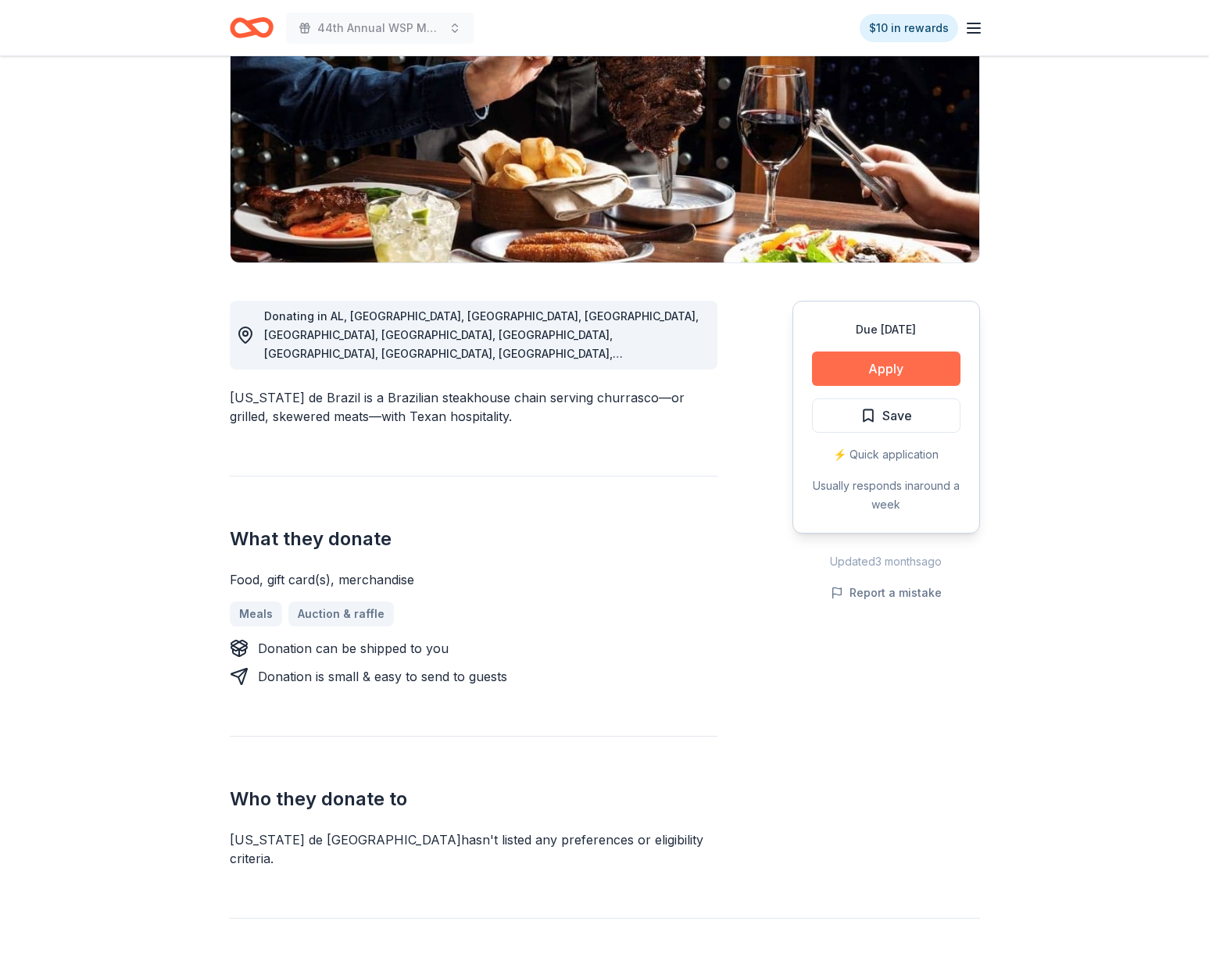
click at [908, 379] on button "Apply" at bounding box center [886, 369] width 148 height 34
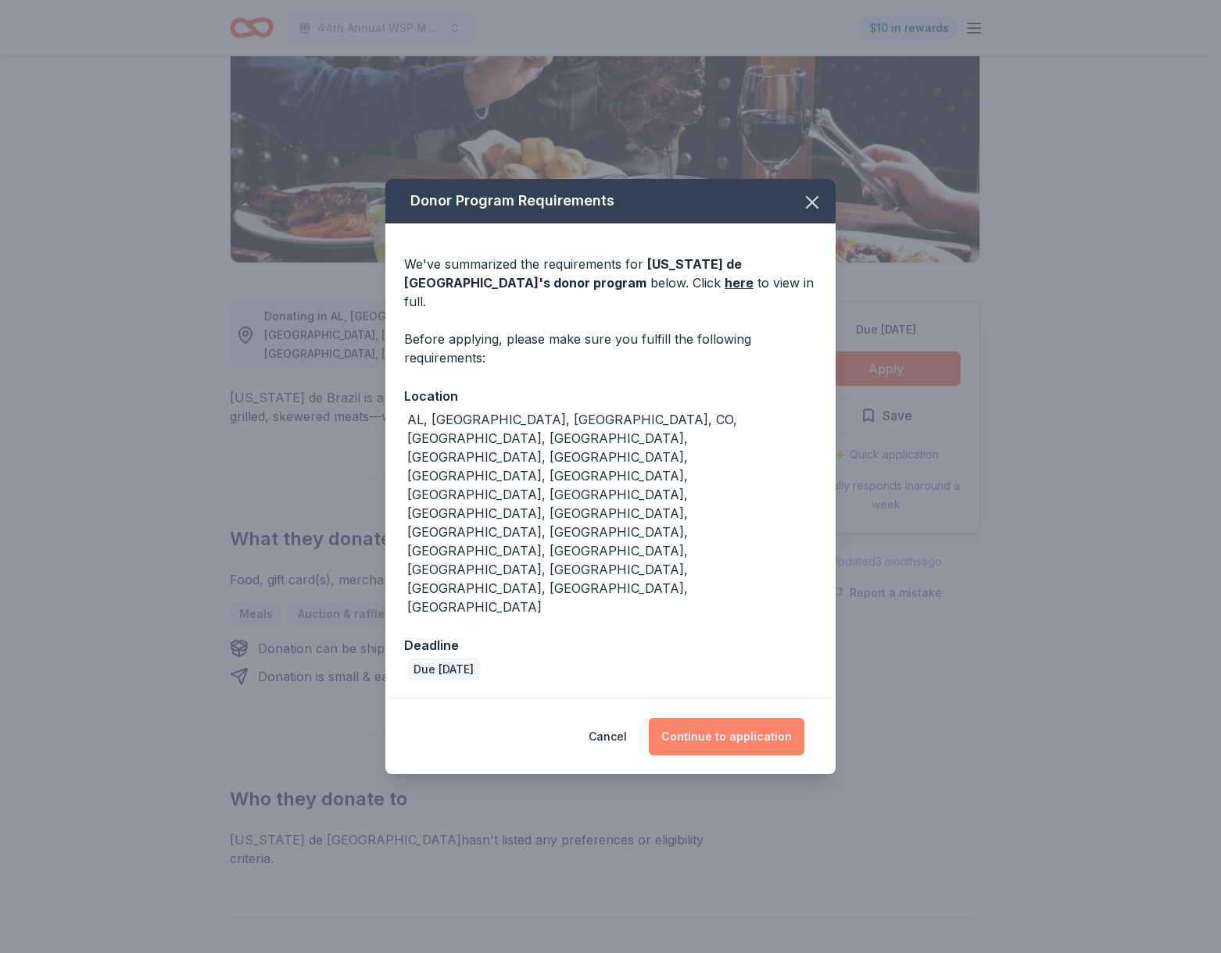
click at [672, 718] on button "Continue to application" at bounding box center [727, 737] width 156 height 38
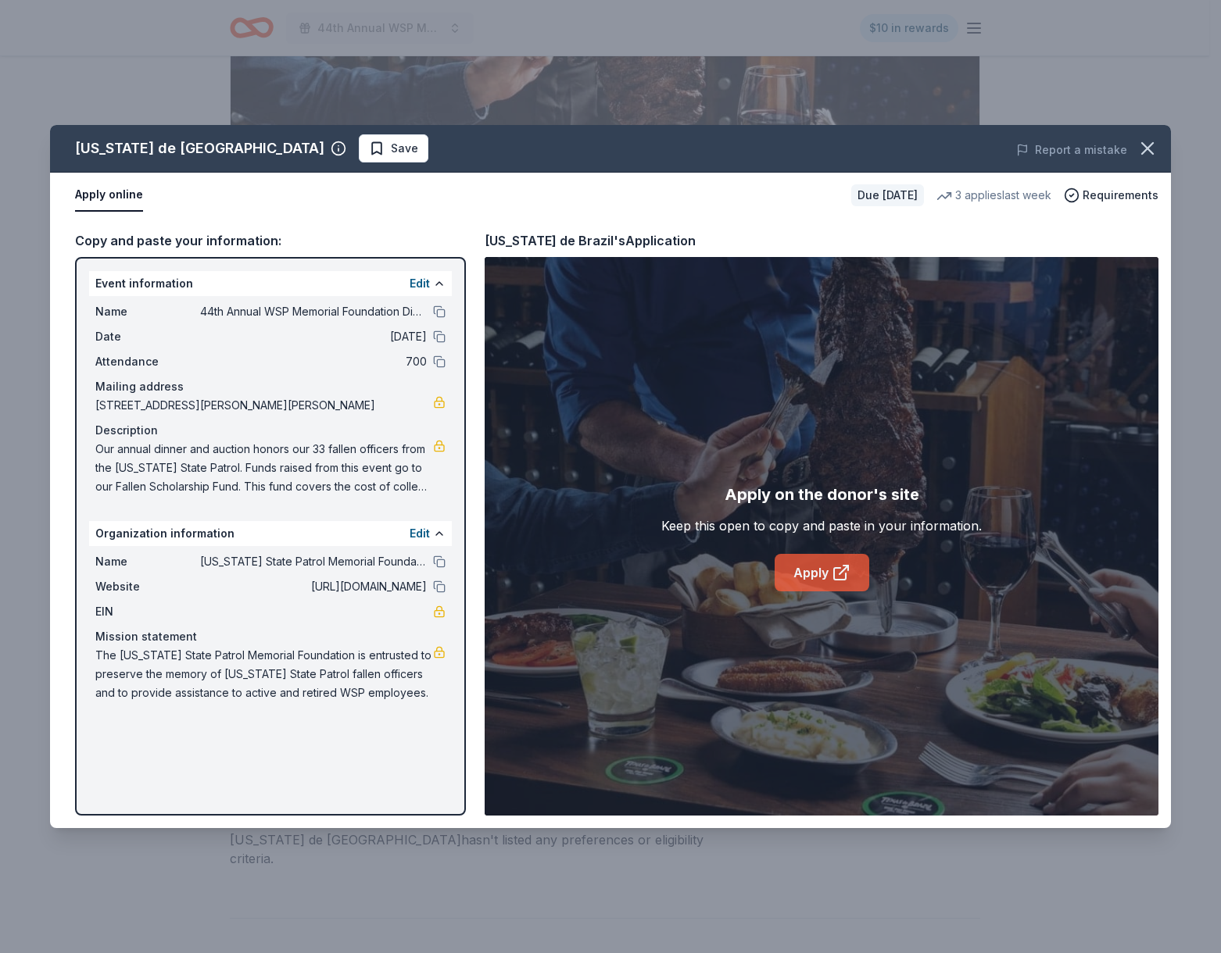
click at [829, 579] on link "Apply" at bounding box center [821, 573] width 95 height 38
click at [369, 152] on span "Save" at bounding box center [393, 148] width 49 height 19
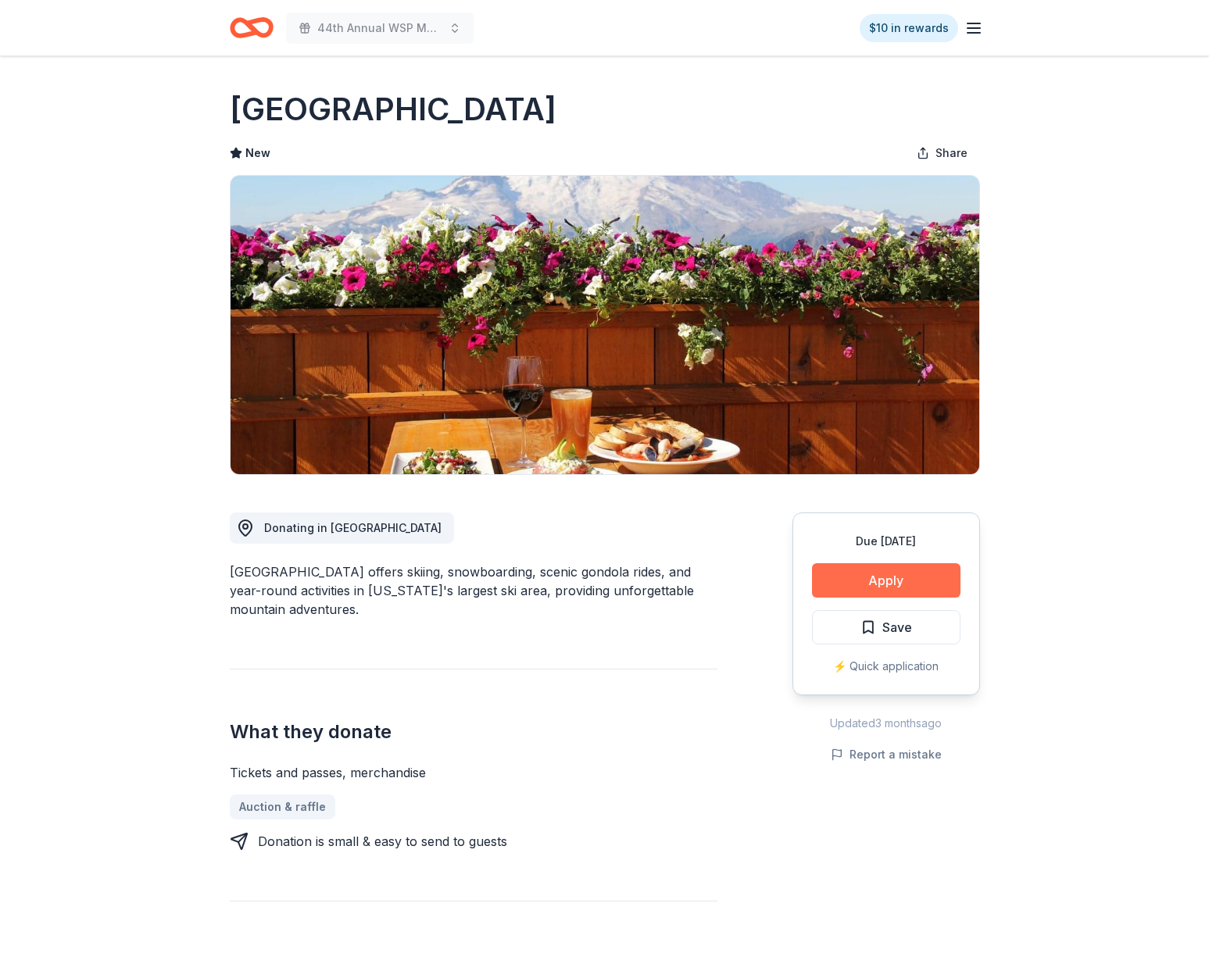
click at [856, 581] on button "Apply" at bounding box center [886, 580] width 148 height 34
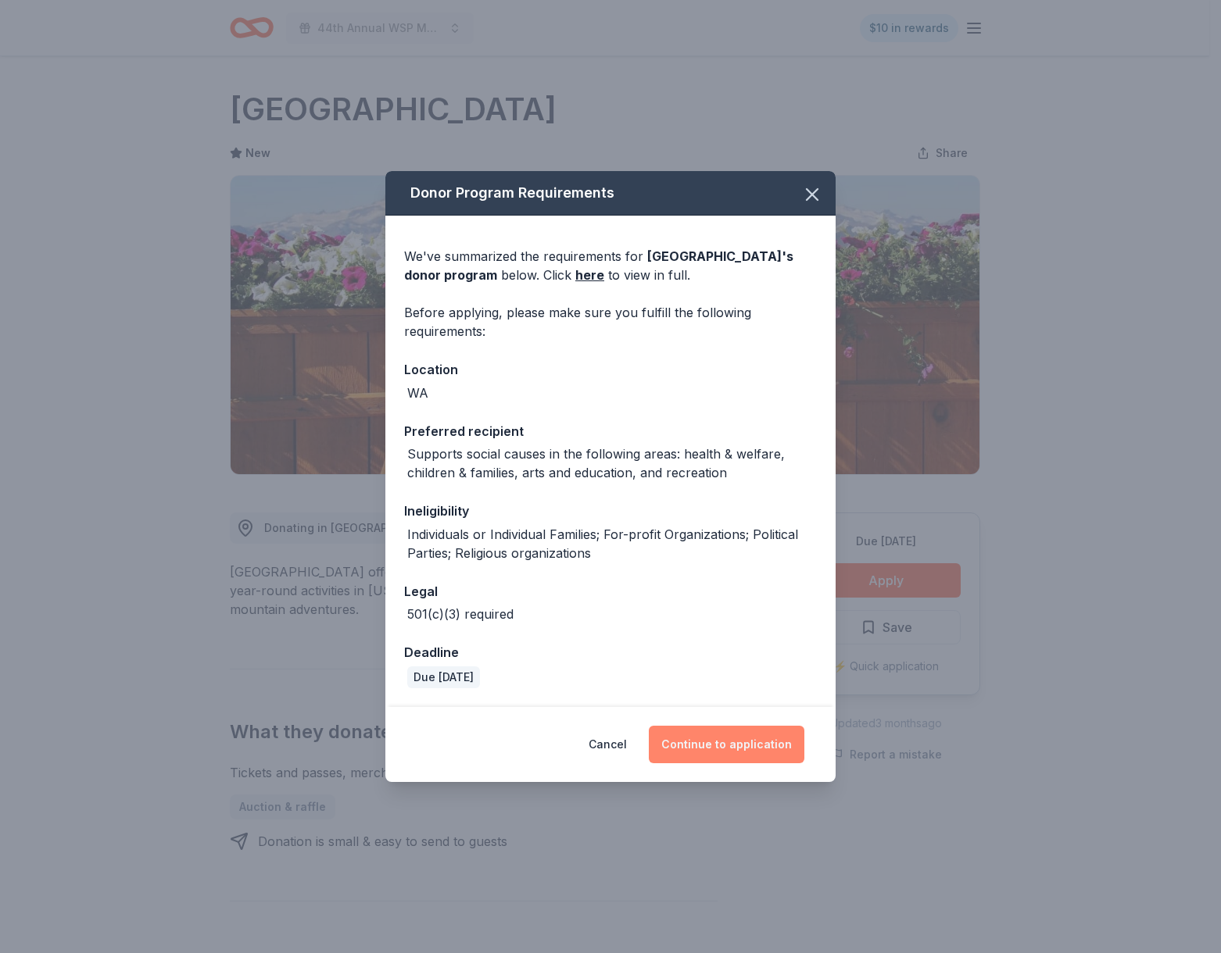
click at [729, 751] on button "Continue to application" at bounding box center [727, 745] width 156 height 38
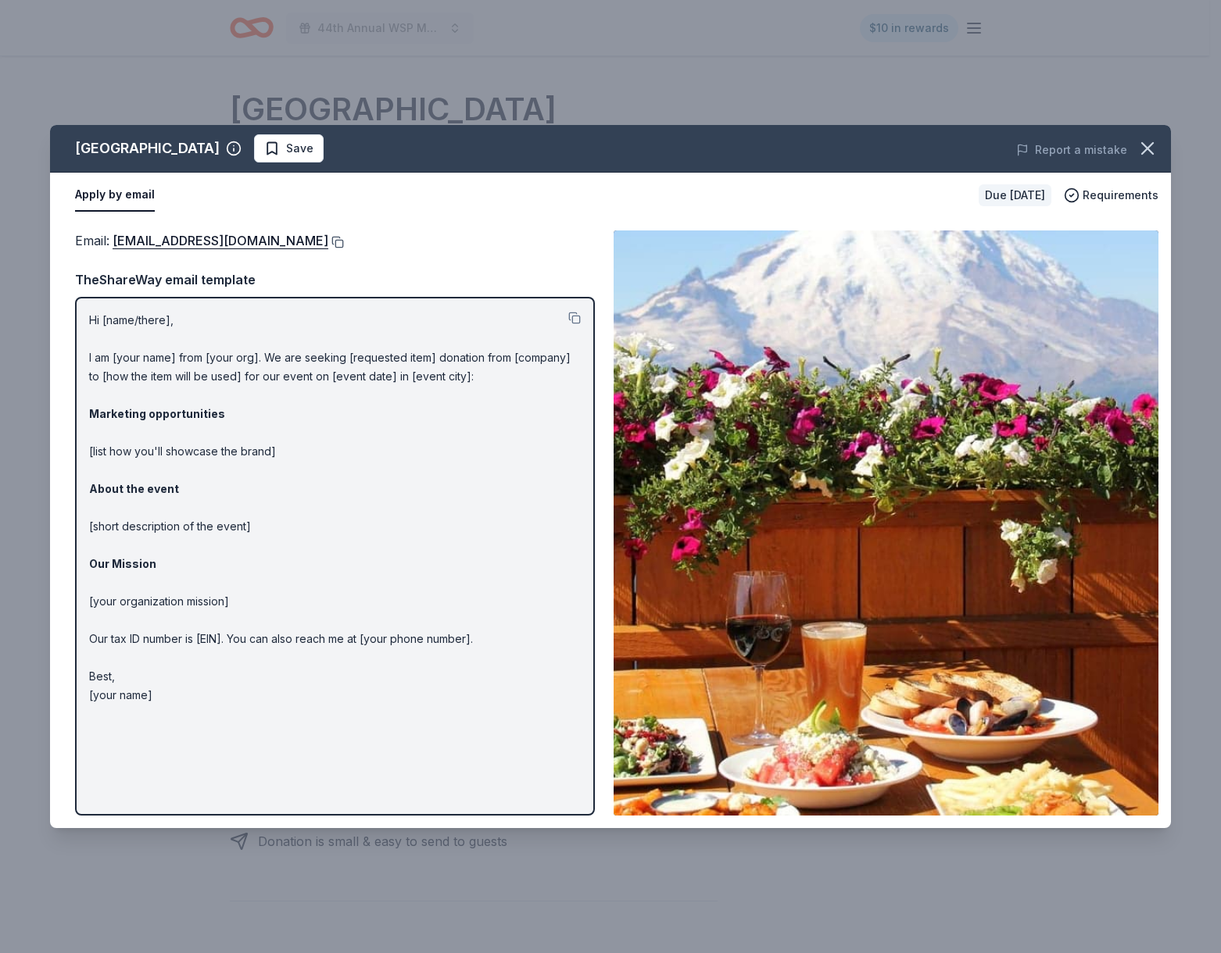
click at [328, 243] on button at bounding box center [336, 242] width 16 height 13
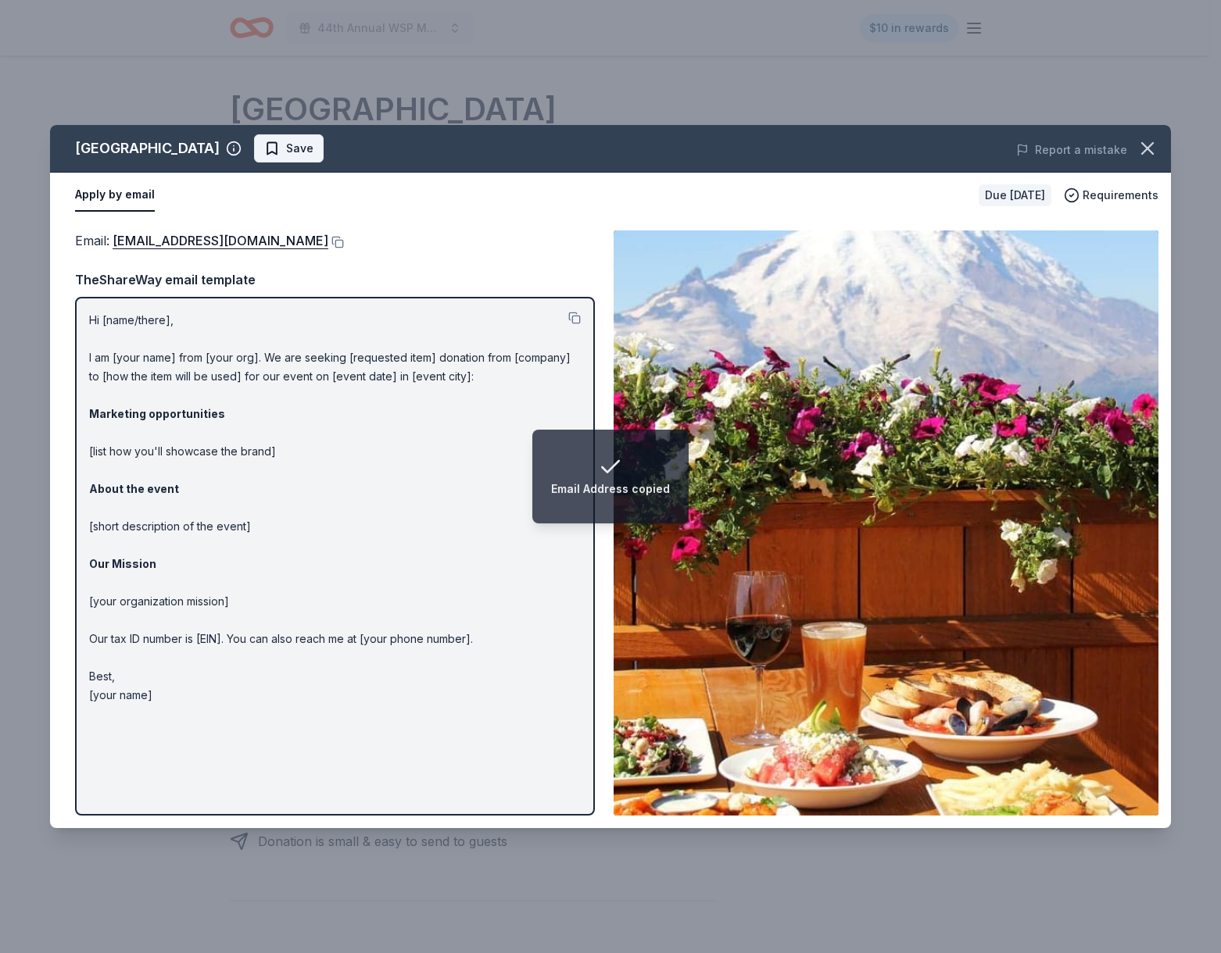
click at [310, 159] on button "Save" at bounding box center [289, 148] width 70 height 28
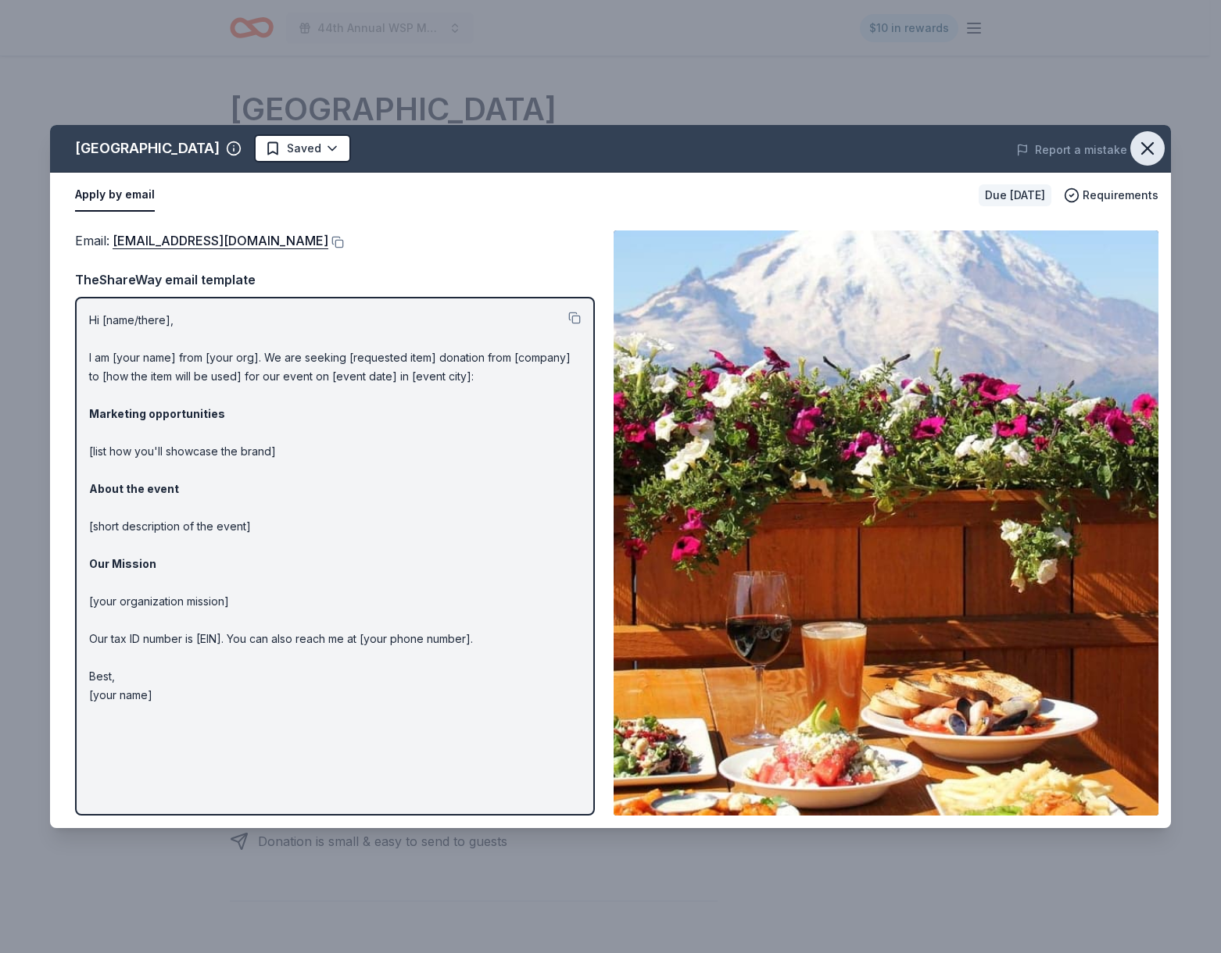
click at [1146, 154] on icon "button" at bounding box center [1147, 149] width 22 height 22
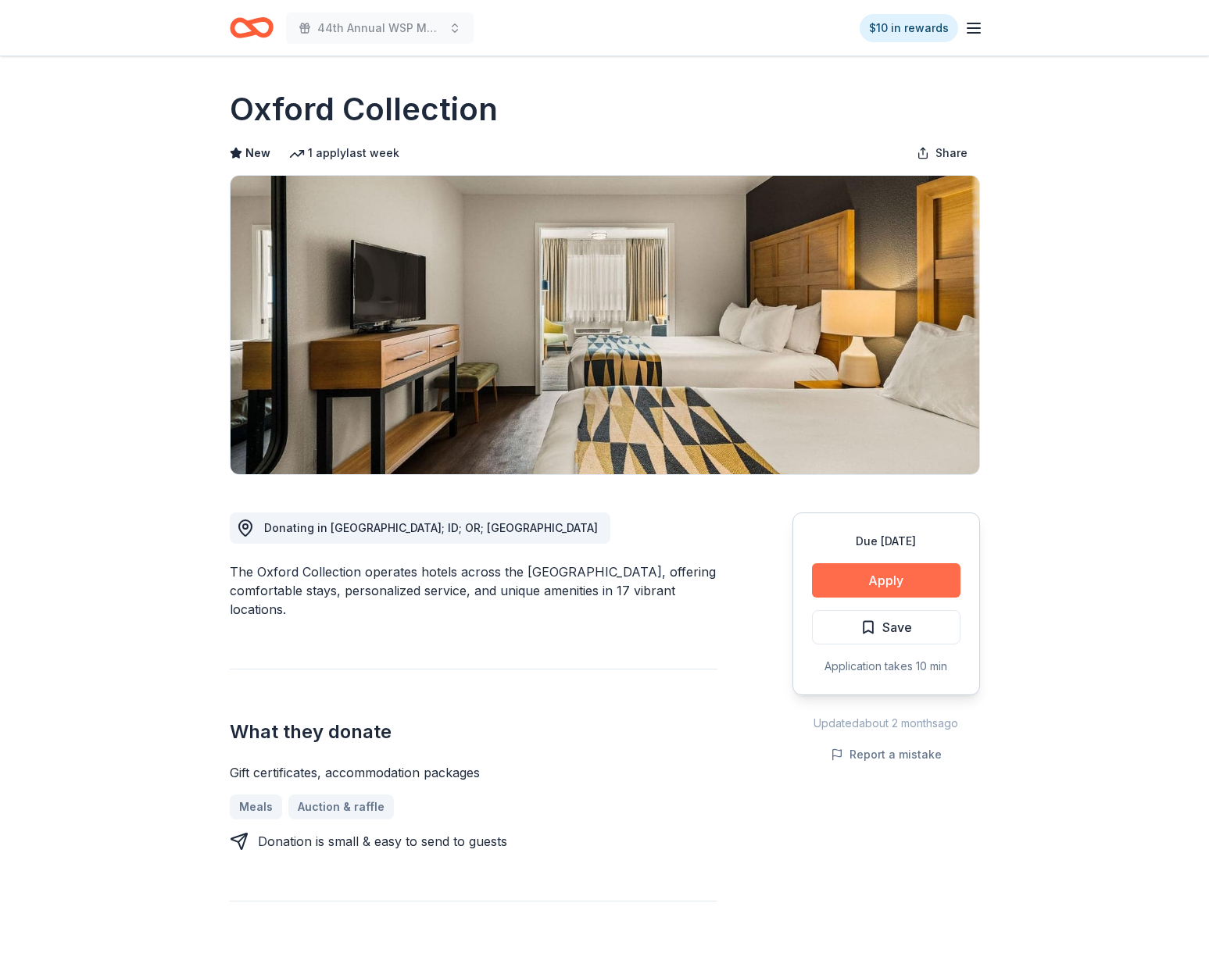
click at [882, 589] on button "Apply" at bounding box center [886, 580] width 148 height 34
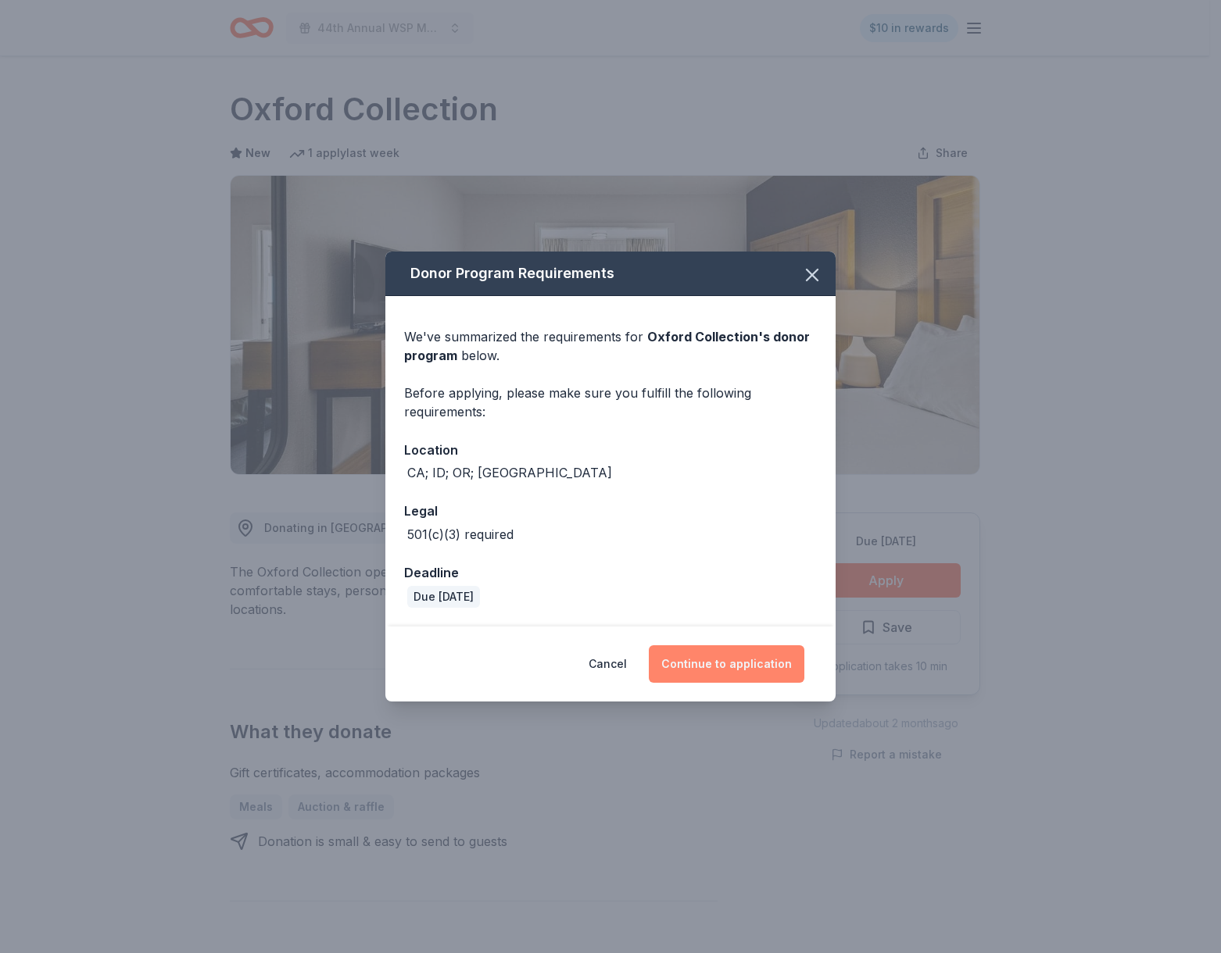
click at [752, 665] on button "Continue to application" at bounding box center [727, 665] width 156 height 38
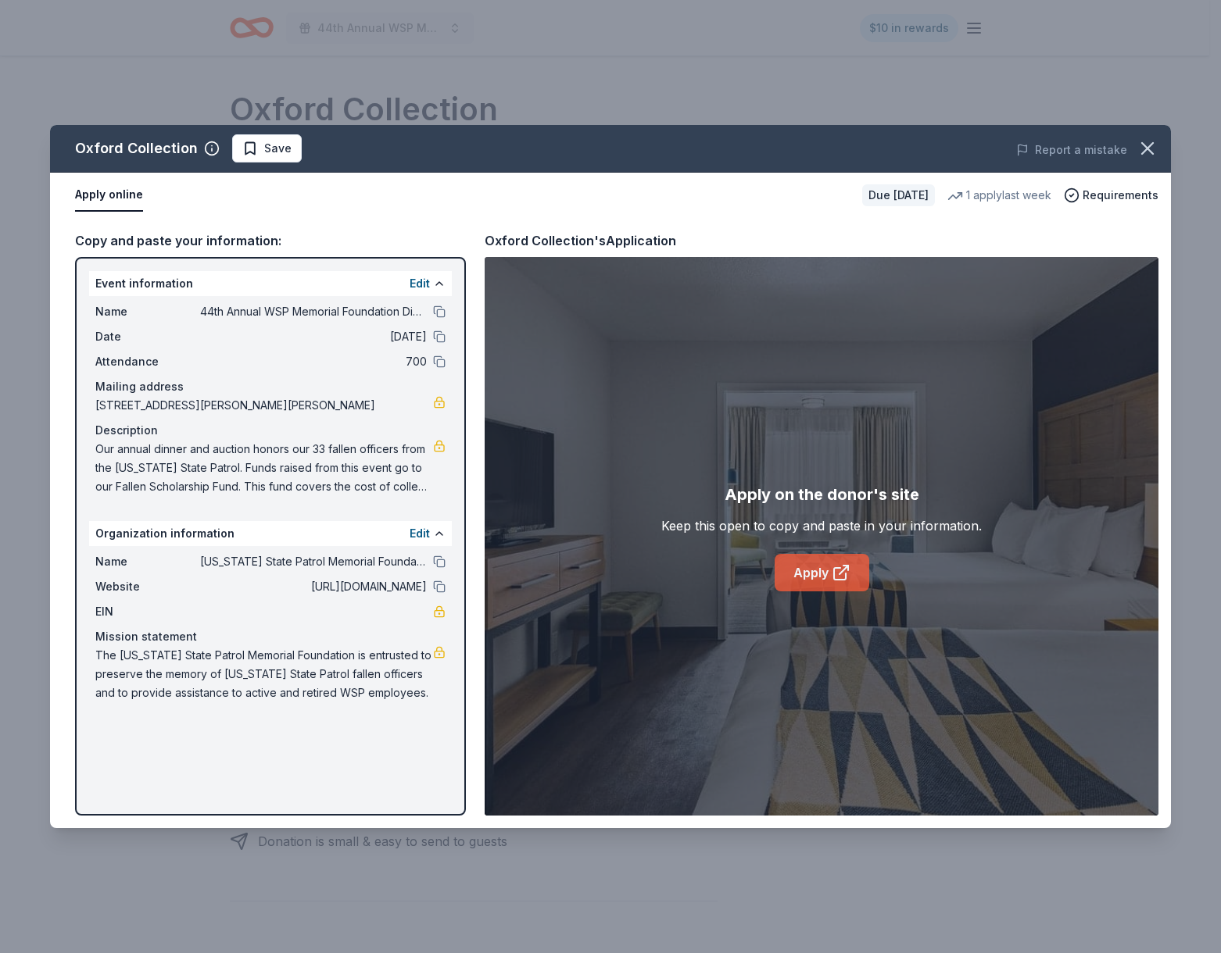
click at [805, 583] on link "Apply" at bounding box center [821, 573] width 95 height 38
click at [795, 567] on link "Apply" at bounding box center [821, 573] width 95 height 38
click at [272, 156] on span "Save" at bounding box center [277, 148] width 27 height 19
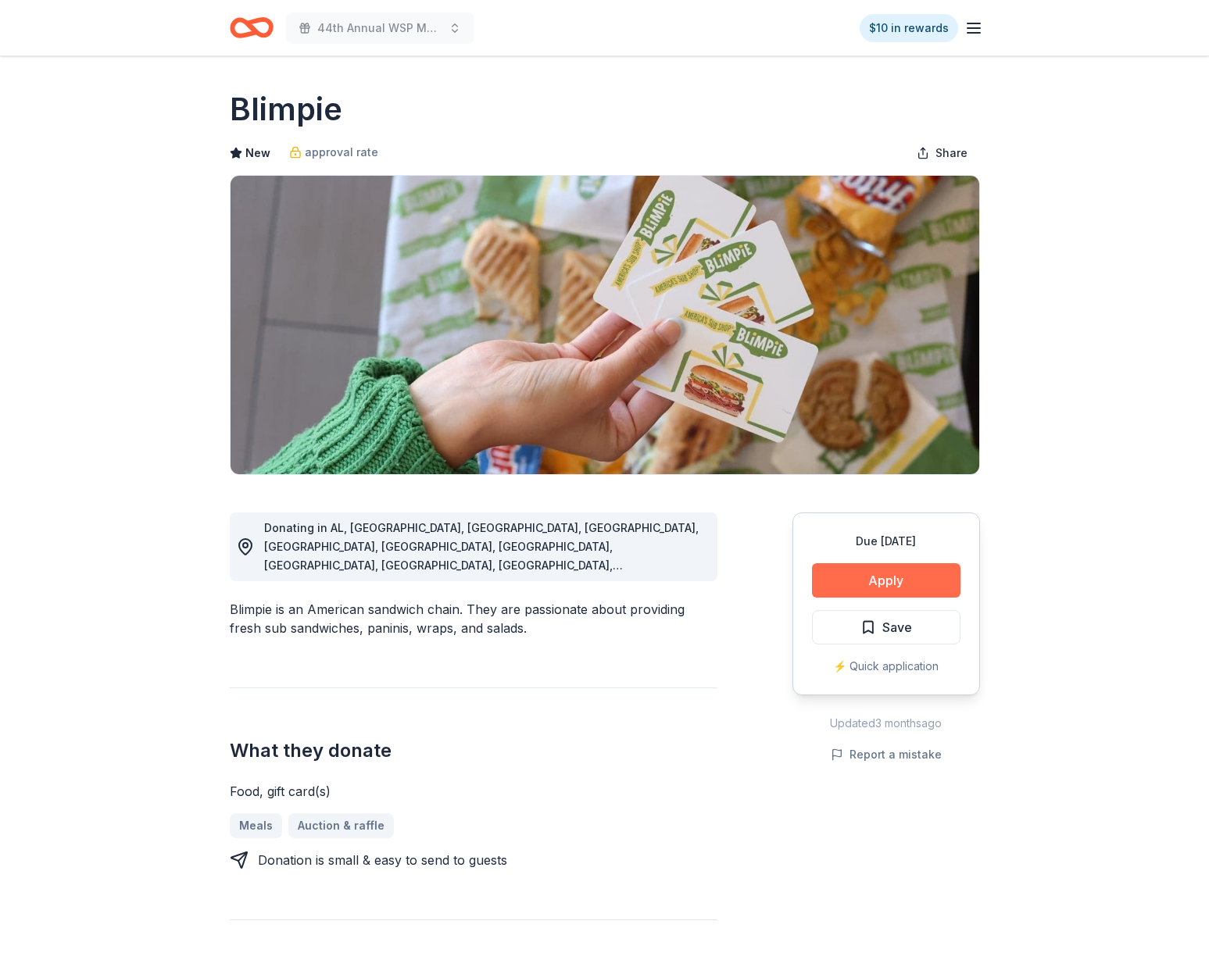
click at [882, 575] on button "Apply" at bounding box center [886, 580] width 148 height 34
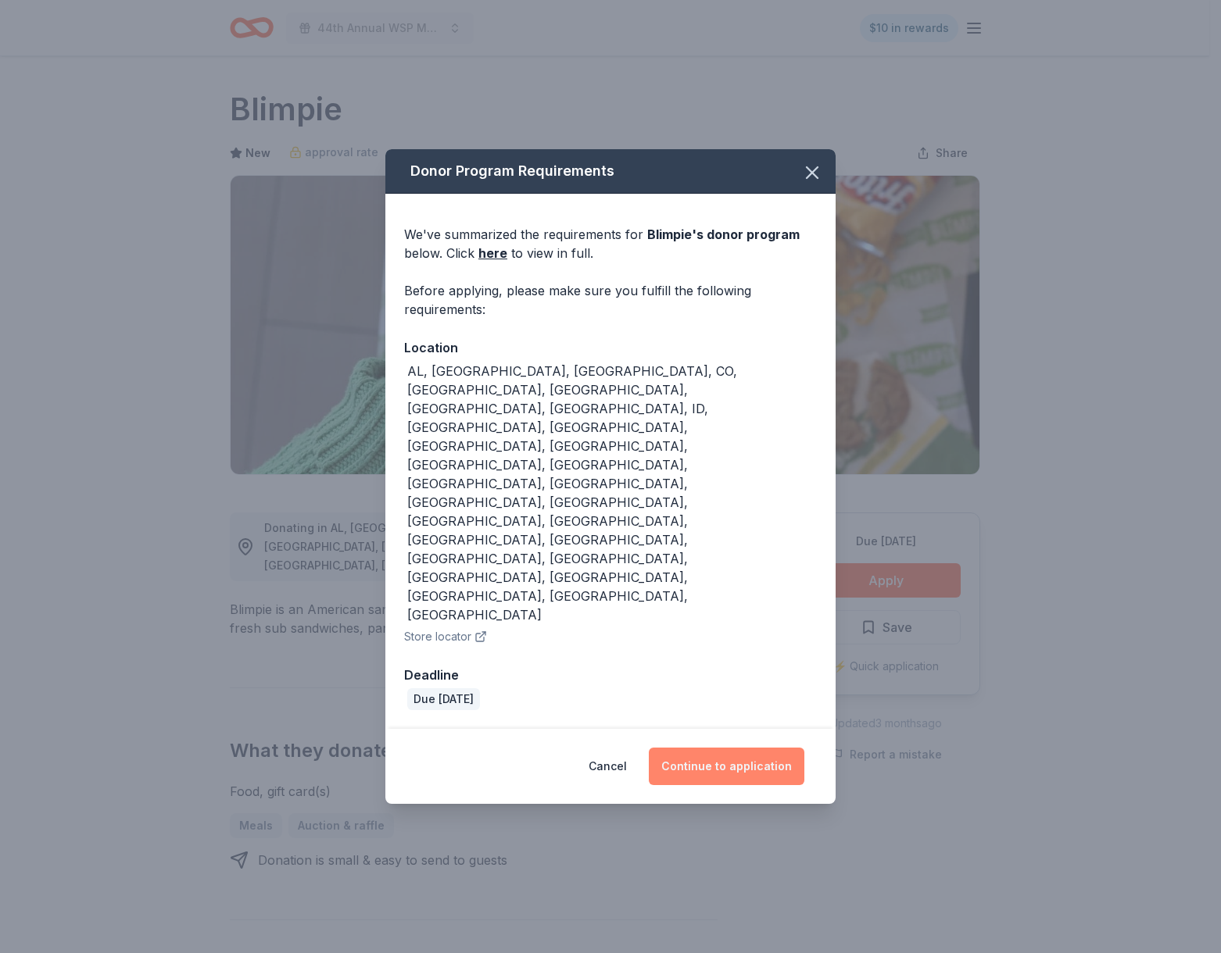
click at [800, 748] on button "Continue to application" at bounding box center [727, 767] width 156 height 38
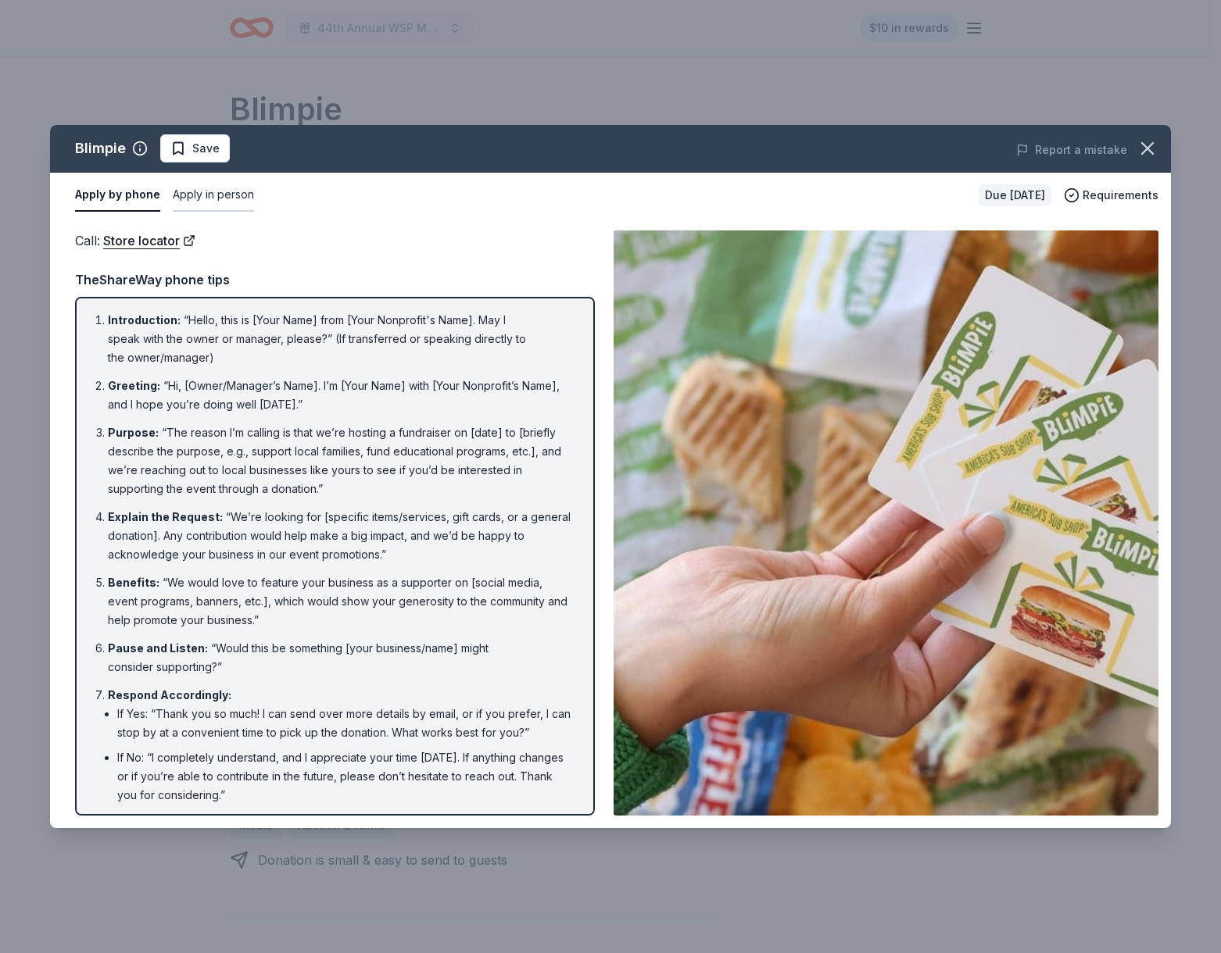
click at [226, 191] on button "Apply in person" at bounding box center [213, 195] width 81 height 33
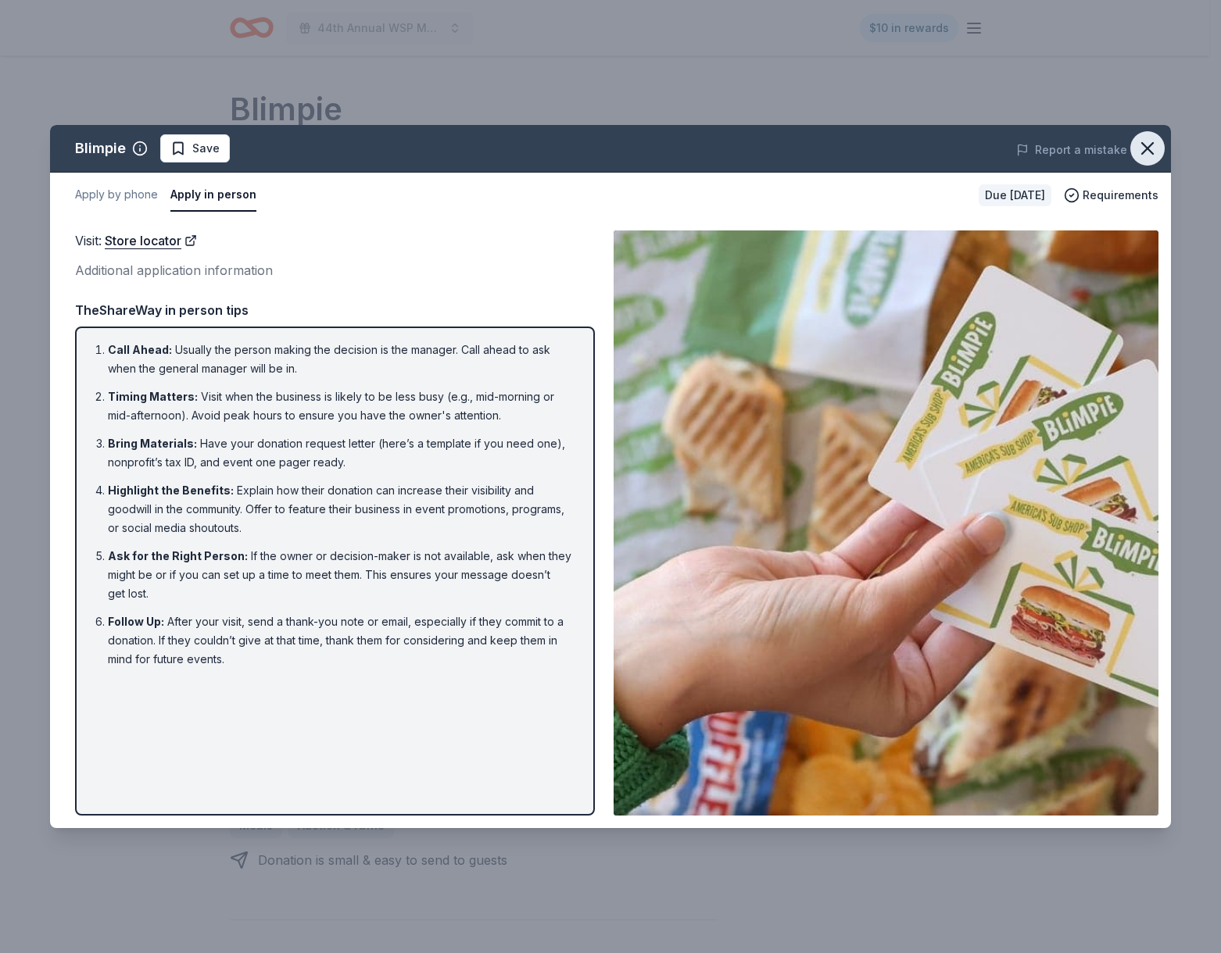
click at [1143, 138] on icon "button" at bounding box center [1147, 149] width 22 height 22
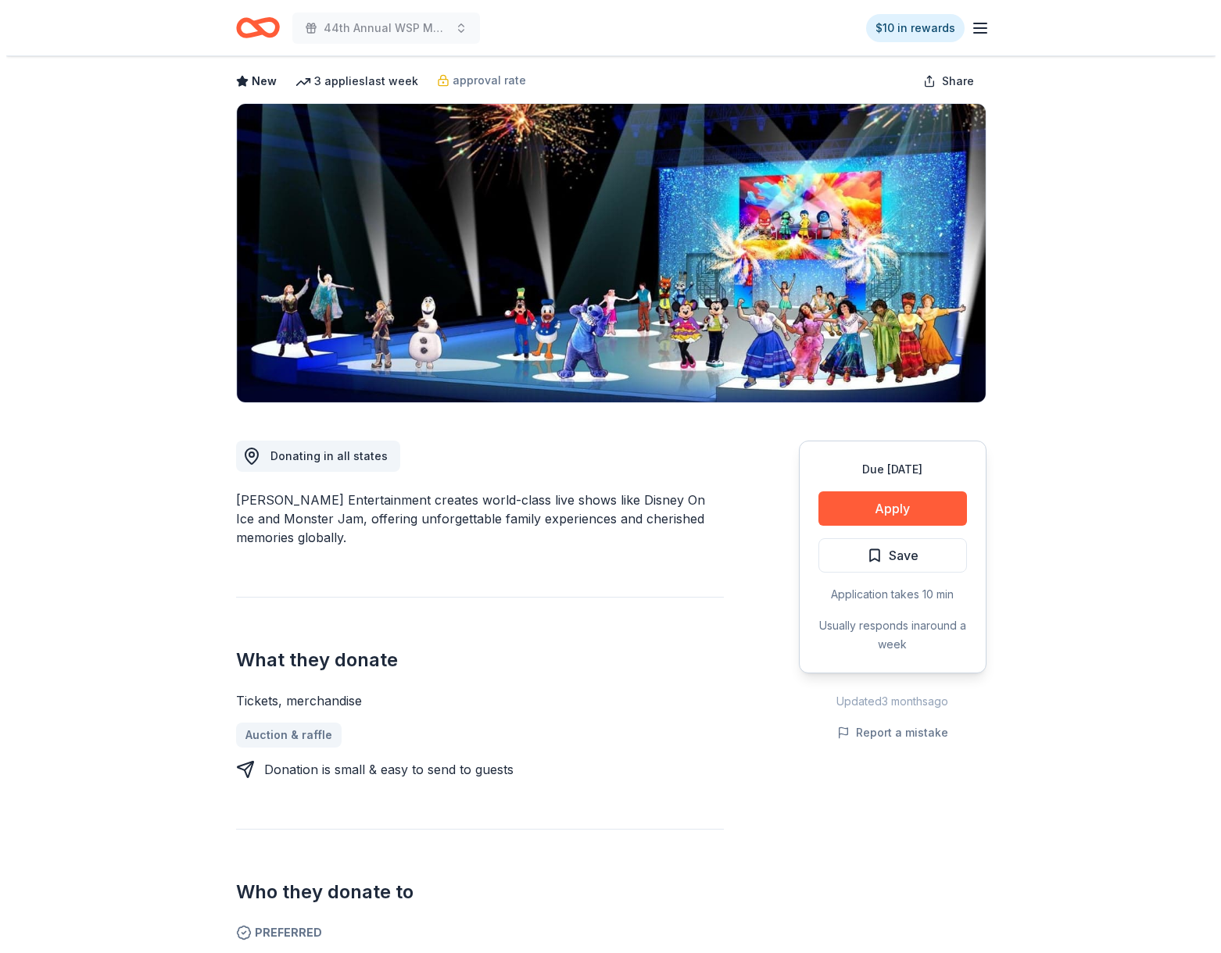
scroll to position [80, 0]
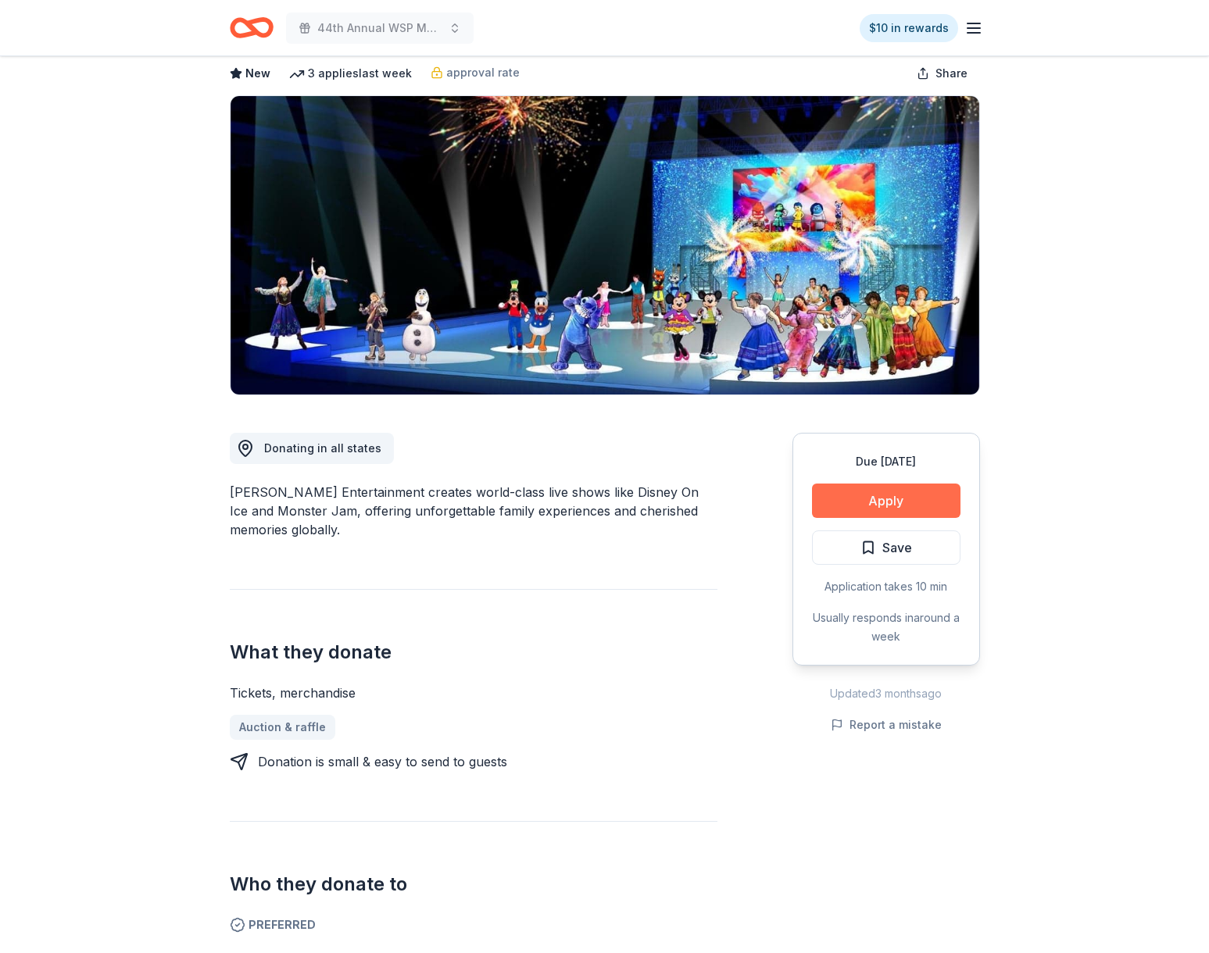
click at [837, 506] on button "Apply" at bounding box center [886, 501] width 148 height 34
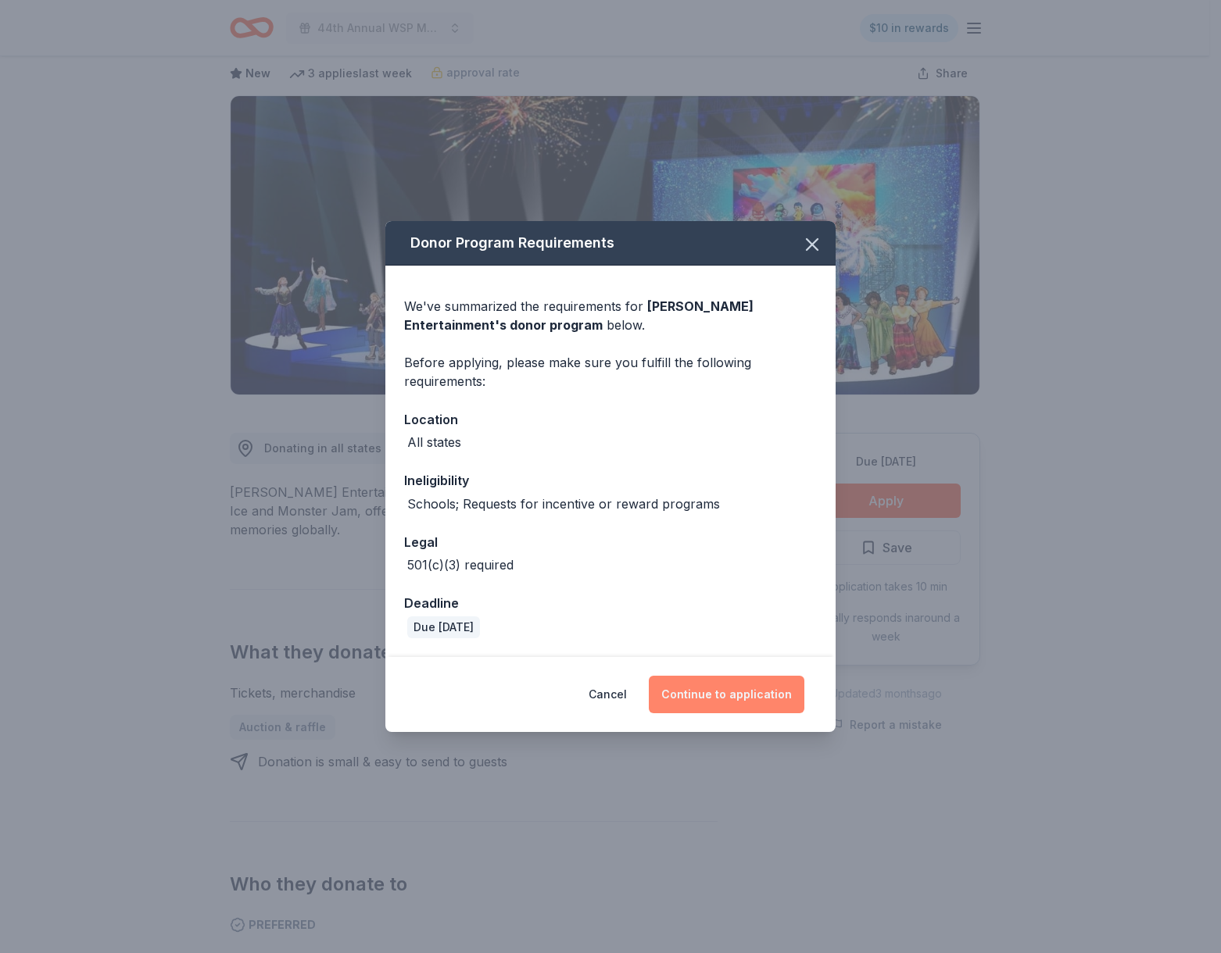
click at [713, 692] on button "Continue to application" at bounding box center [727, 695] width 156 height 38
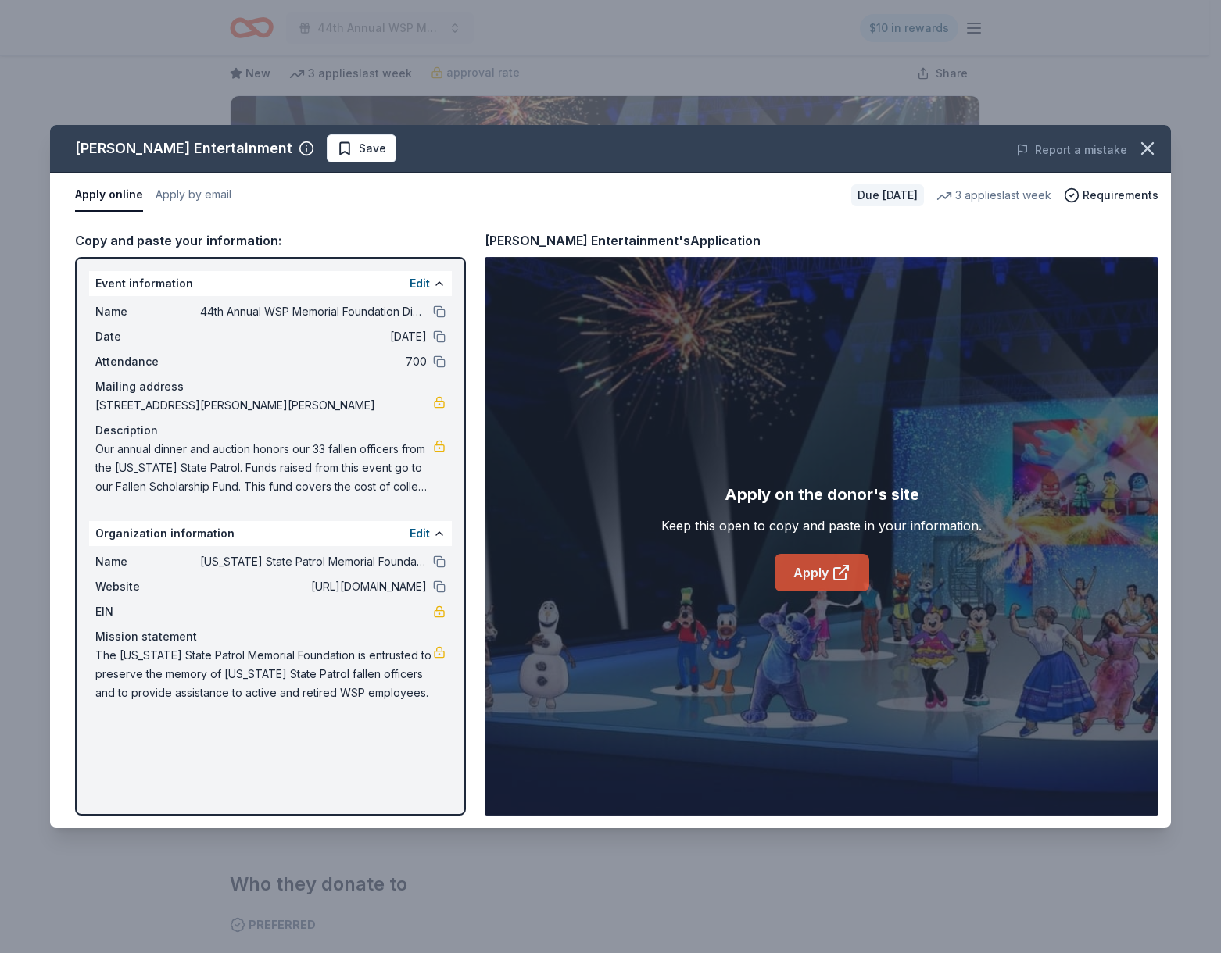
click at [817, 579] on link "Apply" at bounding box center [821, 573] width 95 height 38
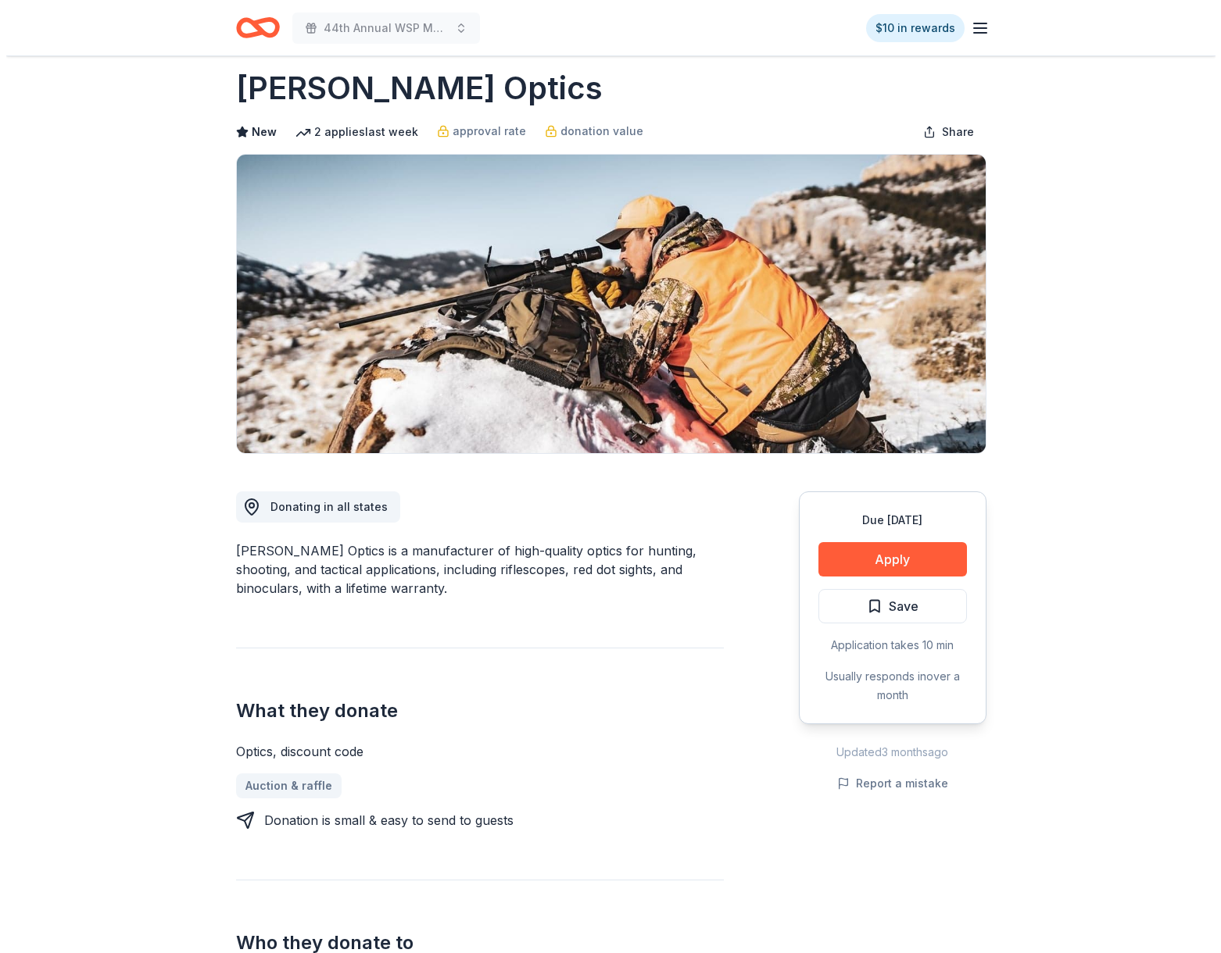
scroll to position [23, 0]
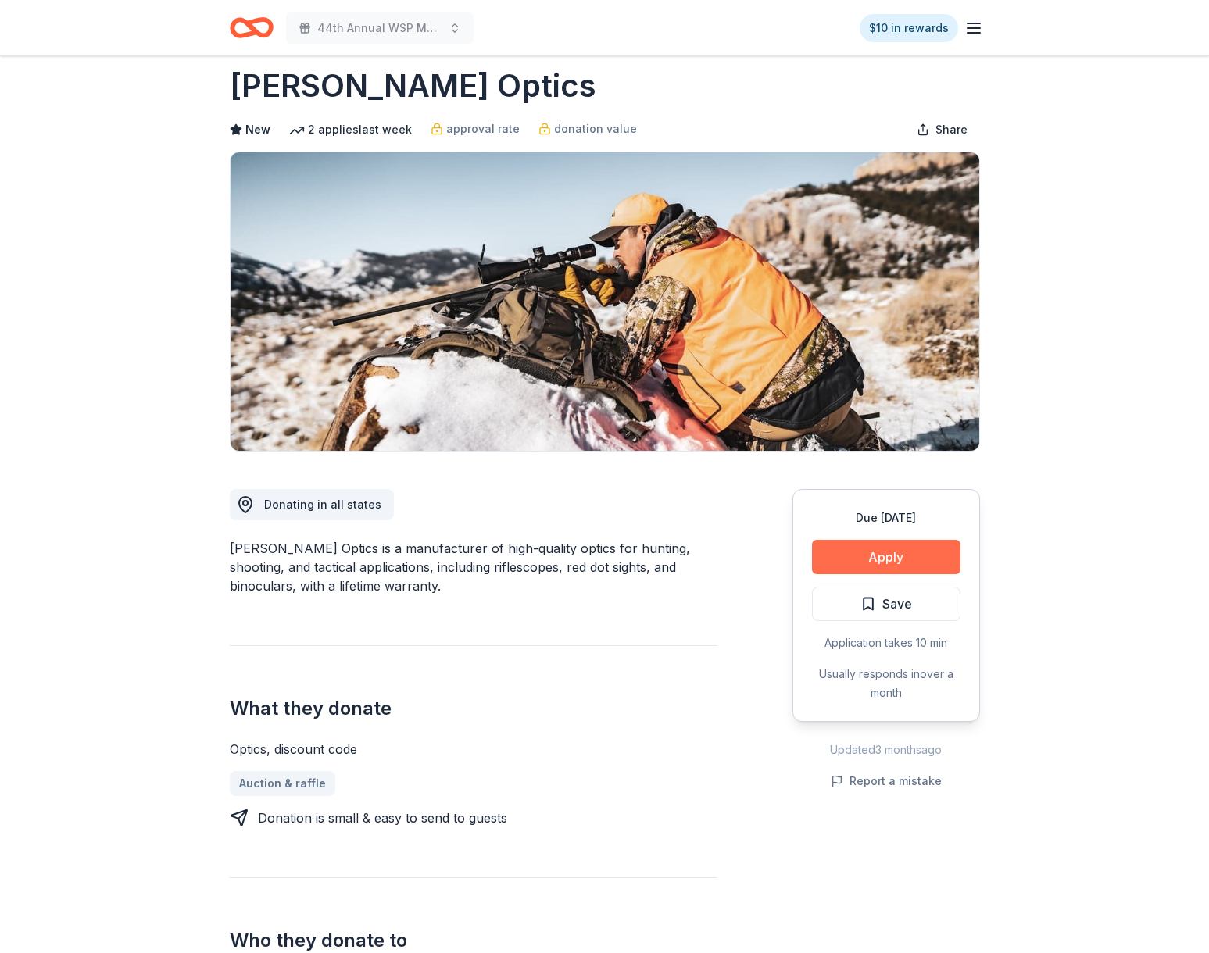
click at [898, 551] on button "Apply" at bounding box center [886, 557] width 148 height 34
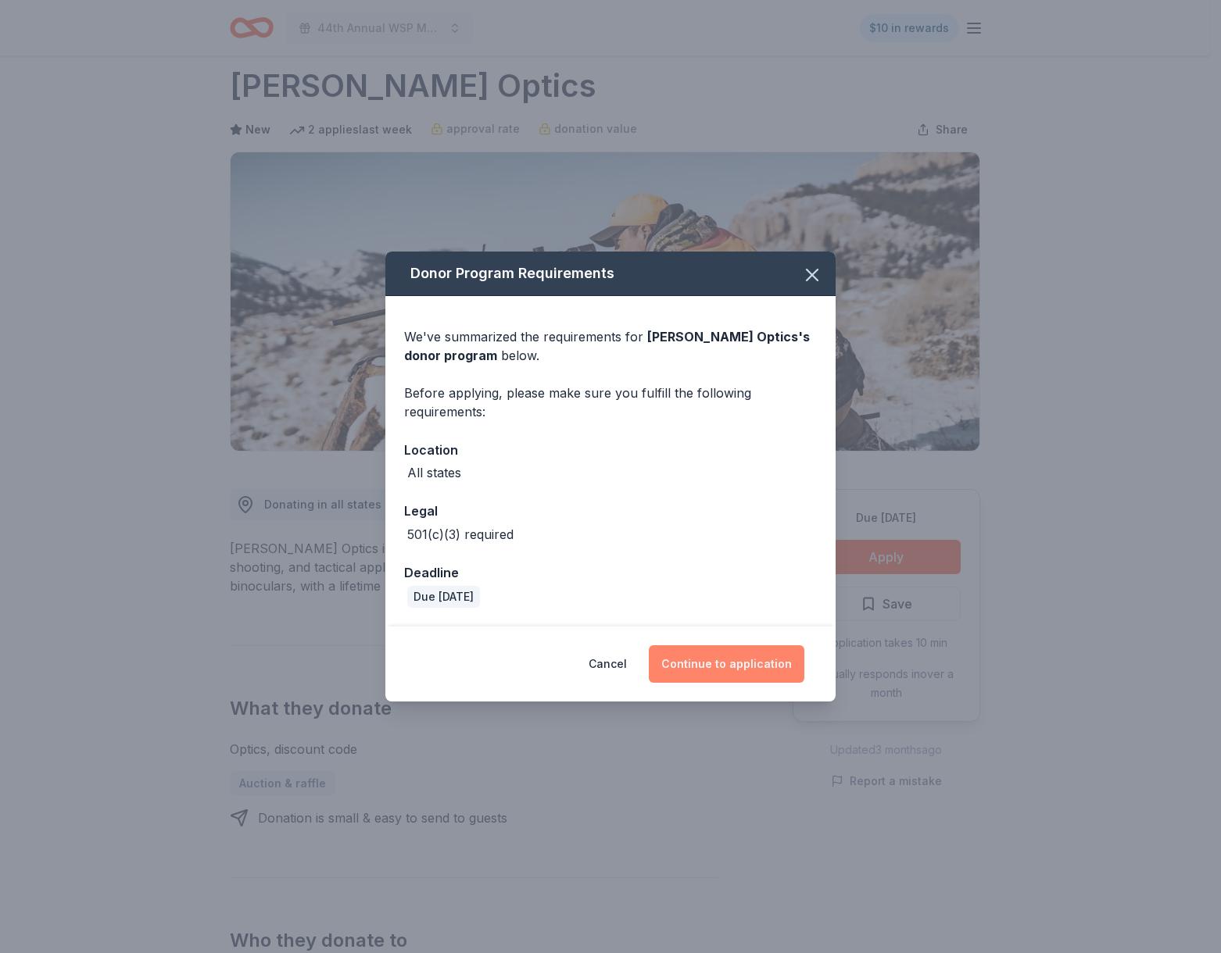
click at [765, 651] on button "Continue to application" at bounding box center [727, 665] width 156 height 38
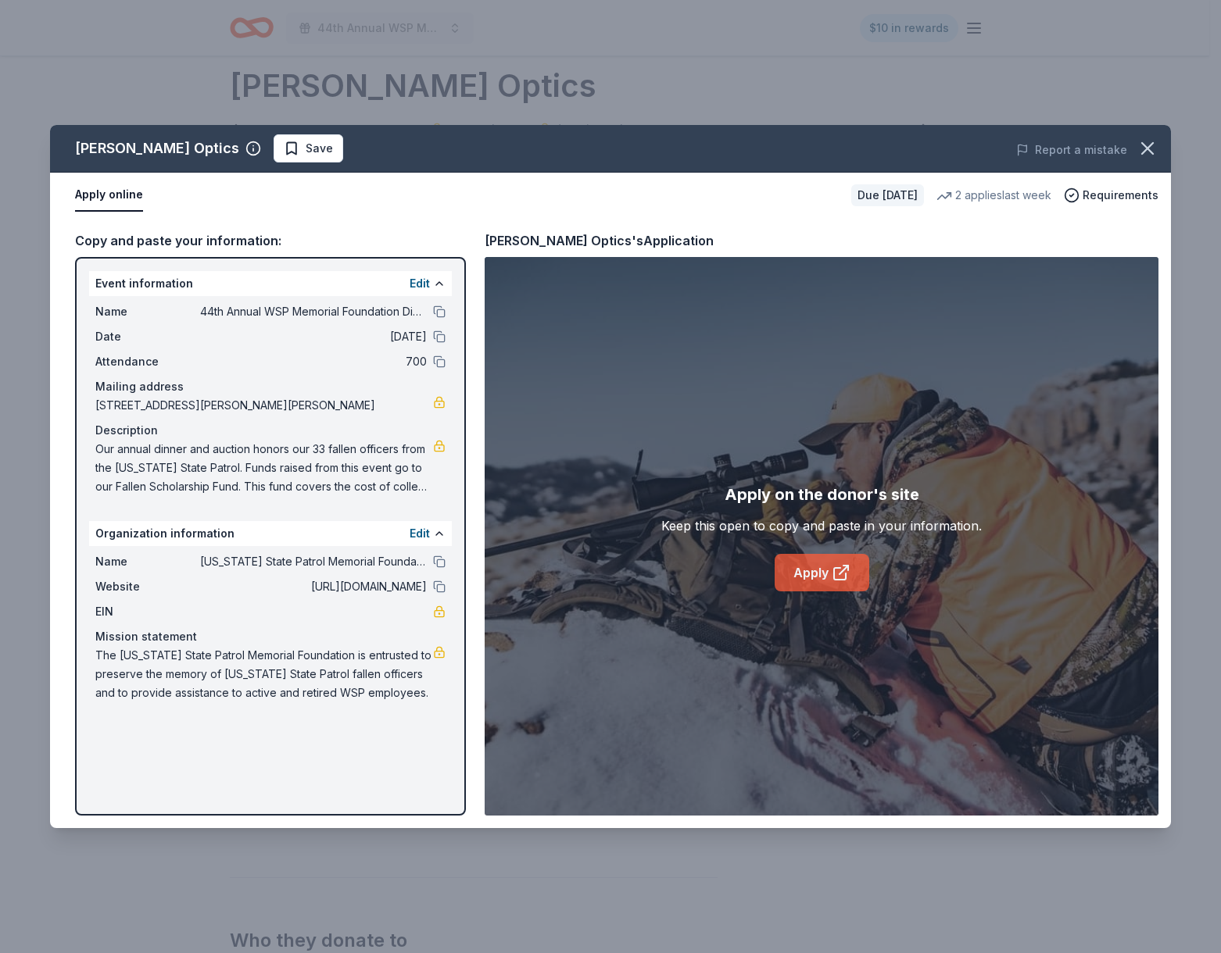
click at [808, 574] on link "Apply" at bounding box center [821, 573] width 95 height 38
click at [284, 155] on span "Save" at bounding box center [308, 148] width 49 height 19
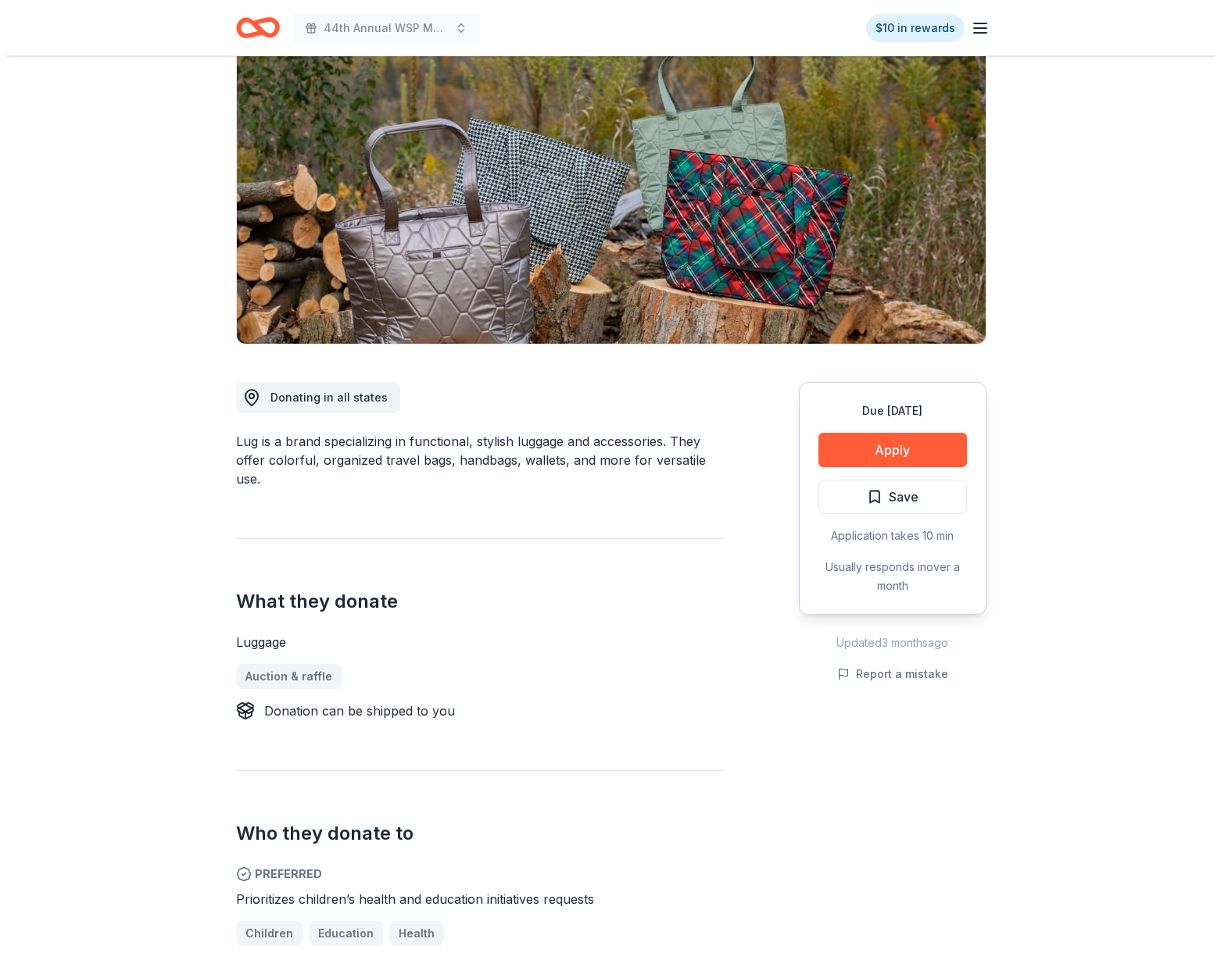
scroll to position [123, 0]
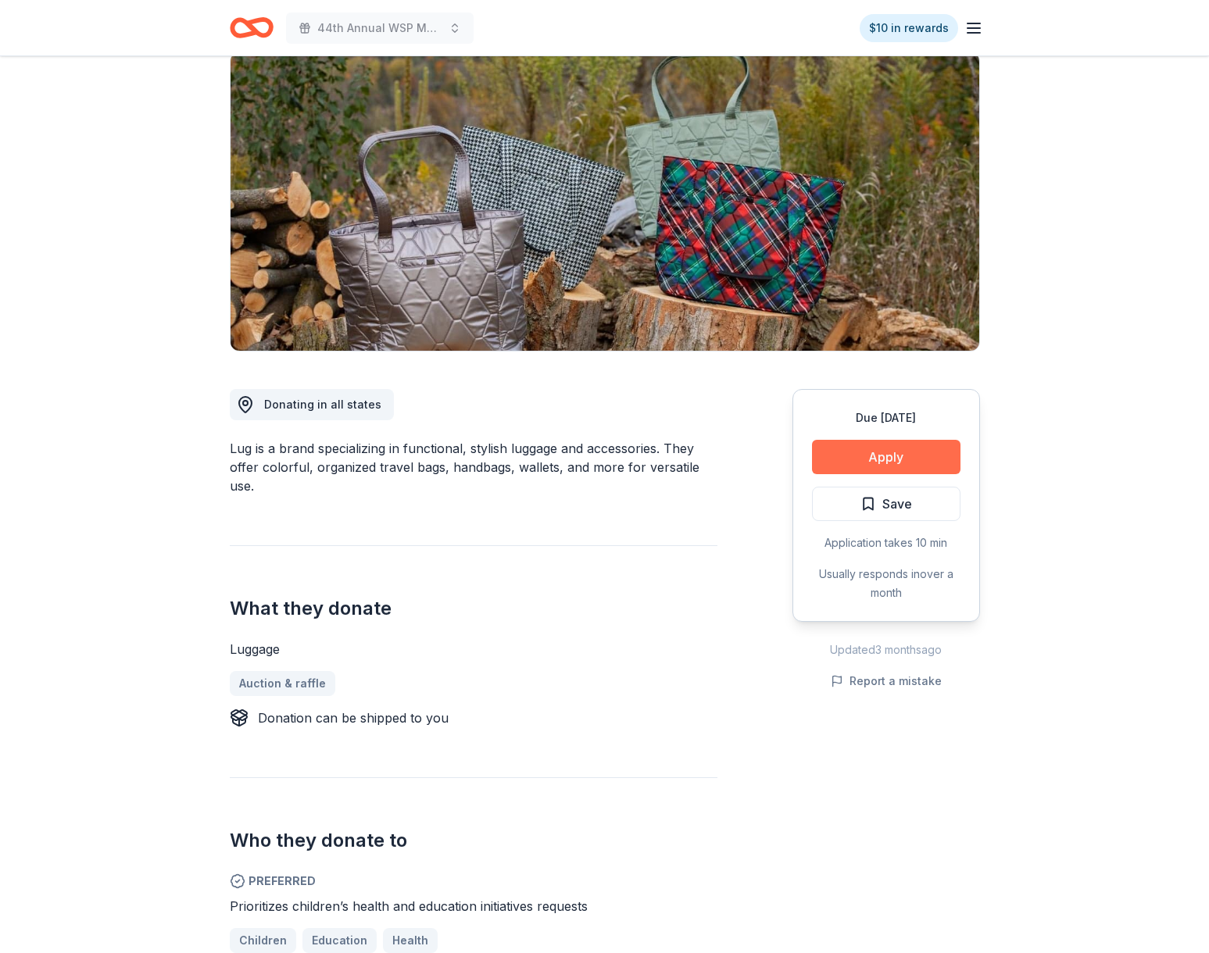
click at [894, 445] on button "Apply" at bounding box center [886, 457] width 148 height 34
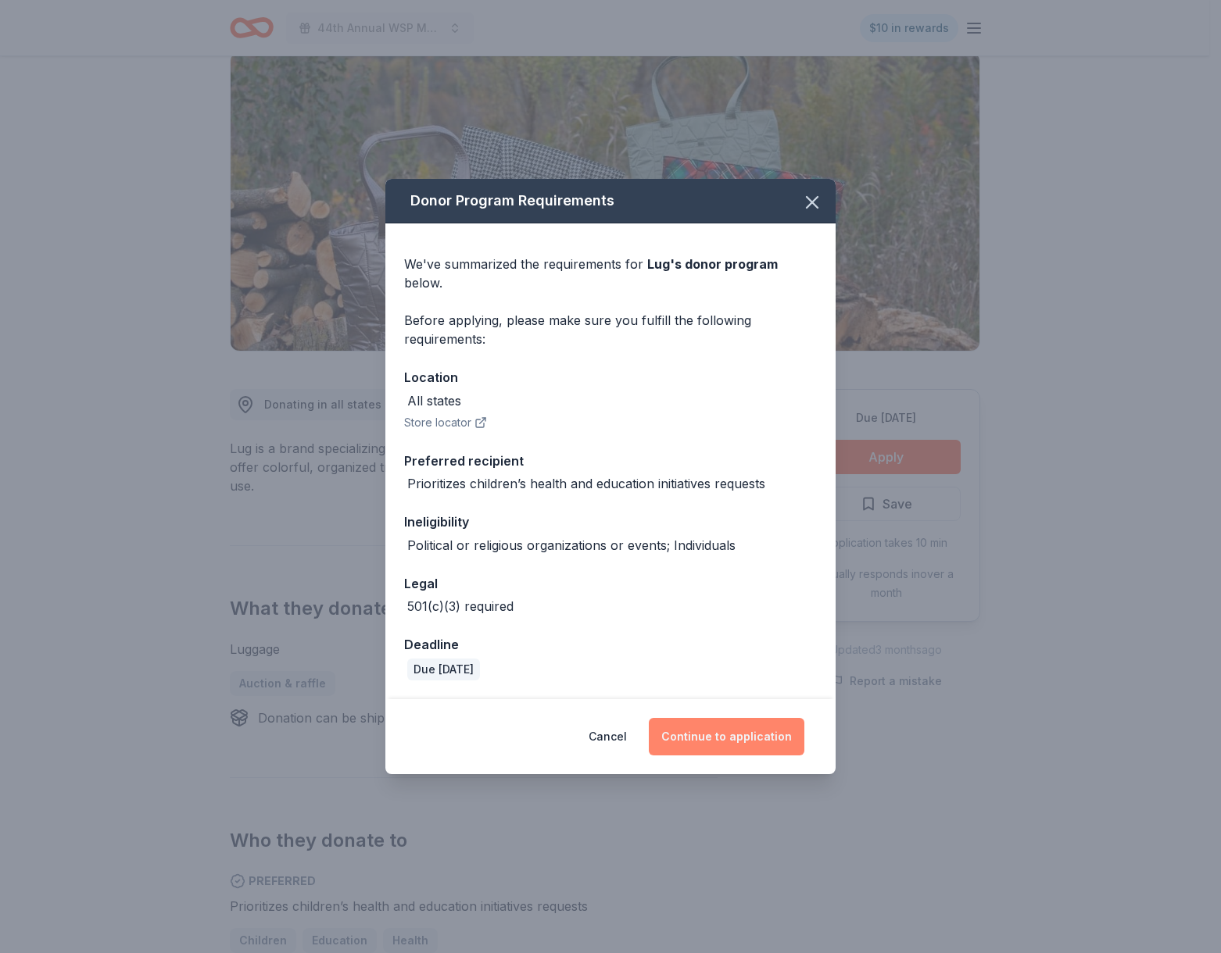
click at [717, 726] on button "Continue to application" at bounding box center [727, 737] width 156 height 38
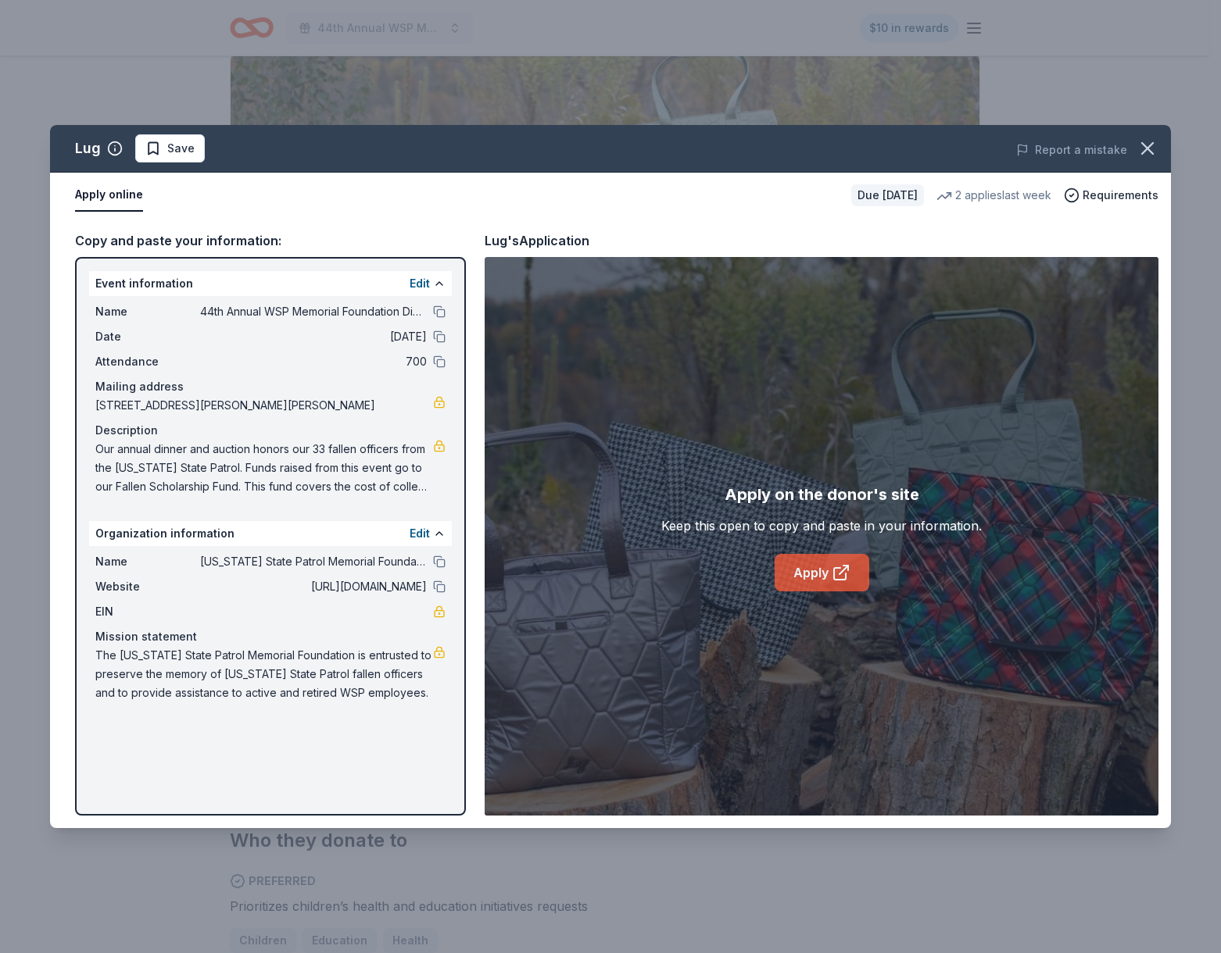
click at [808, 572] on link "Apply" at bounding box center [821, 573] width 95 height 38
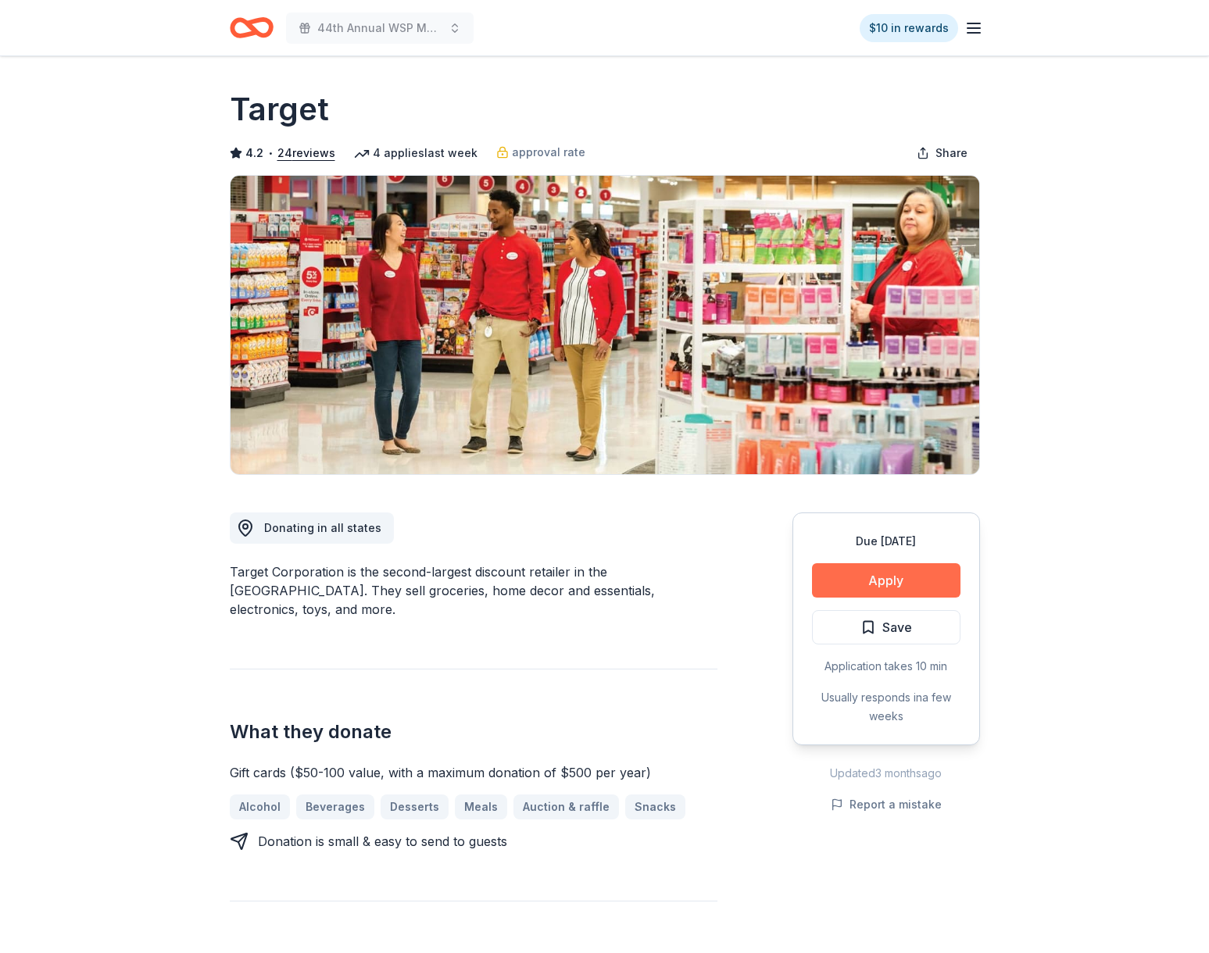
click at [853, 563] on button "Apply" at bounding box center [886, 580] width 148 height 34
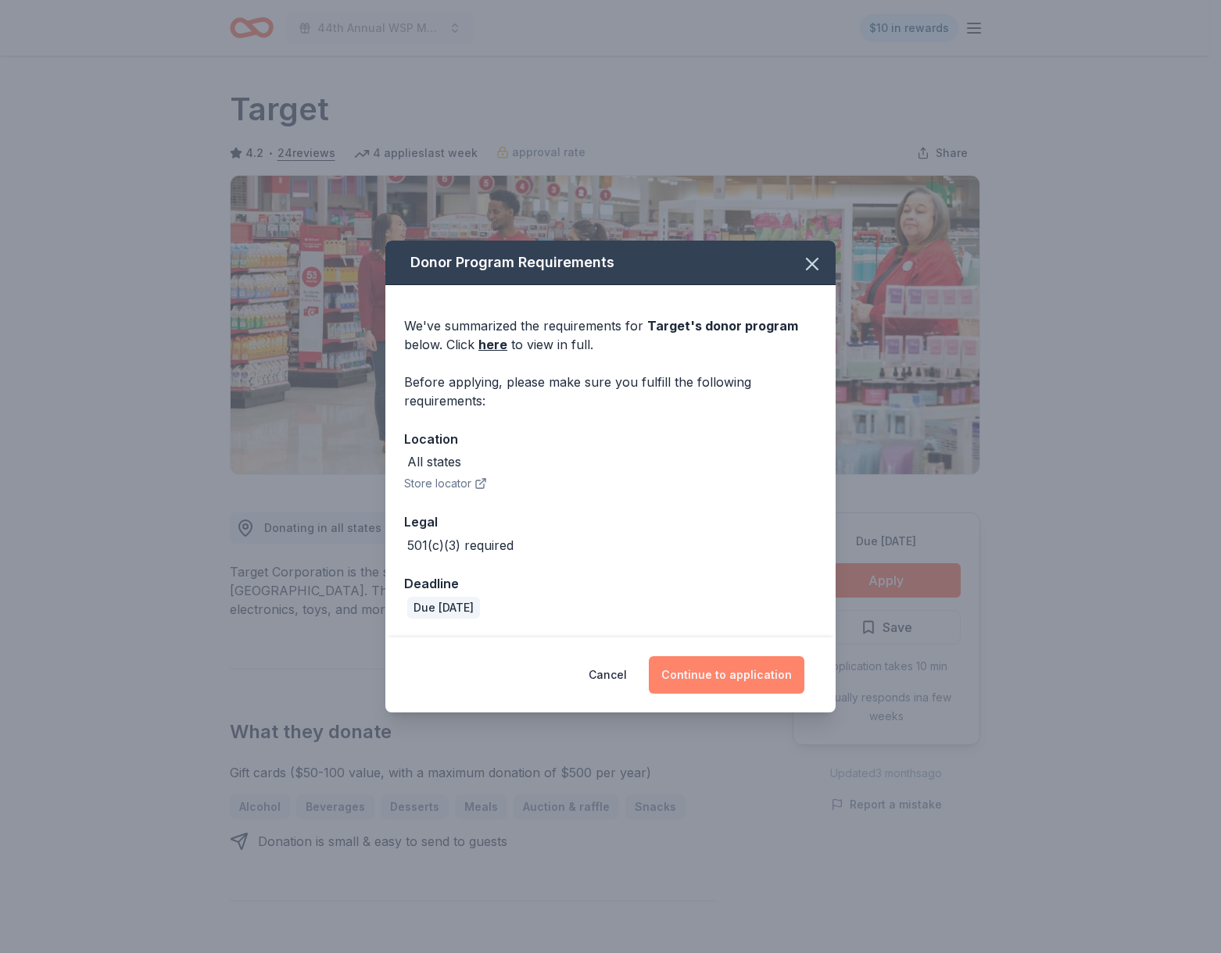
click at [734, 682] on button "Continue to application" at bounding box center [727, 675] width 156 height 38
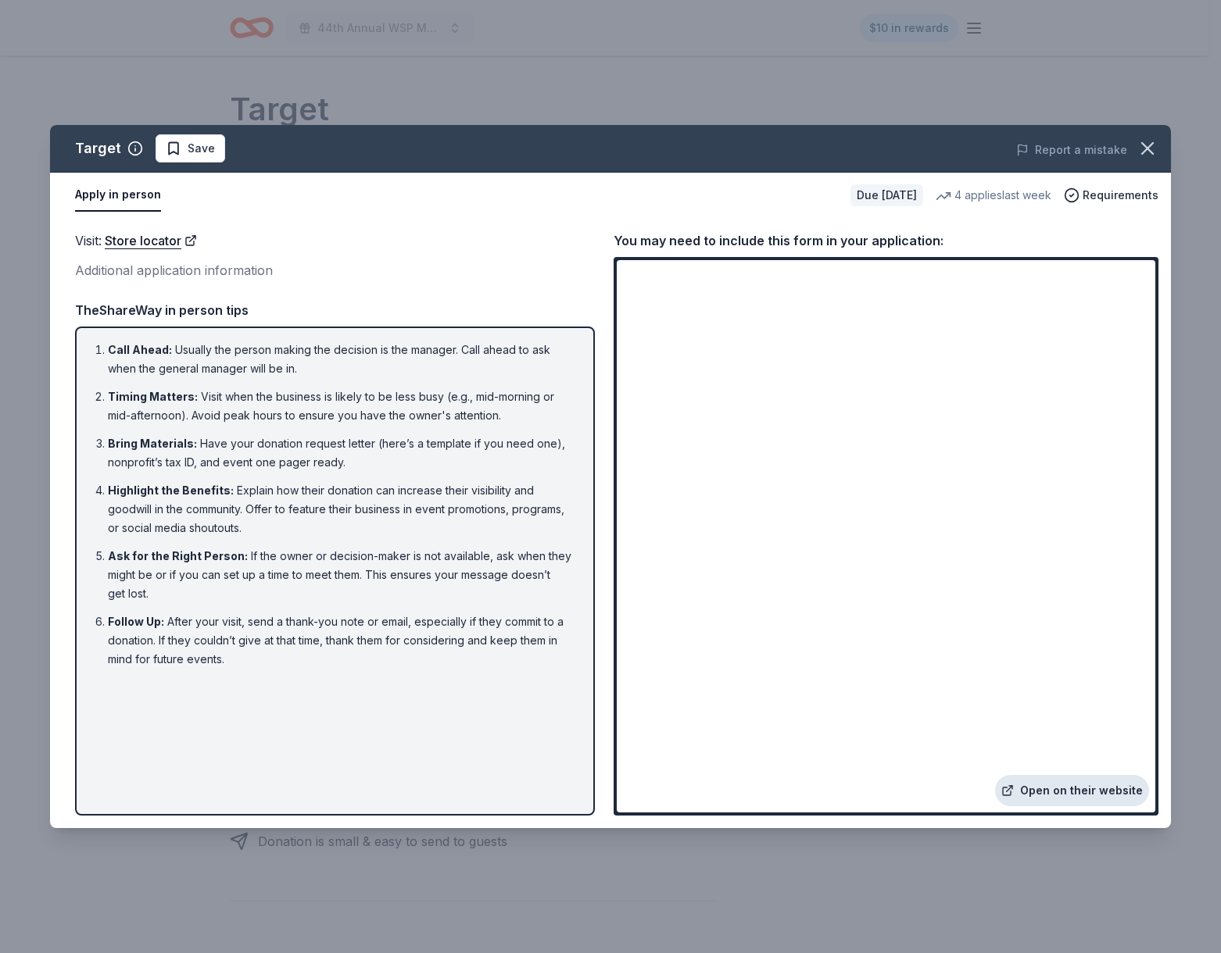
click at [1075, 790] on link "Open on their website" at bounding box center [1072, 790] width 154 height 31
click at [207, 144] on span "Save" at bounding box center [201, 148] width 27 height 19
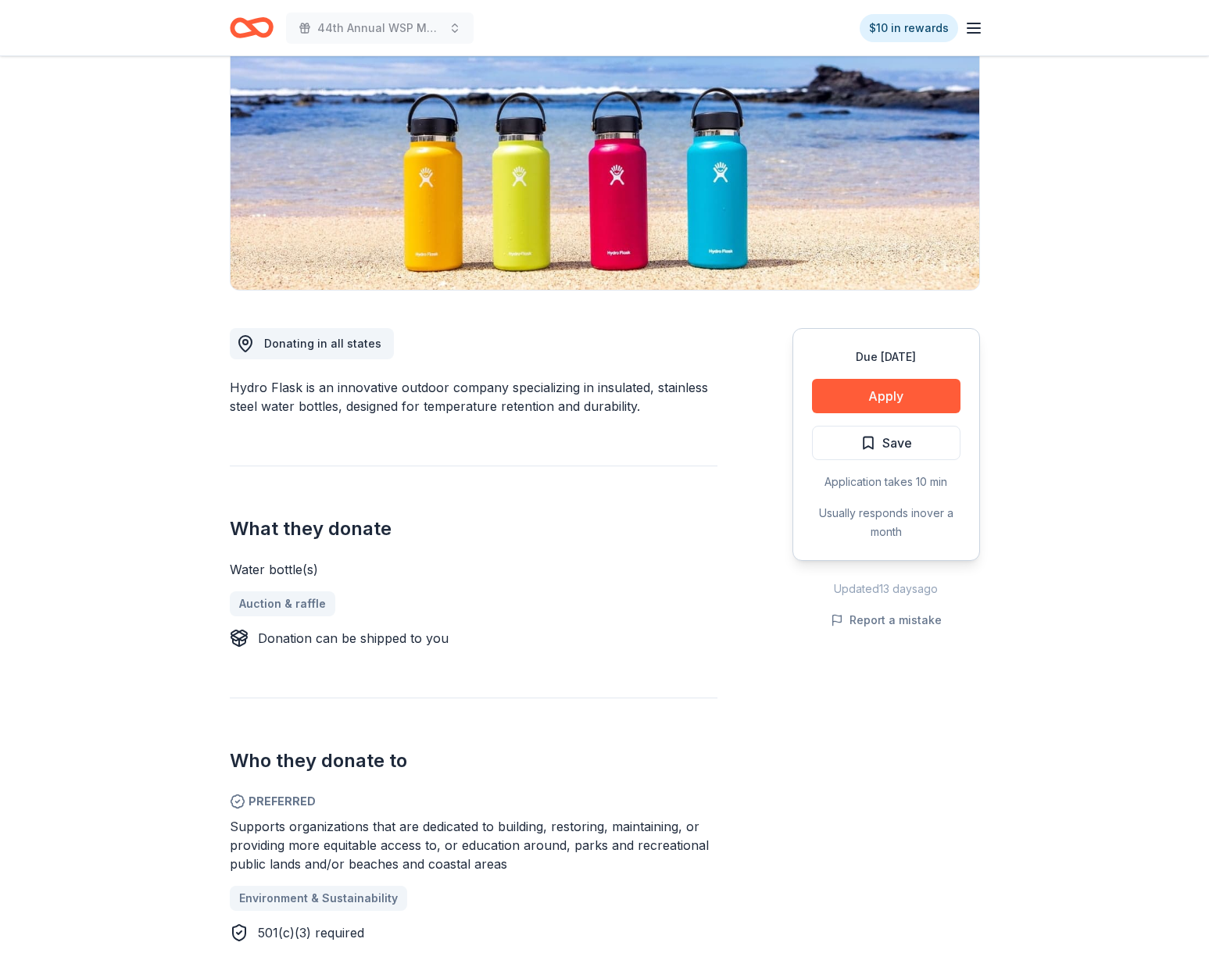
scroll to position [188, 0]
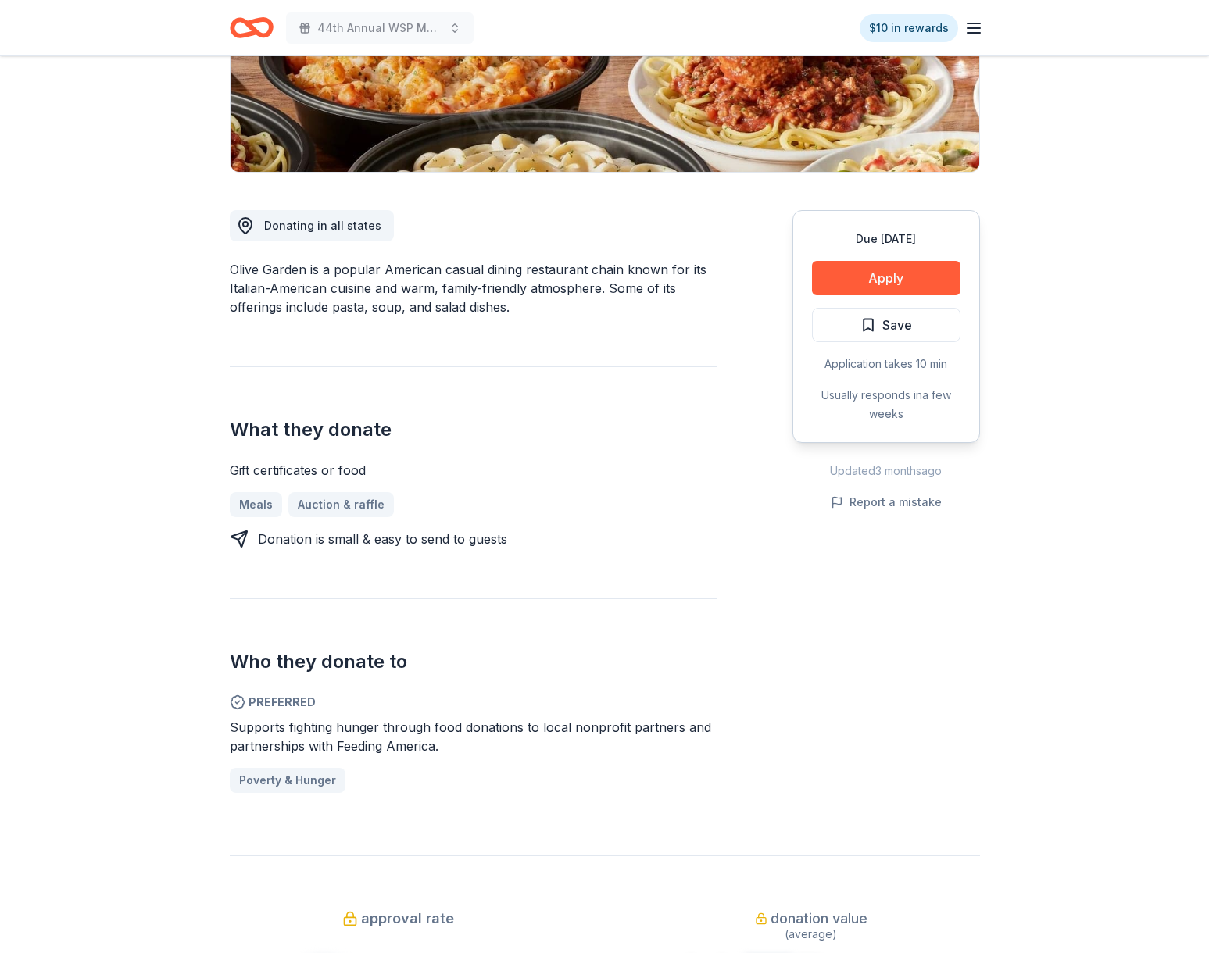
scroll to position [302, 0]
click at [862, 282] on button "Apply" at bounding box center [886, 279] width 148 height 34
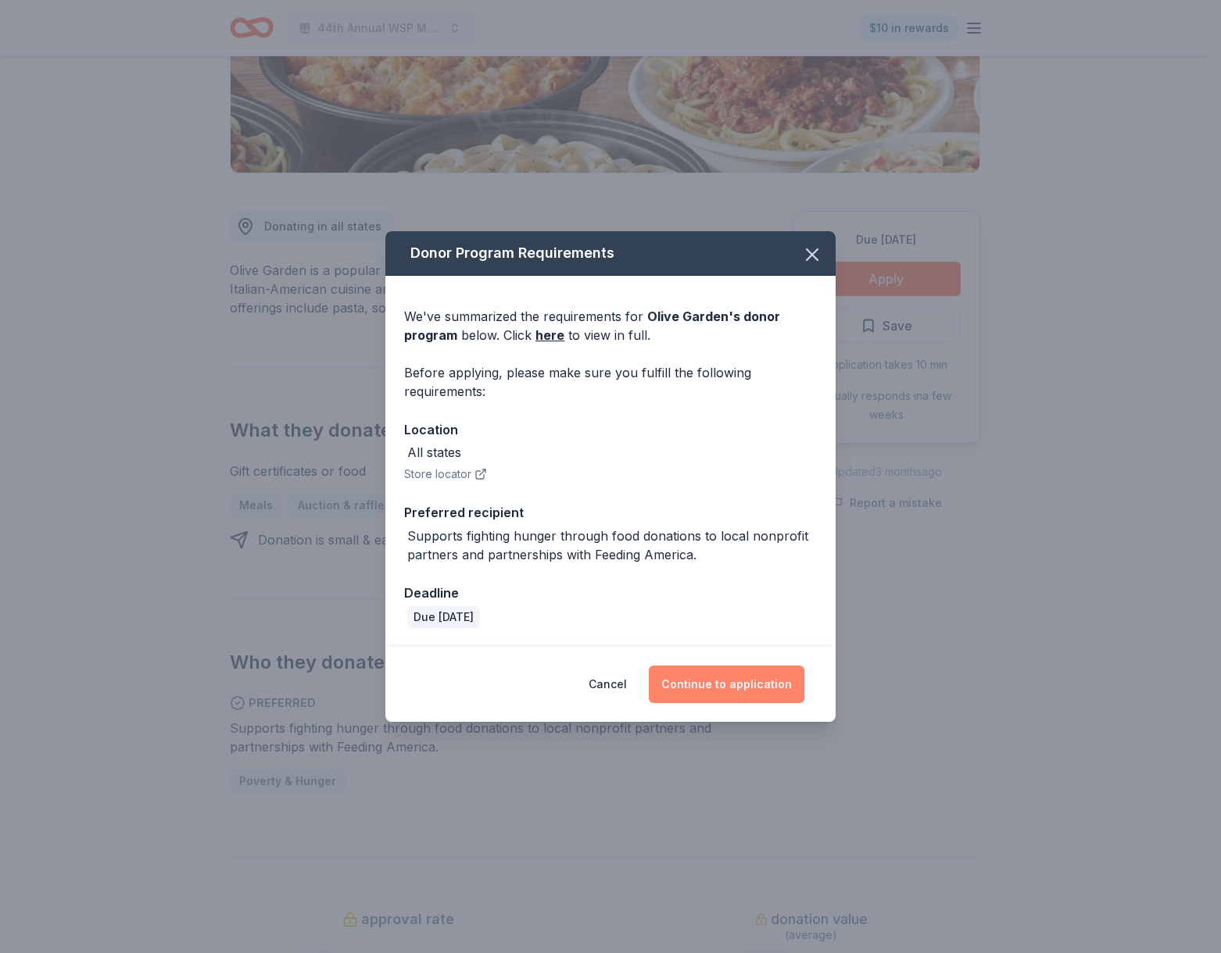
click at [745, 691] on button "Continue to application" at bounding box center [727, 685] width 156 height 38
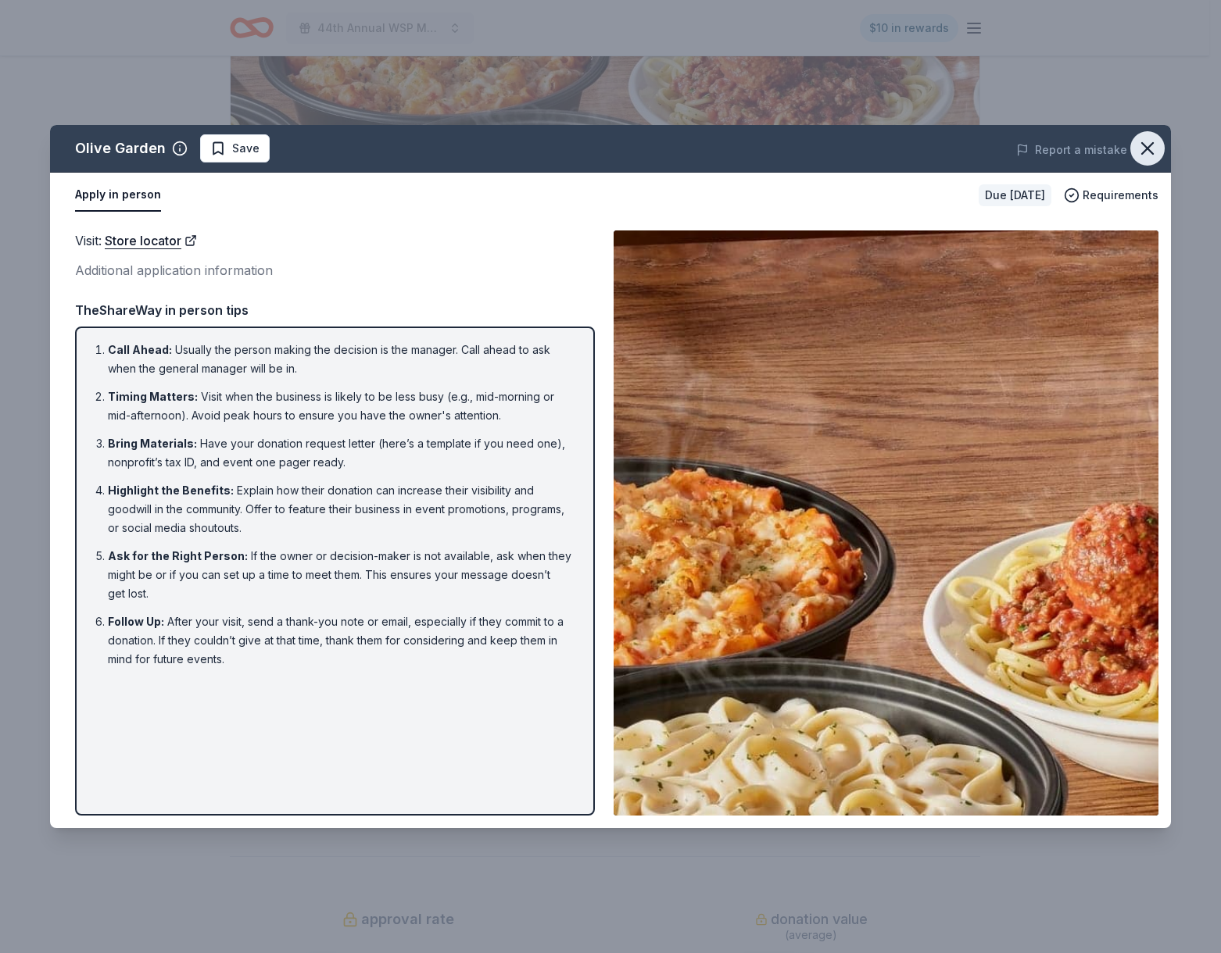
click at [1140, 145] on icon "button" at bounding box center [1147, 149] width 22 height 22
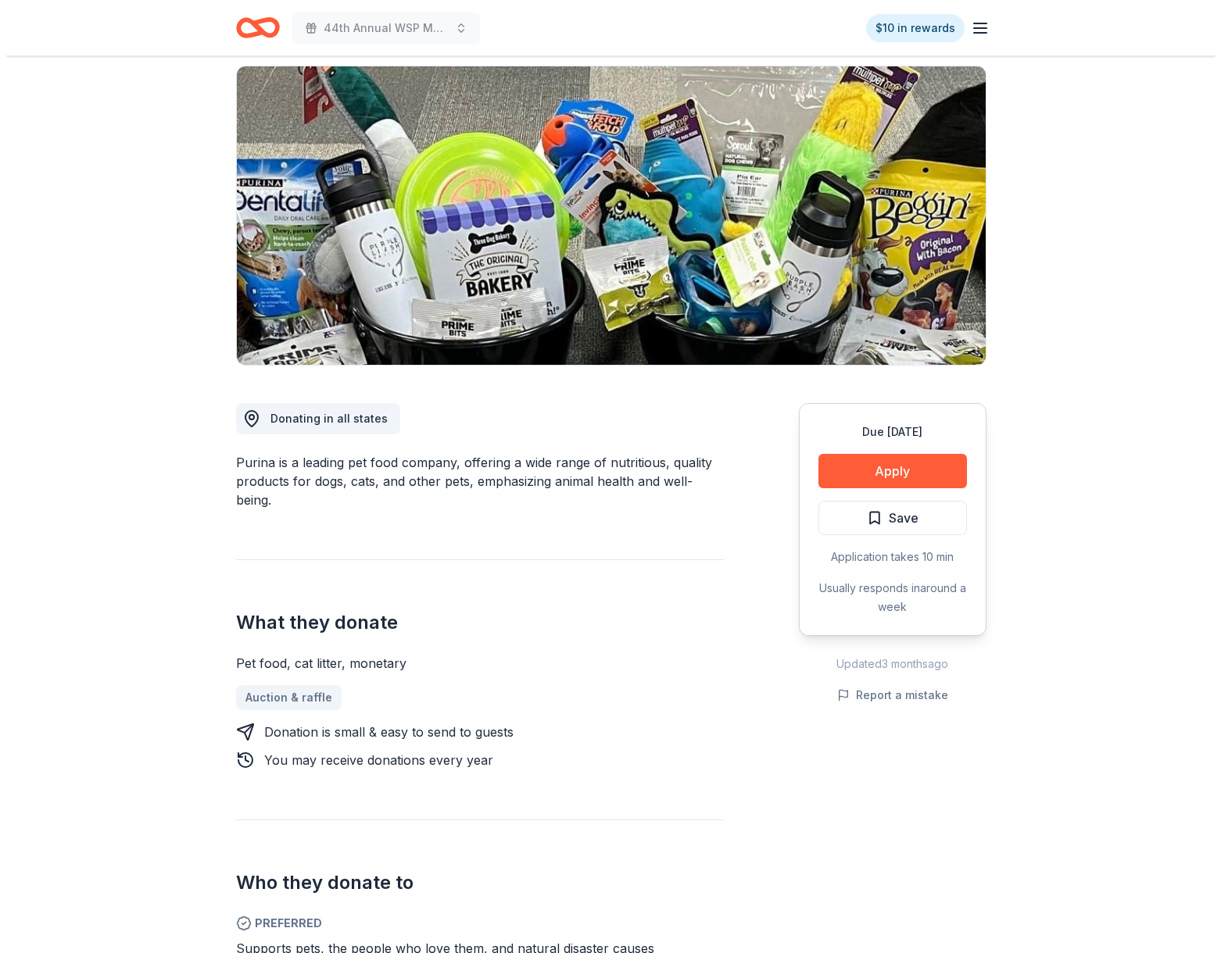
scroll to position [36, 0]
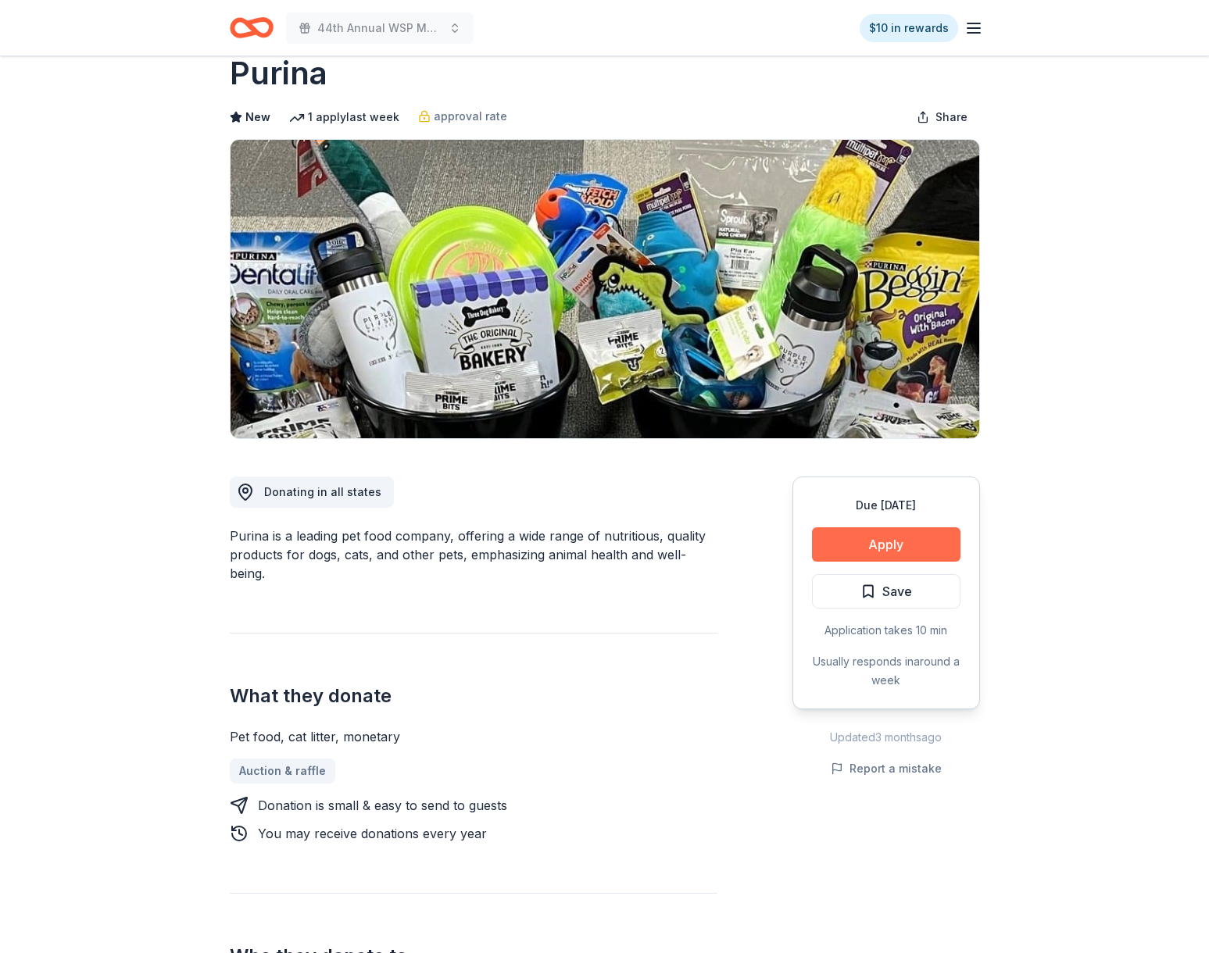
click at [850, 543] on button "Apply" at bounding box center [886, 545] width 148 height 34
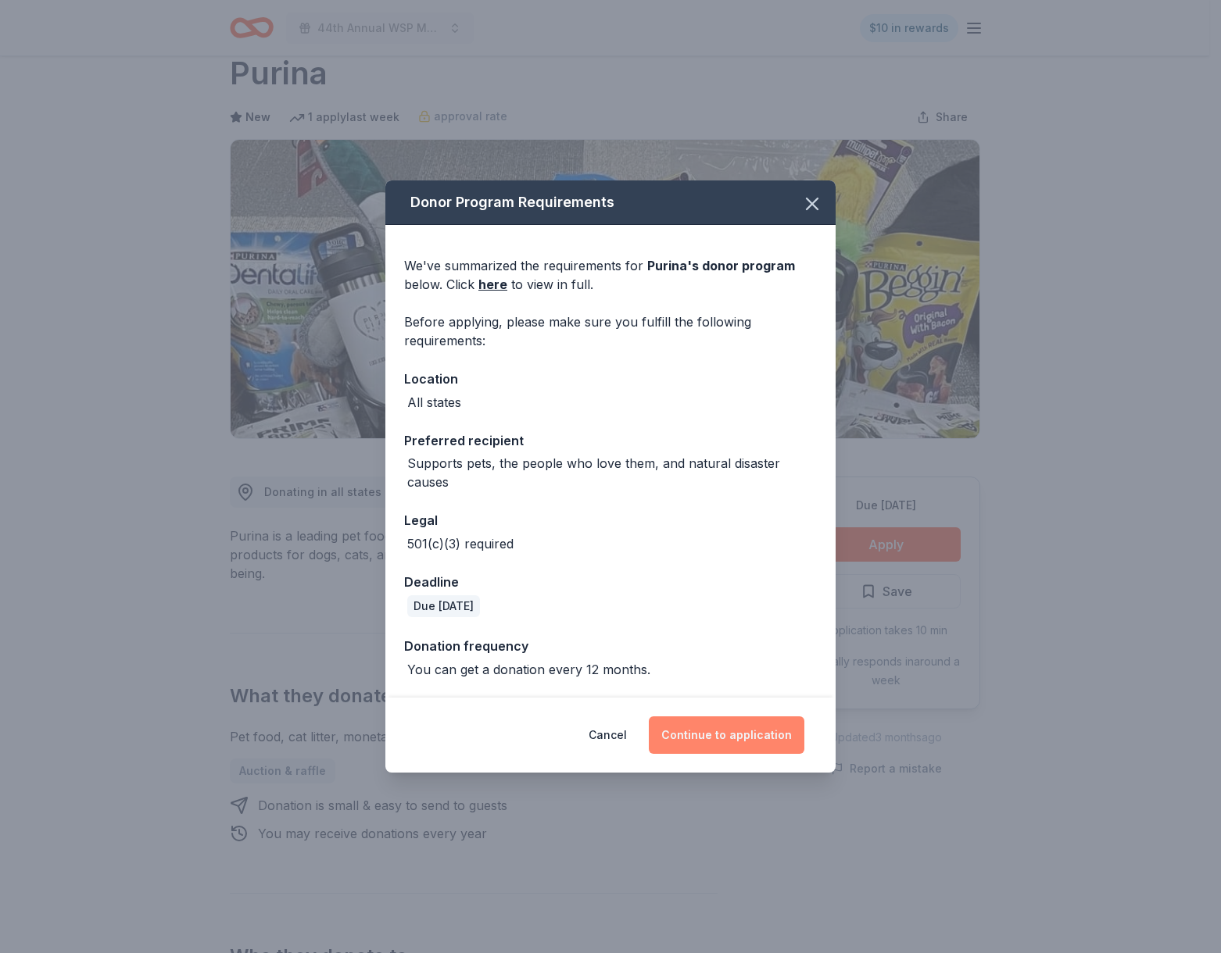
click at [699, 737] on button "Continue to application" at bounding box center [727, 736] width 156 height 38
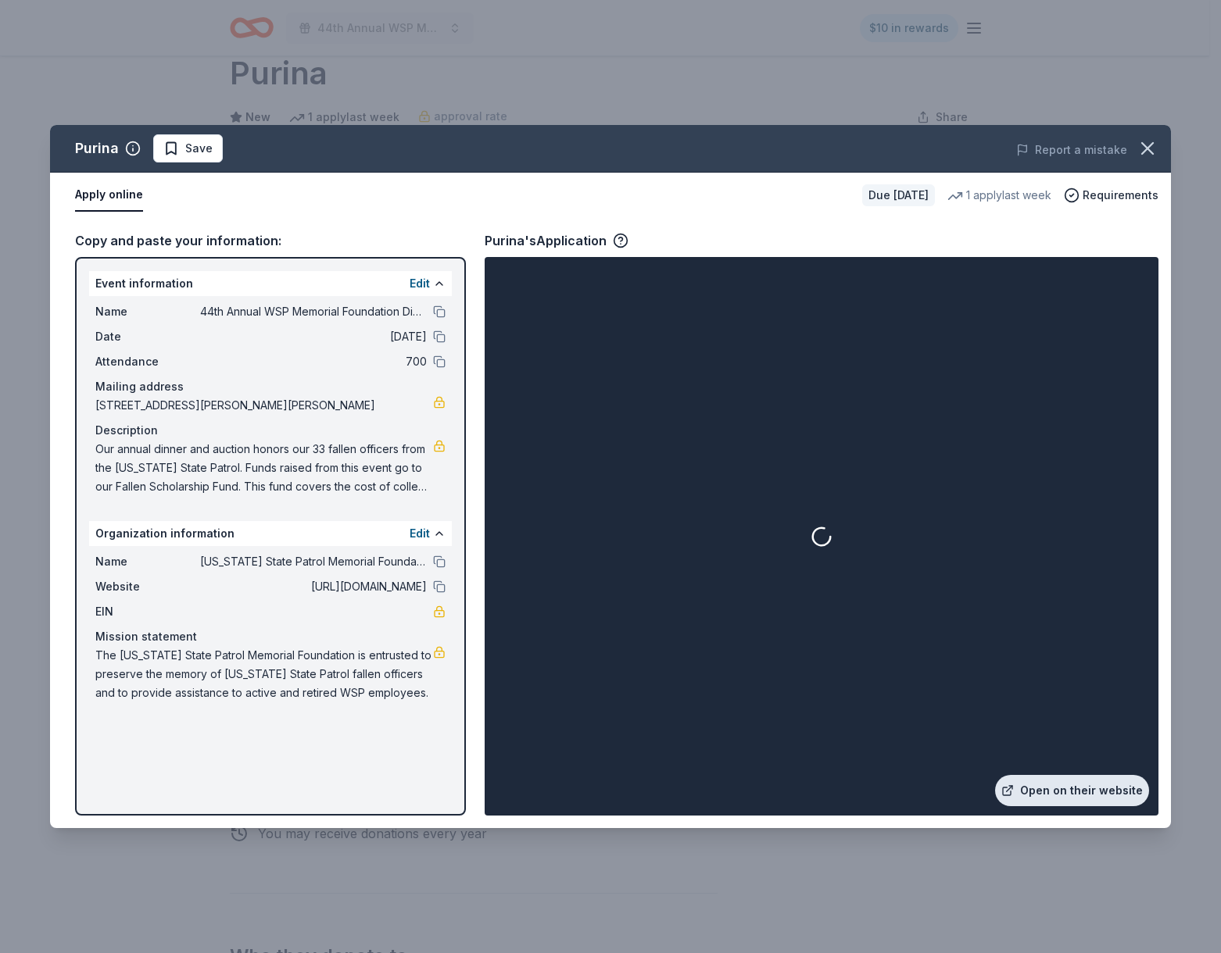
click at [1070, 787] on link "Open on their website" at bounding box center [1072, 790] width 154 height 31
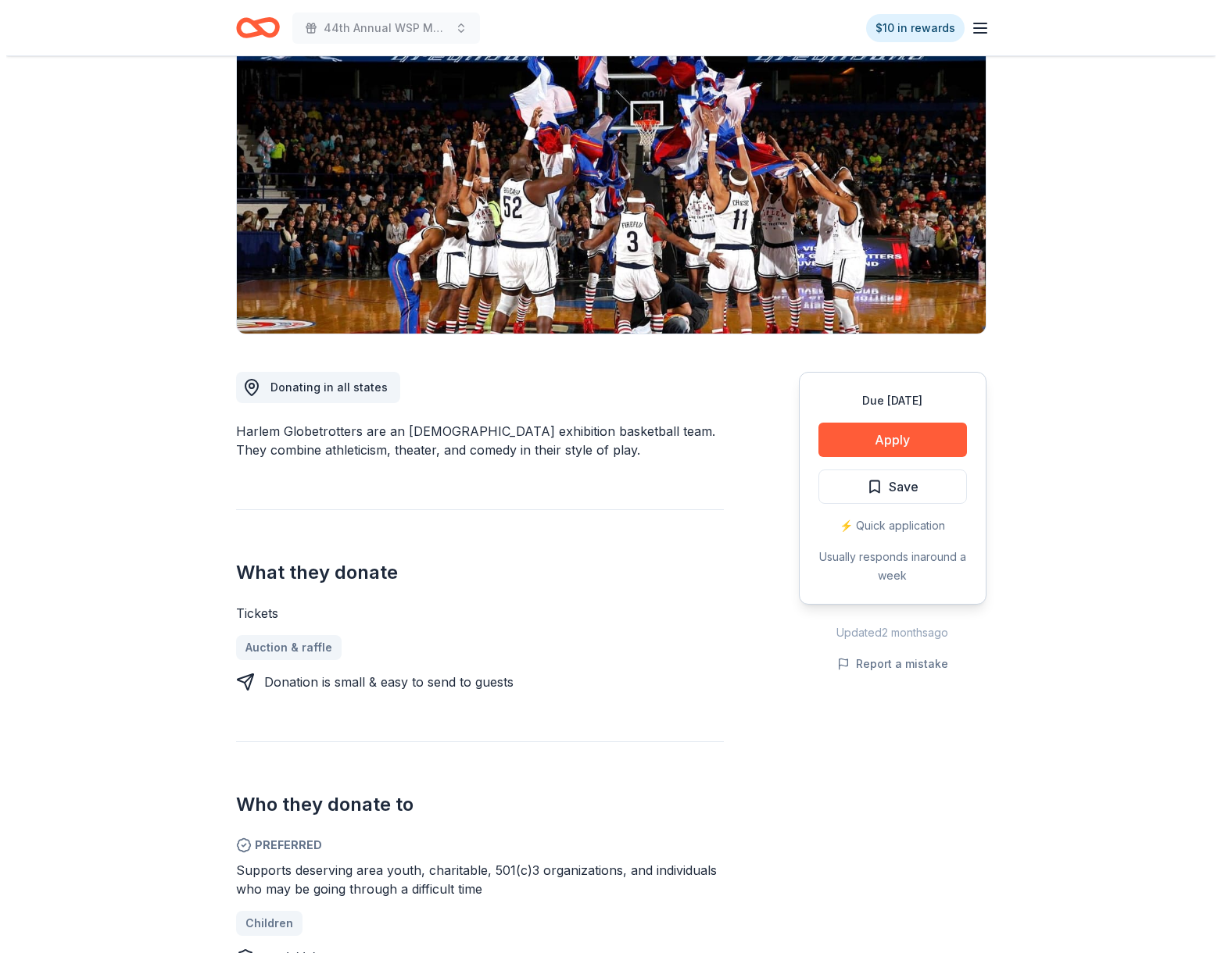
scroll to position [179, 0]
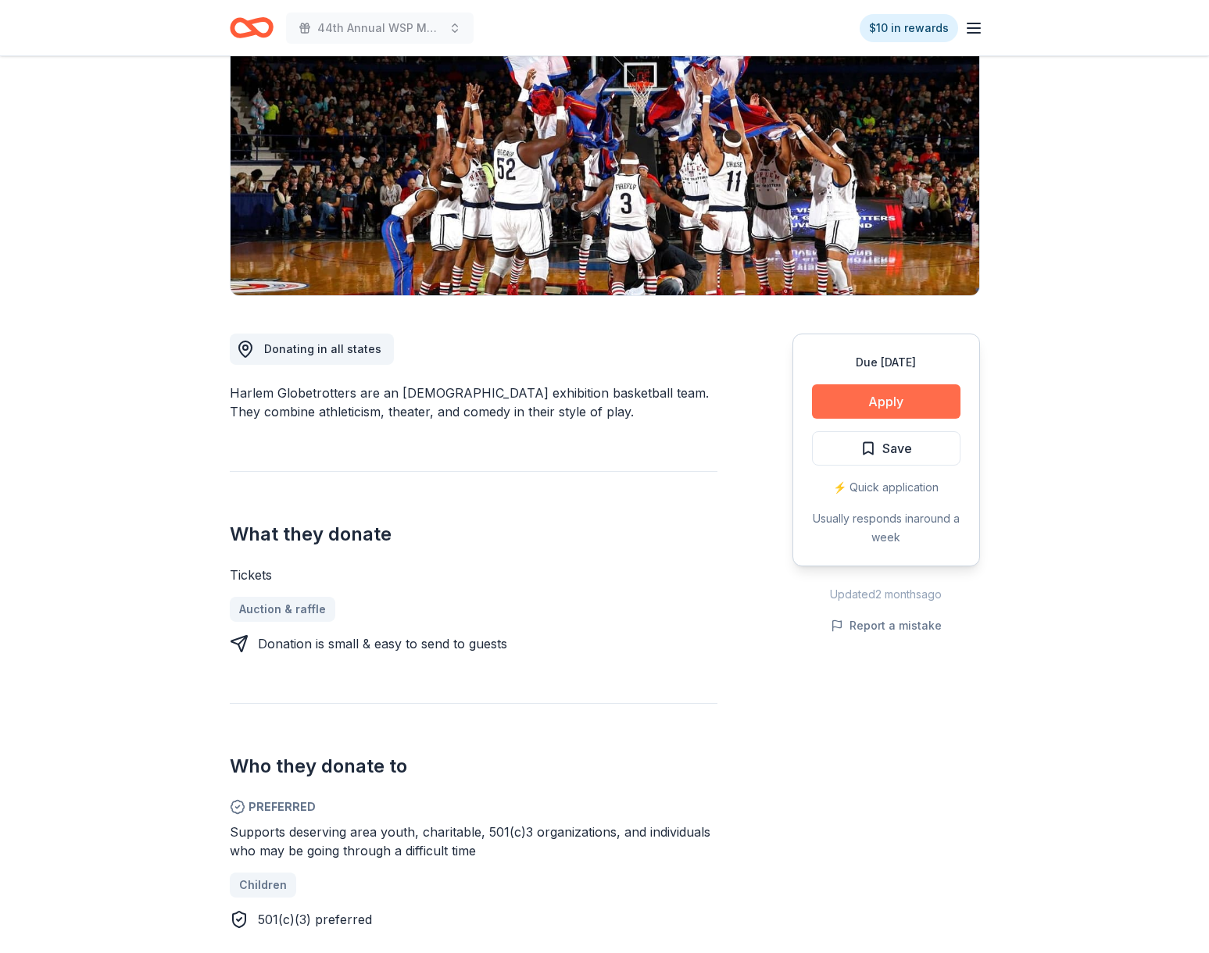
click at [870, 410] on button "Apply" at bounding box center [886, 402] width 148 height 34
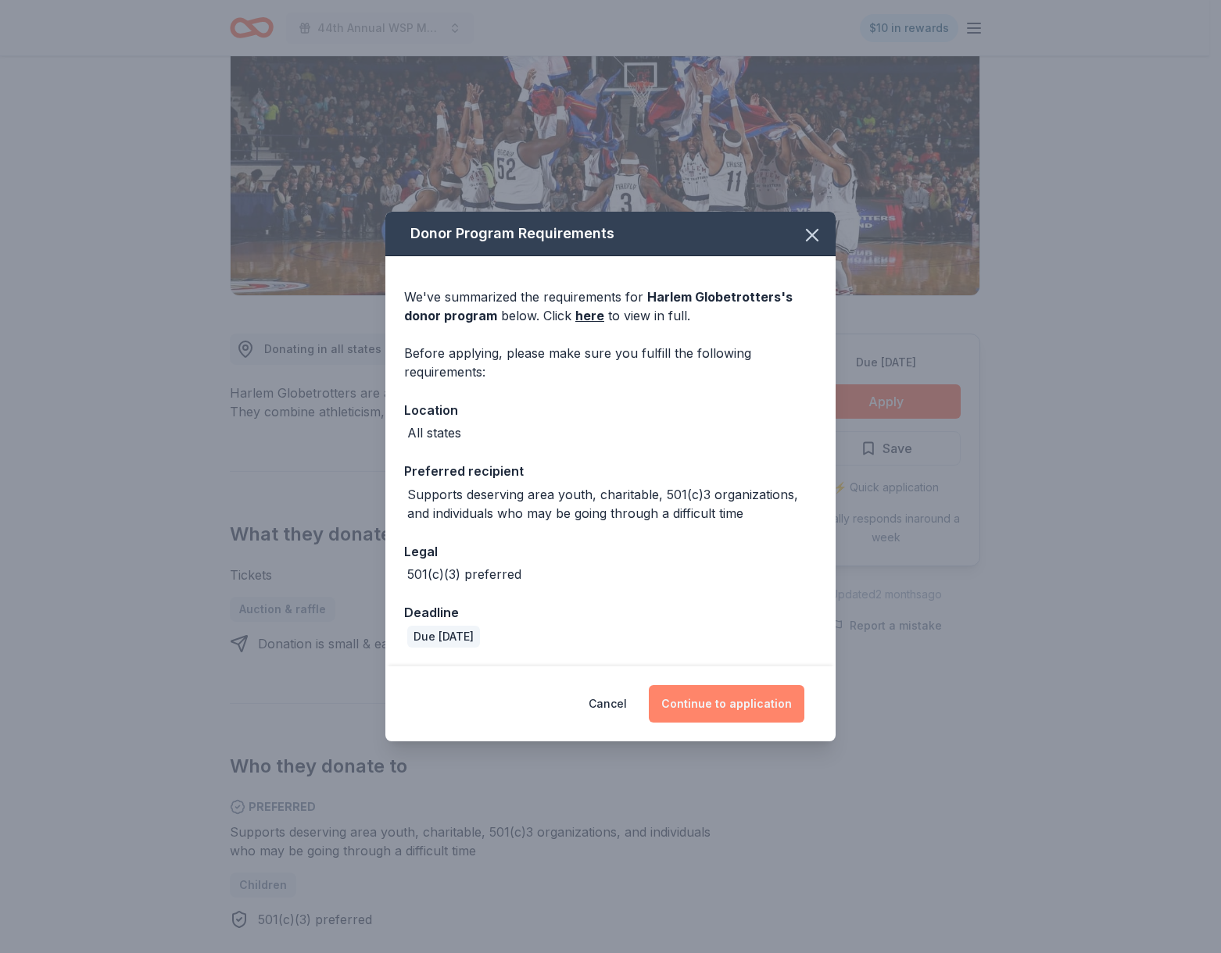
click at [728, 713] on button "Continue to application" at bounding box center [727, 704] width 156 height 38
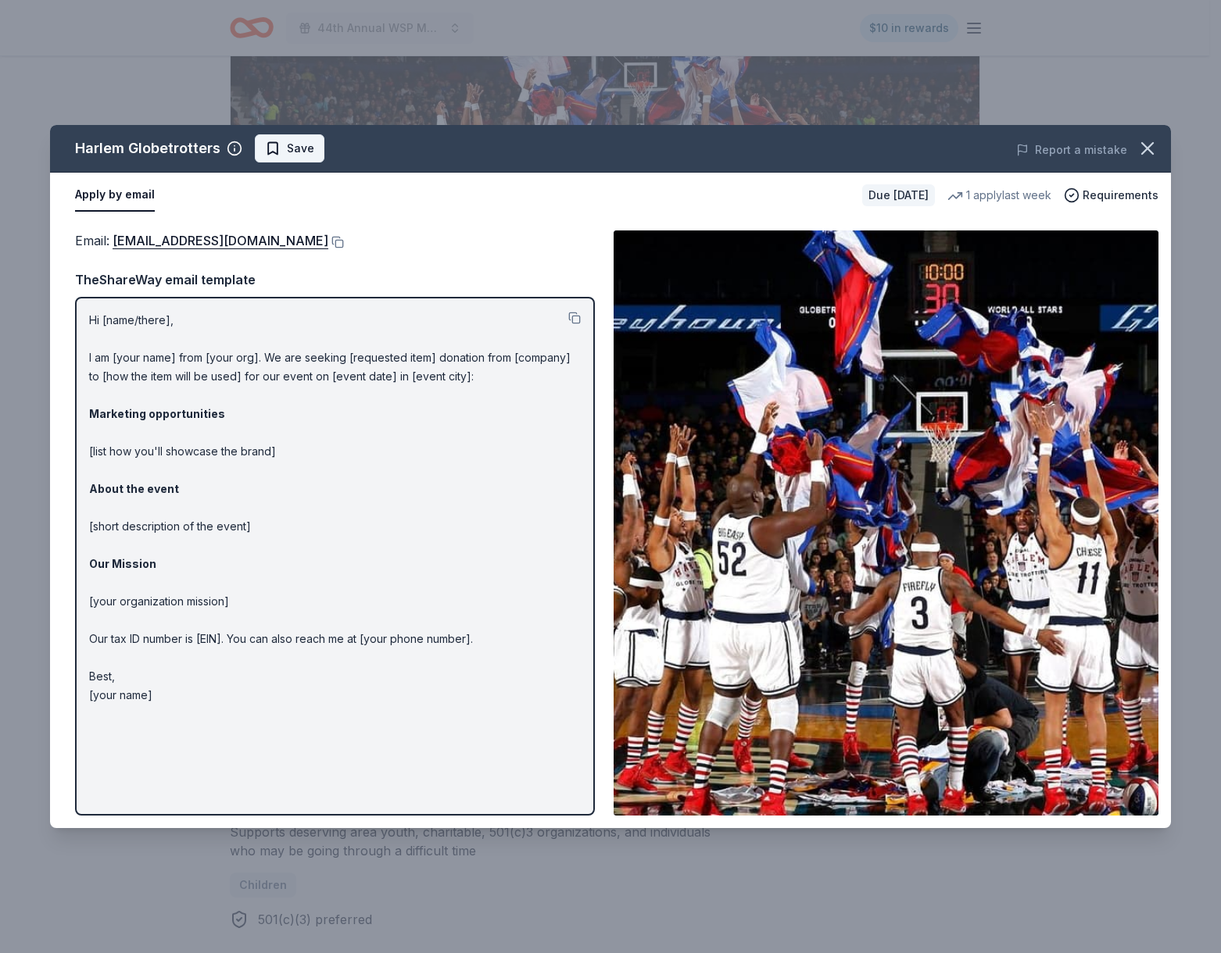
click at [267, 153] on span "Save" at bounding box center [289, 148] width 49 height 19
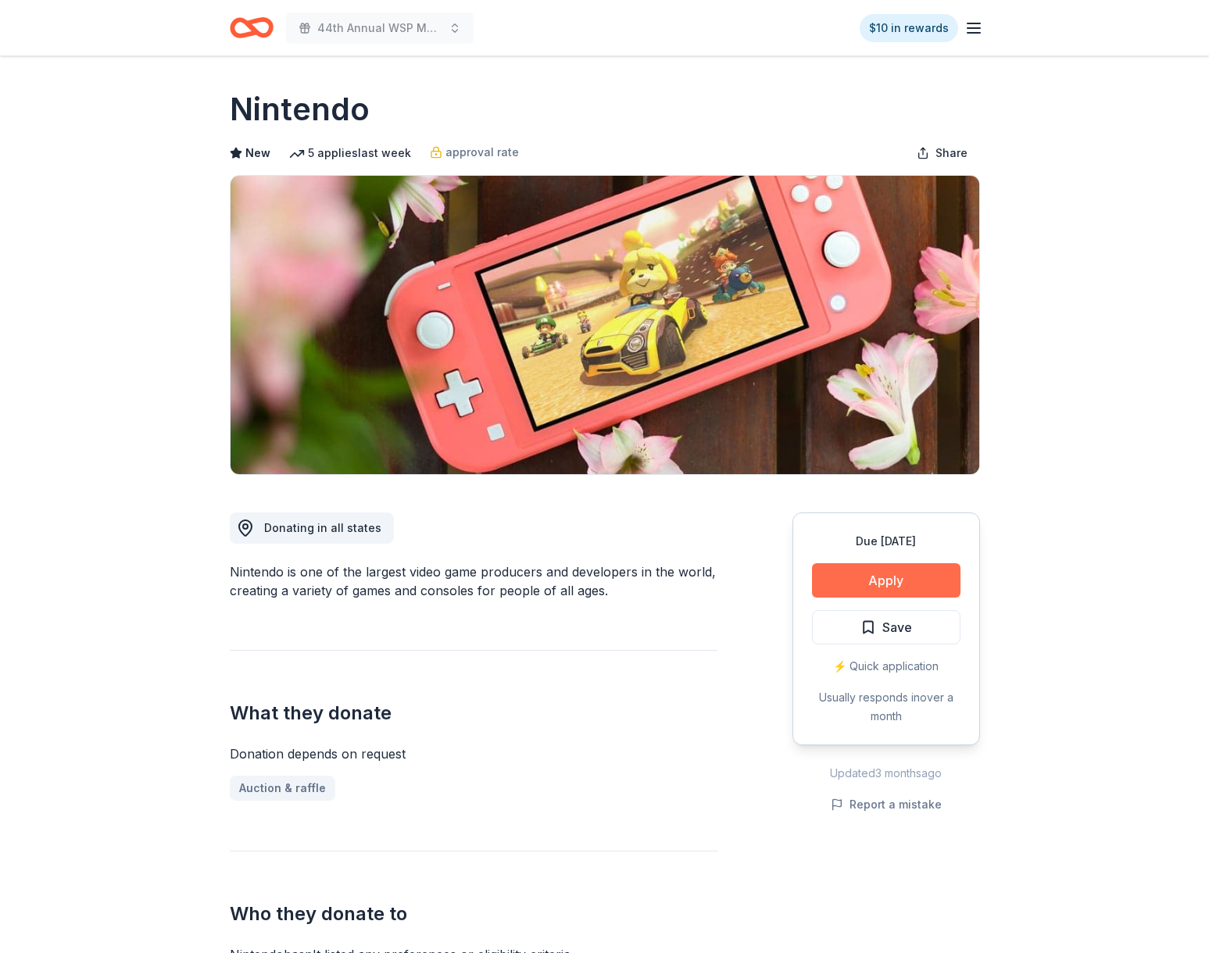
click at [870, 593] on button "Apply" at bounding box center [886, 580] width 148 height 34
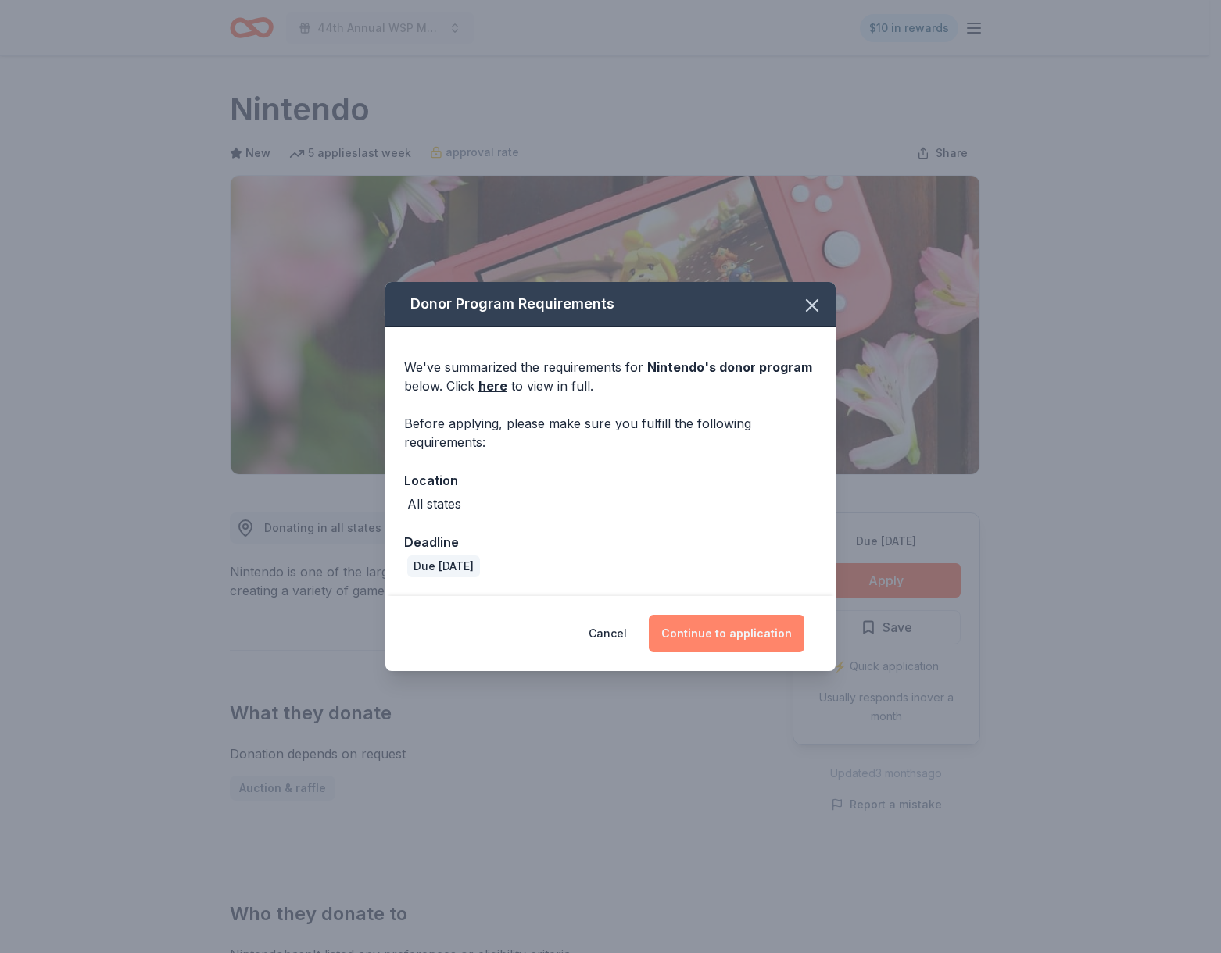
click at [723, 630] on button "Continue to application" at bounding box center [727, 634] width 156 height 38
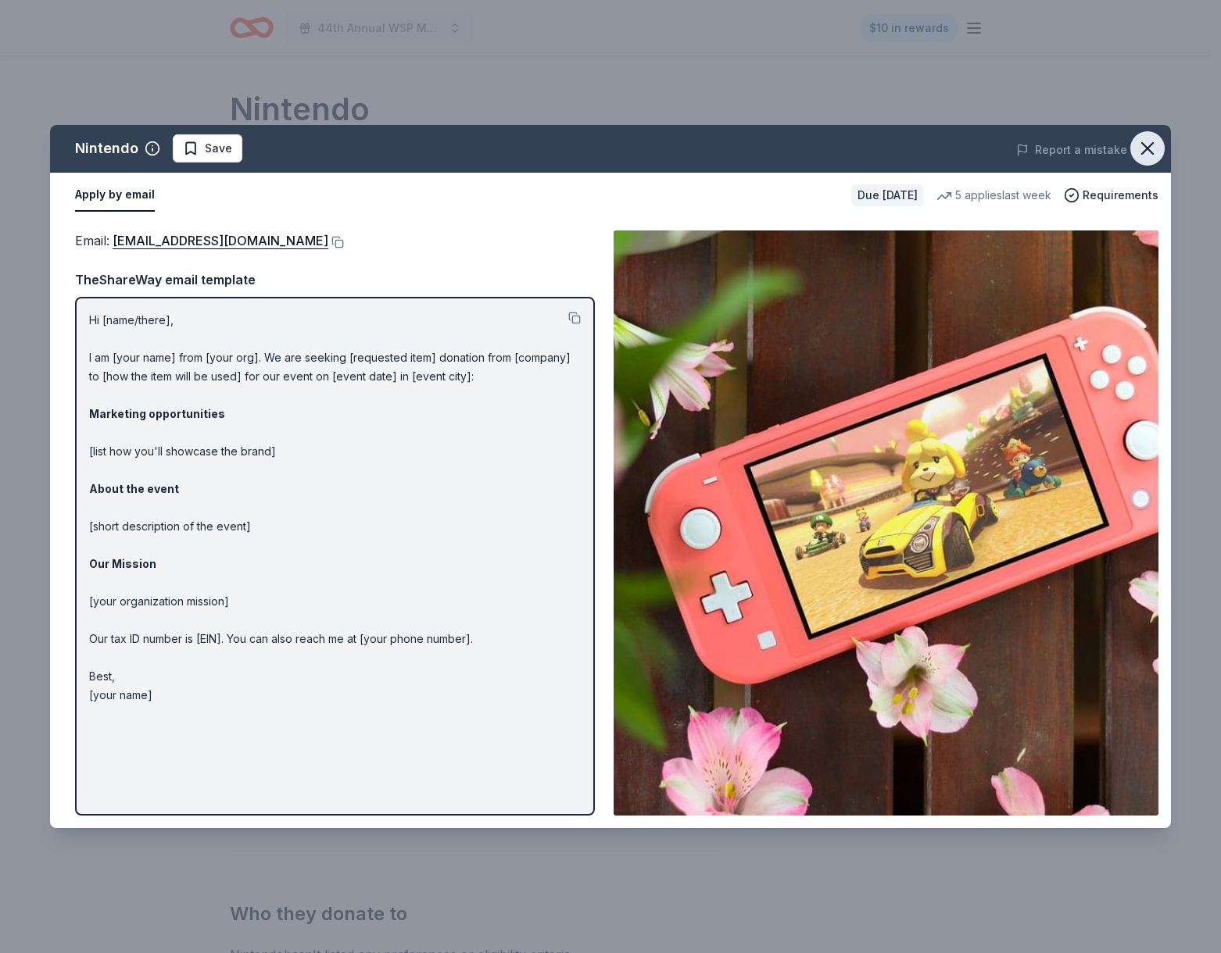
click at [1146, 156] on icon "button" at bounding box center [1147, 149] width 22 height 22
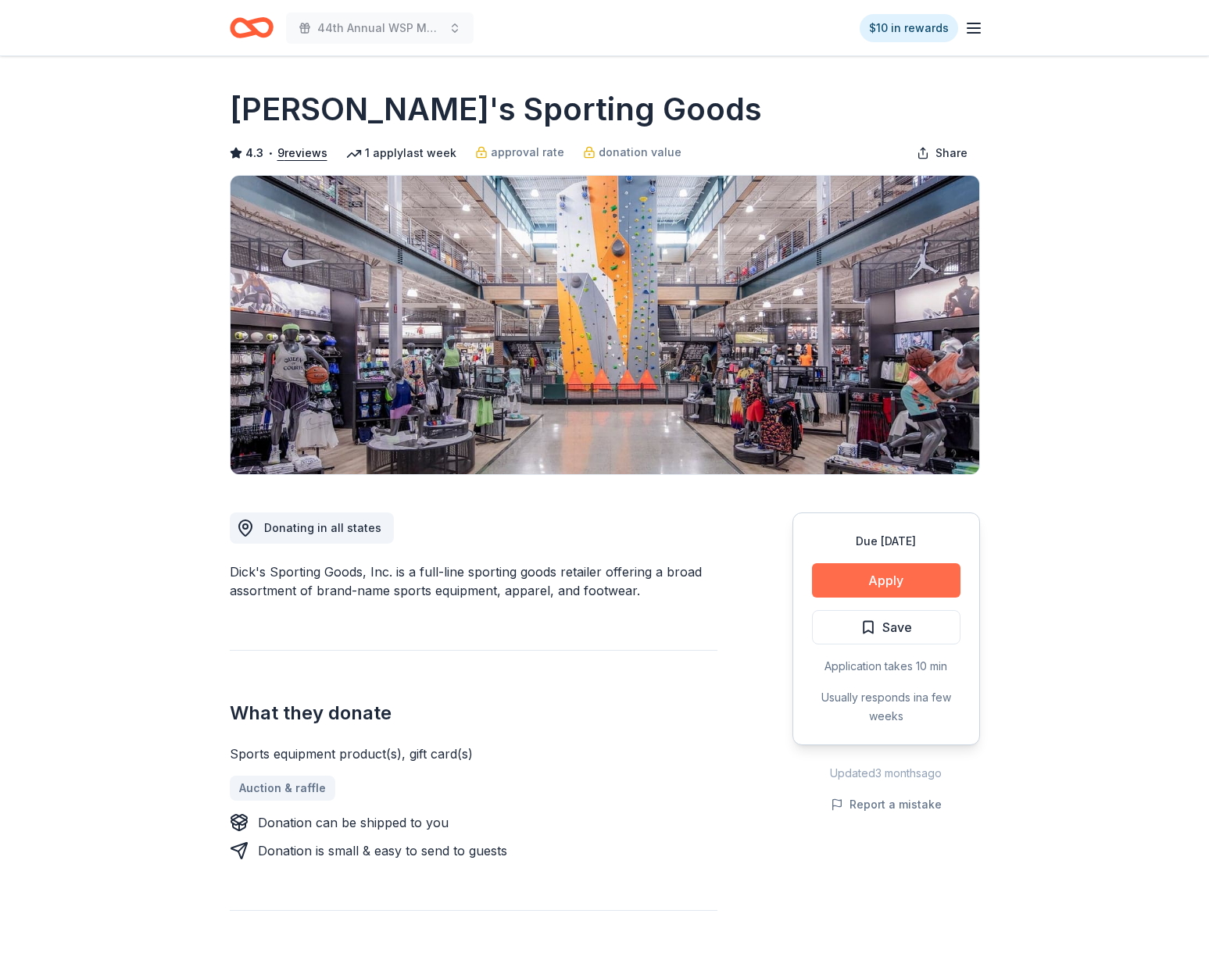
click at [903, 589] on button "Apply" at bounding box center [886, 580] width 148 height 34
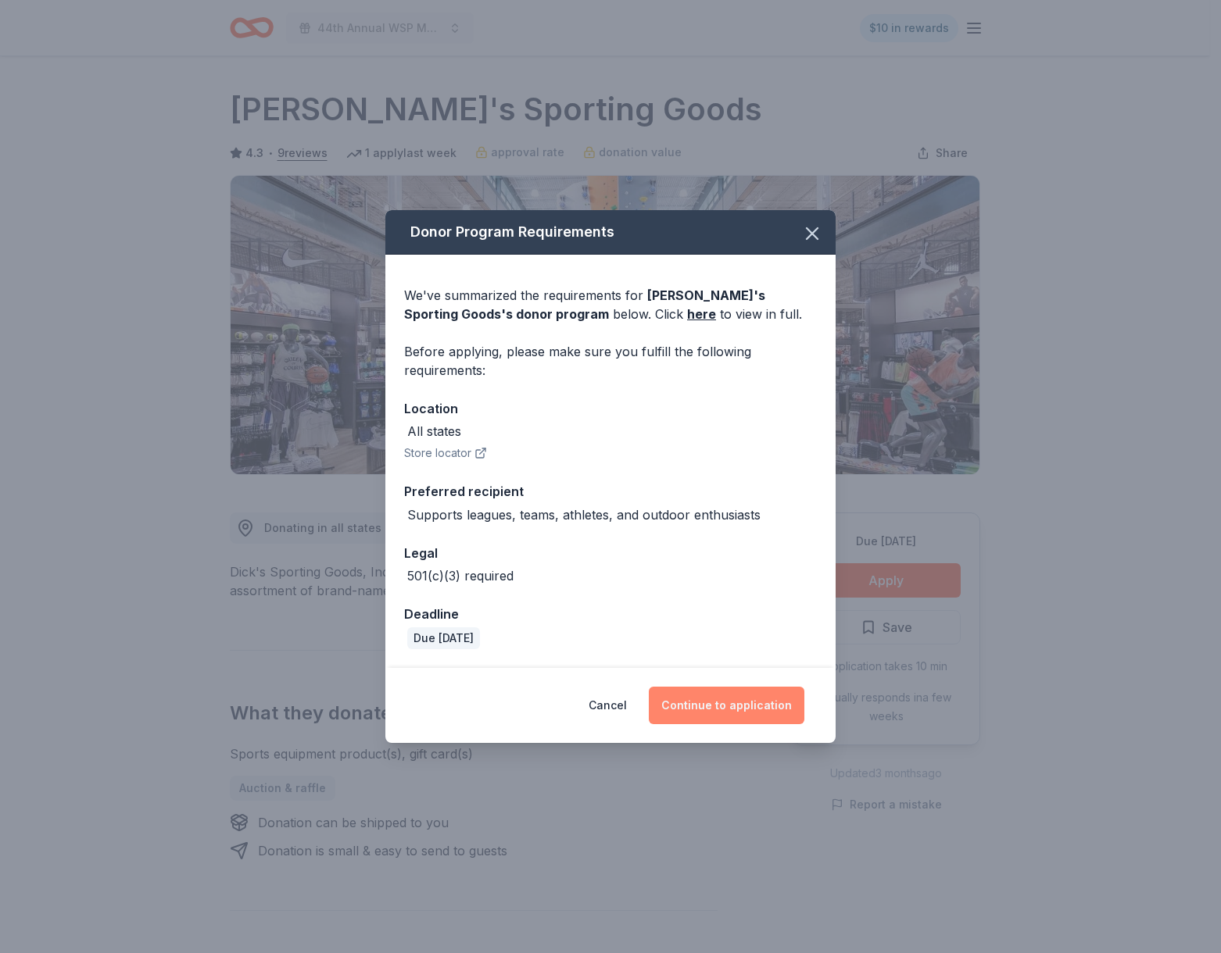
click at [729, 718] on button "Continue to application" at bounding box center [727, 706] width 156 height 38
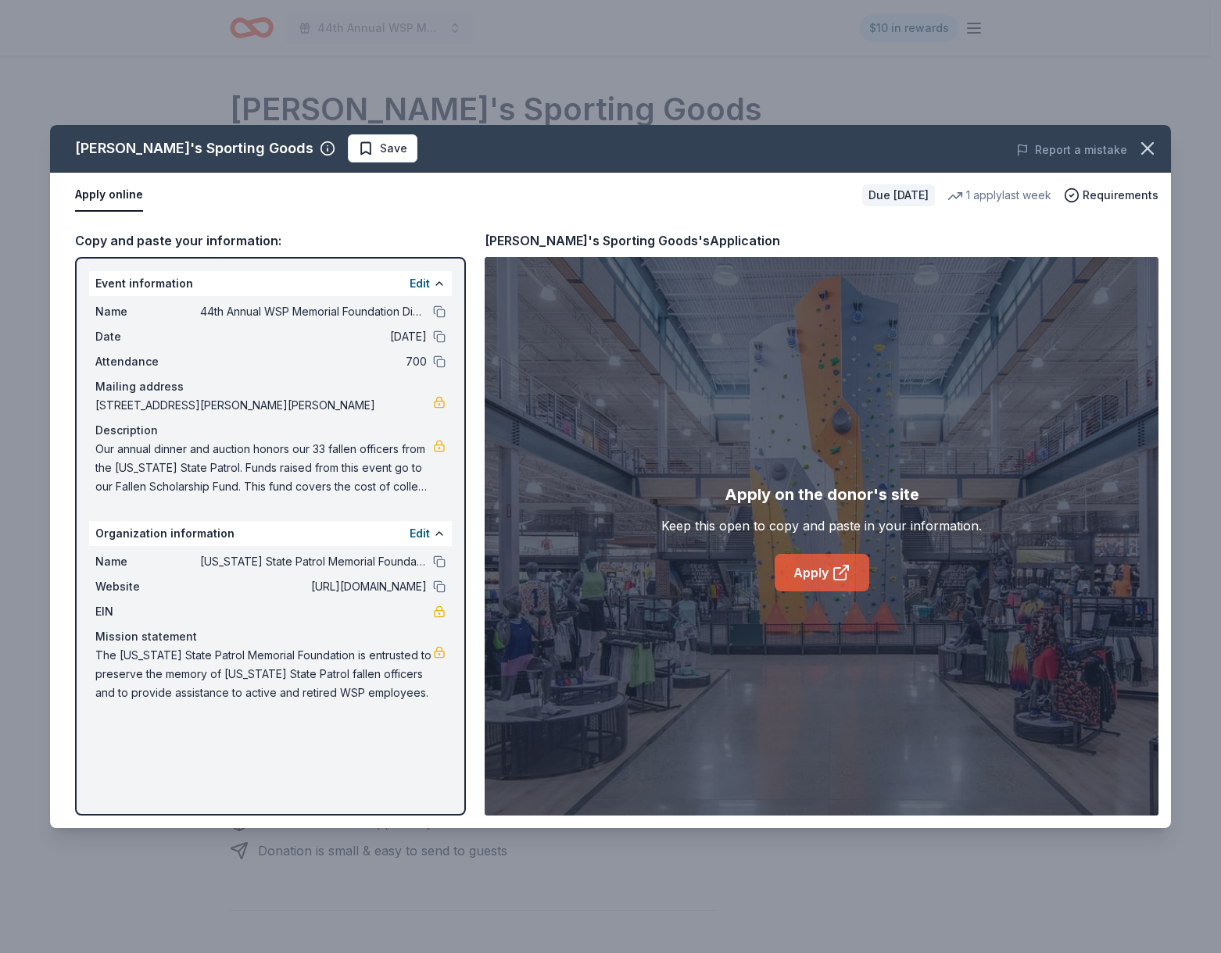
click at [792, 563] on link "Apply" at bounding box center [821, 573] width 95 height 38
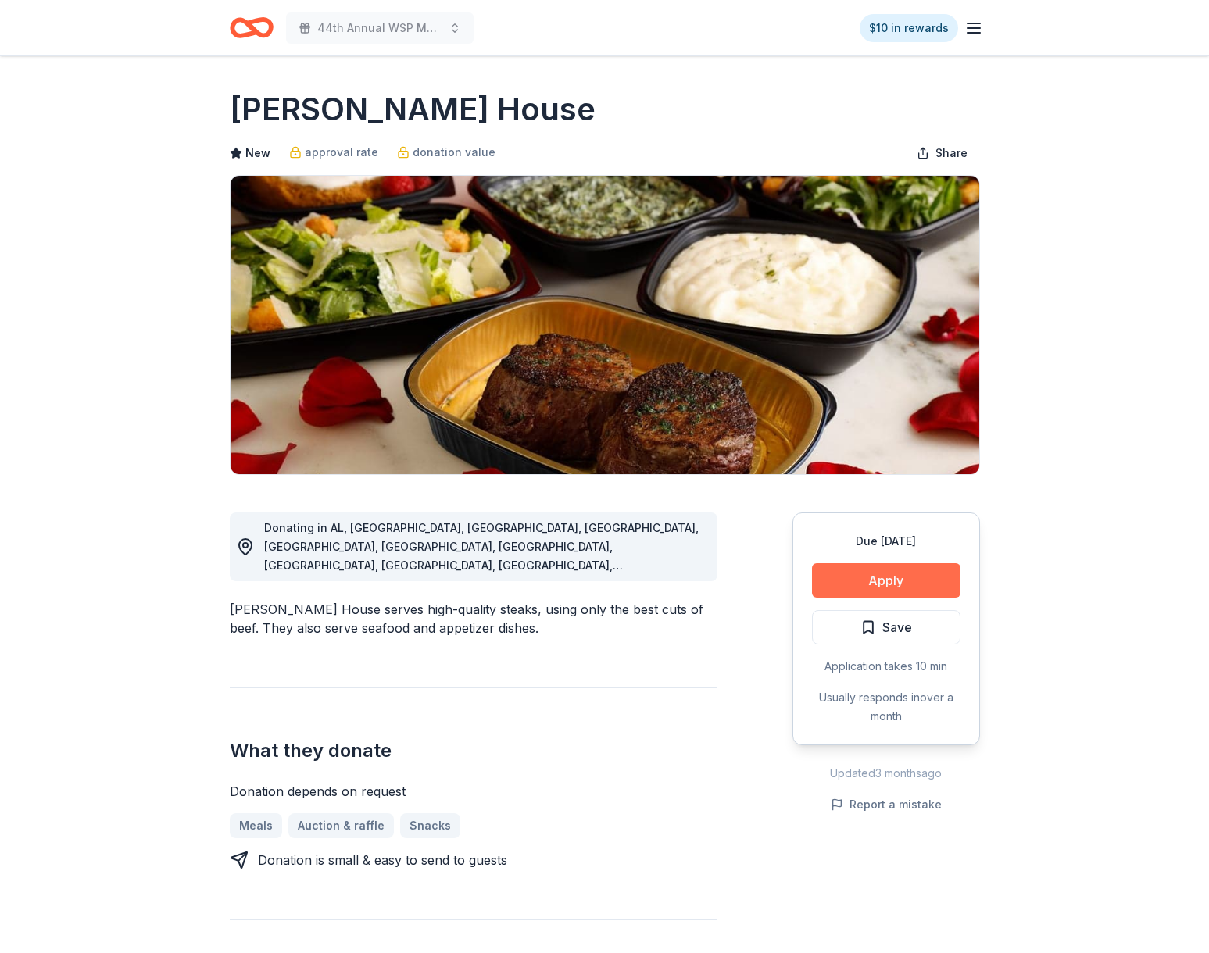
click at [878, 596] on button "Apply" at bounding box center [886, 580] width 148 height 34
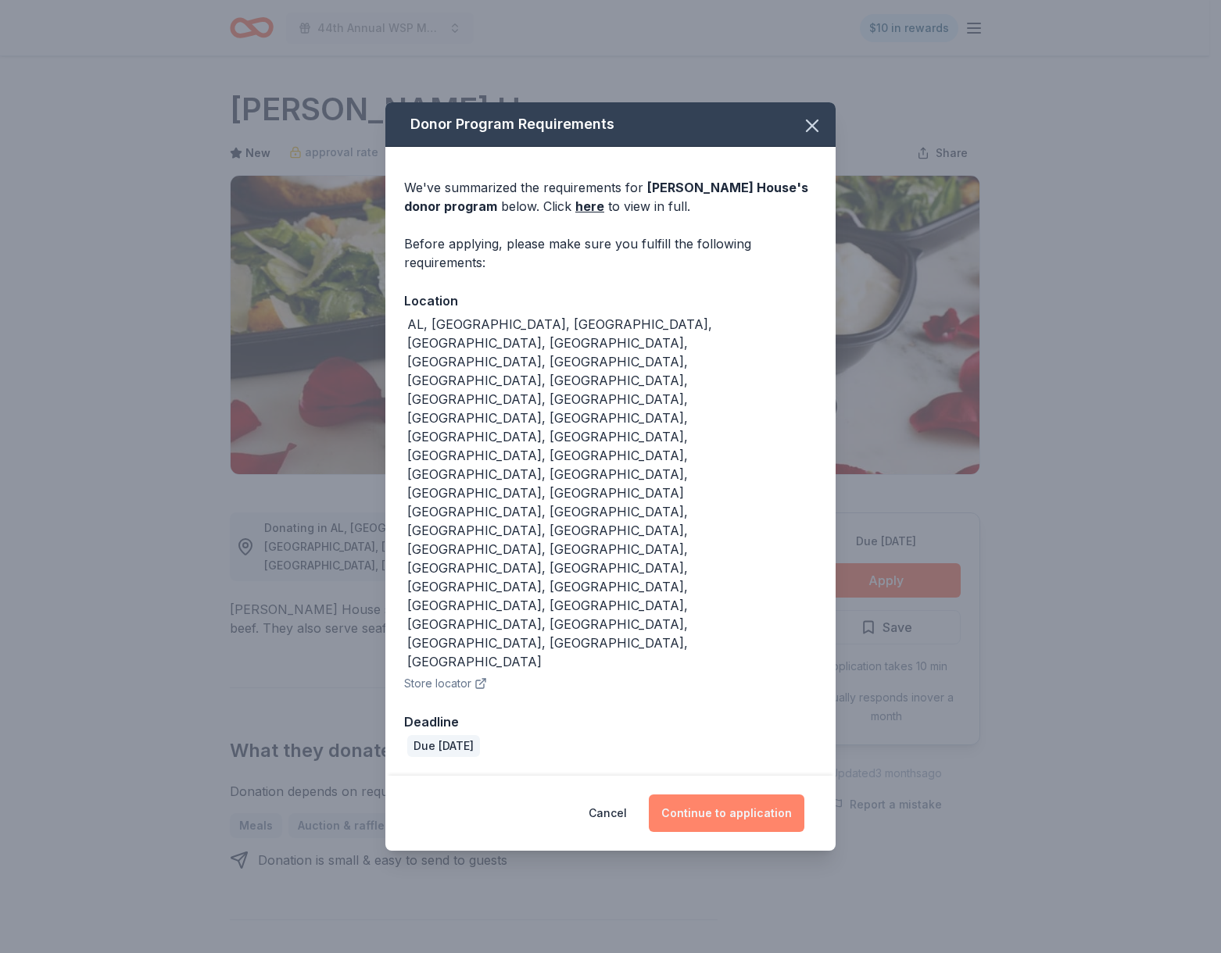
click at [705, 795] on button "Continue to application" at bounding box center [727, 814] width 156 height 38
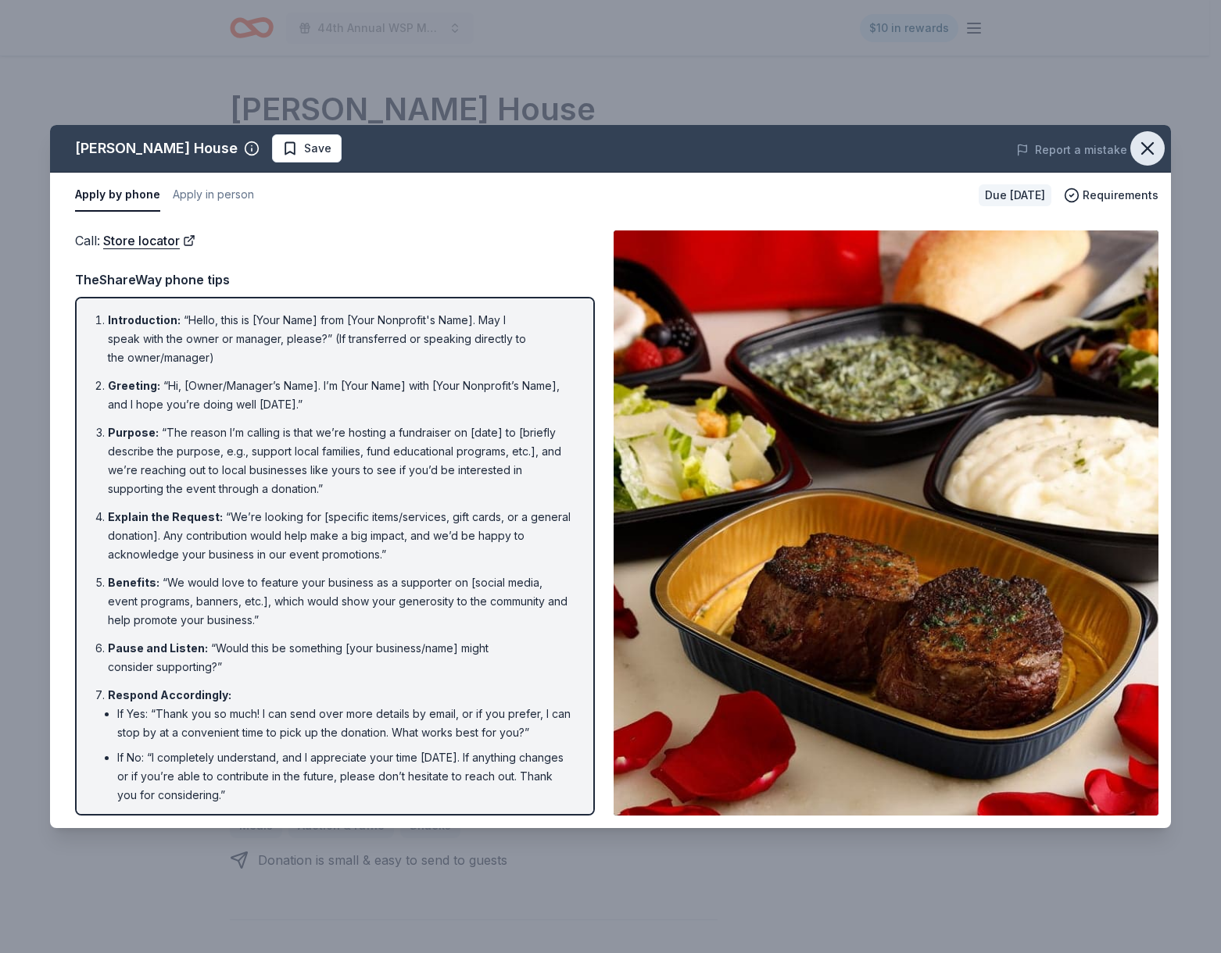
click at [1140, 148] on icon "button" at bounding box center [1147, 149] width 22 height 22
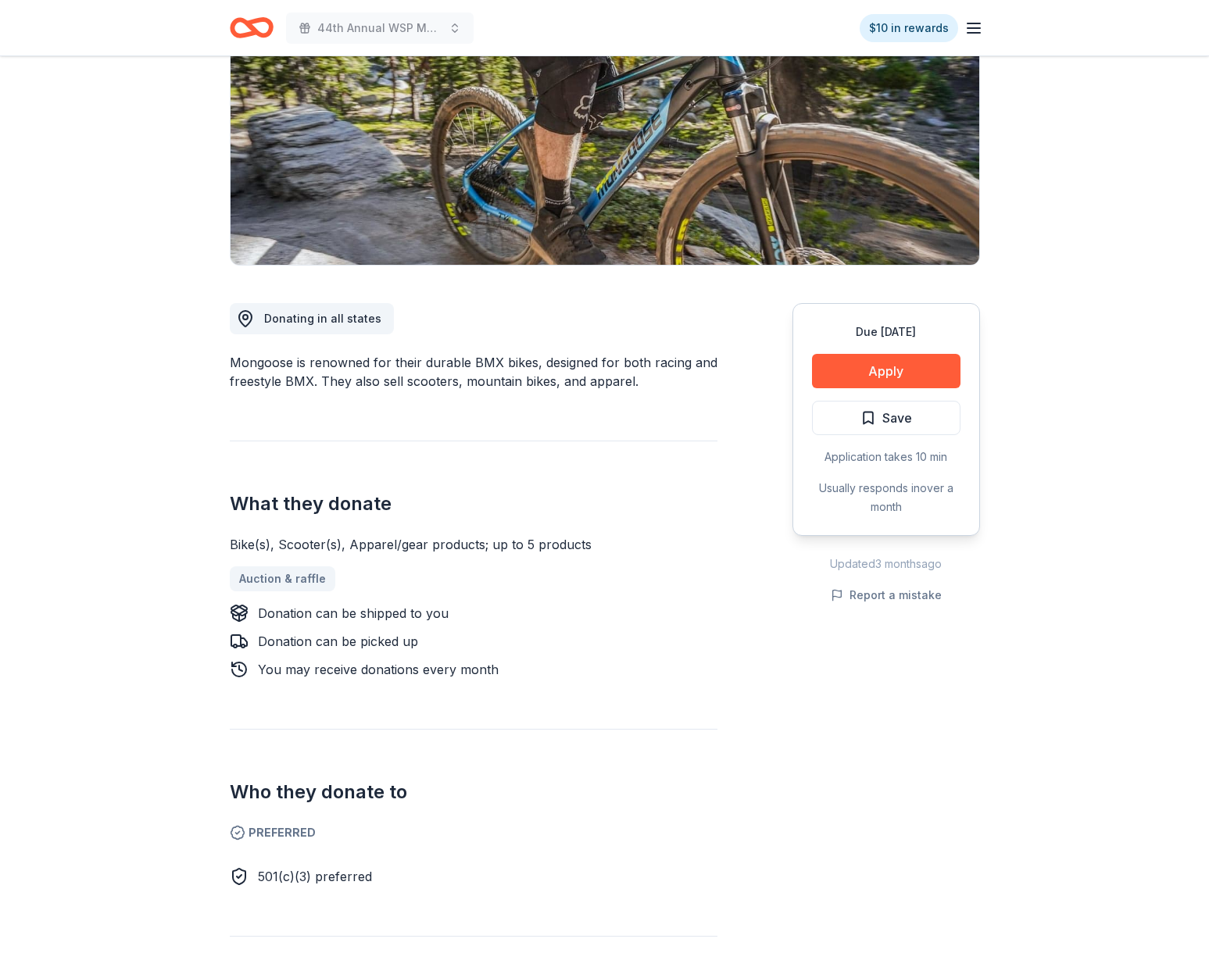
scroll to position [268, 0]
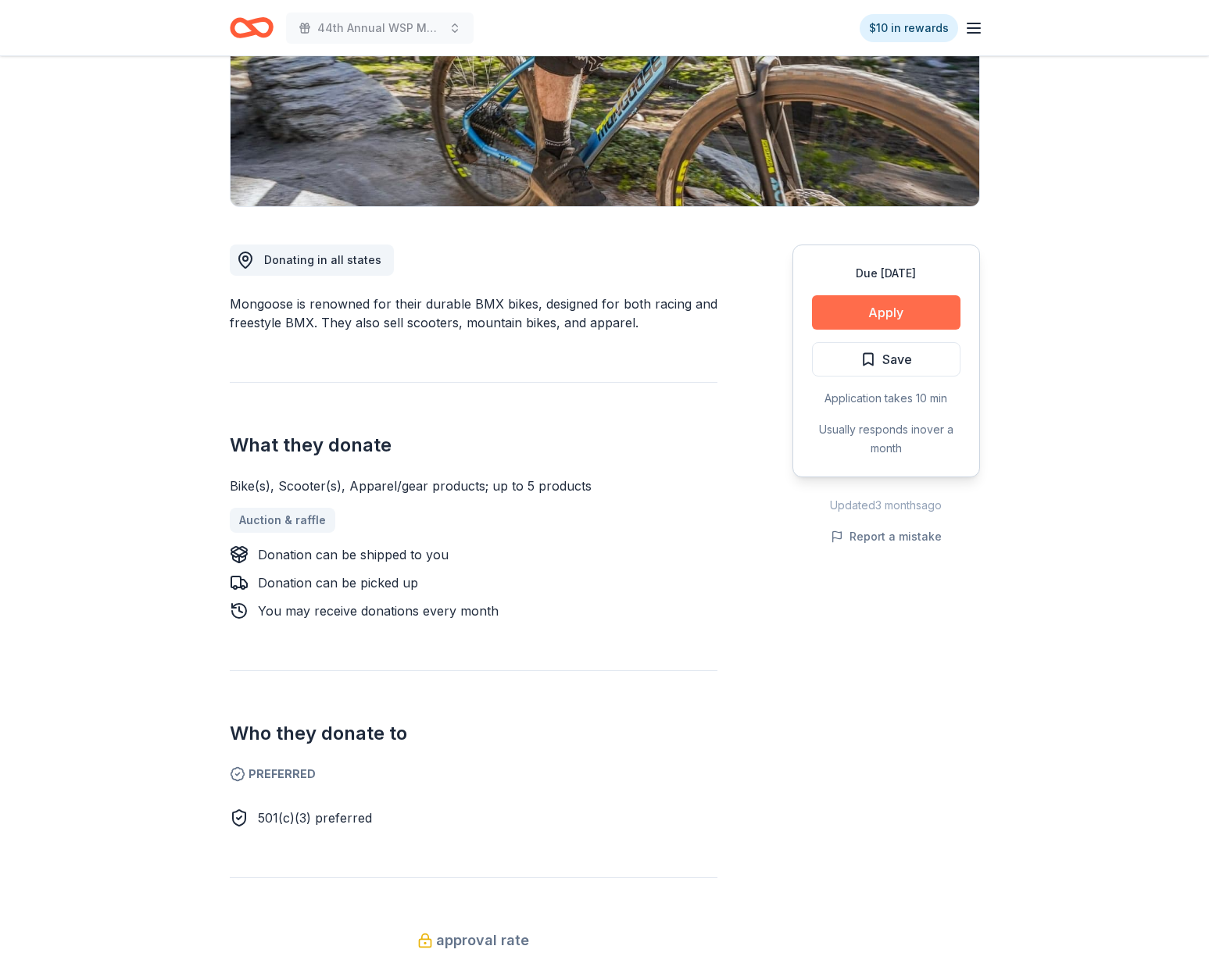
click at [890, 324] on button "Apply" at bounding box center [886, 312] width 148 height 34
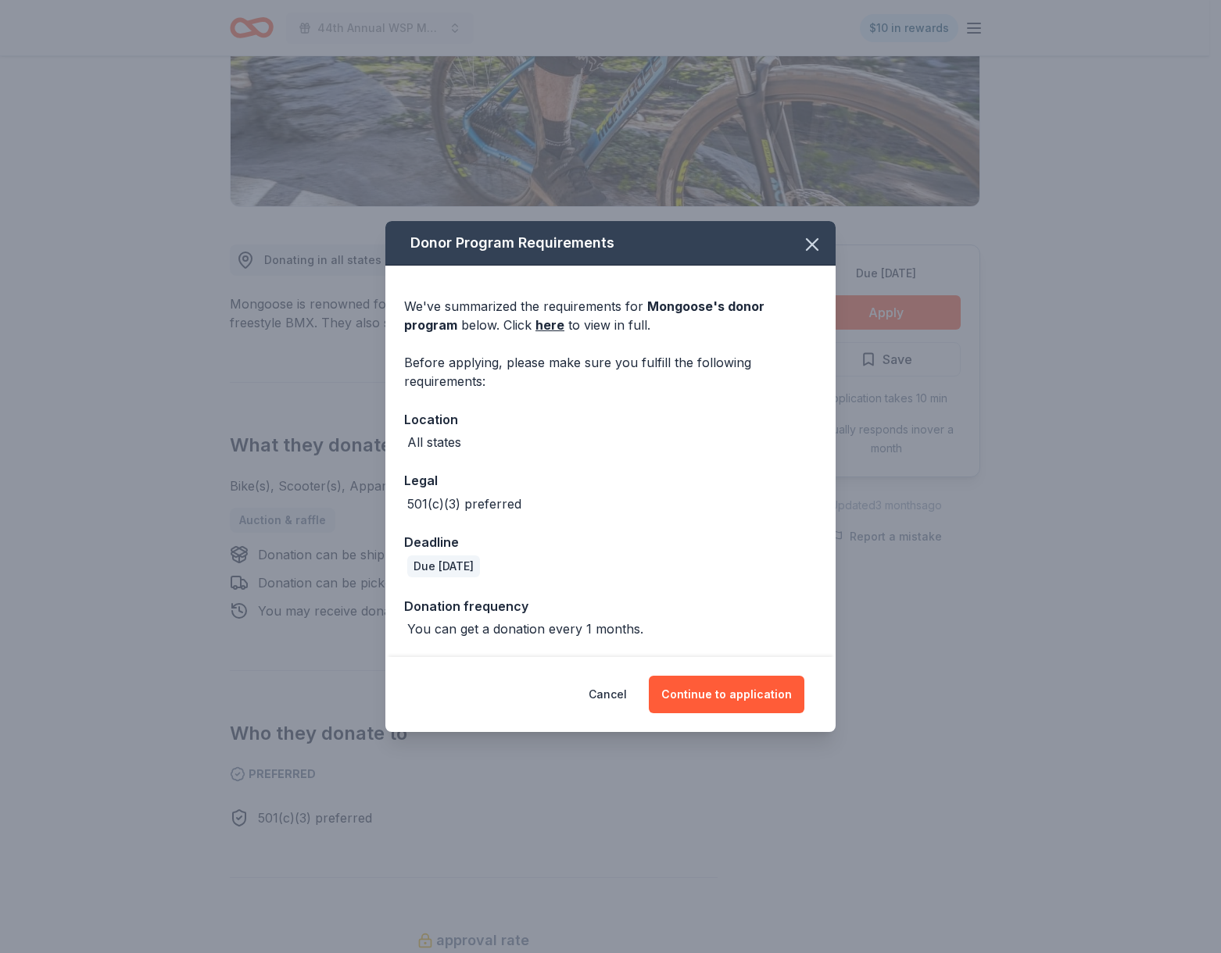
click at [767, 716] on div "Cancel Continue to application" at bounding box center [610, 694] width 450 height 75
click at [766, 709] on button "Continue to application" at bounding box center [727, 695] width 156 height 38
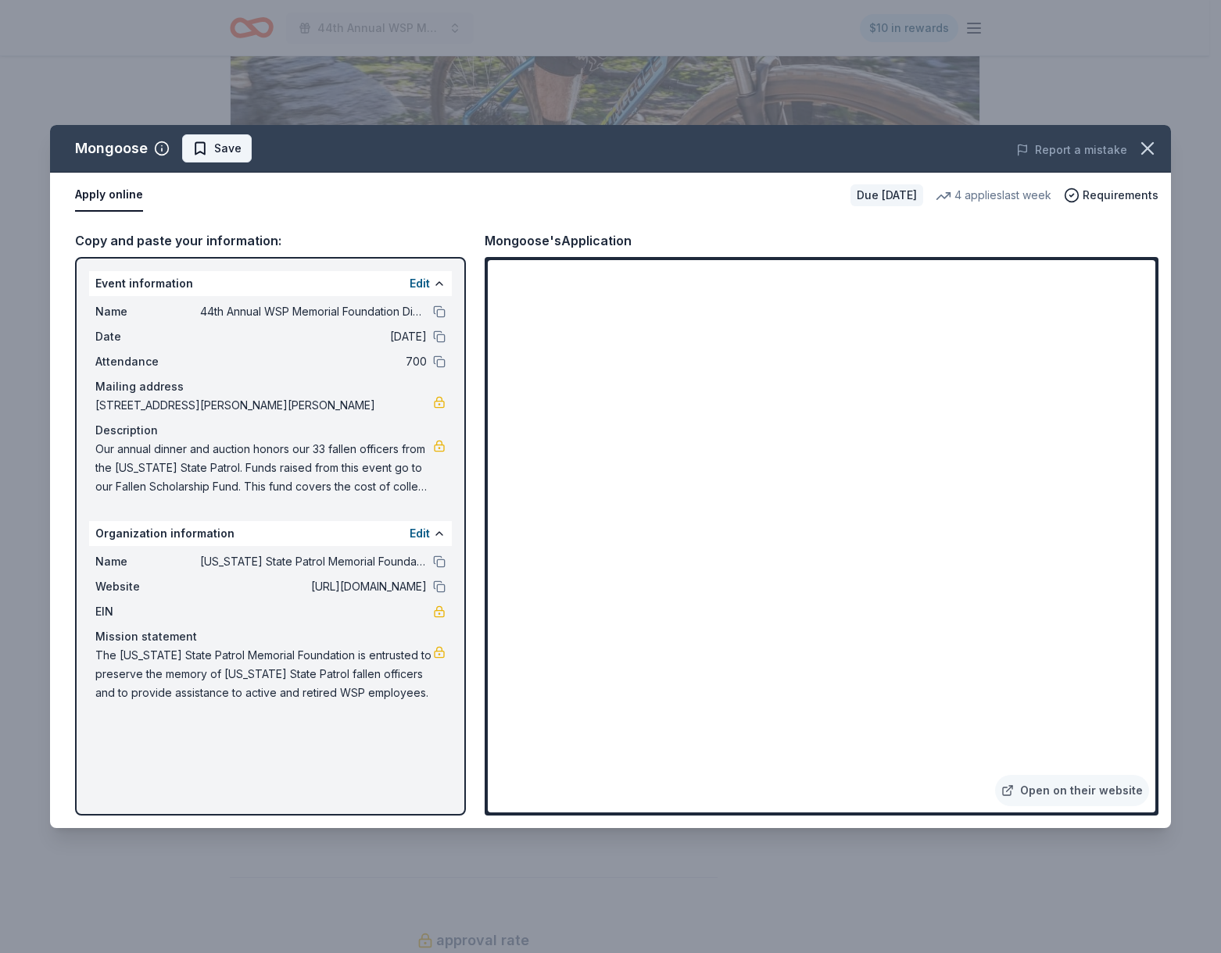
click at [237, 148] on span "Save" at bounding box center [227, 148] width 27 height 19
click at [1142, 152] on icon "button" at bounding box center [1147, 148] width 11 height 11
